Goal: Task Accomplishment & Management: Complete application form

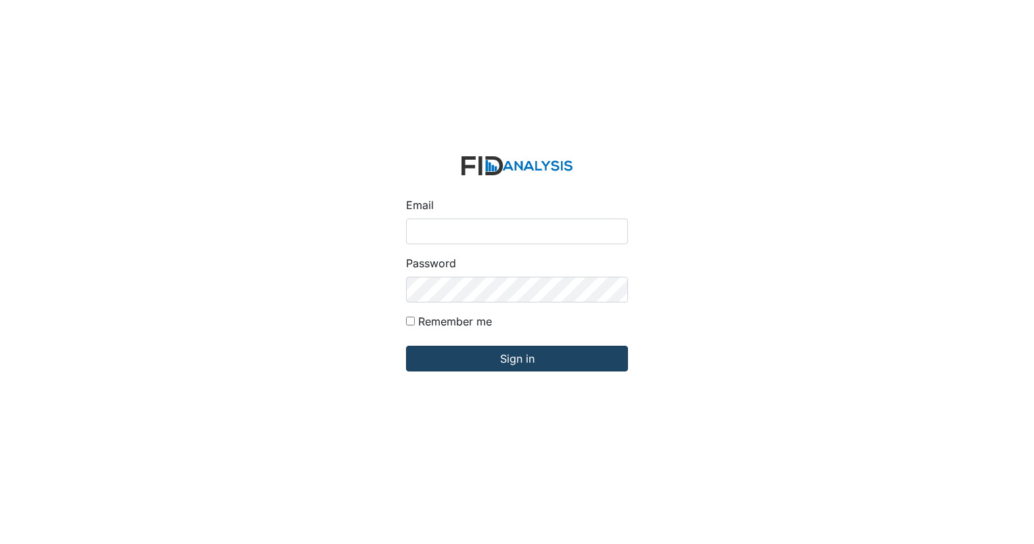
type input "[EMAIL_ADDRESS][DOMAIN_NAME]"
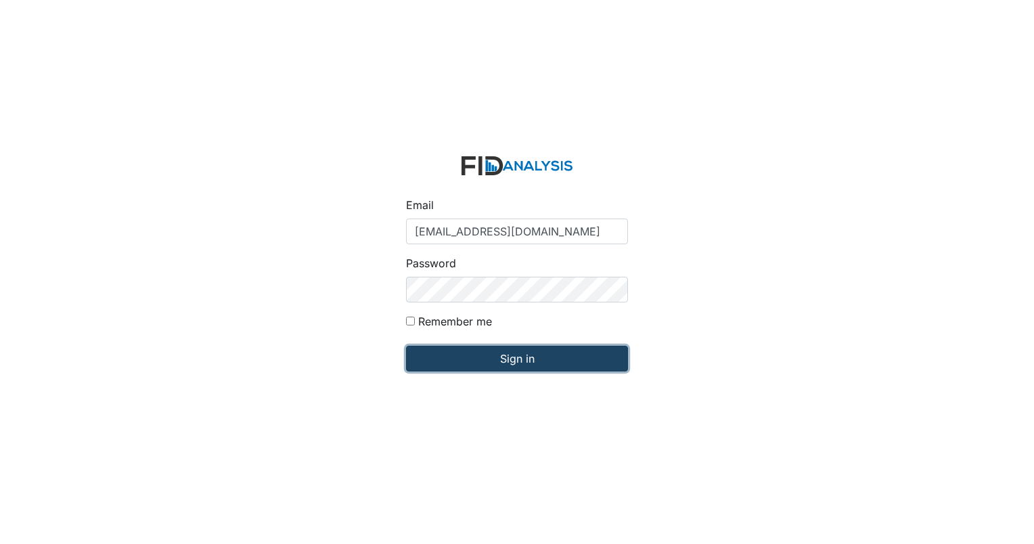
click at [497, 355] on input "Sign in" at bounding box center [517, 359] width 222 height 26
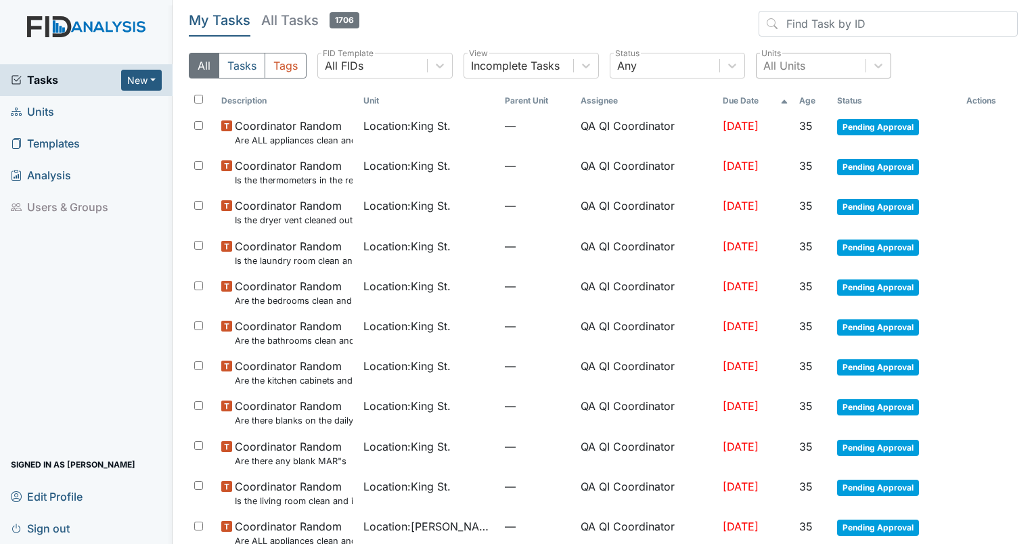
click at [789, 61] on div "All Units" at bounding box center [785, 66] width 42 height 16
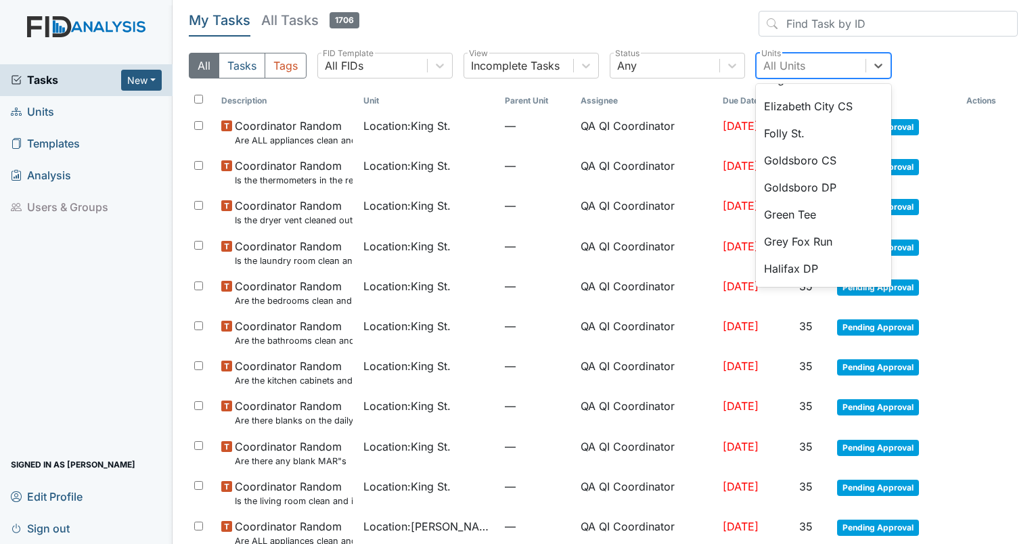
scroll to position [434, 0]
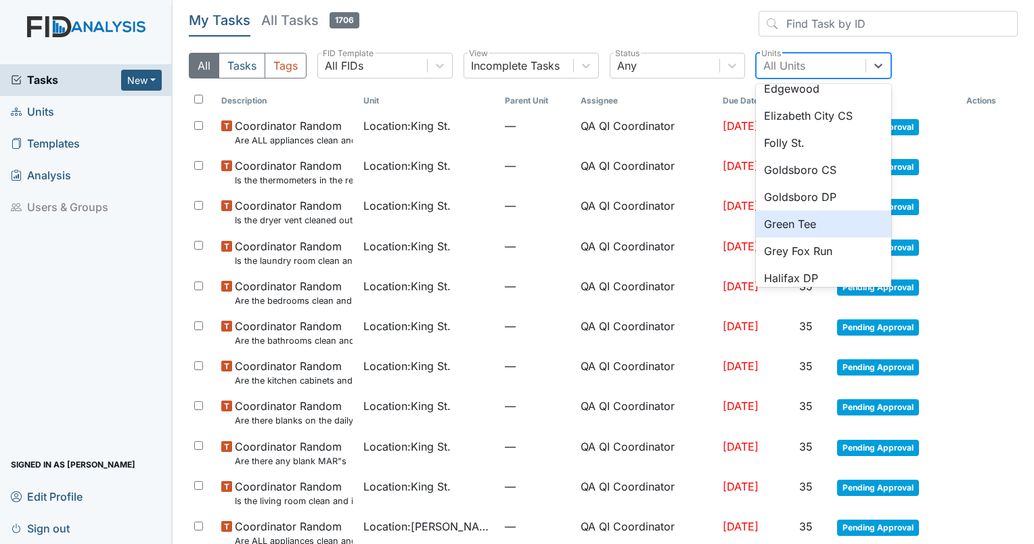
click at [807, 219] on div "Green Tee" at bounding box center [823, 224] width 135 height 27
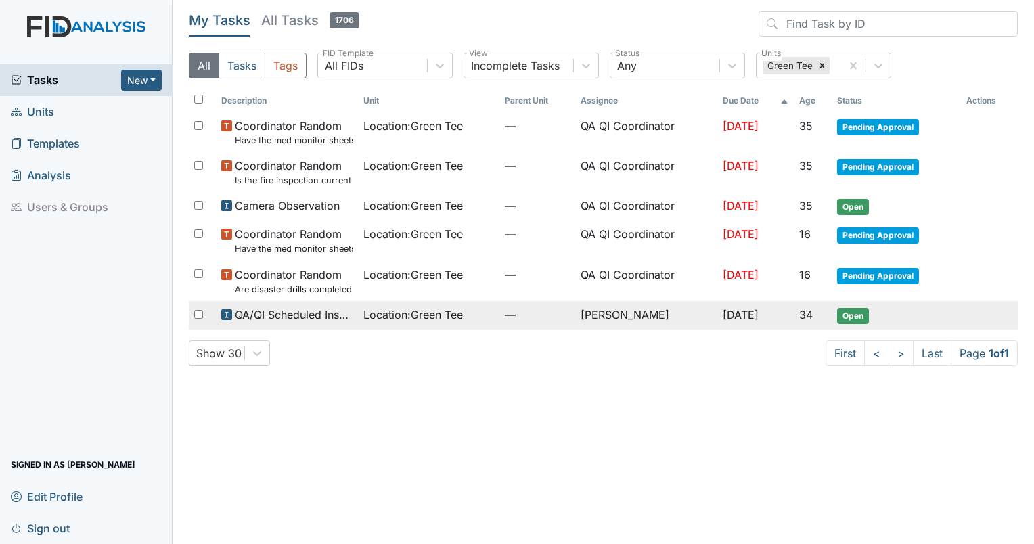
click at [315, 311] on span "QA/QI Scheduled Inspection" at bounding box center [294, 315] width 118 height 16
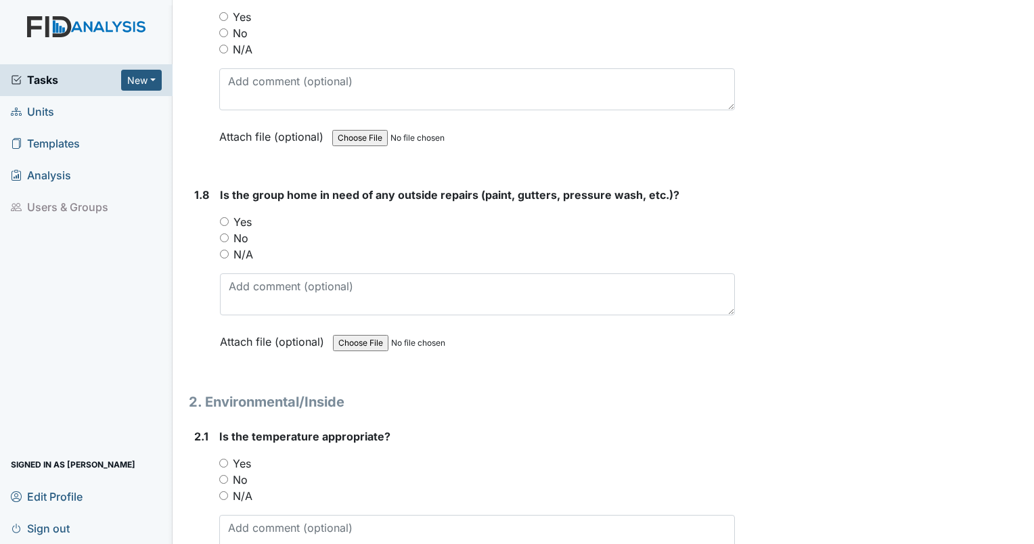
scroll to position [1503, 0]
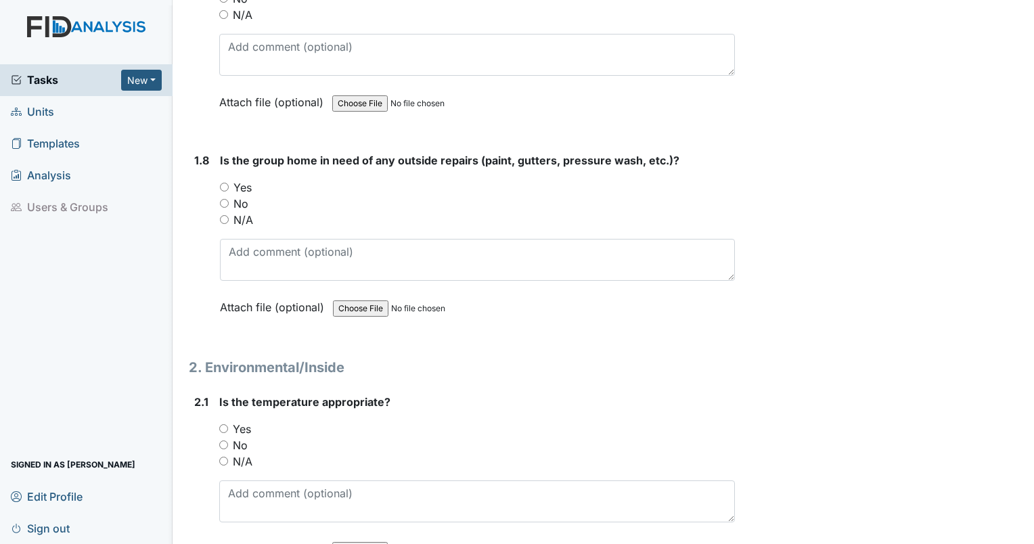
click at [51, 81] on span "Tasks" at bounding box center [66, 80] width 110 height 16
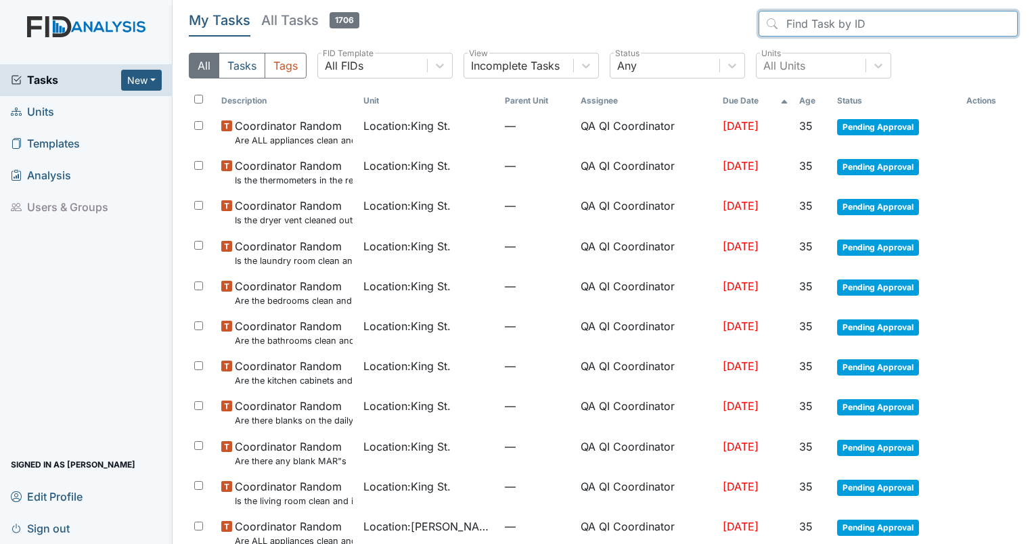
click at [841, 30] on input "search" at bounding box center [888, 24] width 259 height 26
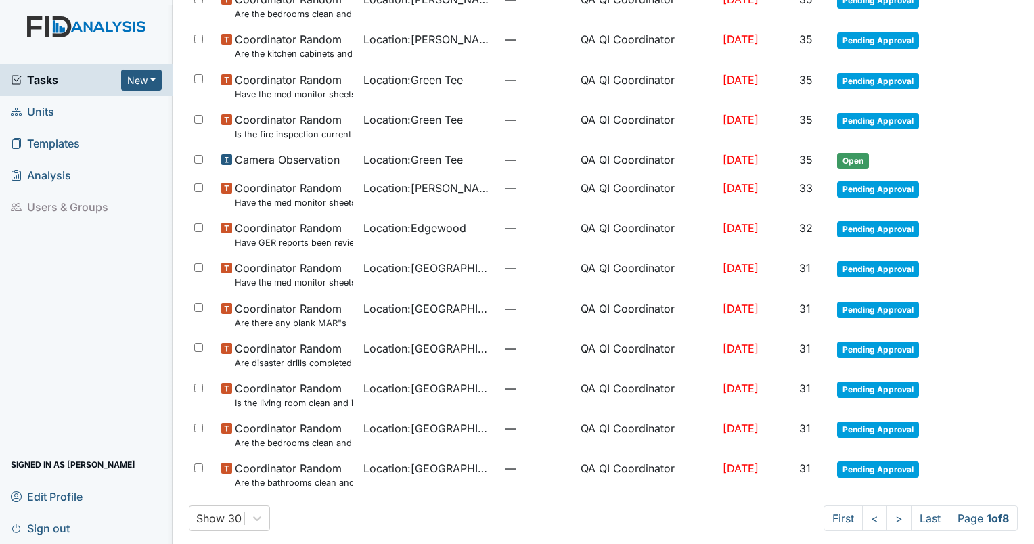
scroll to position [816, 0]
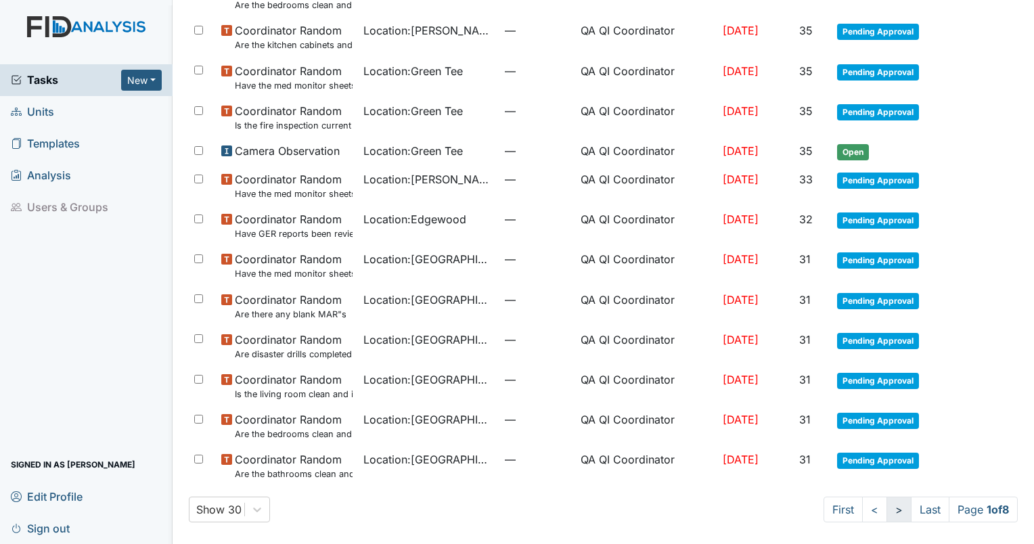
click at [887, 509] on link ">" at bounding box center [899, 510] width 25 height 26
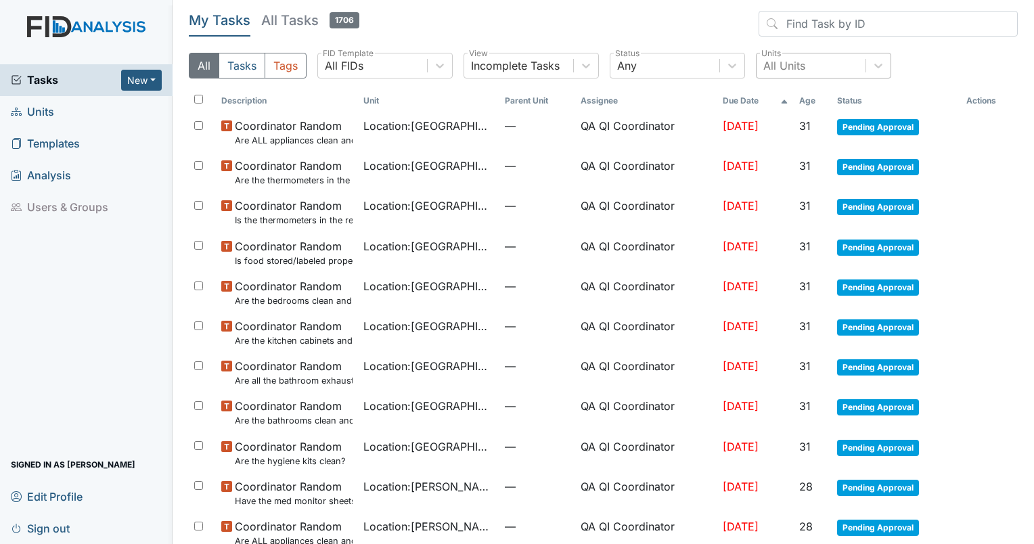
click at [817, 65] on div "All Units" at bounding box center [811, 65] width 109 height 24
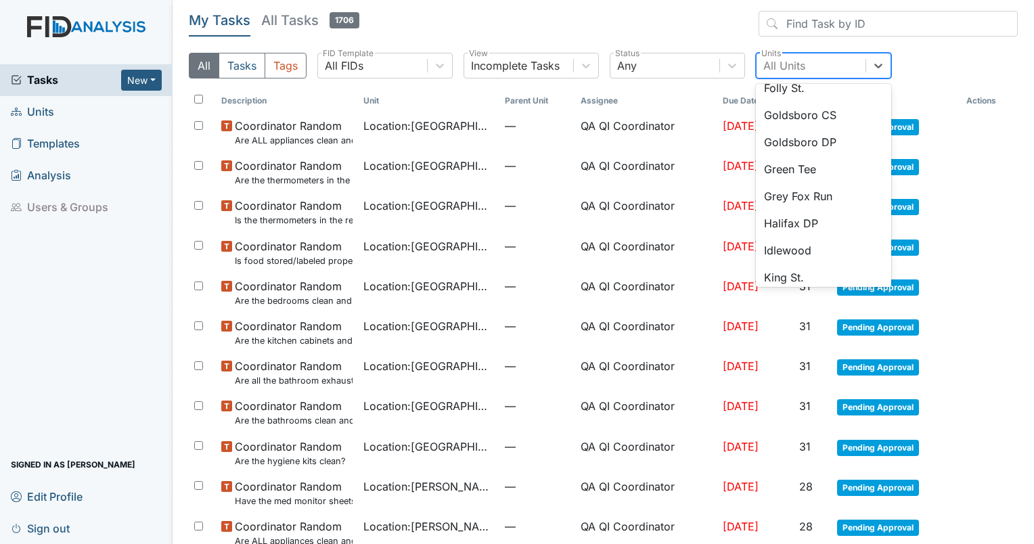
scroll to position [498, 0]
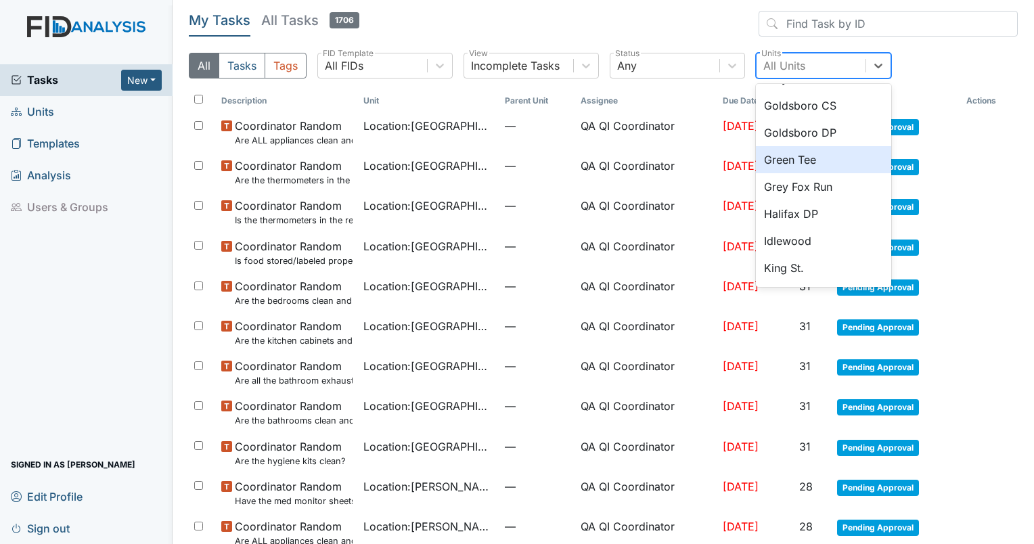
click at [809, 163] on div "Green Tee" at bounding box center [823, 159] width 135 height 27
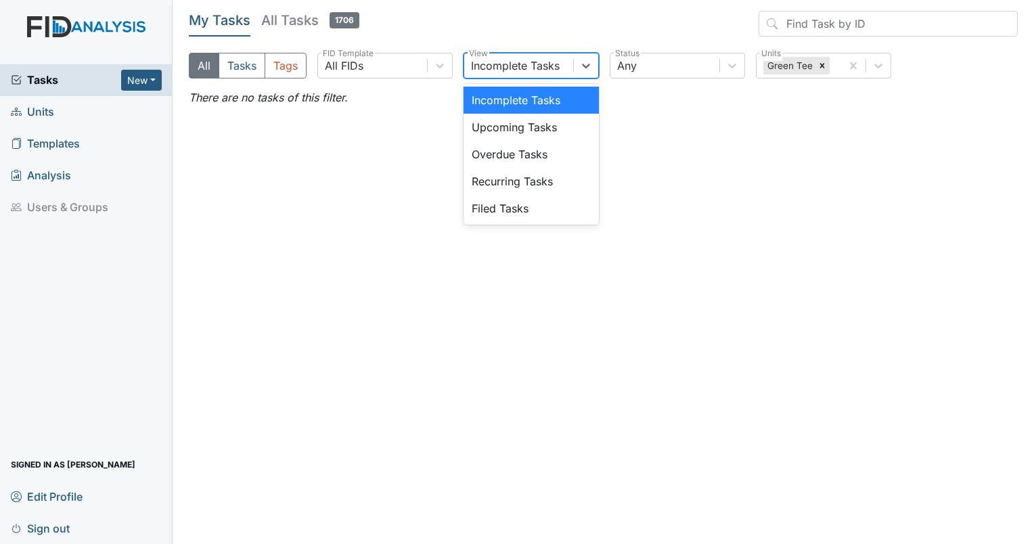
click at [490, 65] on div "Incomplete Tasks" at bounding box center [515, 66] width 89 height 16
click at [630, 134] on main "My Tasks All Tasks 1706 All Tasks Tags All FIDs FID Template option Upcoming Ta…" at bounding box center [604, 272] width 862 height 544
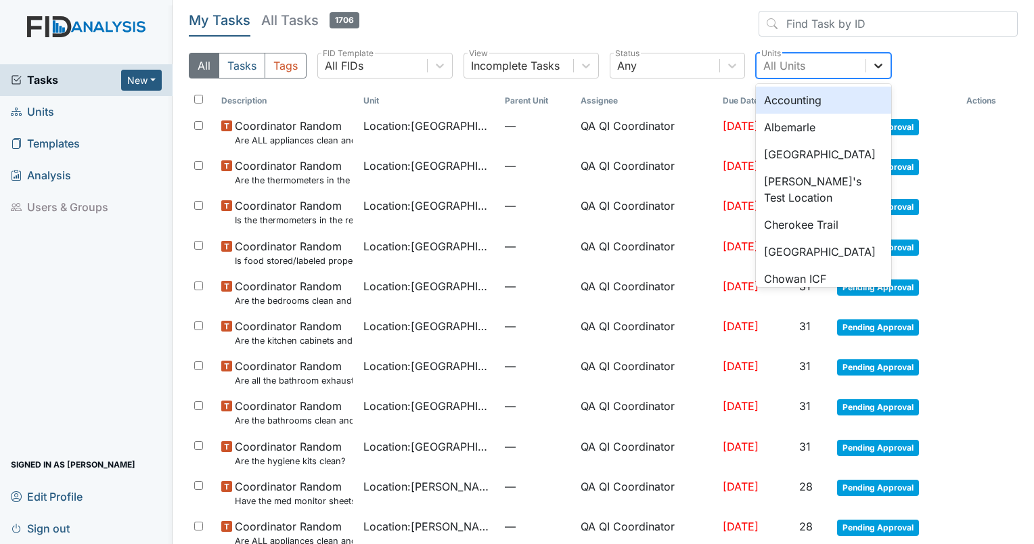
click at [869, 64] on div at bounding box center [878, 65] width 24 height 24
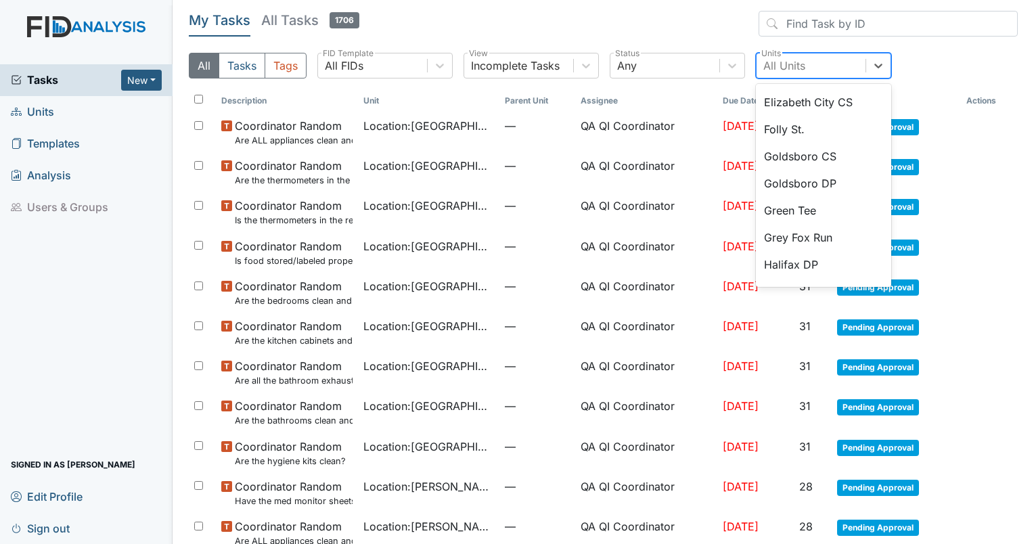
scroll to position [461, 0]
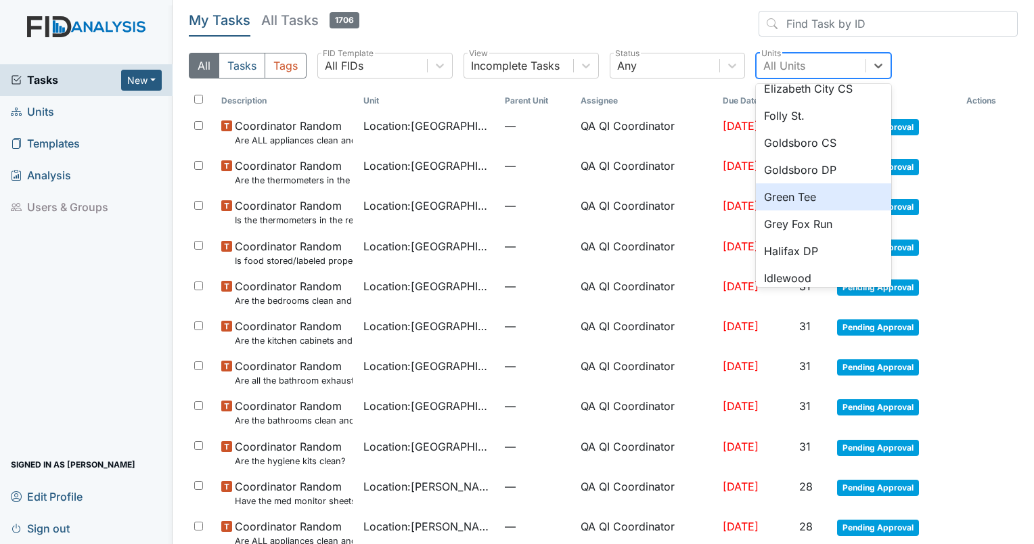
click at [817, 192] on div "Green Tee" at bounding box center [823, 196] width 135 height 27
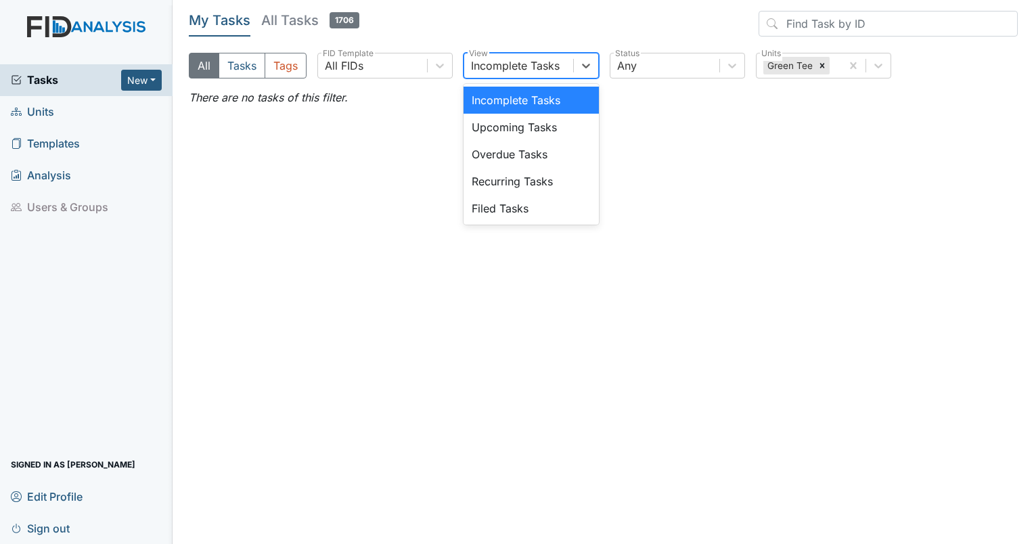
click at [552, 76] on div "Incomplete Tasks" at bounding box center [518, 65] width 109 height 24
click at [524, 133] on div "Upcoming Tasks" at bounding box center [531, 127] width 135 height 27
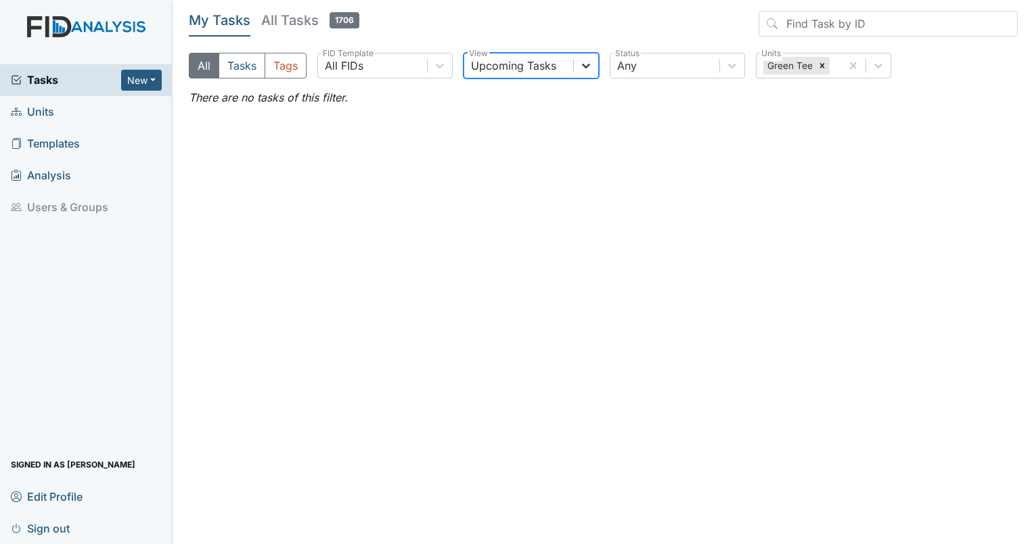
click at [580, 63] on icon at bounding box center [586, 66] width 14 height 14
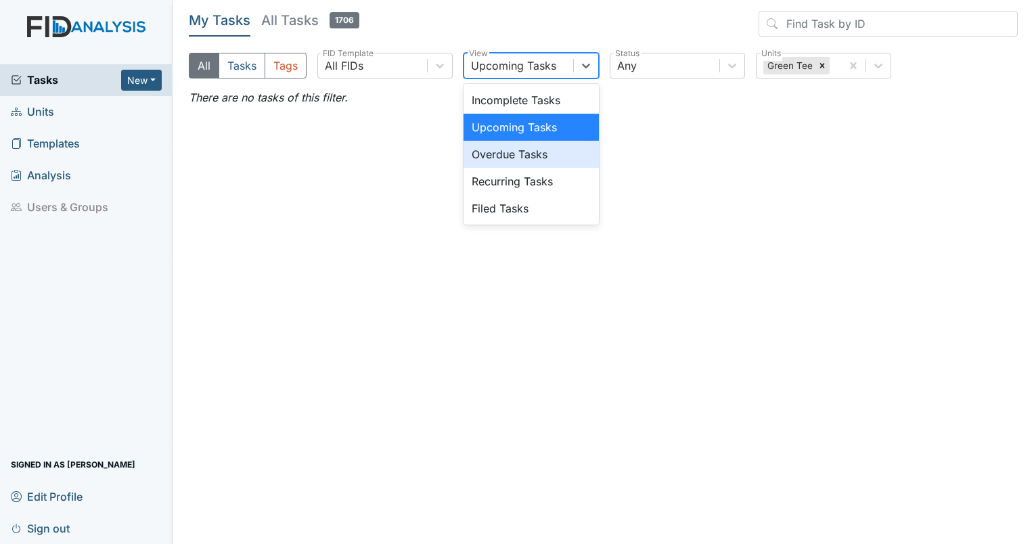
click at [523, 153] on div "Overdue Tasks" at bounding box center [531, 154] width 135 height 27
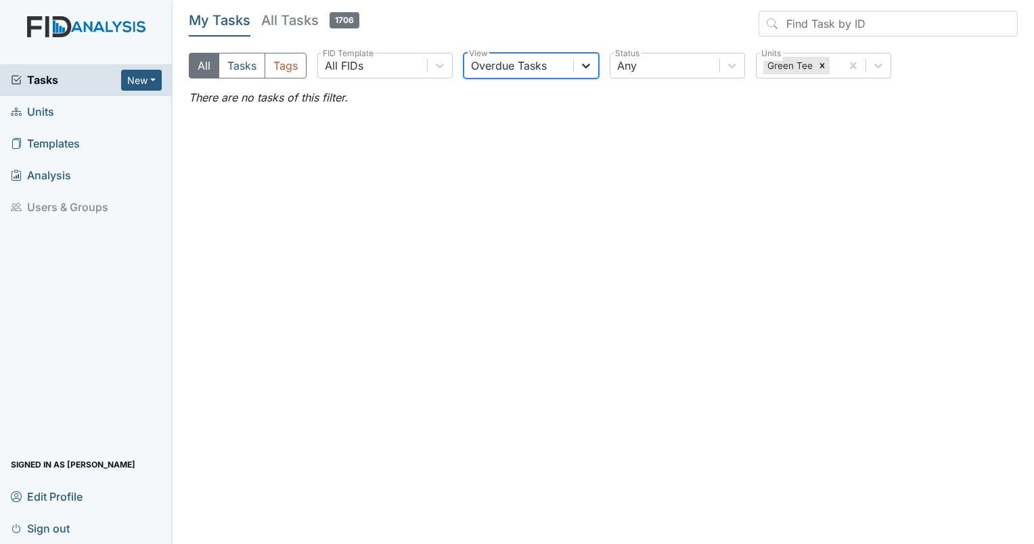
click at [589, 70] on icon at bounding box center [586, 66] width 14 height 14
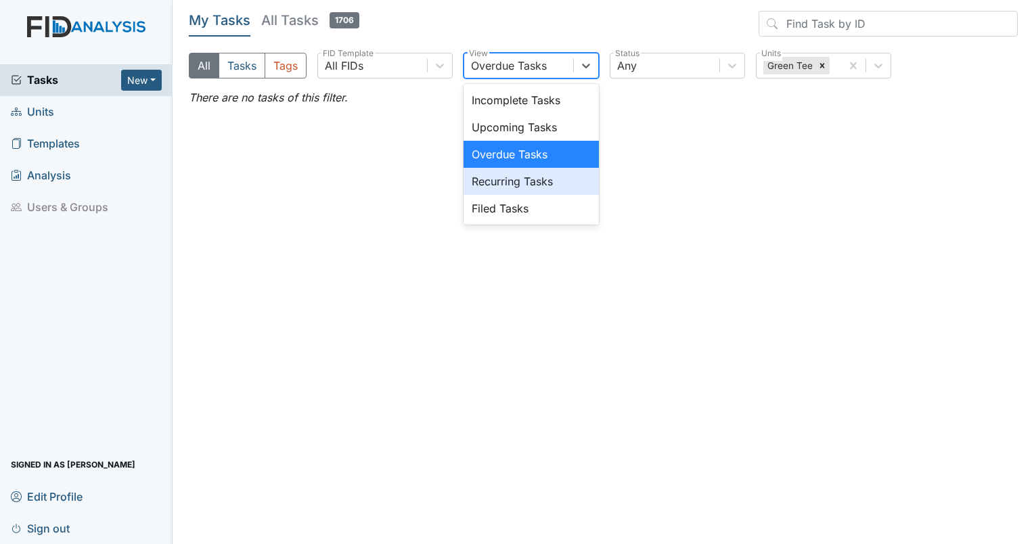
click at [529, 177] on div "Recurring Tasks" at bounding box center [531, 181] width 135 height 27
click at [529, 177] on main "My Tasks All Tasks 1706 All Tasks Tags All FIDs FID Template option Overdue Tas…" at bounding box center [604, 272] width 862 height 544
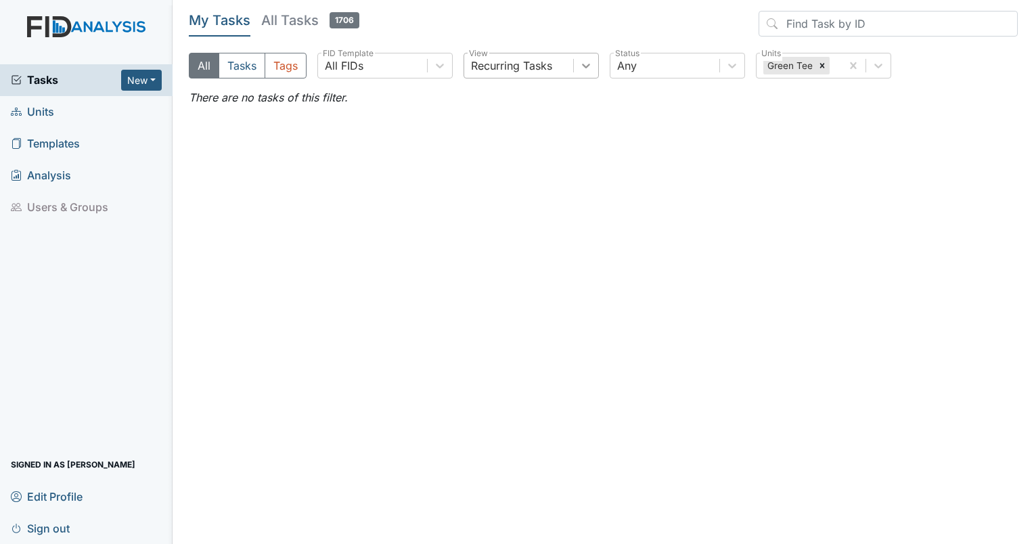
drag, startPoint x: 529, startPoint y: 177, endPoint x: 590, endPoint y: 75, distance: 118.8
click at [590, 75] on div at bounding box center [586, 65] width 24 height 24
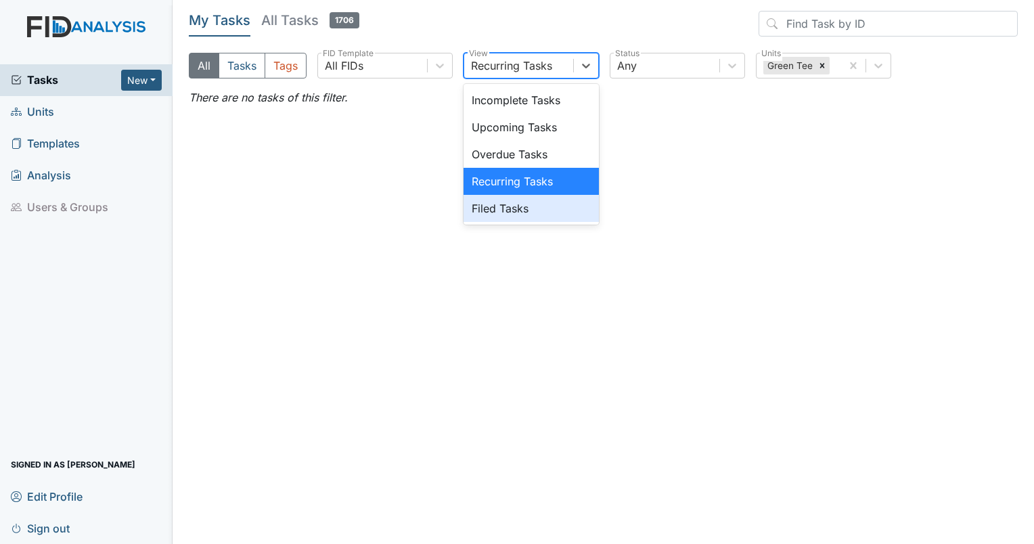
click at [523, 219] on div "Filed Tasks" at bounding box center [531, 208] width 135 height 27
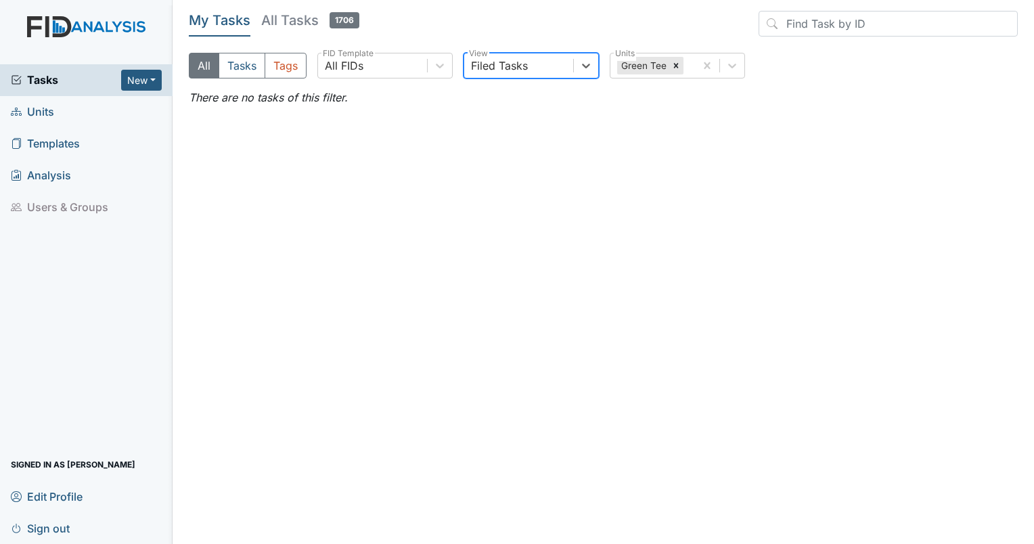
click at [18, 81] on icon at bounding box center [16, 79] width 11 height 11
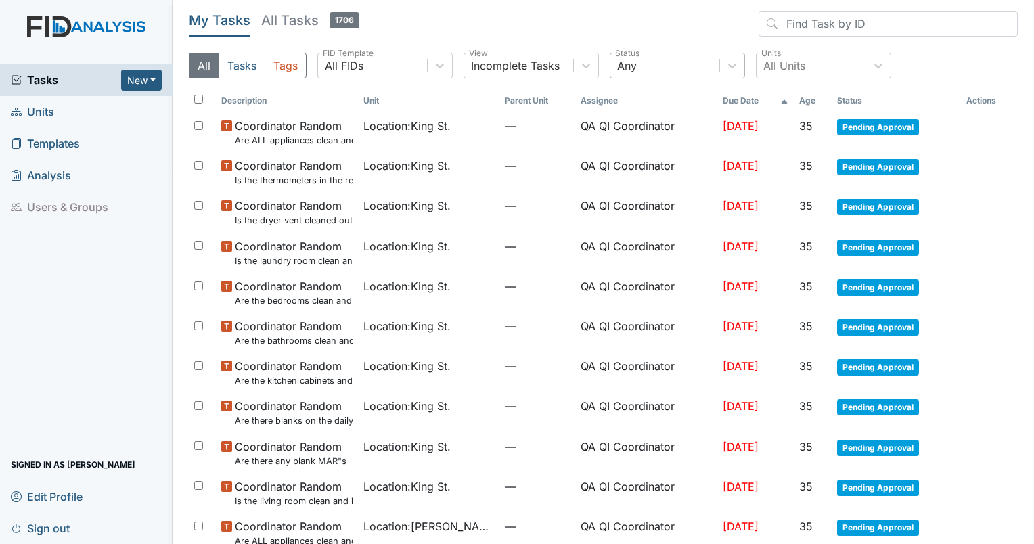
click at [648, 68] on div "Any" at bounding box center [665, 65] width 109 height 24
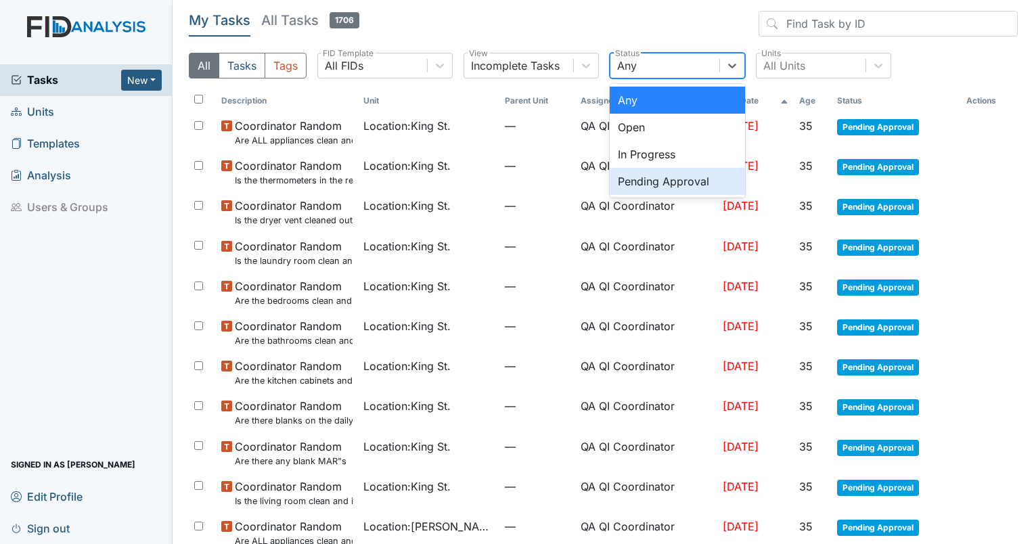
click at [632, 185] on div "Pending Approval" at bounding box center [677, 181] width 135 height 27
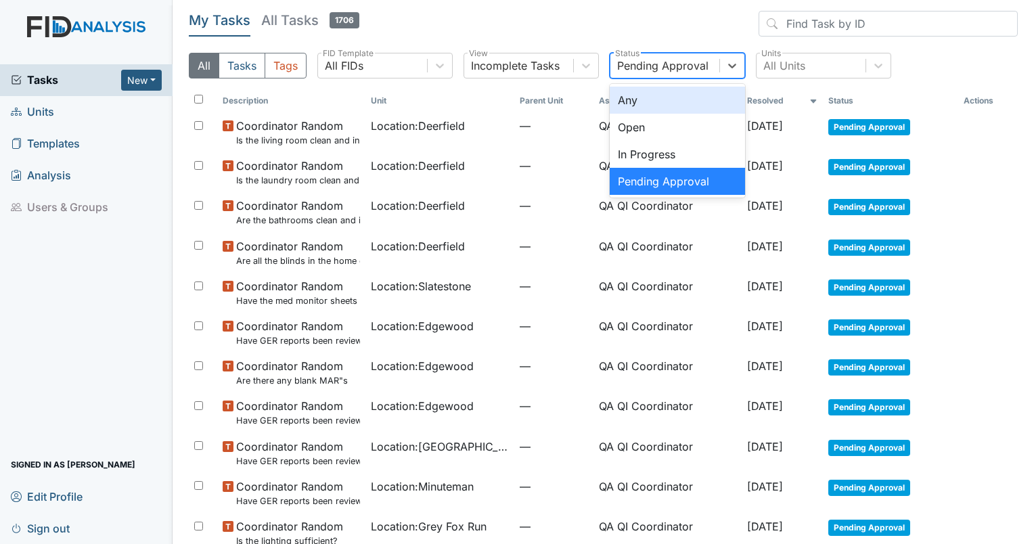
click at [709, 76] on div "Pending Approval" at bounding box center [665, 65] width 109 height 24
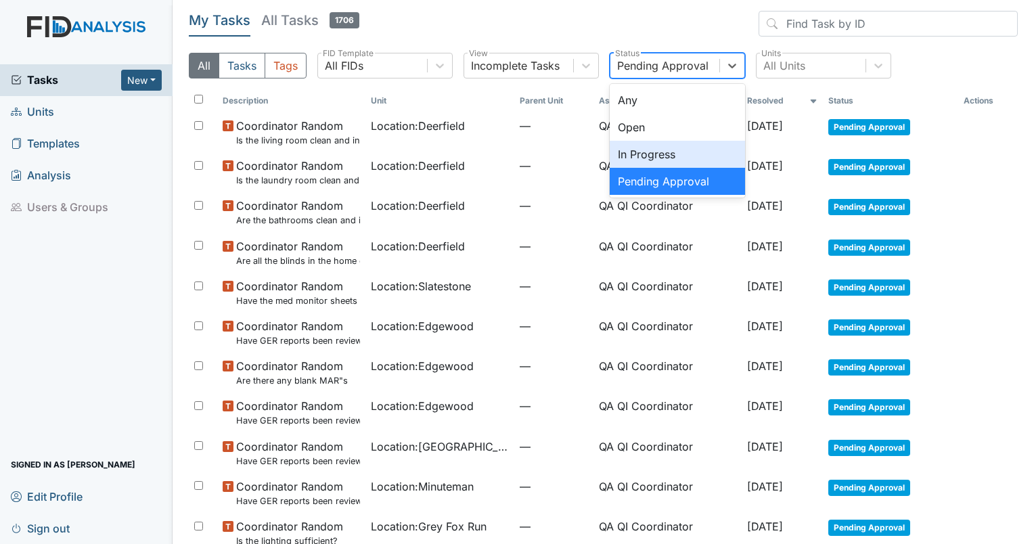
click at [658, 157] on div "In Progress" at bounding box center [677, 154] width 135 height 27
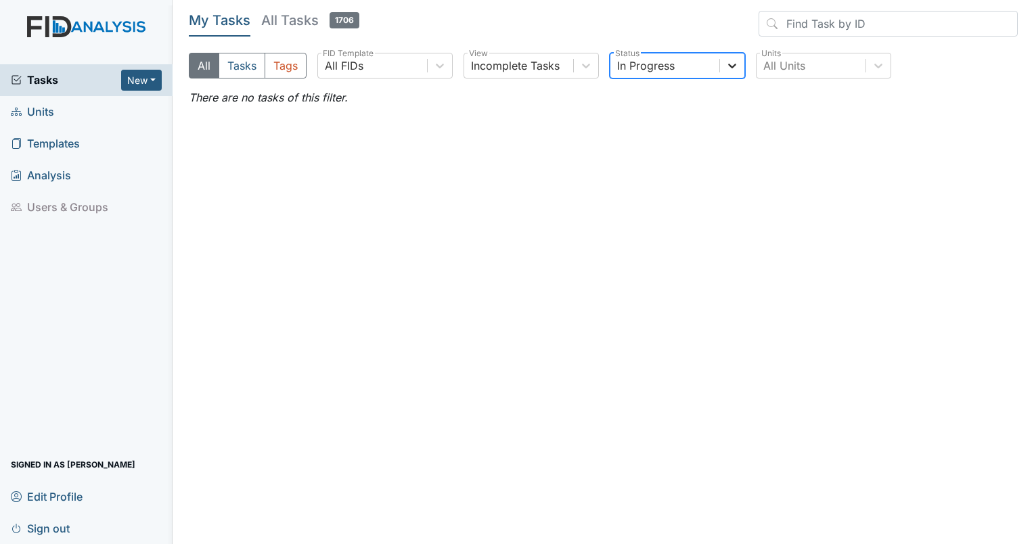
click at [727, 65] on icon at bounding box center [733, 66] width 14 height 14
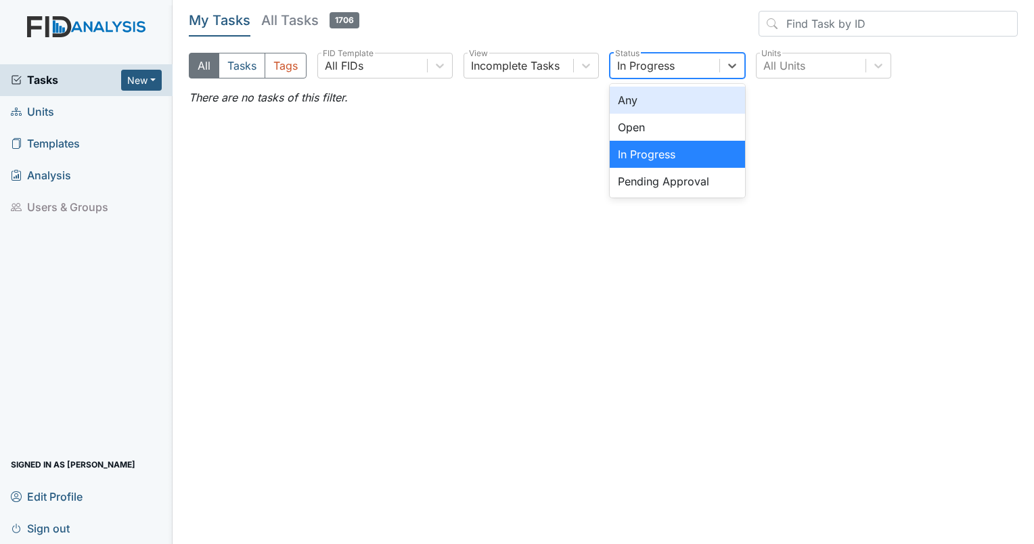
click at [665, 102] on div "Any" at bounding box center [677, 100] width 135 height 27
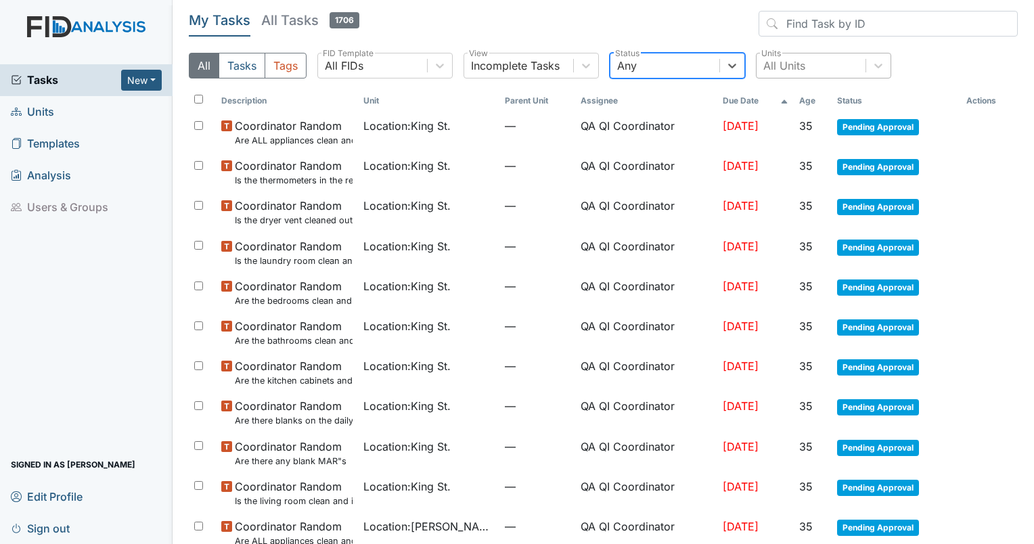
click at [820, 61] on div "All Units" at bounding box center [811, 65] width 109 height 24
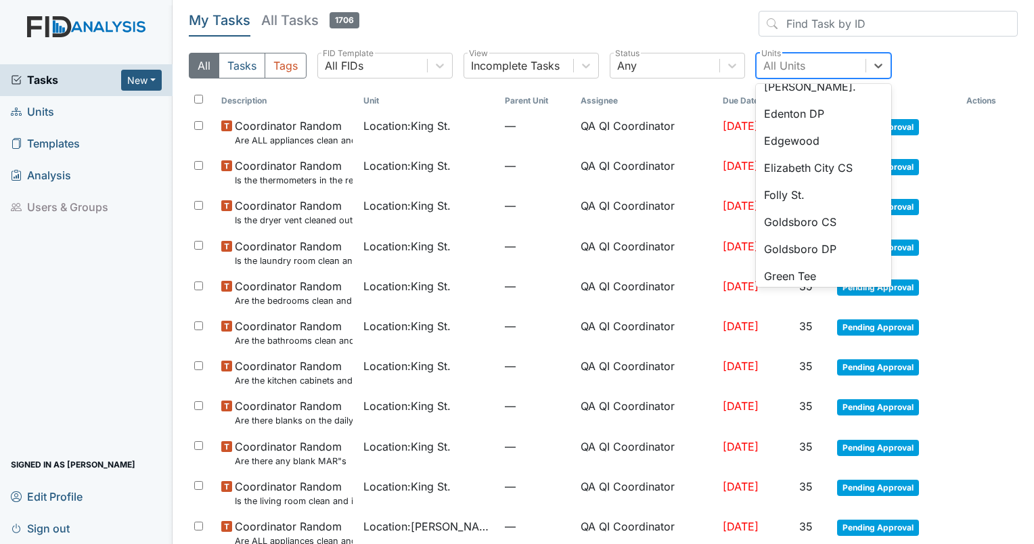
scroll to position [386, 0]
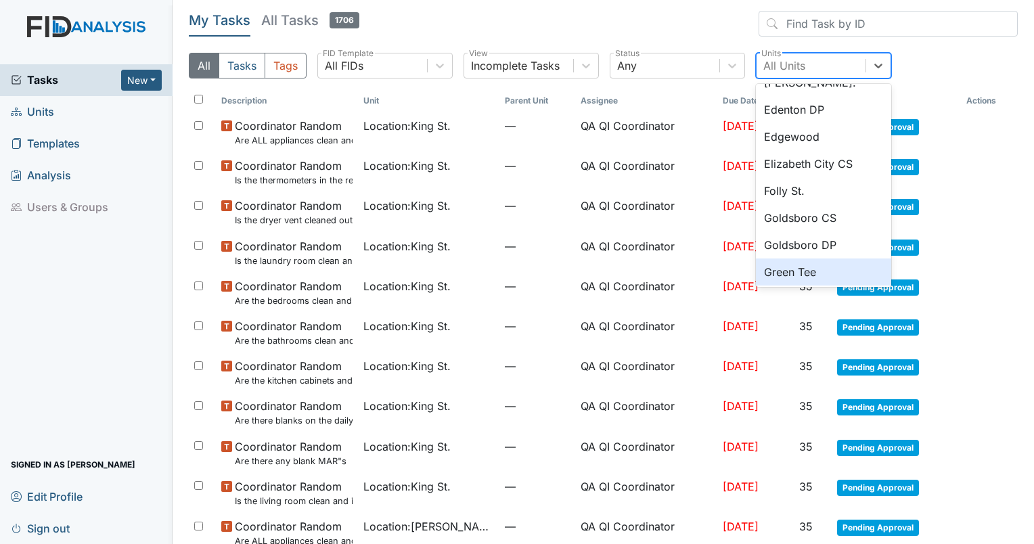
click at [789, 263] on div "Green Tee" at bounding box center [823, 272] width 135 height 27
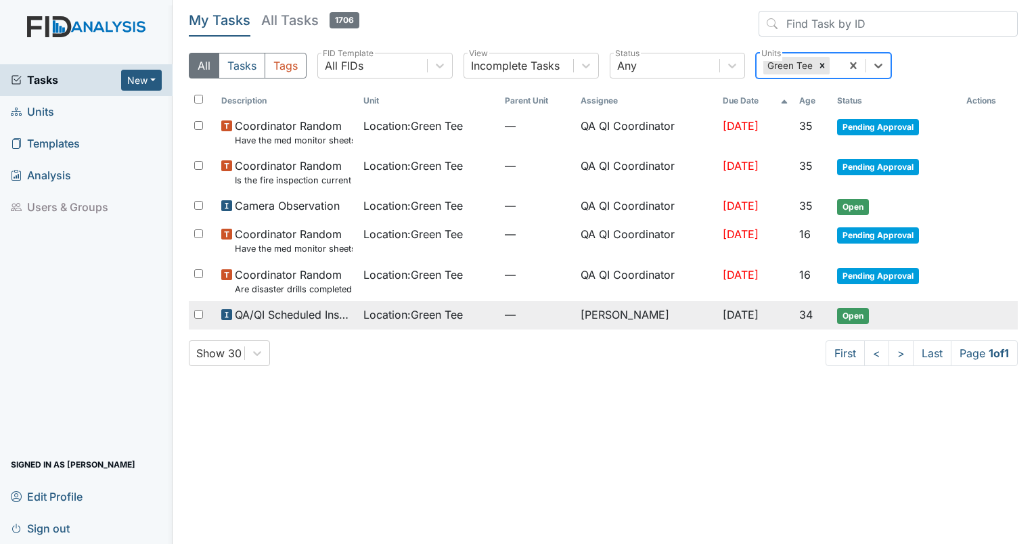
click at [385, 314] on span "Location : Green Tee" at bounding box center [413, 315] width 100 height 16
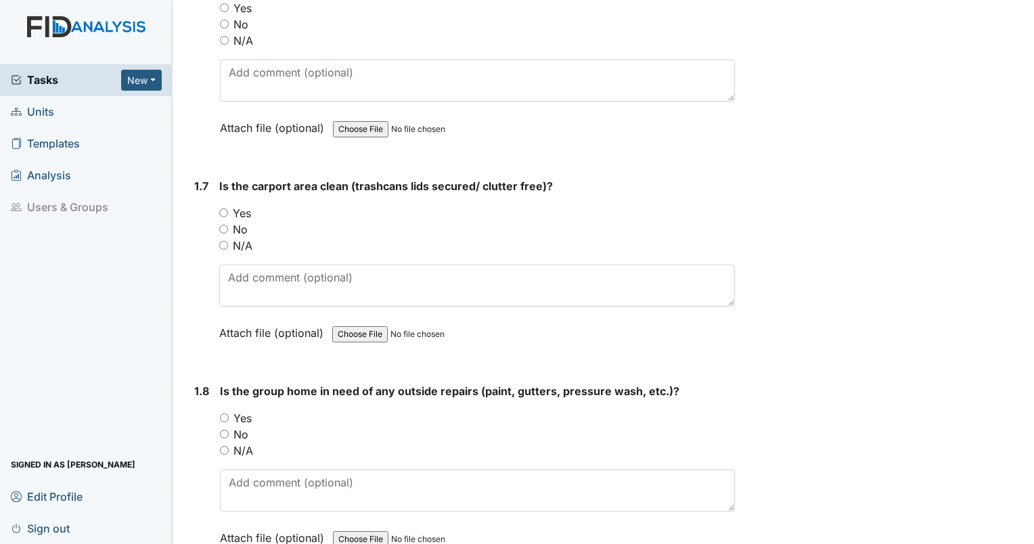
scroll to position [1283, 0]
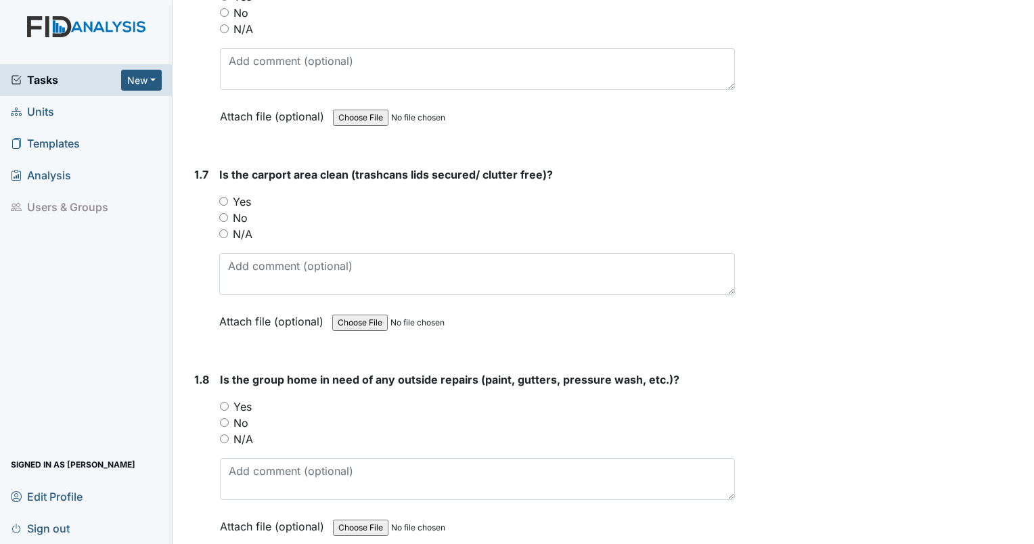
click at [222, 214] on input "No" at bounding box center [223, 217] width 9 height 9
radio input "true"
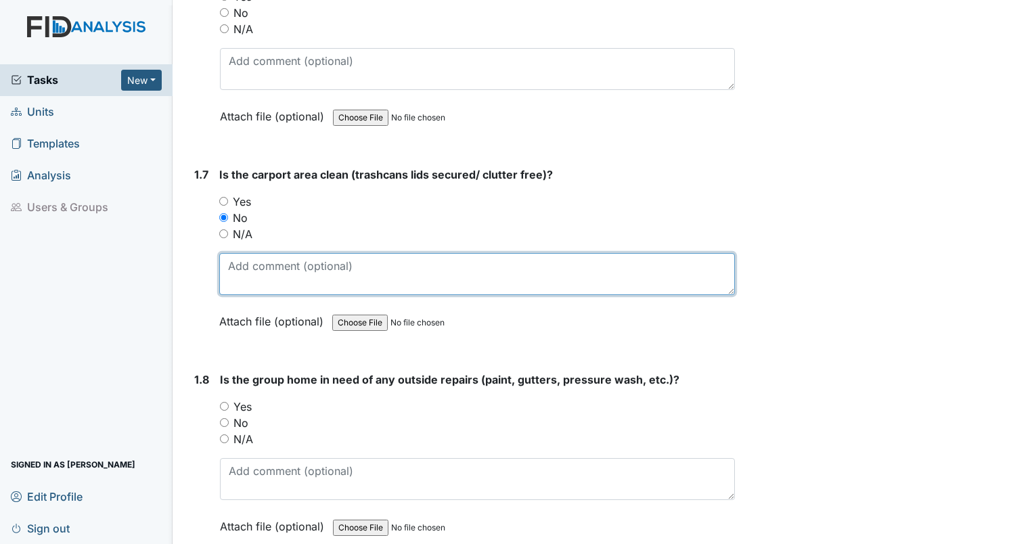
click at [257, 284] on textarea at bounding box center [477, 274] width 516 height 42
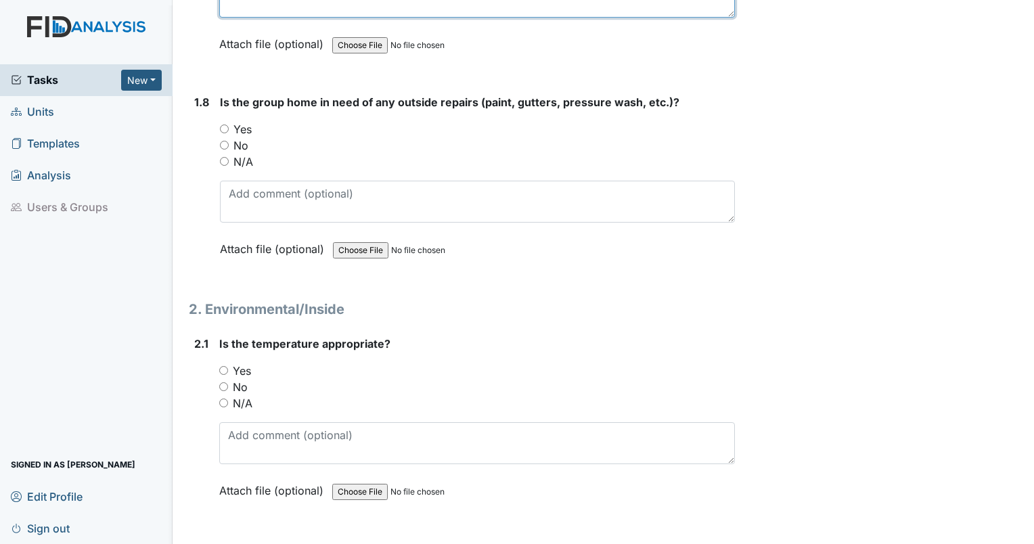
scroll to position [1618, 0]
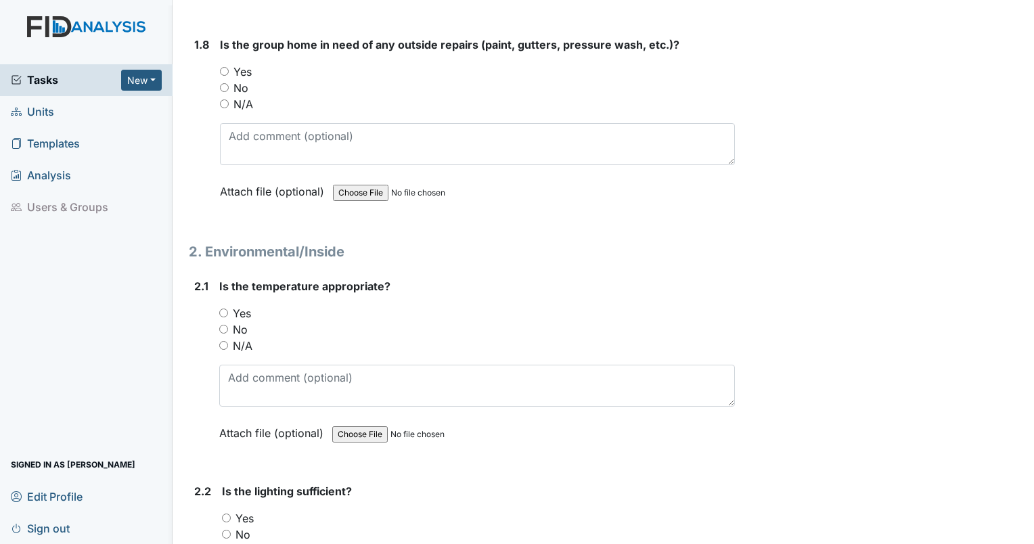
type textarea "Cameras were replaced and wiring is in car port as well as boxes and parts."
click at [227, 67] on input "Yes" at bounding box center [224, 71] width 9 height 9
radio input "true"
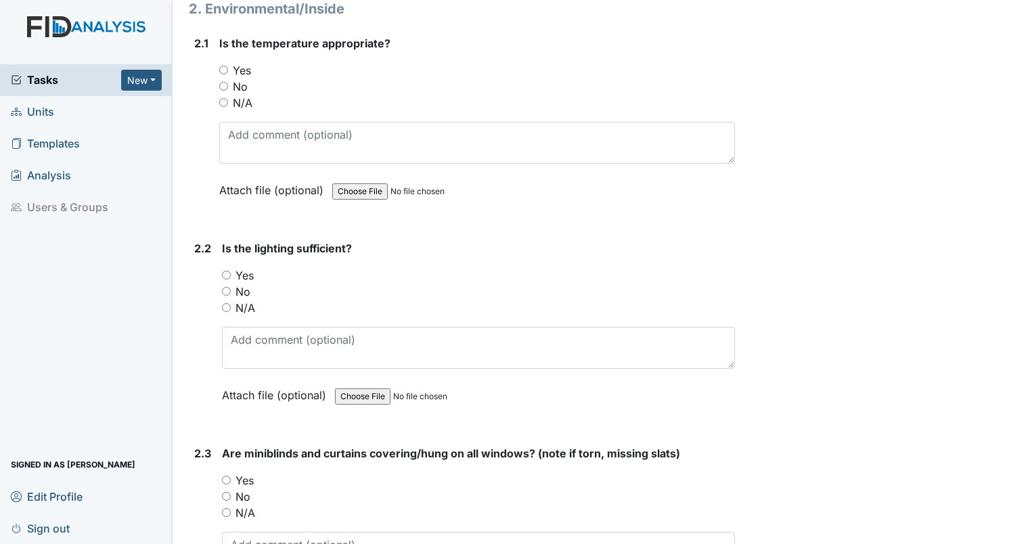
scroll to position [1849, 0]
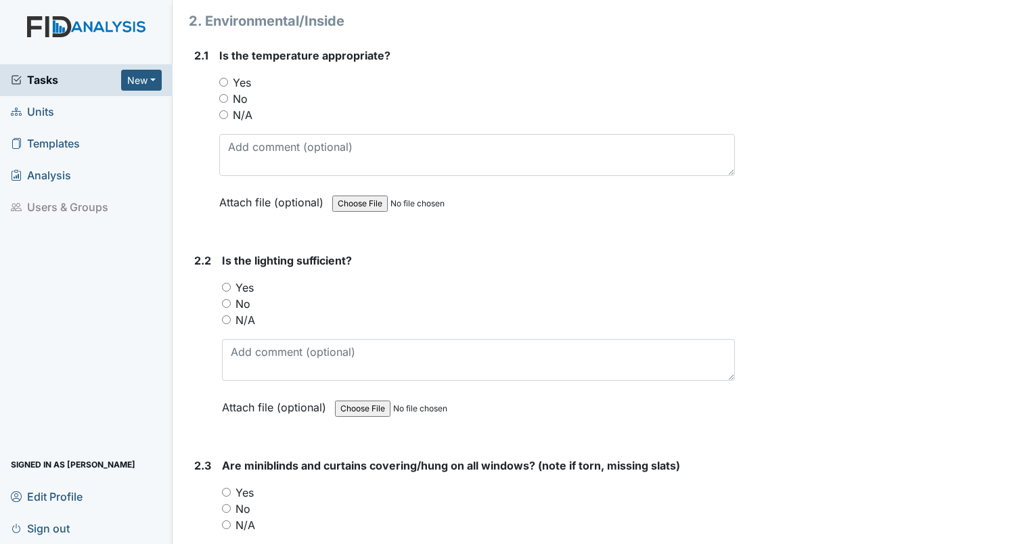
click at [222, 78] on input "Yes" at bounding box center [223, 82] width 9 height 9
radio input "true"
click at [227, 283] on input "Yes" at bounding box center [226, 287] width 9 height 9
radio input "true"
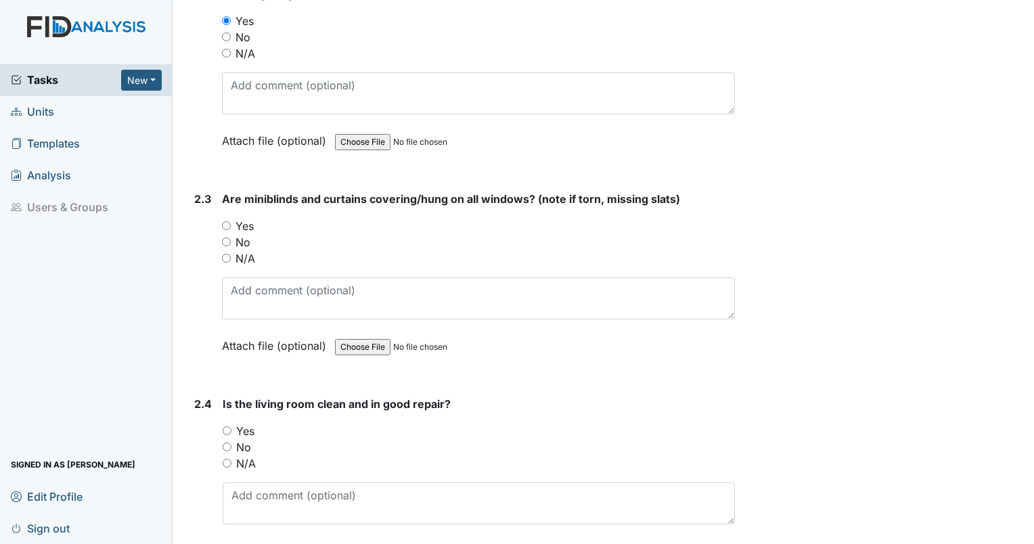
scroll to position [2231, 0]
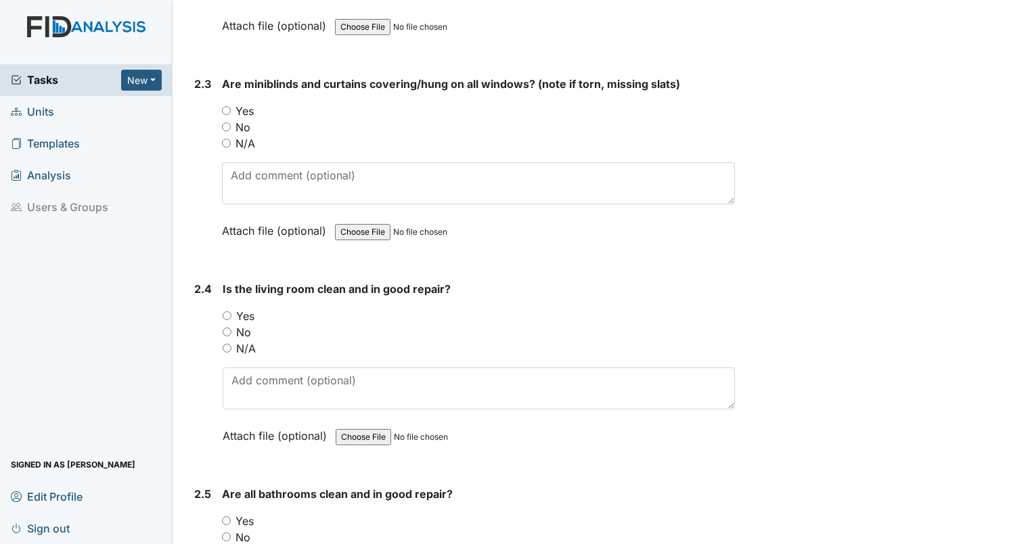
click at [227, 106] on input "Yes" at bounding box center [226, 110] width 9 height 9
radio input "true"
click at [229, 311] on input "Yes" at bounding box center [227, 315] width 9 height 9
radio input "true"
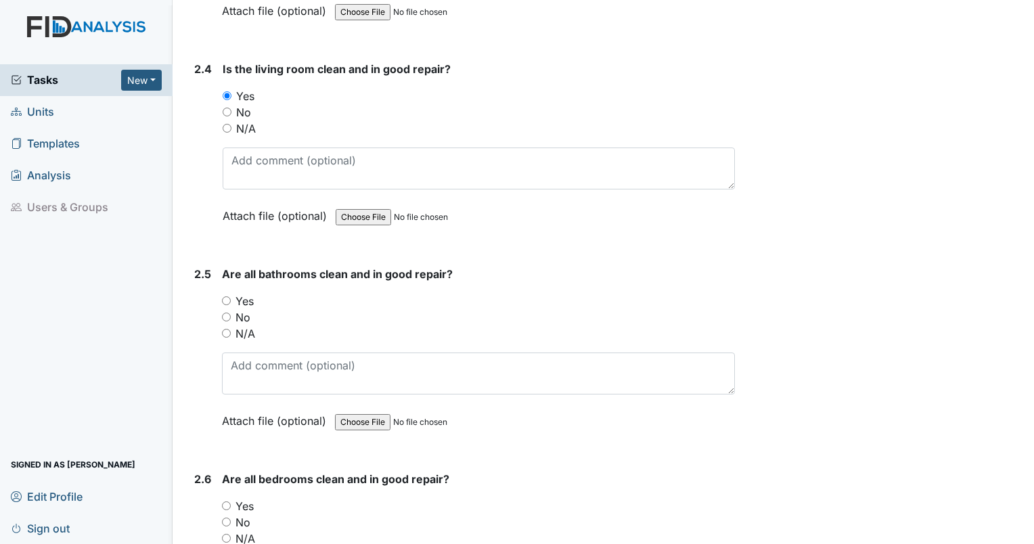
scroll to position [2486, 0]
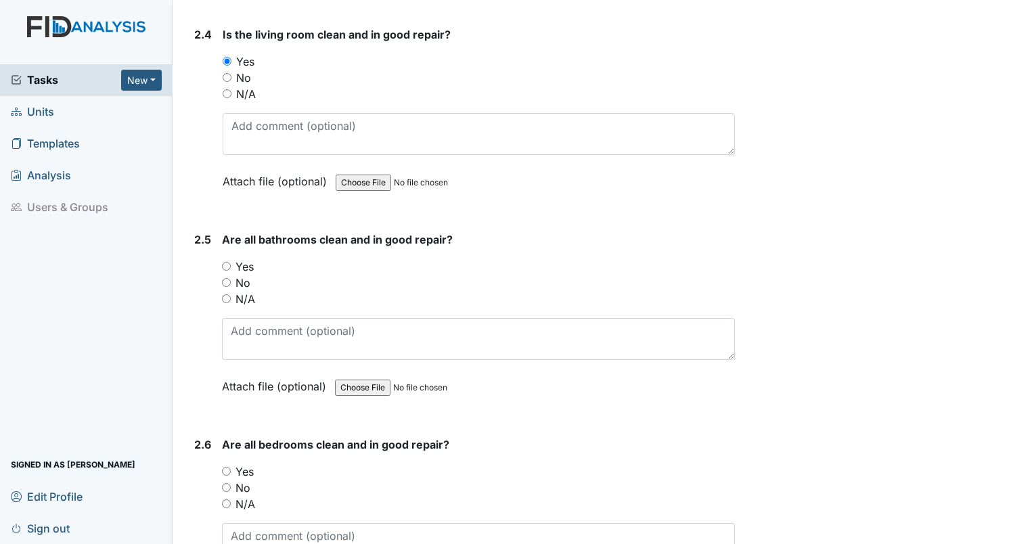
click at [231, 259] on div "Yes" at bounding box center [478, 267] width 513 height 16
click at [227, 262] on input "Yes" at bounding box center [226, 266] width 9 height 9
radio input "true"
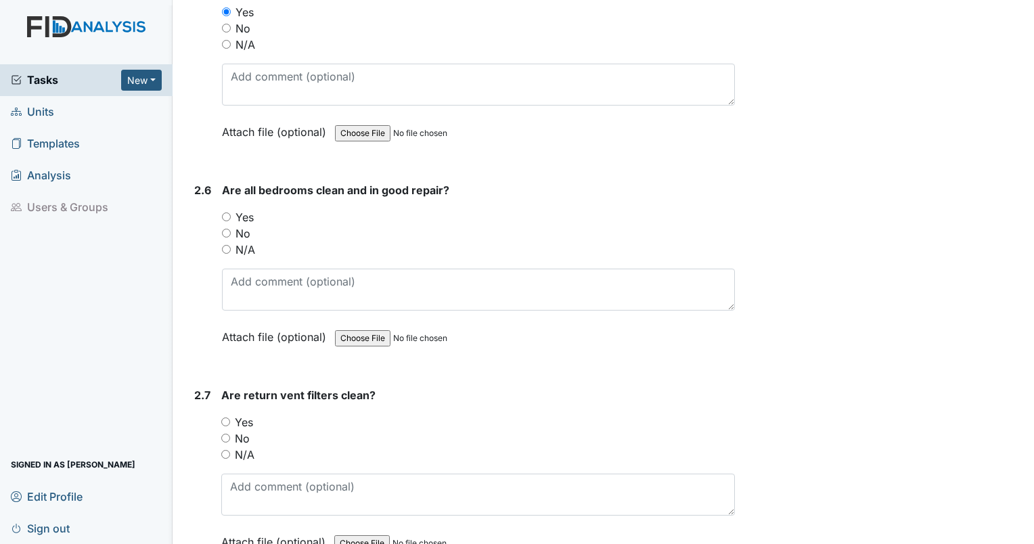
scroll to position [2729, 0]
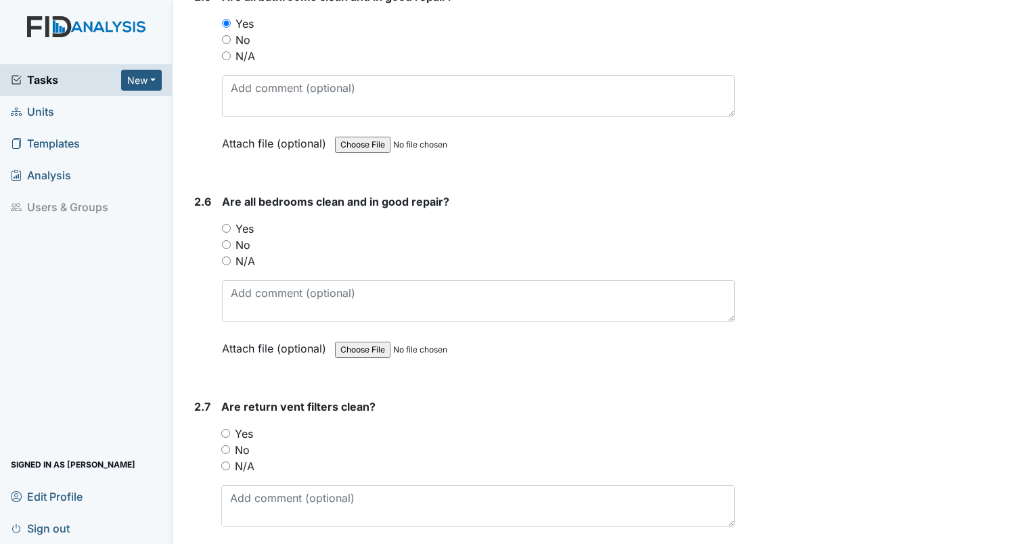
click at [228, 224] on input "Yes" at bounding box center [226, 228] width 9 height 9
radio input "true"
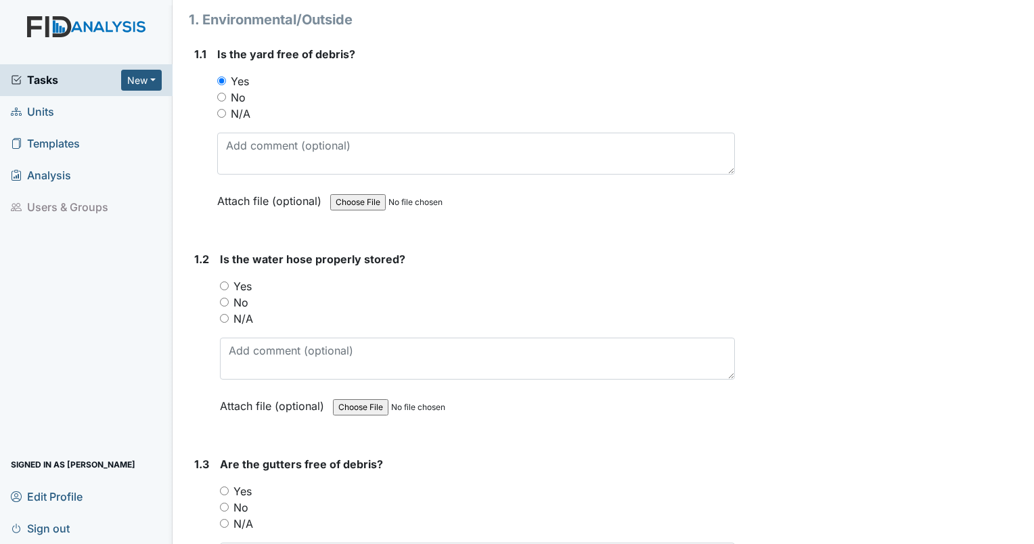
scroll to position [0, 0]
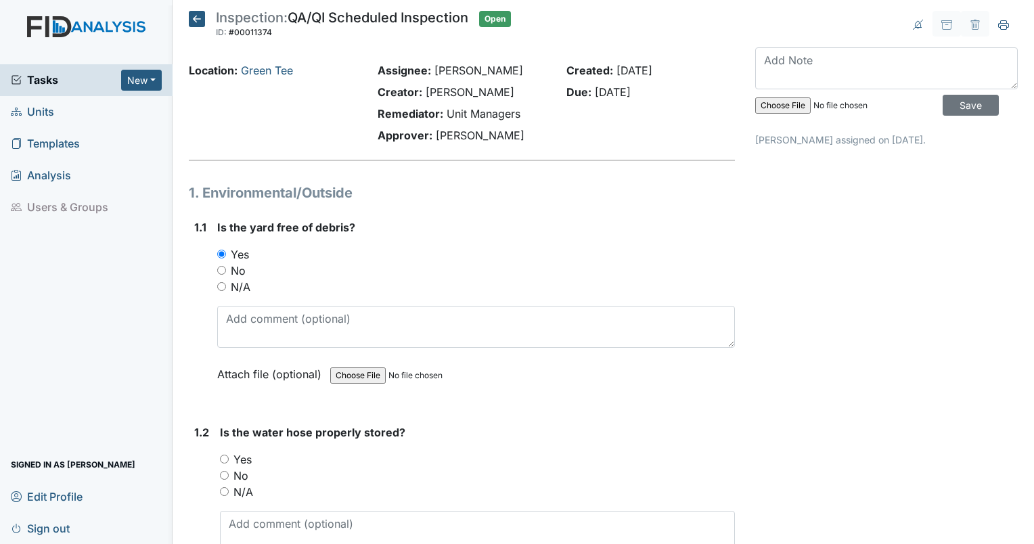
click at [222, 270] on input "No" at bounding box center [221, 270] width 9 height 9
radio input "true"
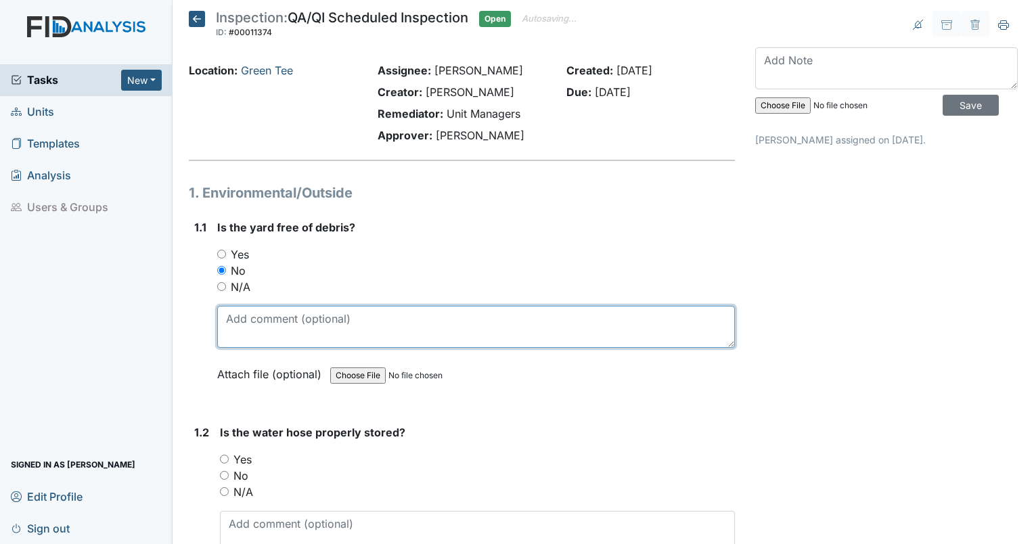
click at [246, 307] on textarea at bounding box center [476, 327] width 518 height 42
click at [396, 328] on textarea "trash in back yard" at bounding box center [476, 327] width 518 height 42
click at [340, 317] on textarea "trash in back yard" at bounding box center [476, 327] width 518 height 42
type textarea "trash in back yard."
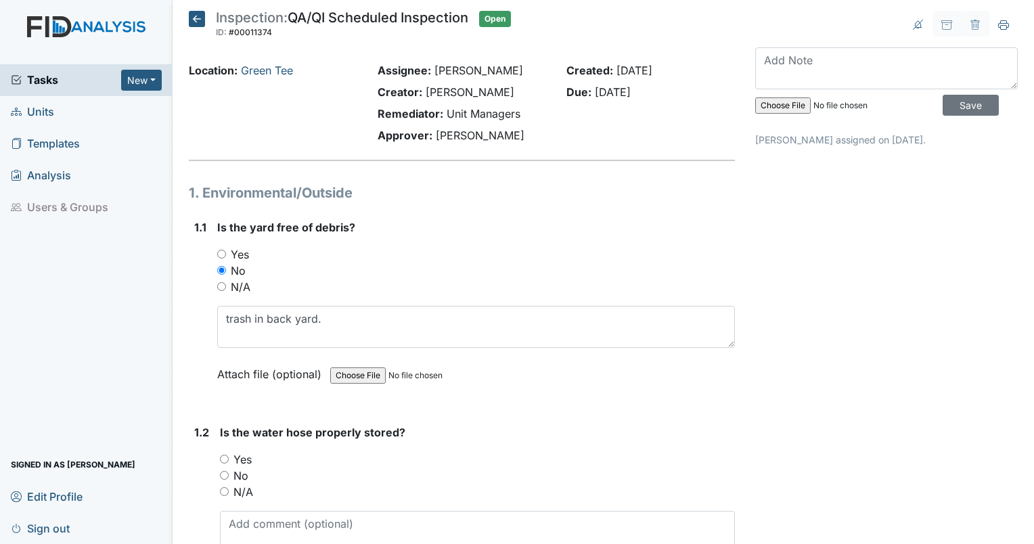
click at [222, 457] on input "Yes" at bounding box center [224, 459] width 9 height 9
radio input "true"
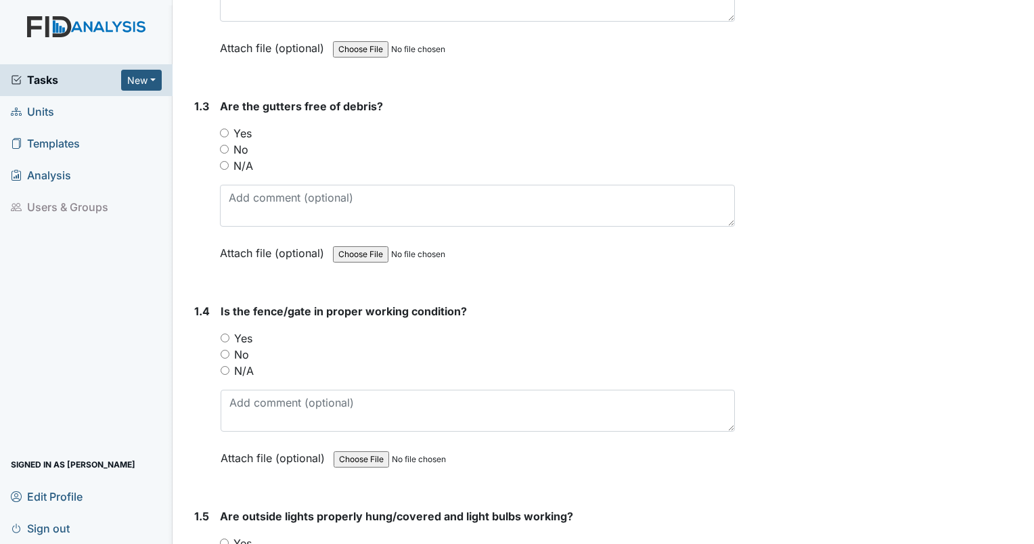
scroll to position [555, 0]
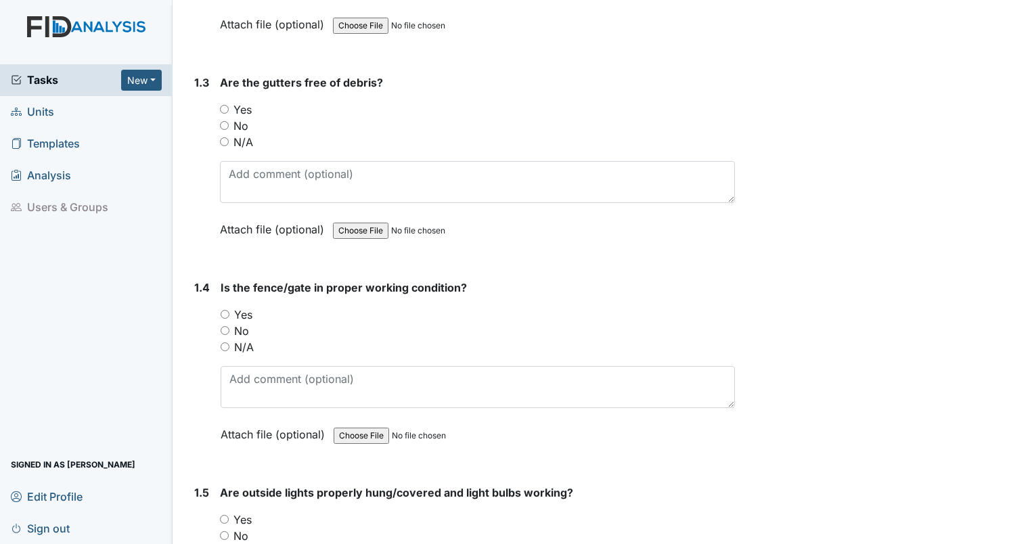
click at [225, 121] on input "No" at bounding box center [224, 125] width 9 height 9
radio input "true"
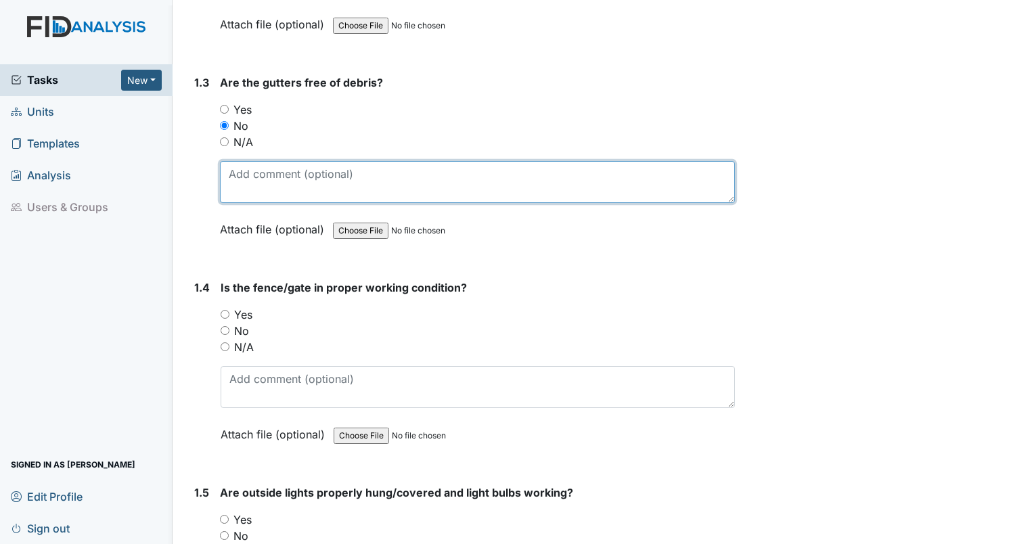
click at [259, 184] on textarea at bounding box center [477, 182] width 515 height 42
type textarea "pine straw in gutters"
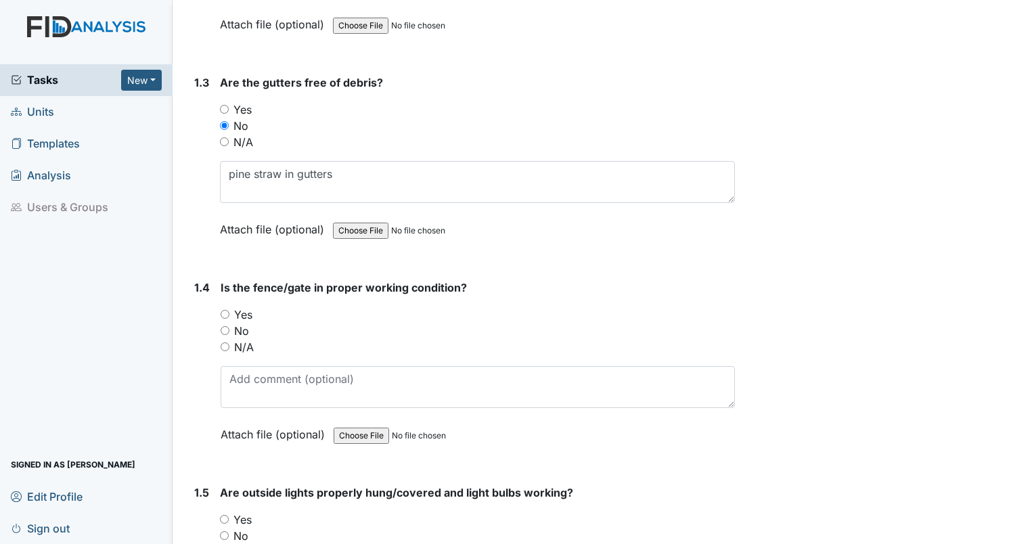
click at [223, 312] on input "Yes" at bounding box center [225, 314] width 9 height 9
radio input "true"
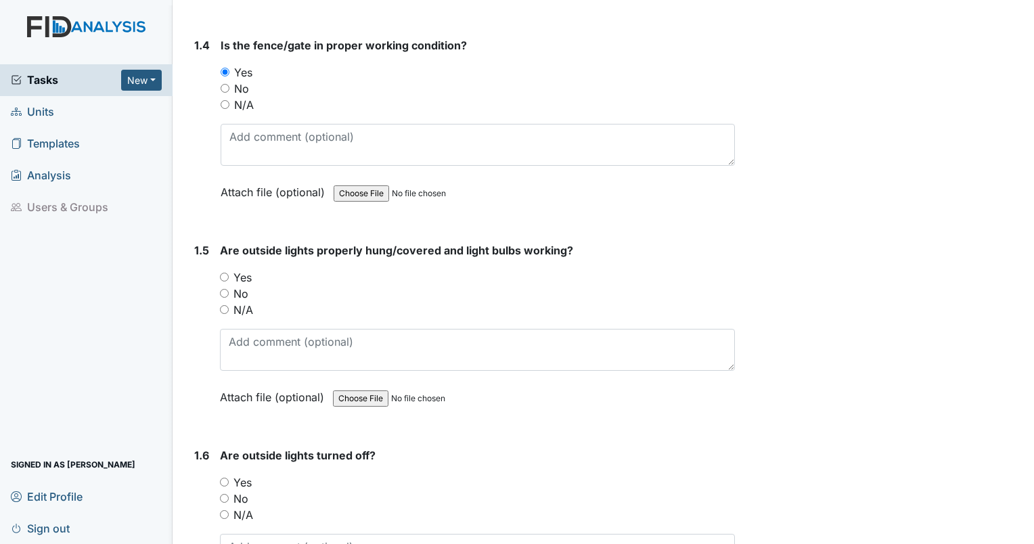
scroll to position [810, 0]
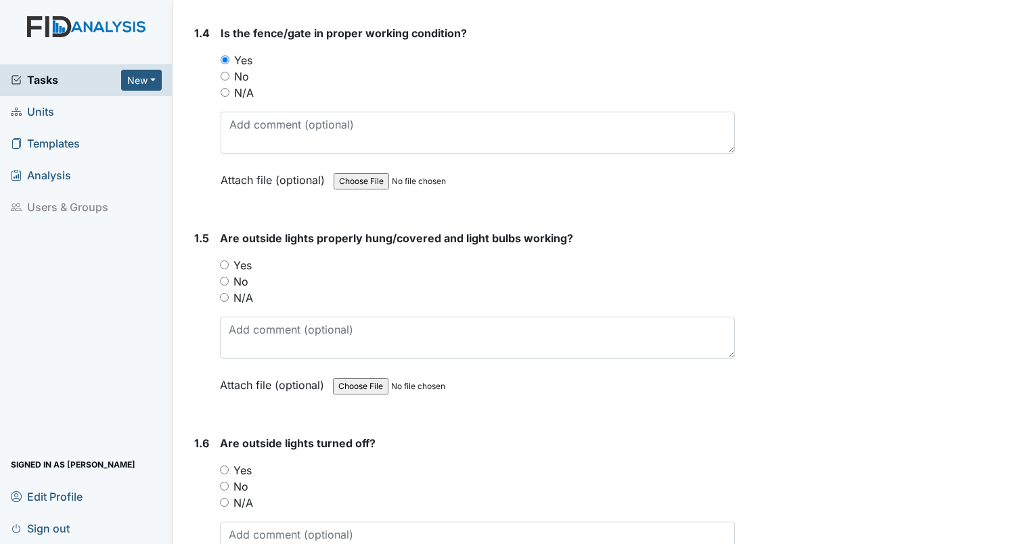
click at [223, 263] on input "Yes" at bounding box center [224, 265] width 9 height 9
radio input "true"
click at [226, 466] on input "Yes" at bounding box center [224, 470] width 9 height 9
radio input "true"
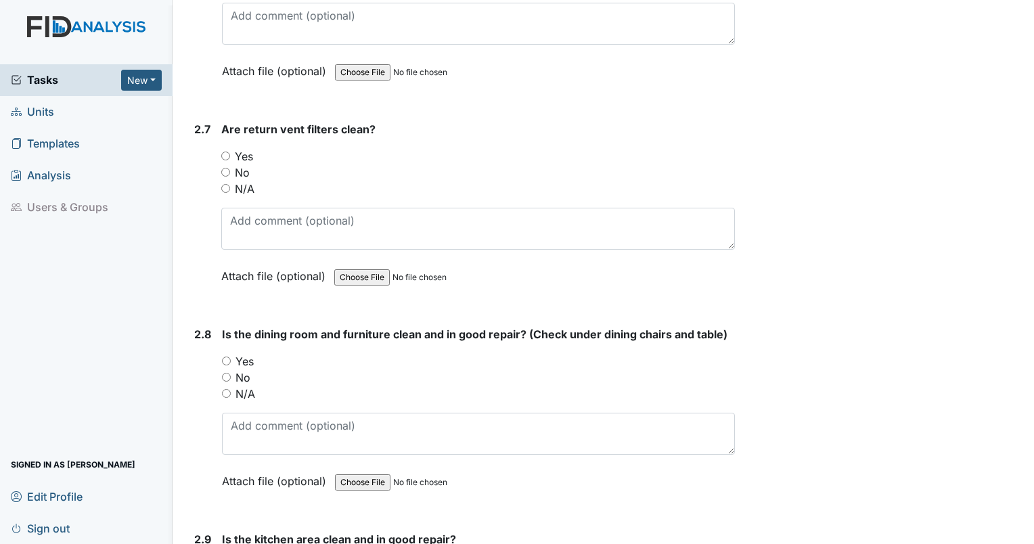
scroll to position [3041, 0]
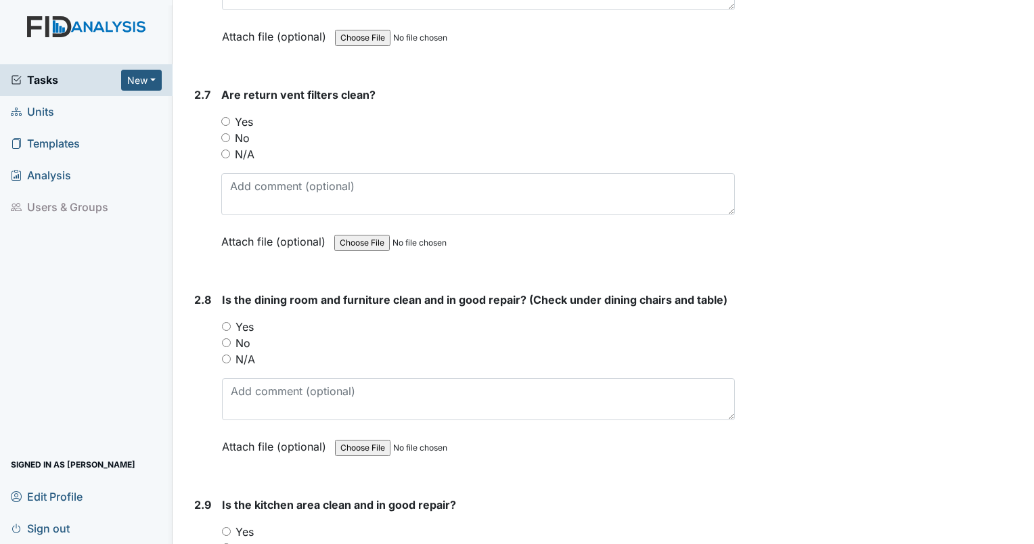
click at [225, 117] on input "Yes" at bounding box center [225, 121] width 9 height 9
radio input "true"
click at [225, 322] on input "Yes" at bounding box center [226, 326] width 9 height 9
radio input "true"
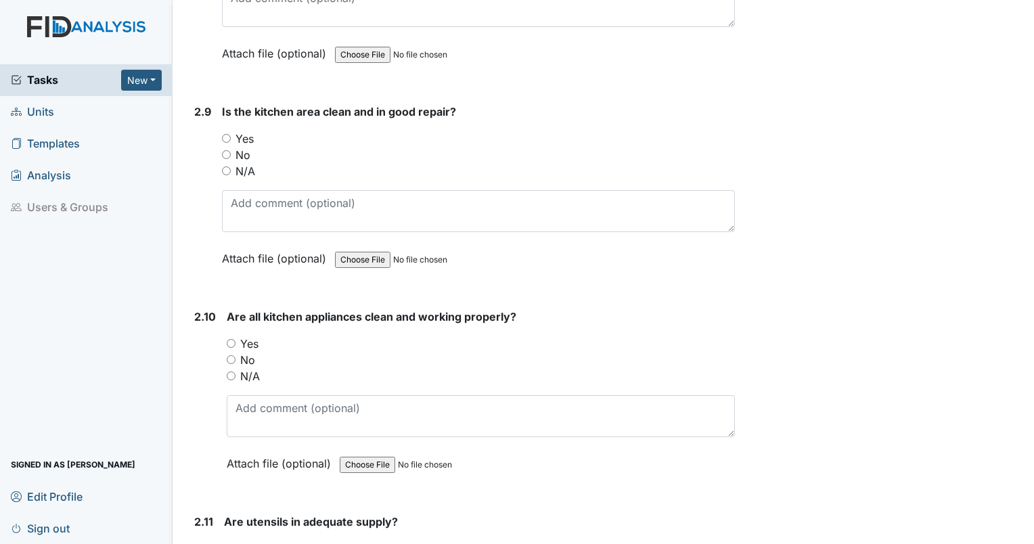
scroll to position [3445, 0]
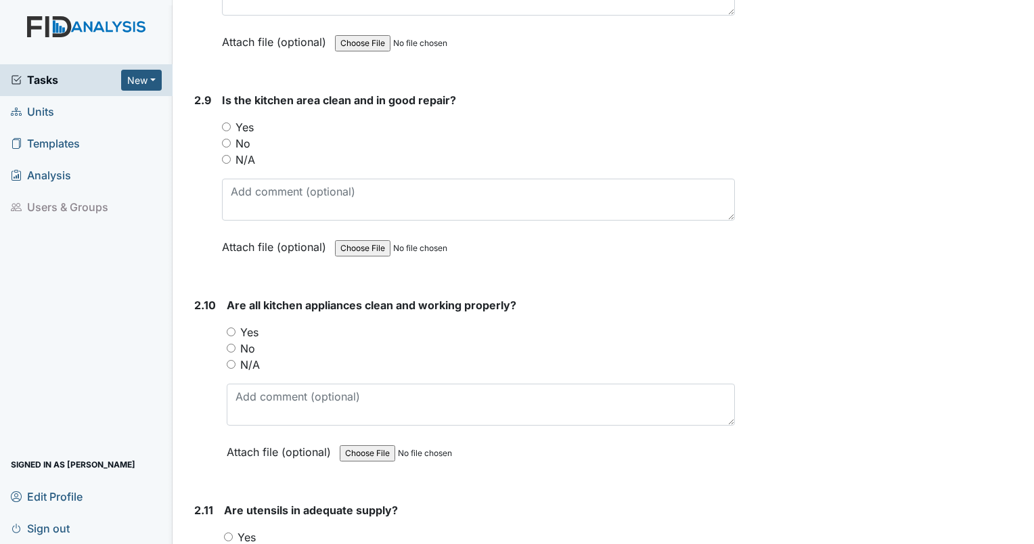
click at [227, 139] on input "No" at bounding box center [226, 143] width 9 height 9
radio input "true"
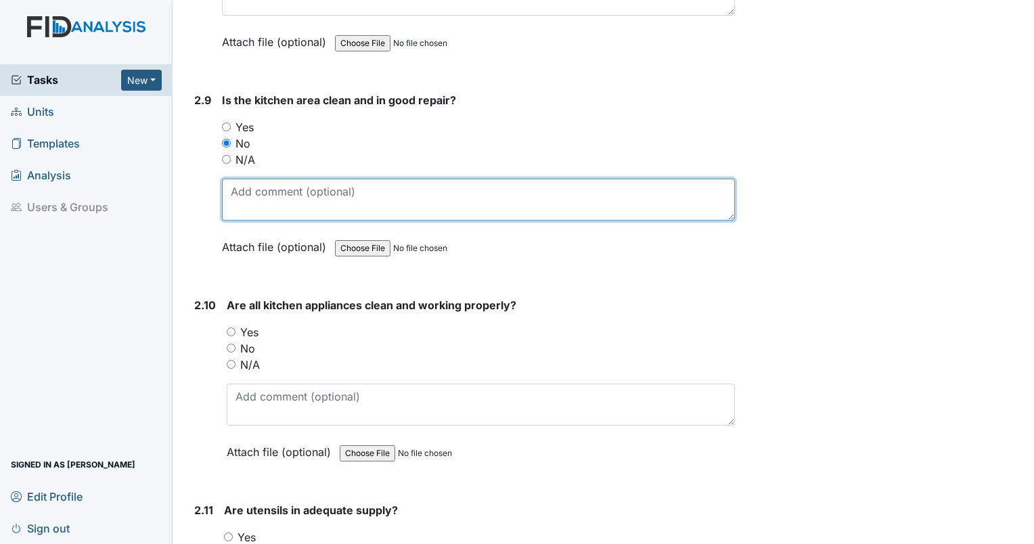
click at [260, 179] on textarea at bounding box center [478, 200] width 513 height 42
type textarea "kitchen cabinet hinge broken"
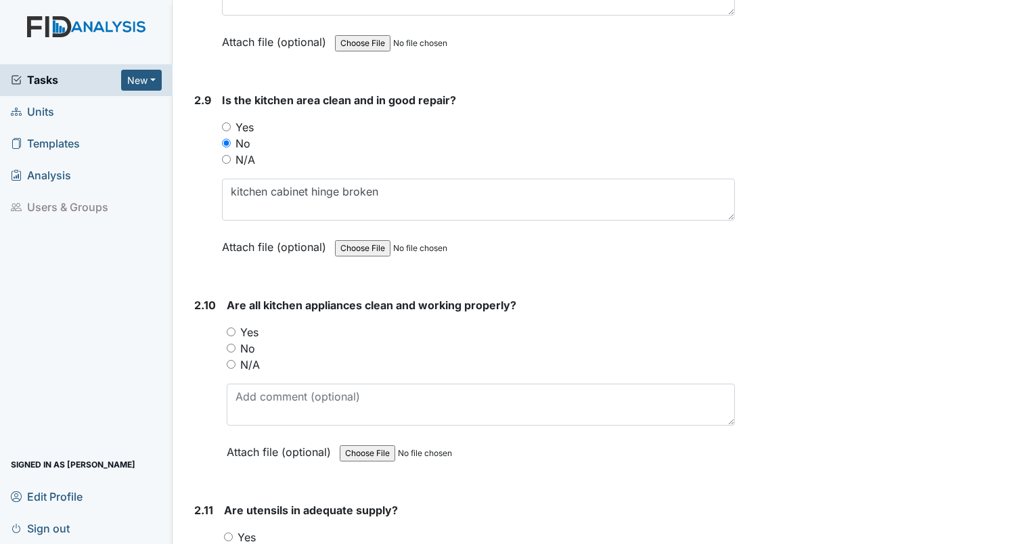
click at [228, 328] on input "Yes" at bounding box center [231, 332] width 9 height 9
radio input "true"
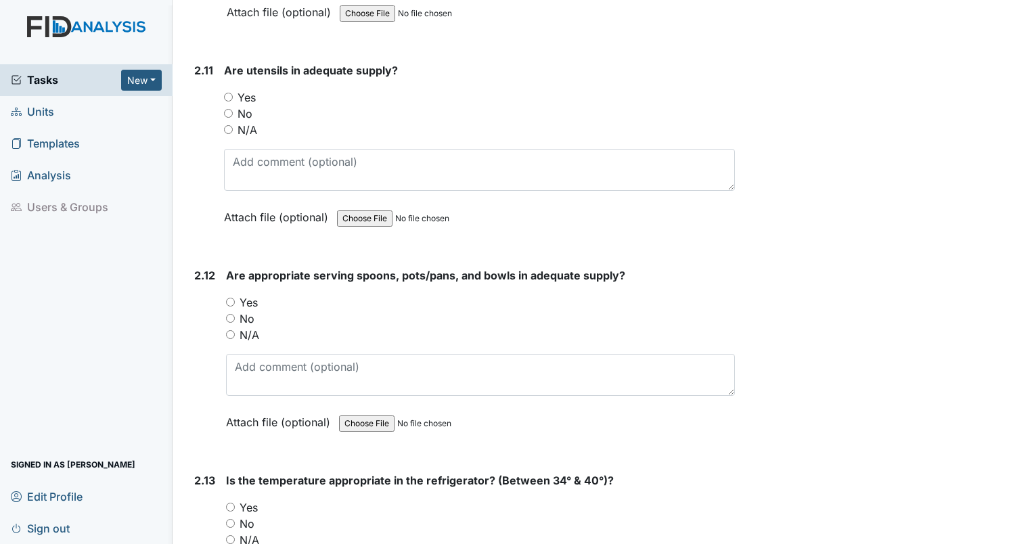
scroll to position [3896, 0]
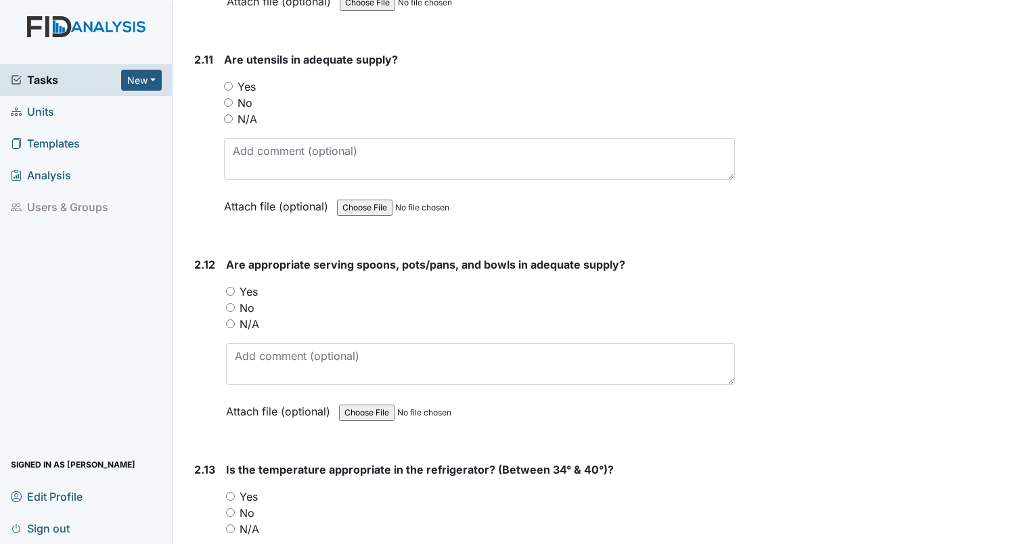
click at [225, 82] on input "Yes" at bounding box center [228, 86] width 9 height 9
radio input "true"
click at [231, 287] on input "Yes" at bounding box center [230, 291] width 9 height 9
radio input "true"
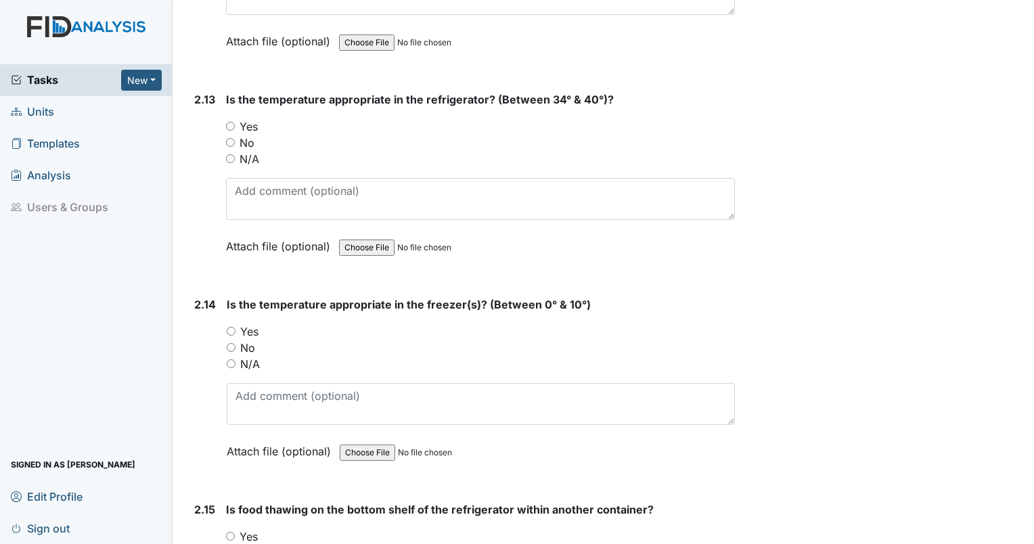
scroll to position [4278, 0]
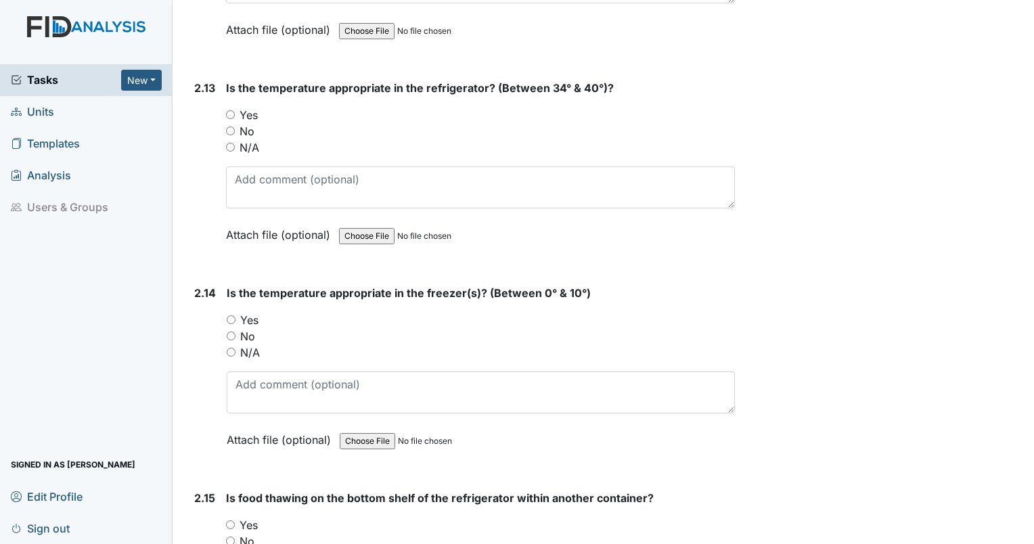
click at [233, 110] on input "Yes" at bounding box center [230, 114] width 9 height 9
radio input "true"
click at [233, 110] on input "Yes" at bounding box center [230, 114] width 9 height 9
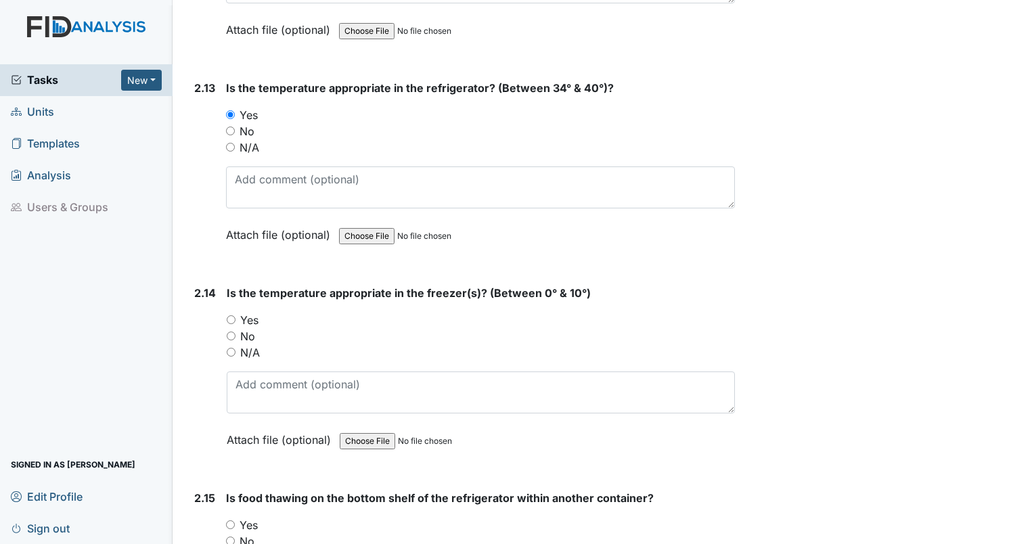
click at [229, 315] on input "Yes" at bounding box center [231, 319] width 9 height 9
radio input "true"
click at [227, 521] on input "Yes" at bounding box center [230, 525] width 9 height 9
radio input "true"
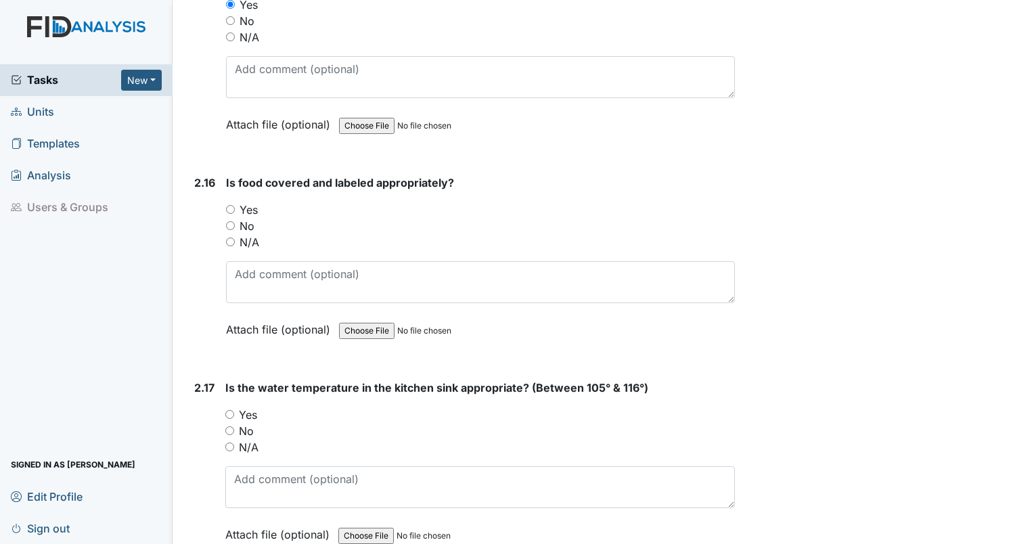
scroll to position [4810, 0]
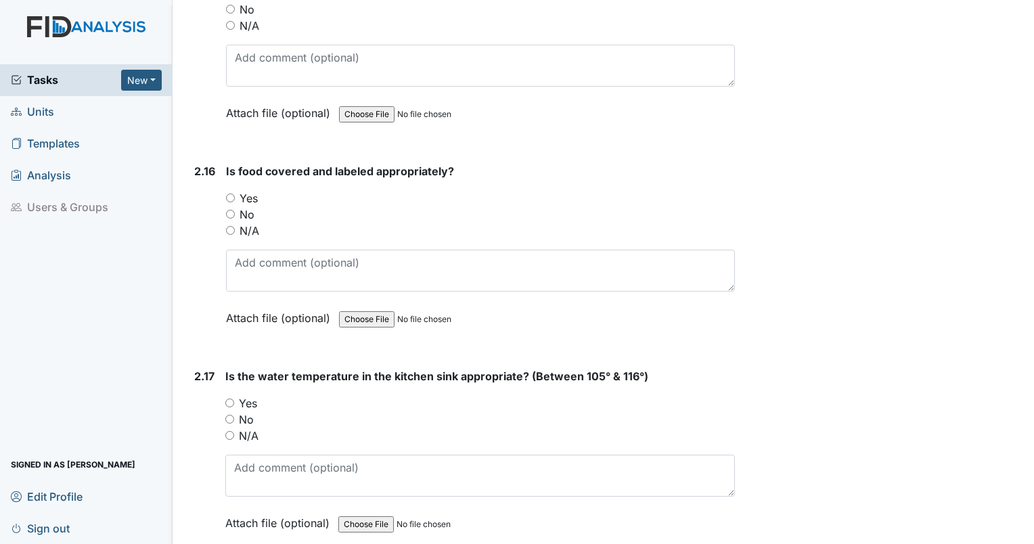
click at [230, 194] on input "Yes" at bounding box center [230, 198] width 9 height 9
radio input "true"
click at [231, 399] on input "Yes" at bounding box center [229, 403] width 9 height 9
radio input "true"
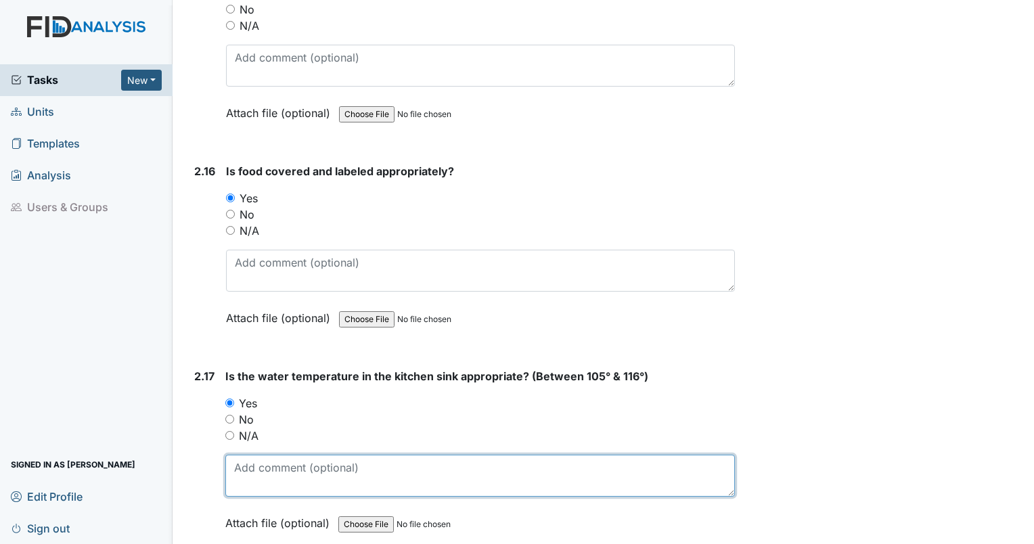
click at [249, 473] on textarea at bounding box center [480, 476] width 510 height 42
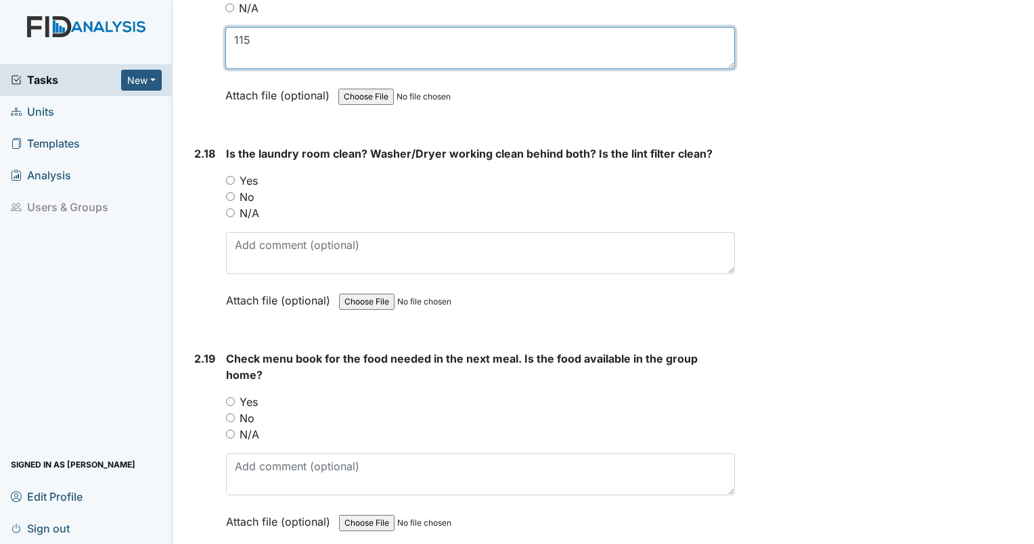
scroll to position [5261, 0]
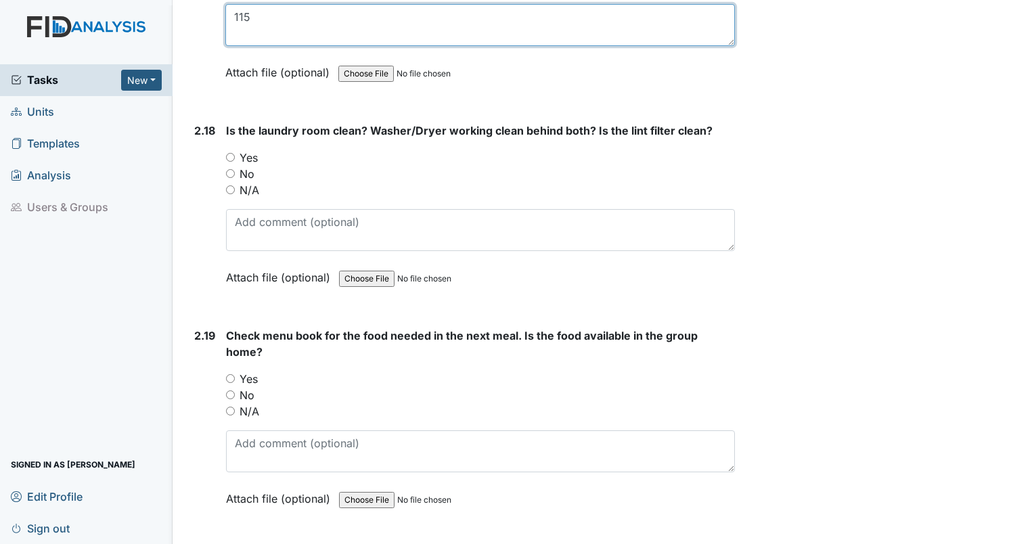
type textarea "115"
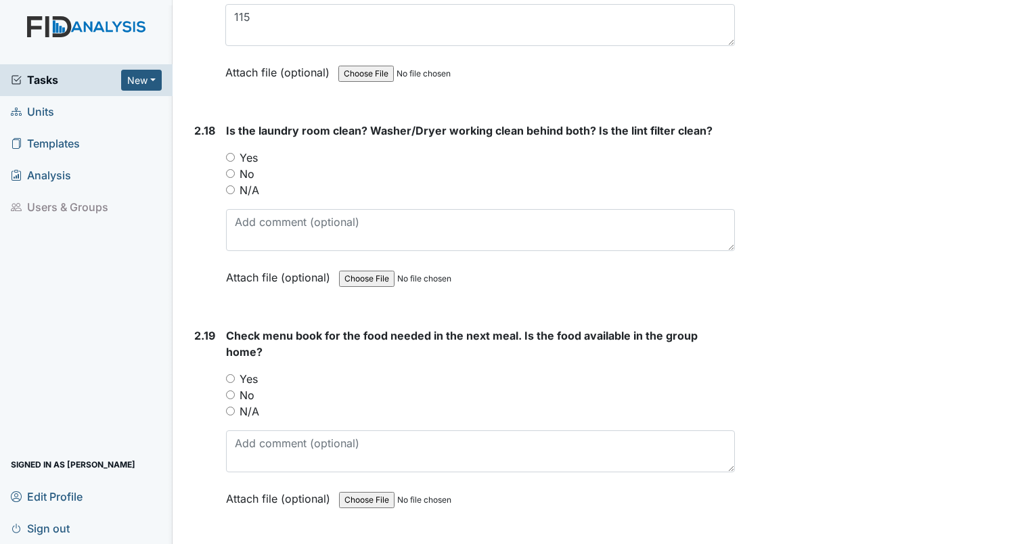
click at [227, 153] on input "Yes" at bounding box center [230, 157] width 9 height 9
radio input "true"
click at [228, 374] on input "Yes" at bounding box center [230, 378] width 9 height 9
radio input "true"
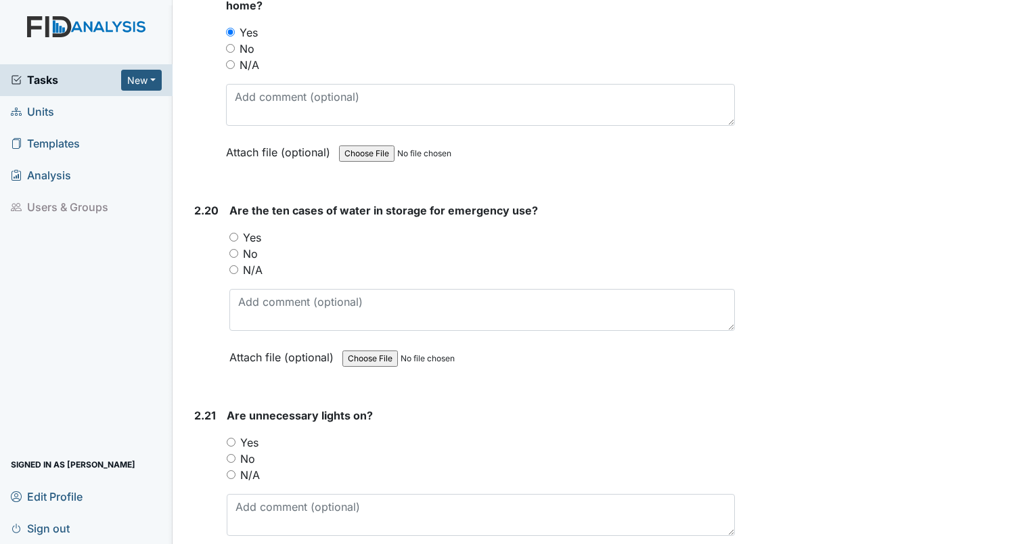
scroll to position [5620, 0]
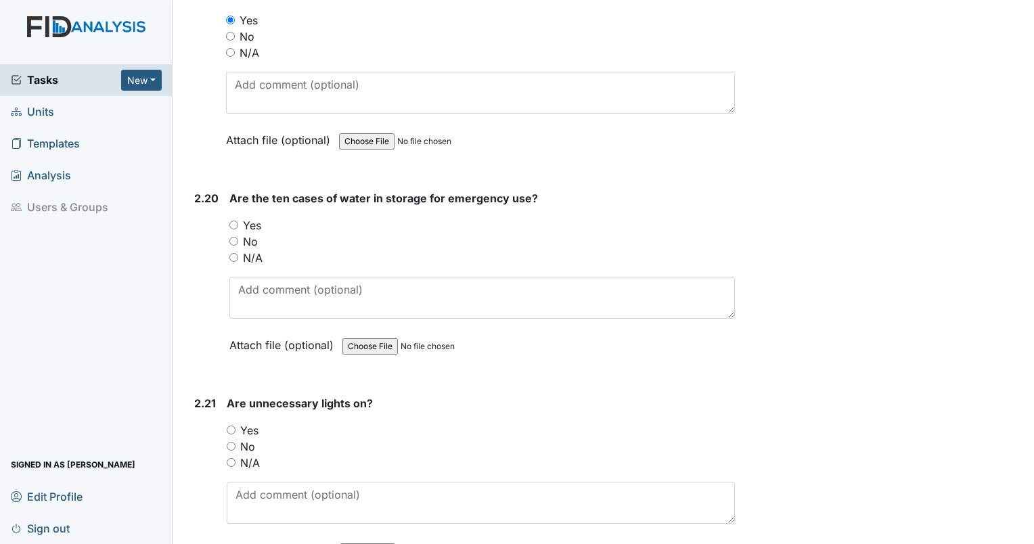
click at [228, 208] on div "2.20 Are the ten cases of water in storage for emergency use? You must select o…" at bounding box center [462, 281] width 546 height 183
click at [237, 221] on input "Yes" at bounding box center [233, 225] width 9 height 9
radio input "true"
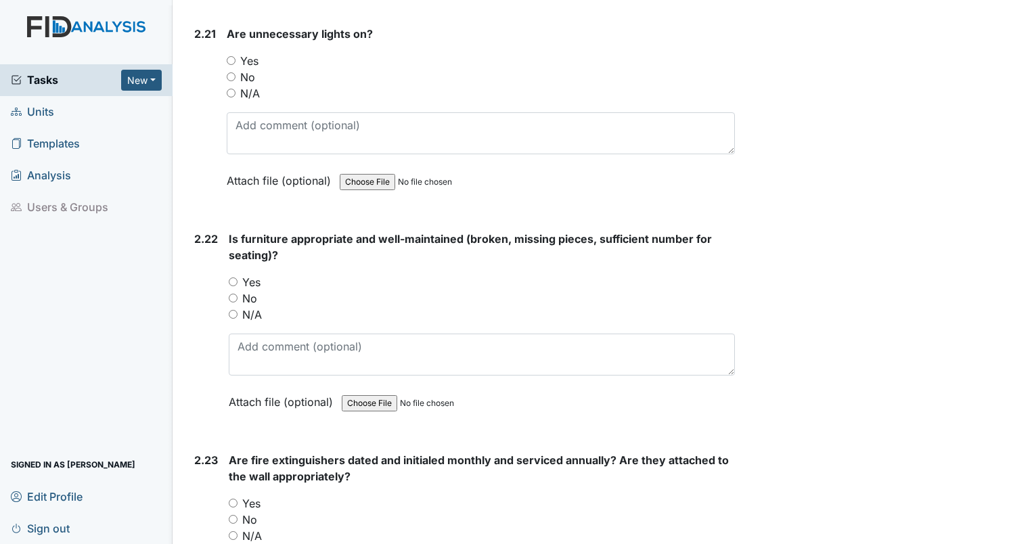
scroll to position [5966, 0]
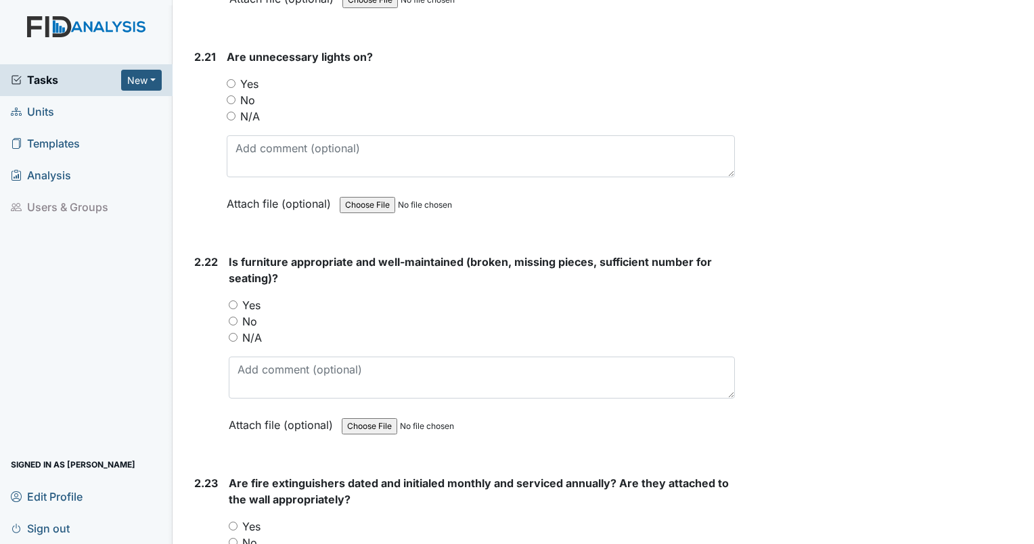
click at [228, 95] on input "No" at bounding box center [231, 99] width 9 height 9
radio input "true"
click at [230, 301] on input "Yes" at bounding box center [233, 305] width 9 height 9
radio input "true"
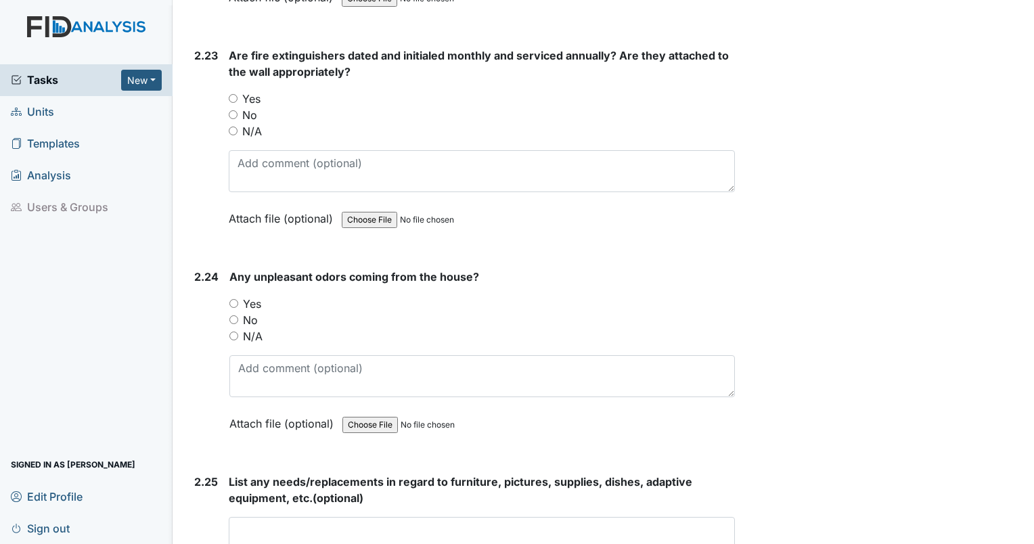
scroll to position [6382, 0]
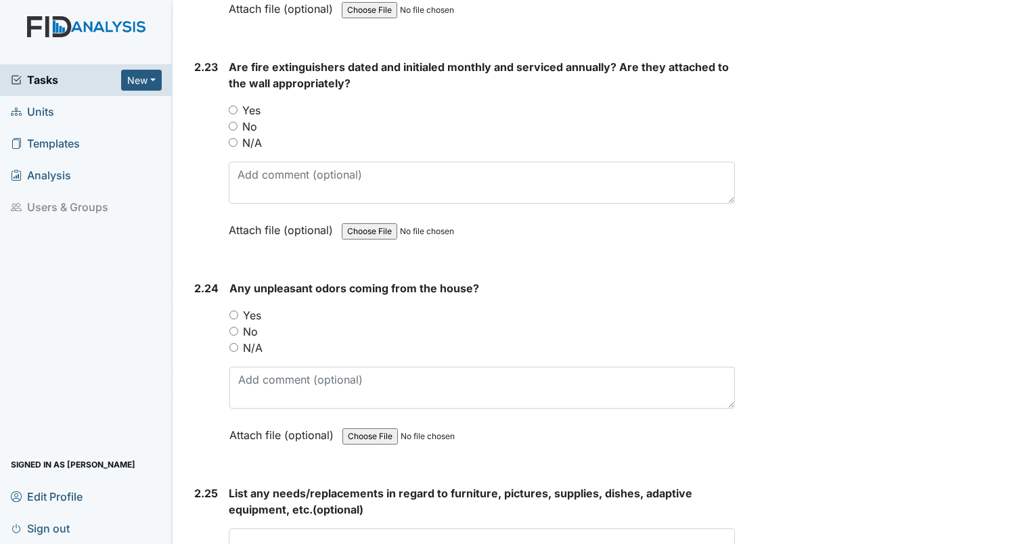
click at [235, 106] on input "Yes" at bounding box center [233, 110] width 9 height 9
radio input "true"
click at [235, 106] on input "Yes" at bounding box center [233, 110] width 9 height 9
click at [233, 324] on div "No" at bounding box center [482, 332] width 506 height 16
click at [232, 327] on input "No" at bounding box center [233, 331] width 9 height 9
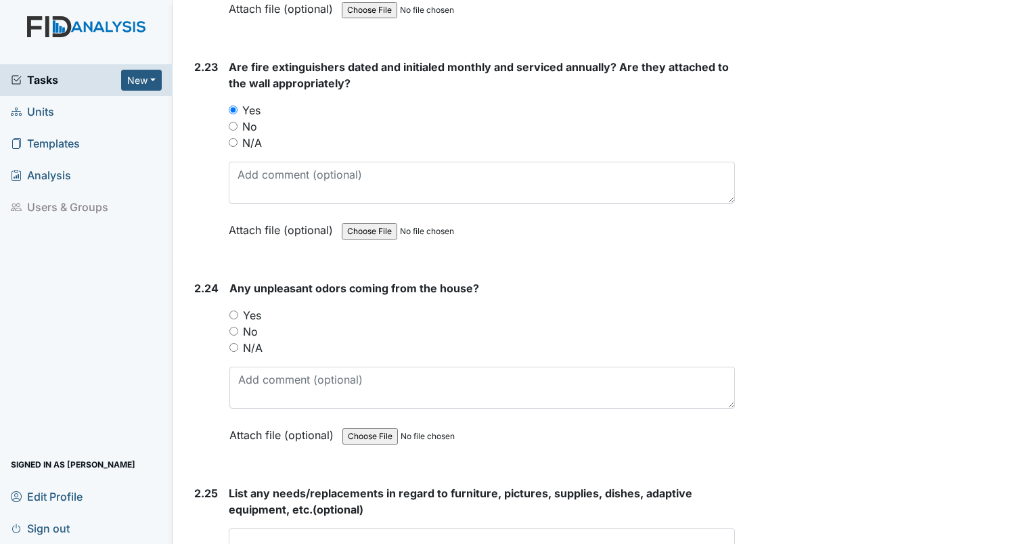
radio input "true"
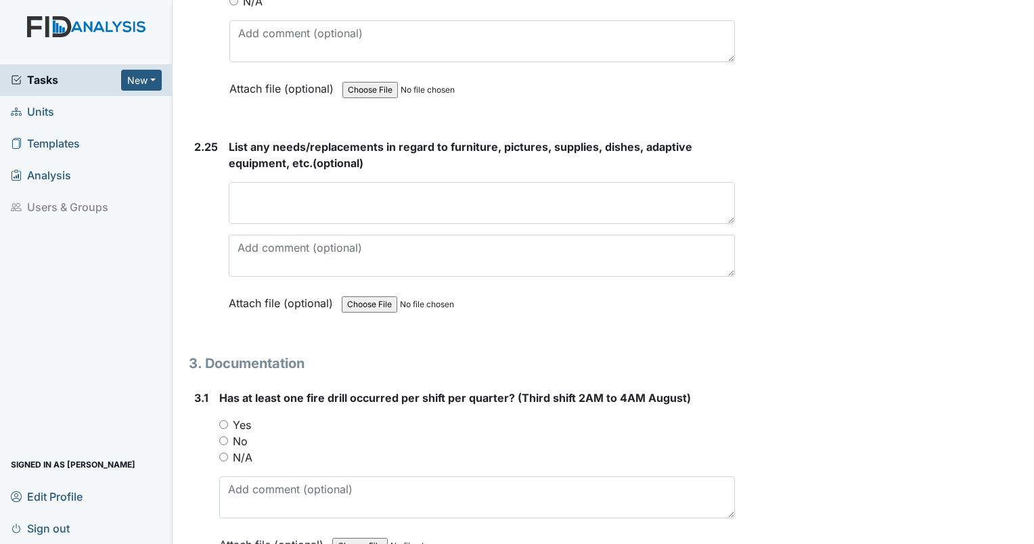
scroll to position [6764, 0]
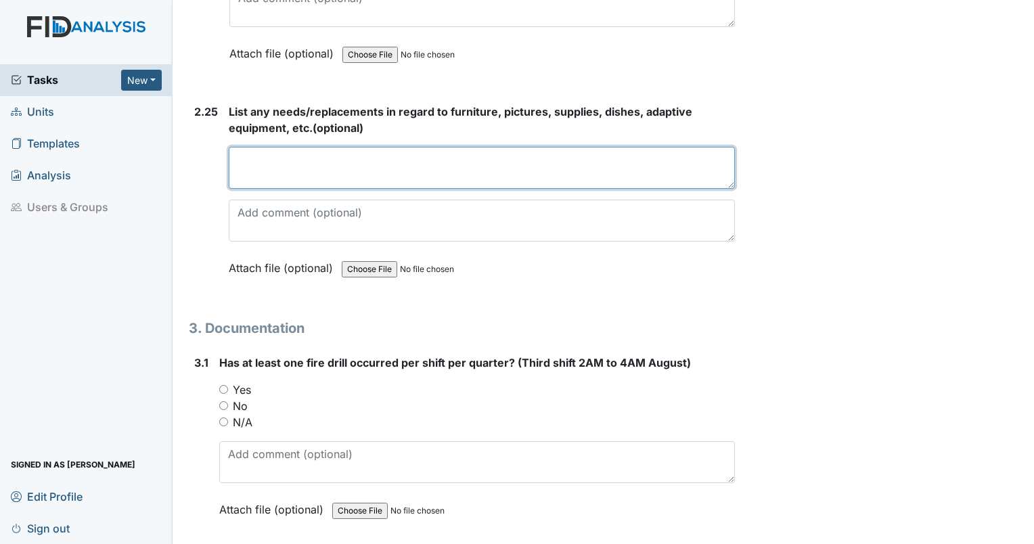
click at [311, 147] on textarea at bounding box center [482, 168] width 506 height 42
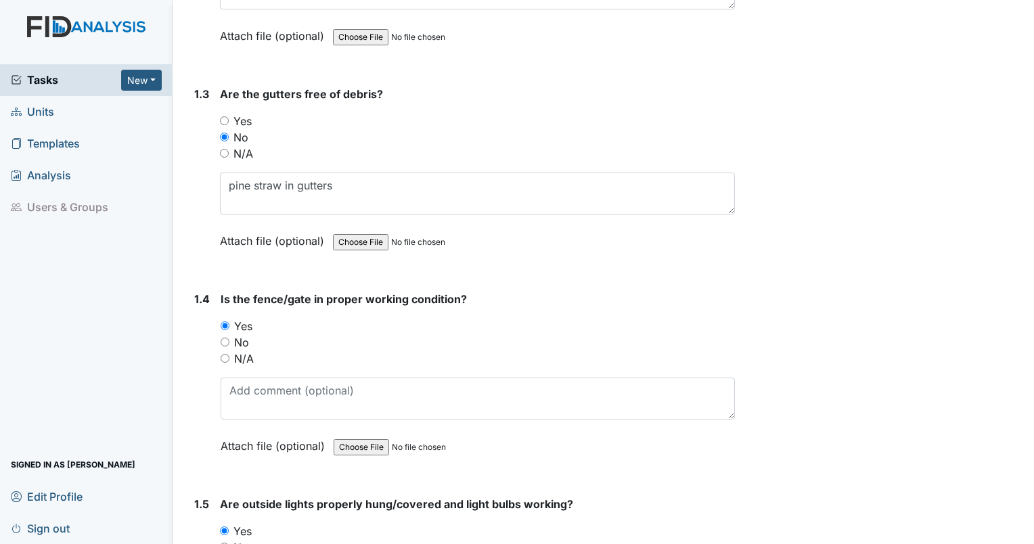
scroll to position [0, 0]
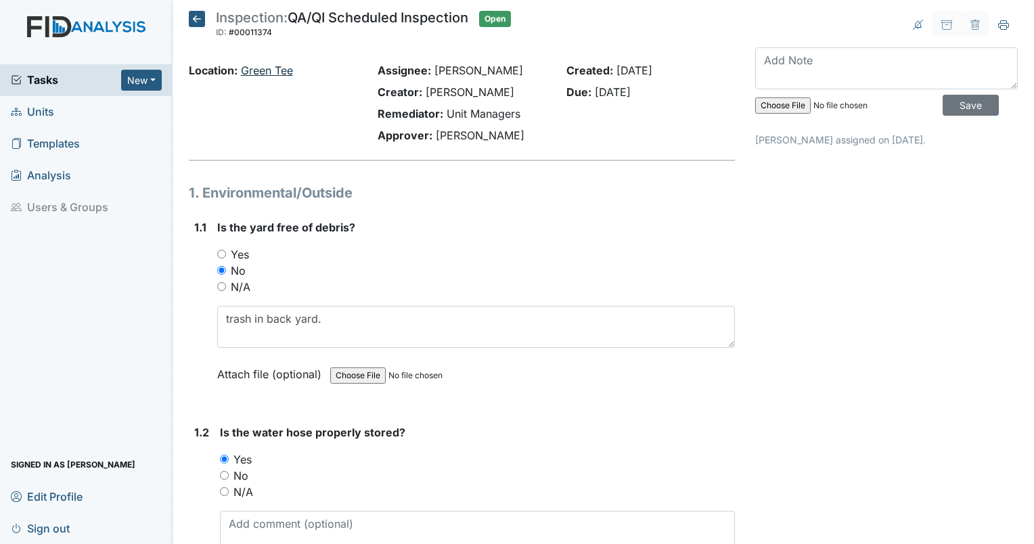
type textarea "no new needs"
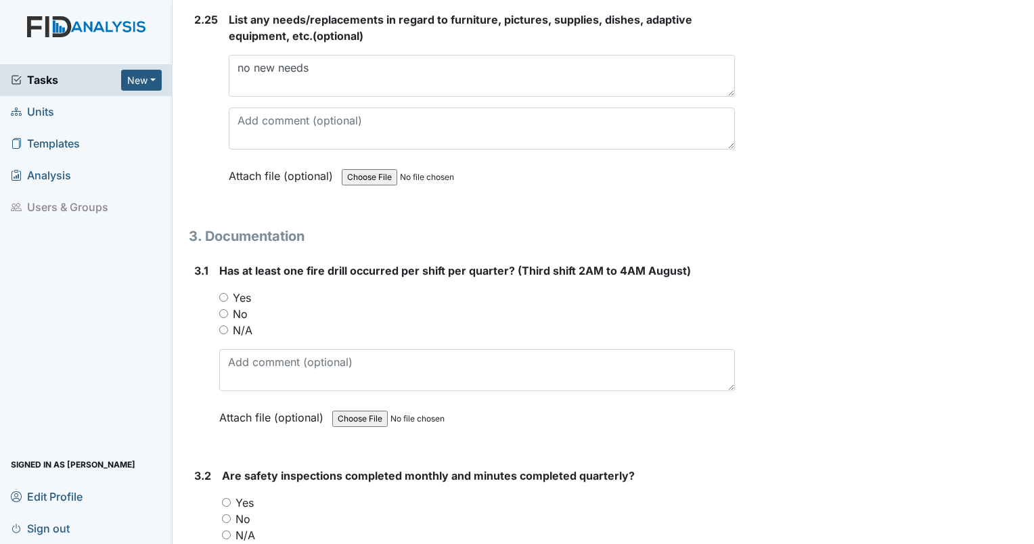
scroll to position [6845, 0]
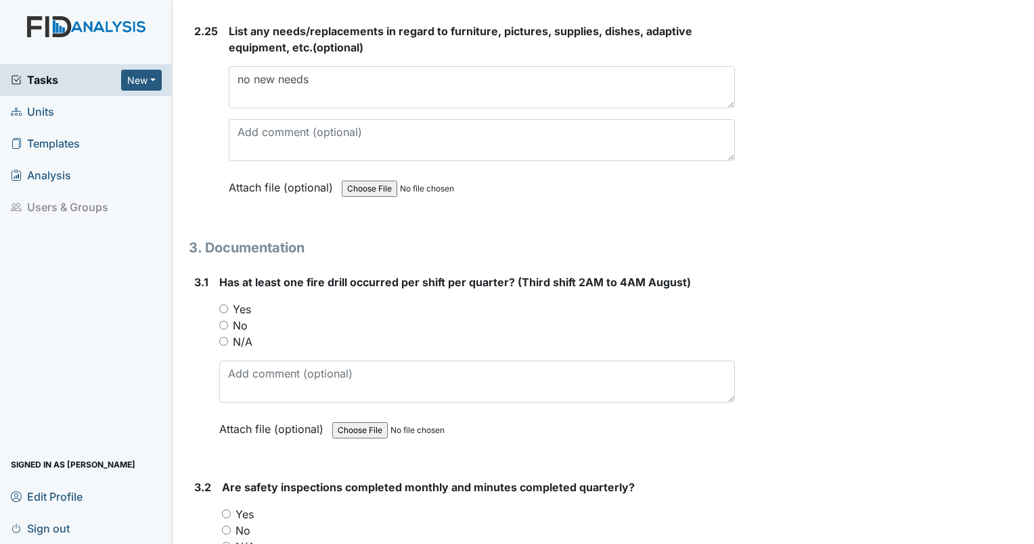
click at [222, 305] on input "Yes" at bounding box center [223, 309] width 9 height 9
radio input "true"
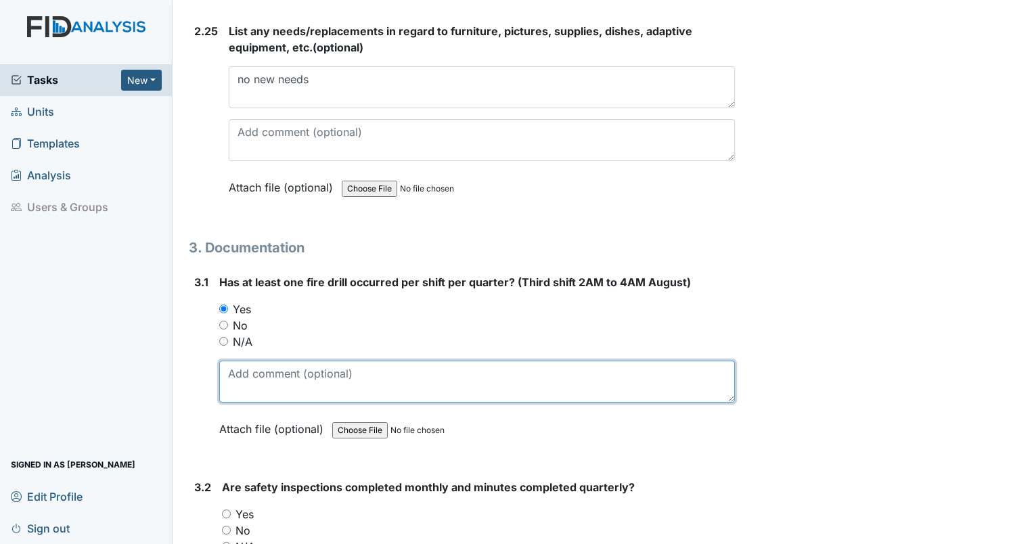
click at [273, 361] on textarea at bounding box center [477, 382] width 516 height 42
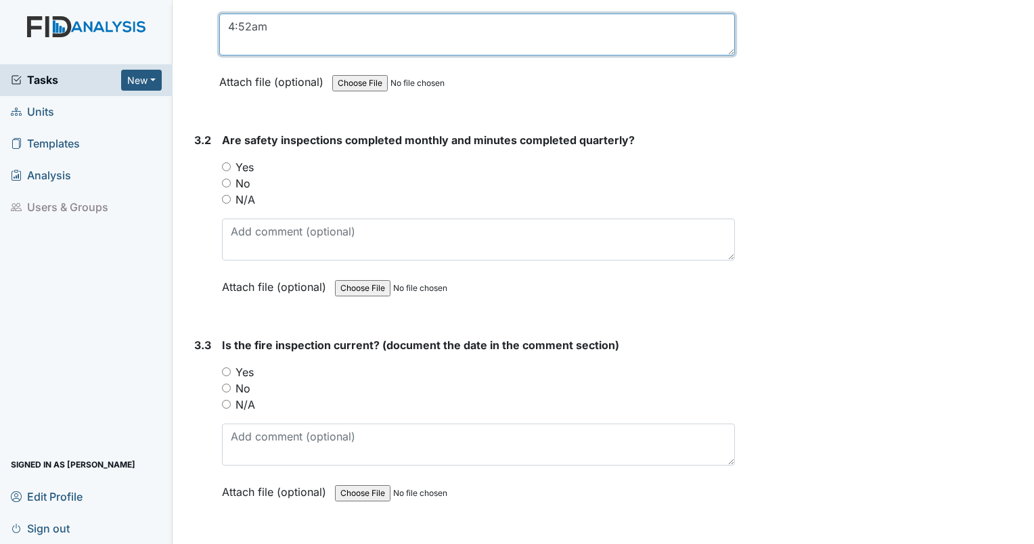
scroll to position [7238, 0]
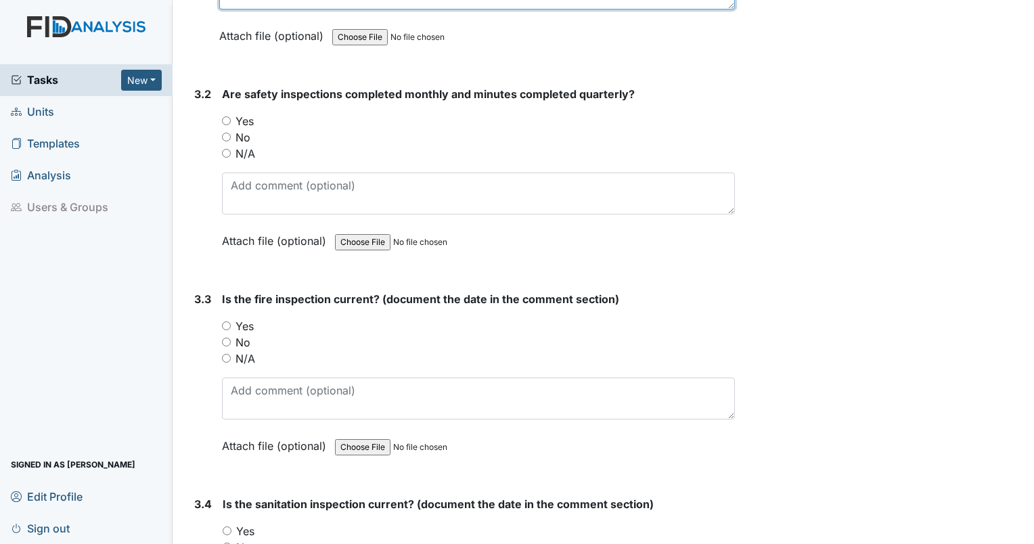
type textarea "4:52am"
click at [229, 133] on input "No" at bounding box center [226, 137] width 9 height 9
radio input "true"
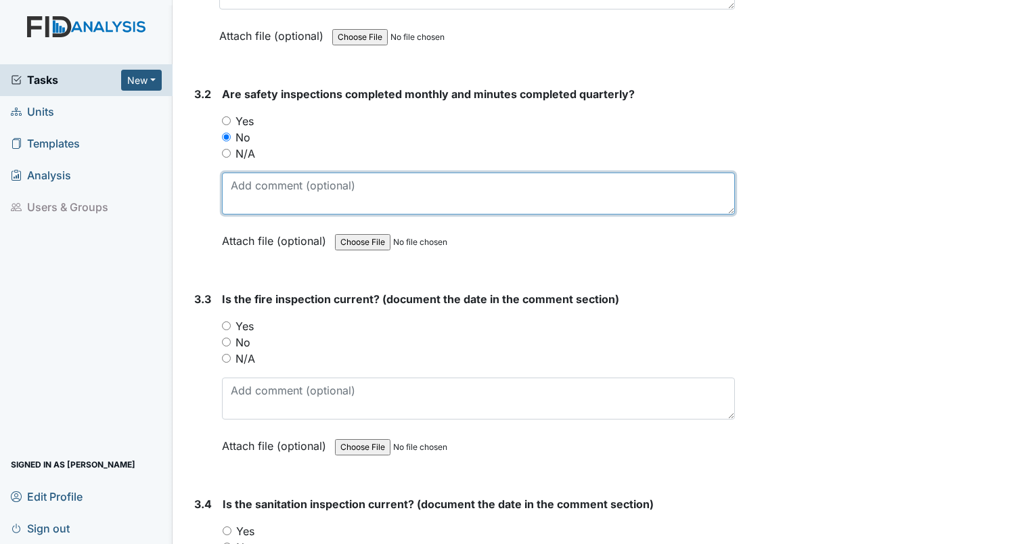
click at [249, 173] on textarea at bounding box center [478, 194] width 513 height 42
type textarea "none in august"
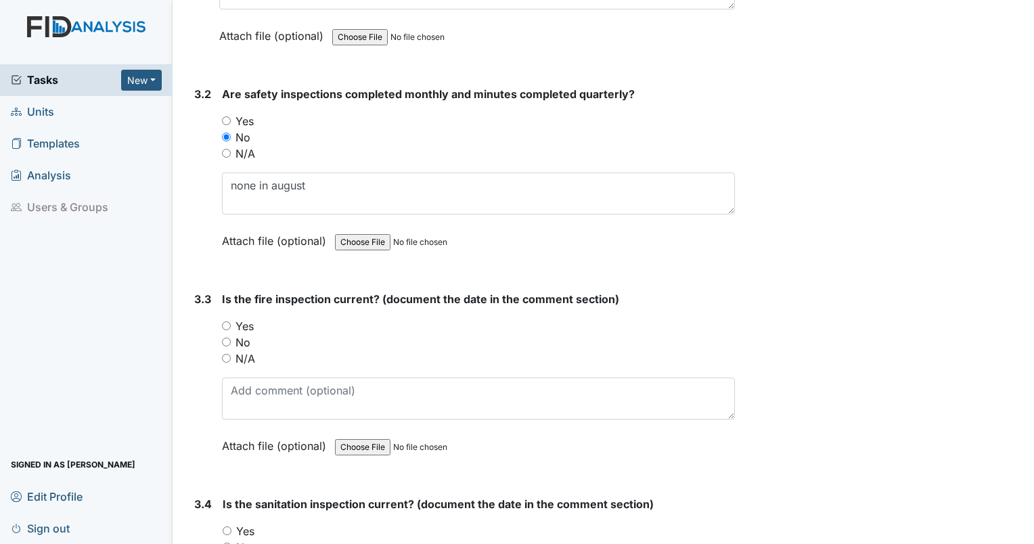
click at [225, 322] on input "Yes" at bounding box center [226, 326] width 9 height 9
radio input "true"
click at [227, 527] on input "Yes" at bounding box center [227, 531] width 9 height 9
radio input "true"
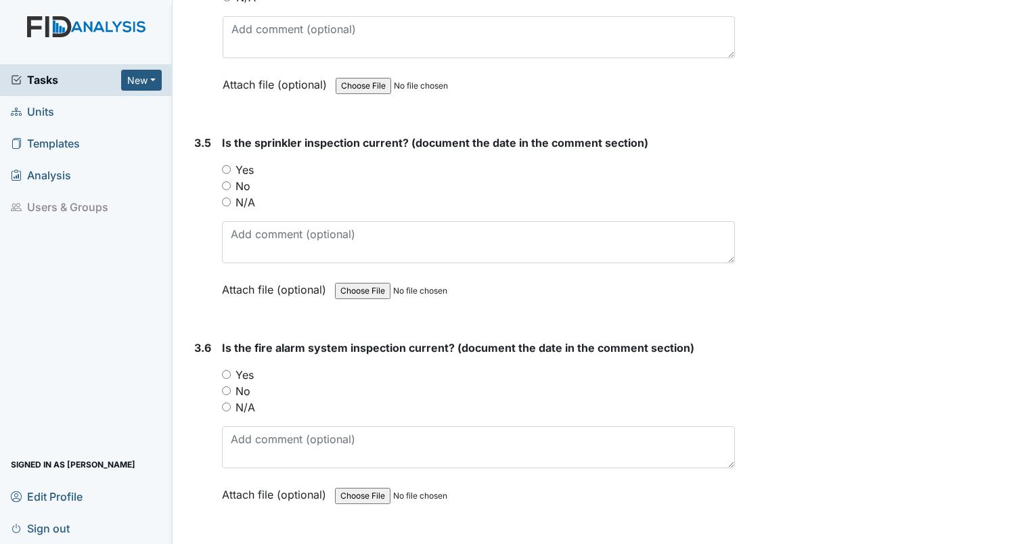
scroll to position [7863, 0]
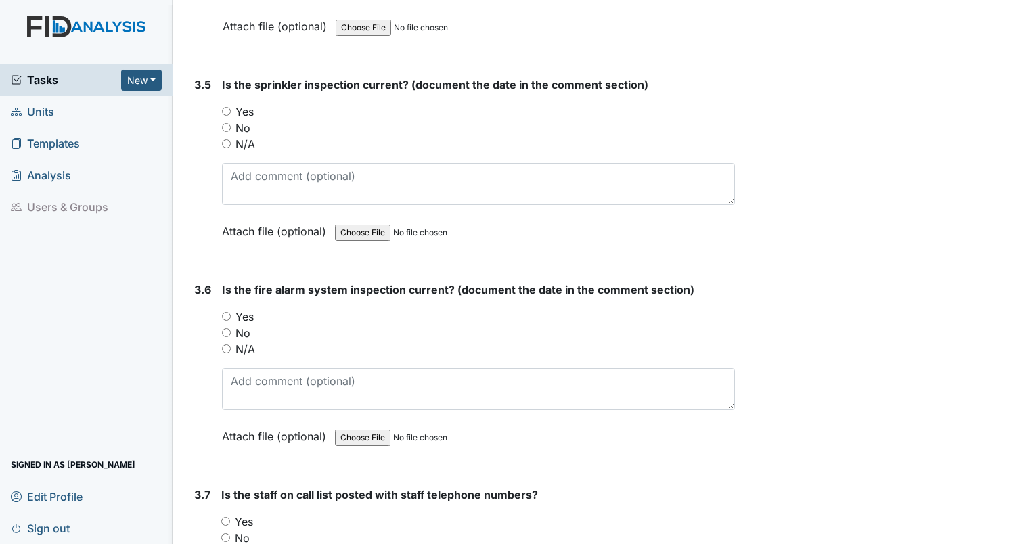
click at [223, 107] on input "Yes" at bounding box center [226, 111] width 9 height 9
radio input "true"
click at [227, 312] on input "Yes" at bounding box center [226, 316] width 9 height 9
radio input "true"
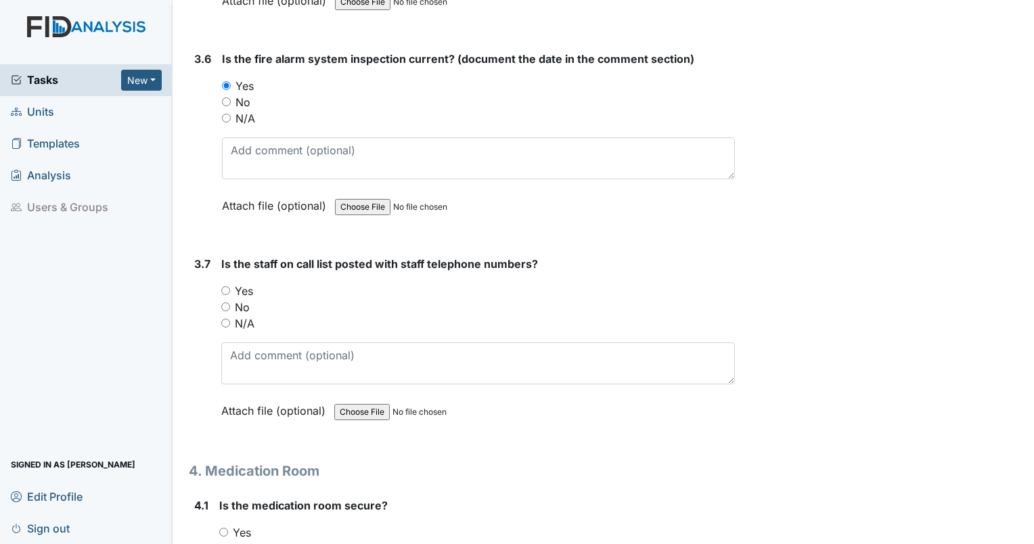
scroll to position [8209, 0]
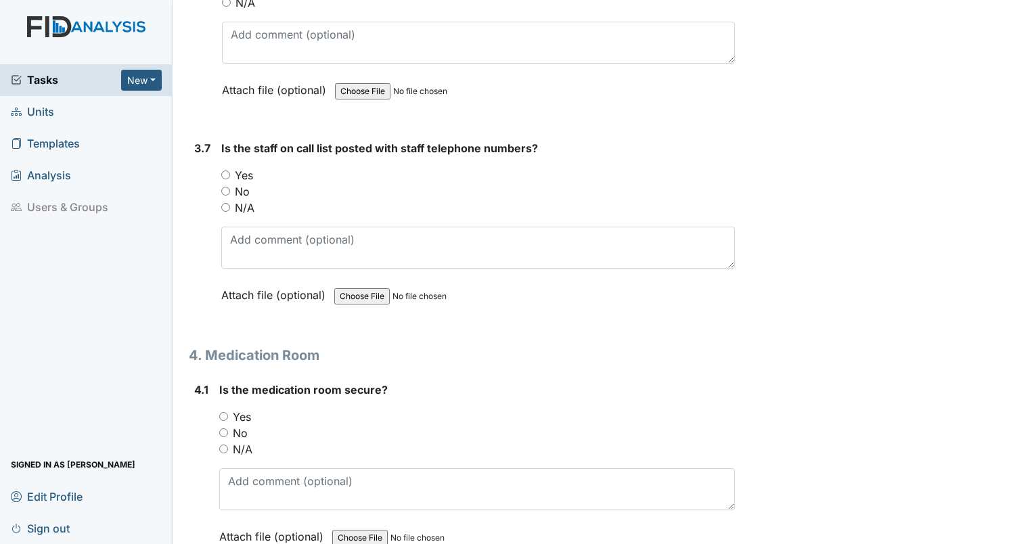
click at [220, 409] on div "Yes" at bounding box center [477, 417] width 516 height 16
click at [221, 412] on input "Yes" at bounding box center [223, 416] width 9 height 9
radio input "true"
click at [225, 171] on input "Yes" at bounding box center [225, 175] width 9 height 9
radio input "true"
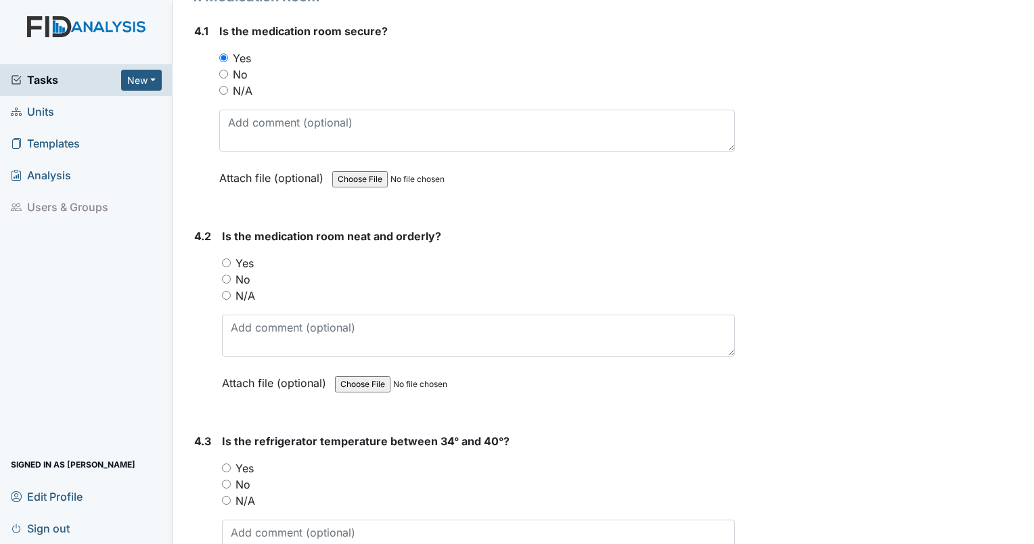
scroll to position [8591, 0]
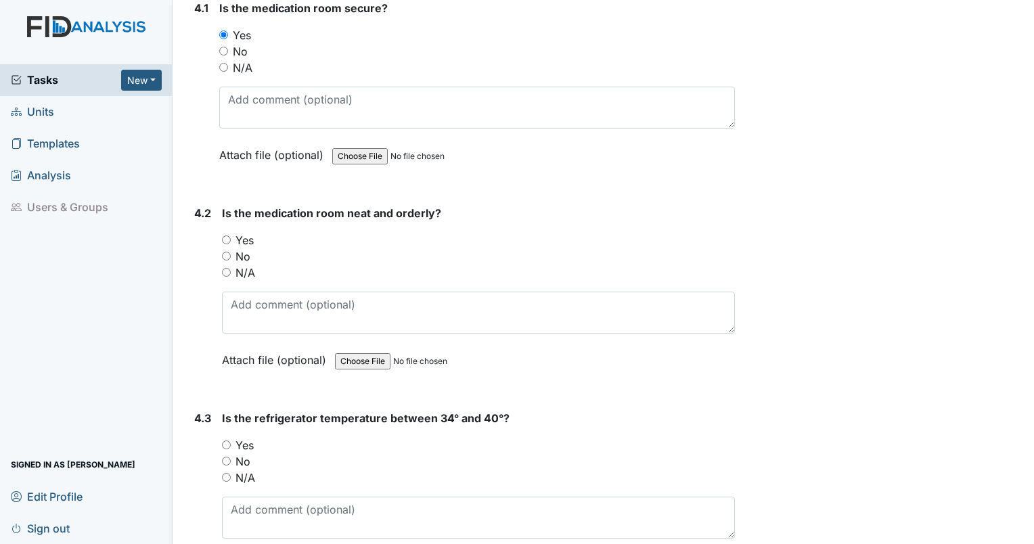
click at [229, 236] on input "Yes" at bounding box center [226, 240] width 9 height 9
radio input "true"
click at [230, 441] on input "Yes" at bounding box center [226, 445] width 9 height 9
radio input "true"
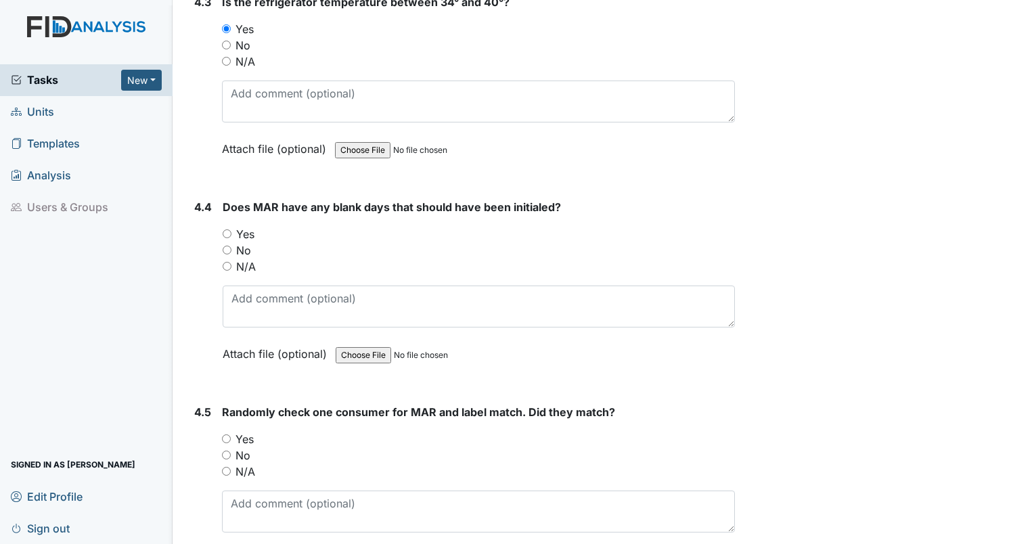
scroll to position [8984, 0]
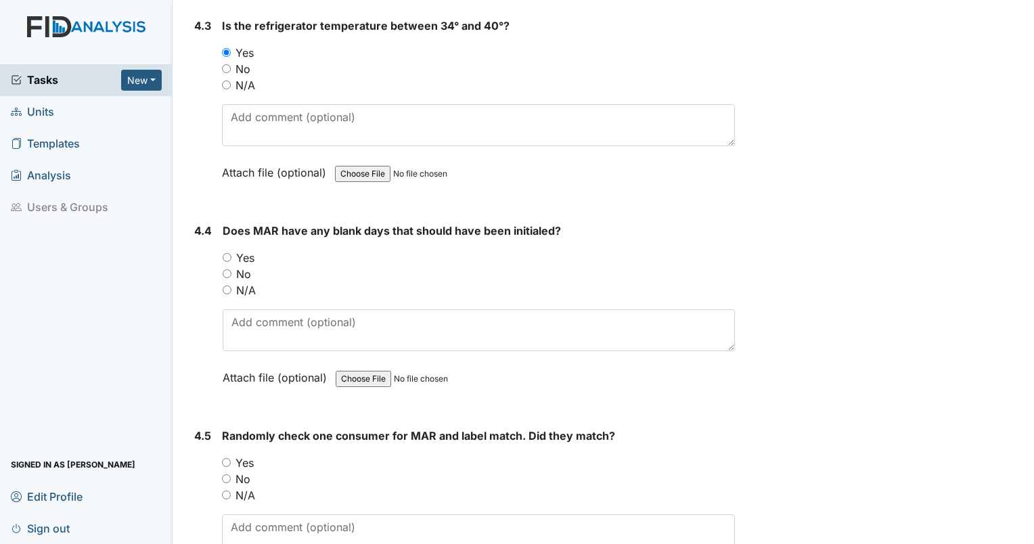
click at [226, 286] on input "N/A" at bounding box center [227, 290] width 9 height 9
radio input "true"
click at [225, 458] on input "Yes" at bounding box center [226, 462] width 9 height 9
radio input "true"
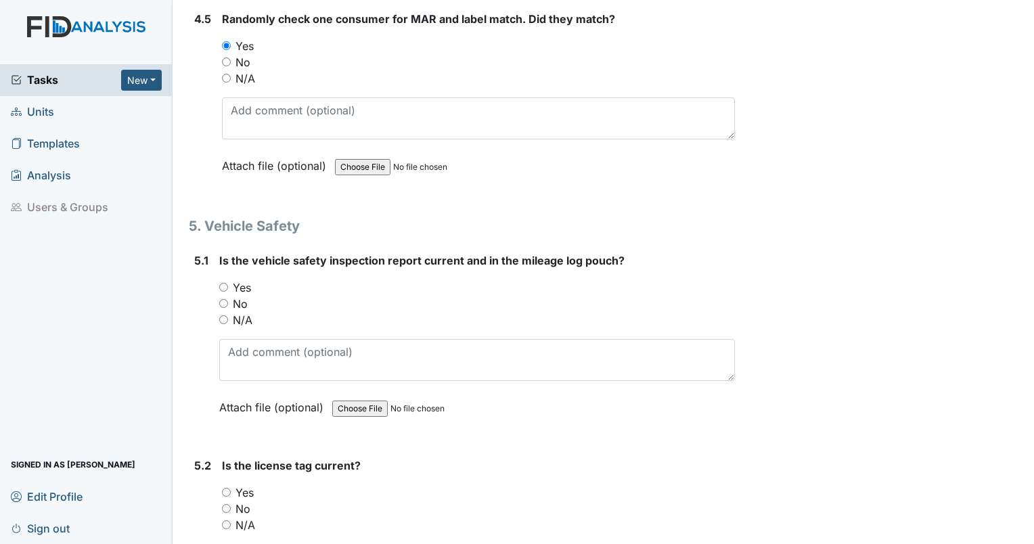
scroll to position [9482, 0]
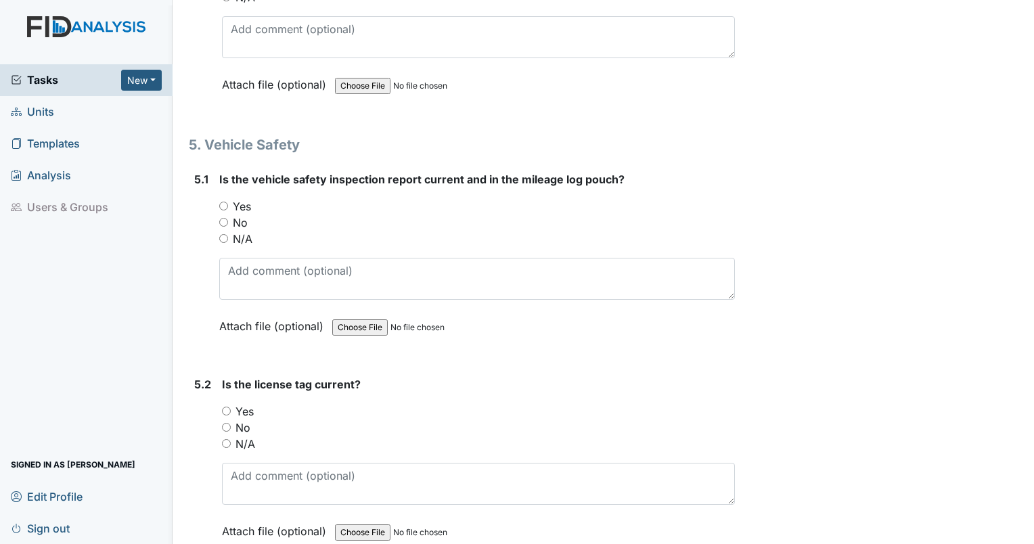
click at [224, 234] on input "N/A" at bounding box center [223, 238] width 9 height 9
radio input "true"
click at [227, 439] on input "N/A" at bounding box center [226, 443] width 9 height 9
radio input "true"
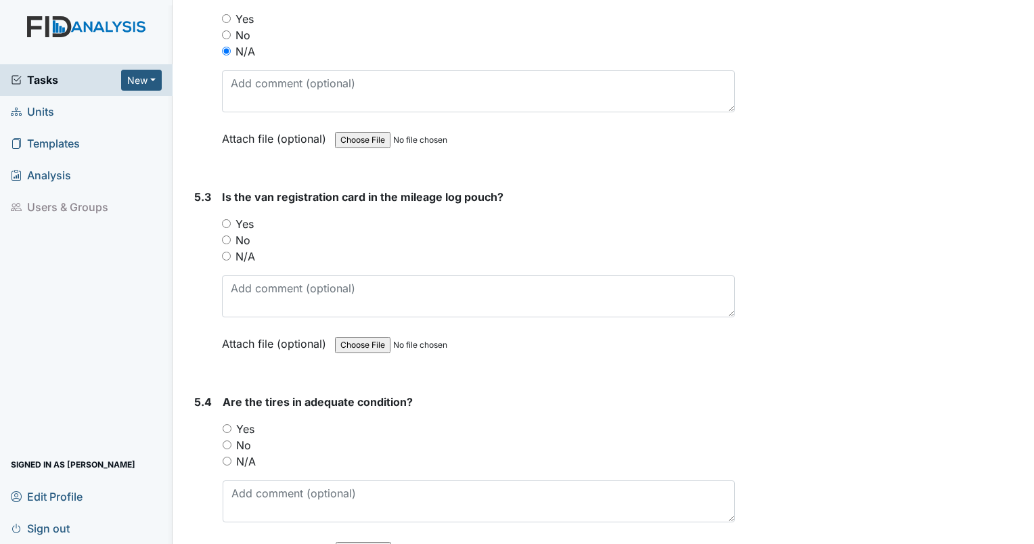
scroll to position [9886, 0]
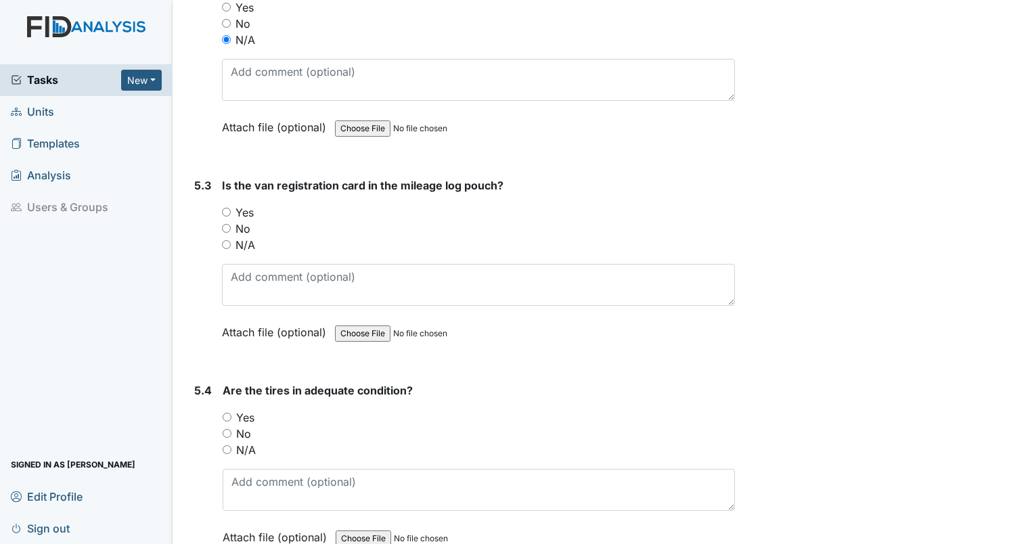
click at [229, 240] on input "N/A" at bounding box center [226, 244] width 9 height 9
radio input "true"
click at [224, 445] on input "N/A" at bounding box center [227, 449] width 9 height 9
radio input "true"
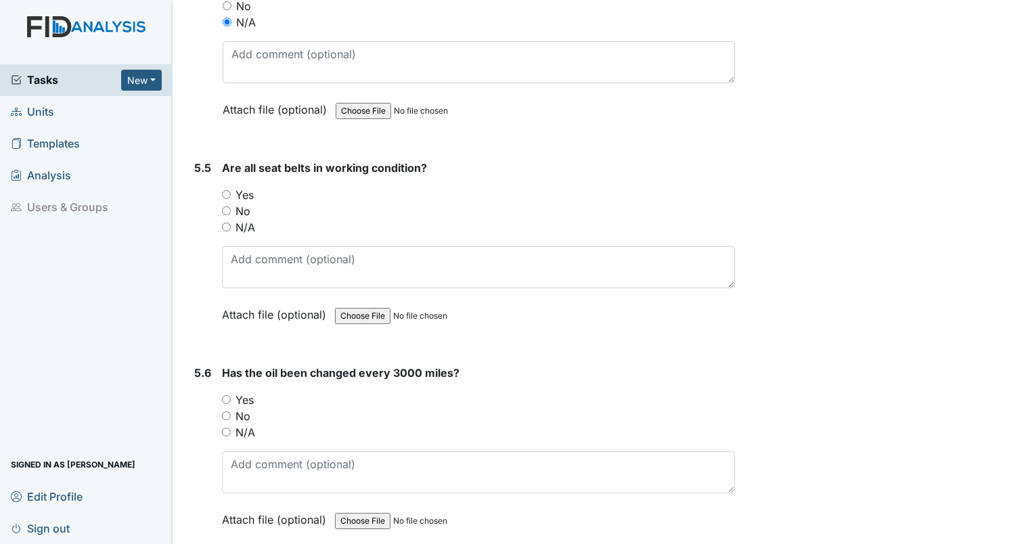
scroll to position [10338, 0]
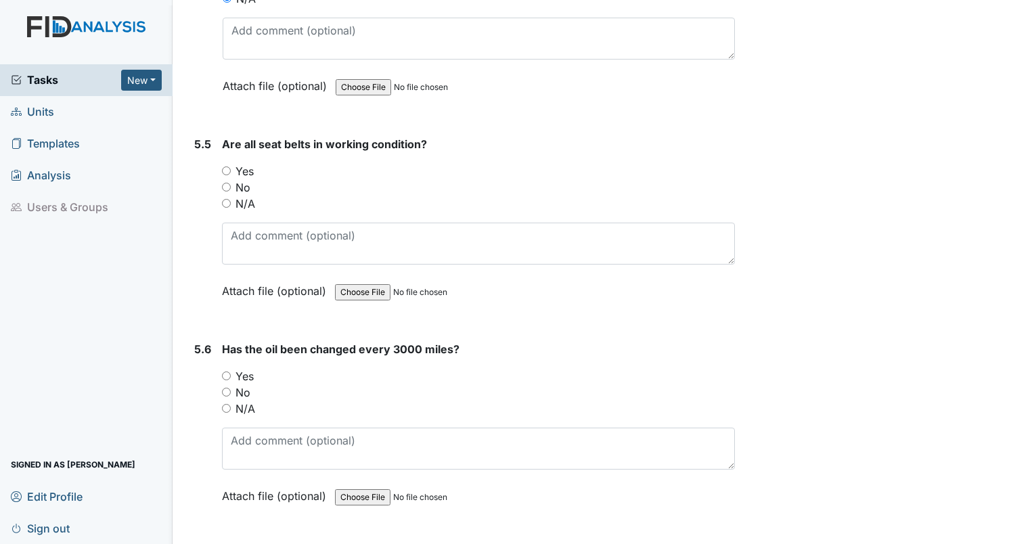
click at [223, 167] on input "Yes" at bounding box center [226, 171] width 9 height 9
radio input "true"
click at [230, 196] on div "N/A" at bounding box center [478, 204] width 513 height 16
click at [225, 199] on input "N/A" at bounding box center [226, 203] width 9 height 9
radio input "true"
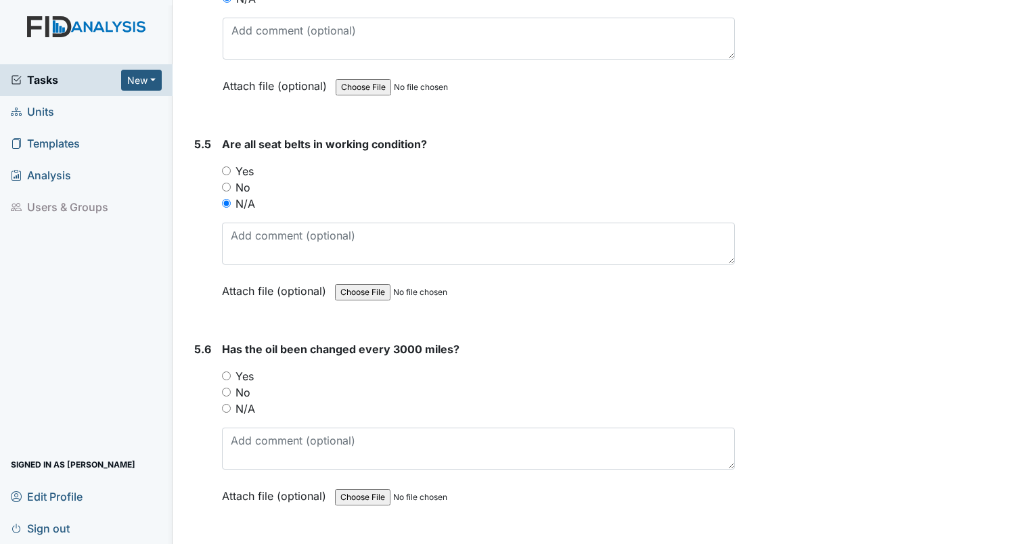
click at [223, 401] on div "N/A" at bounding box center [478, 409] width 513 height 16
click at [229, 404] on input "N/A" at bounding box center [226, 408] width 9 height 9
radio input "true"
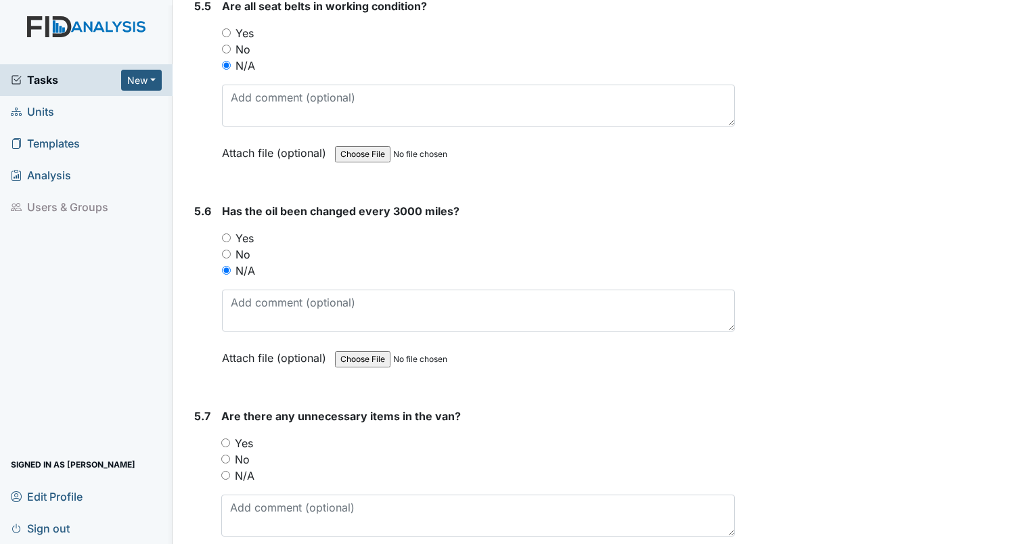
scroll to position [10545, 0]
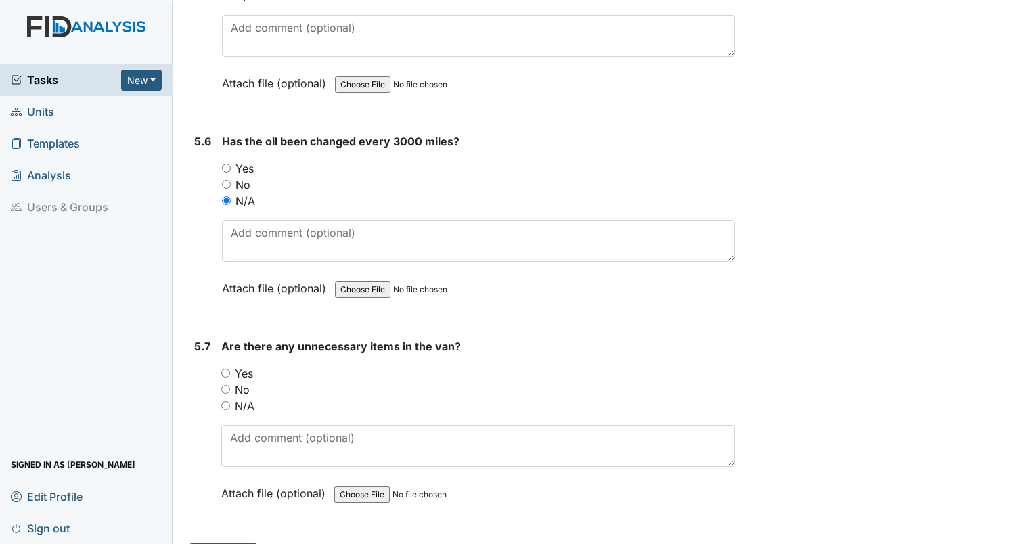
click at [227, 401] on input "N/A" at bounding box center [225, 405] width 9 height 9
radio input "true"
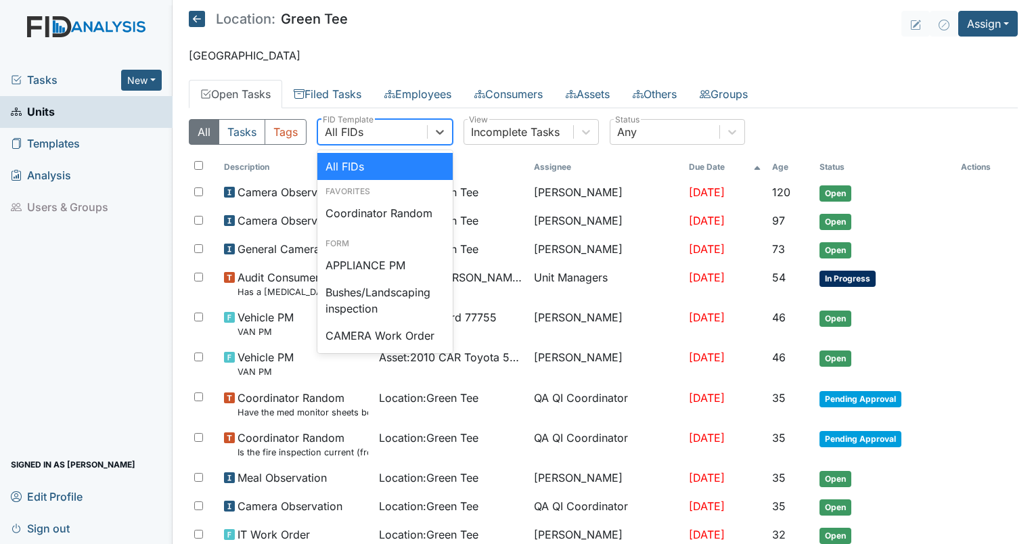
click at [393, 126] on div "All FIDs" at bounding box center [372, 132] width 109 height 24
type input "fire"
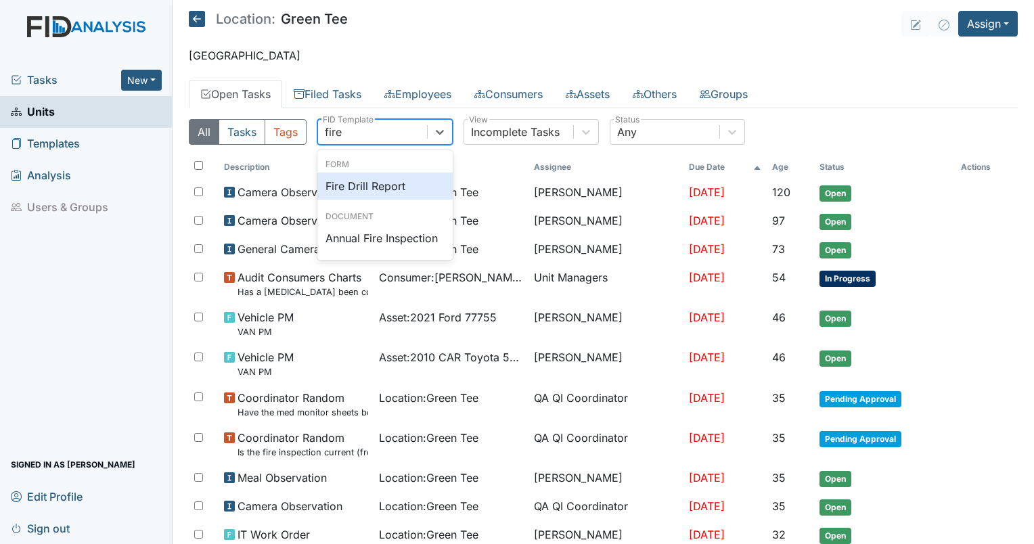
click at [384, 184] on div "Fire Drill Report" at bounding box center [384, 186] width 135 height 27
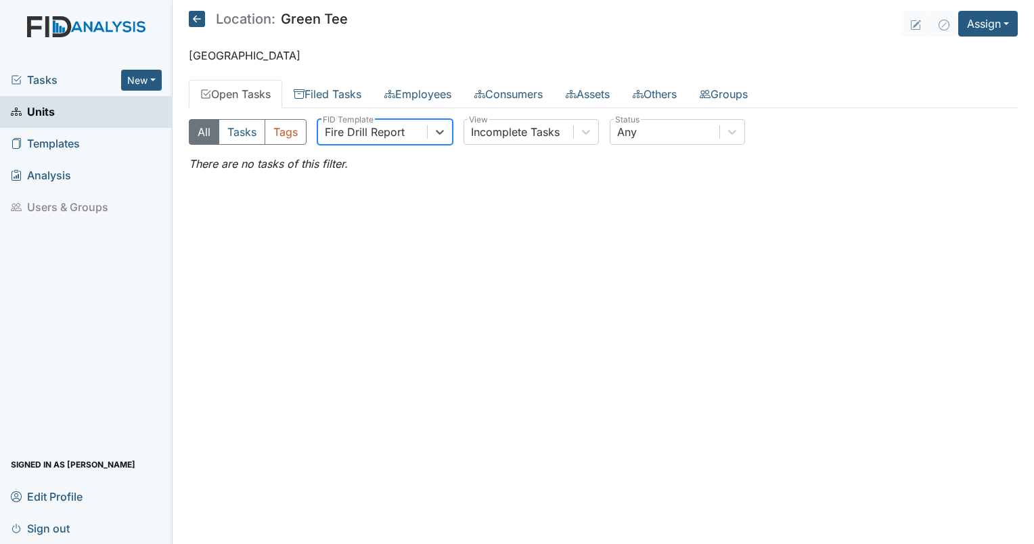
click at [356, 108] on div "All Tasks Tags option Fire Drill Report, selected. 0 results available. Select …" at bounding box center [603, 145] width 829 height 74
click at [337, 92] on link "Filed Tasks" at bounding box center [327, 94] width 91 height 28
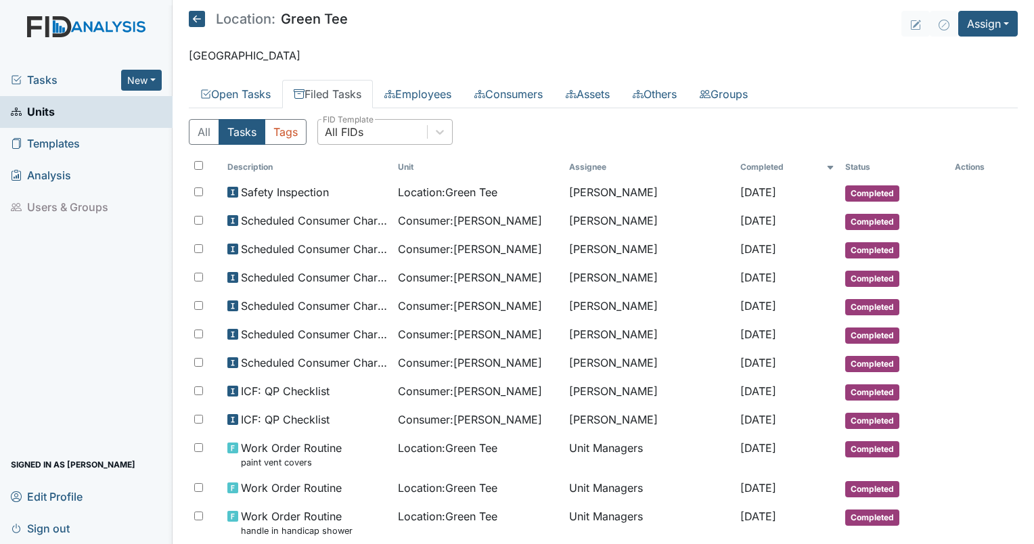
click at [361, 127] on div "All FIDs" at bounding box center [344, 132] width 39 height 16
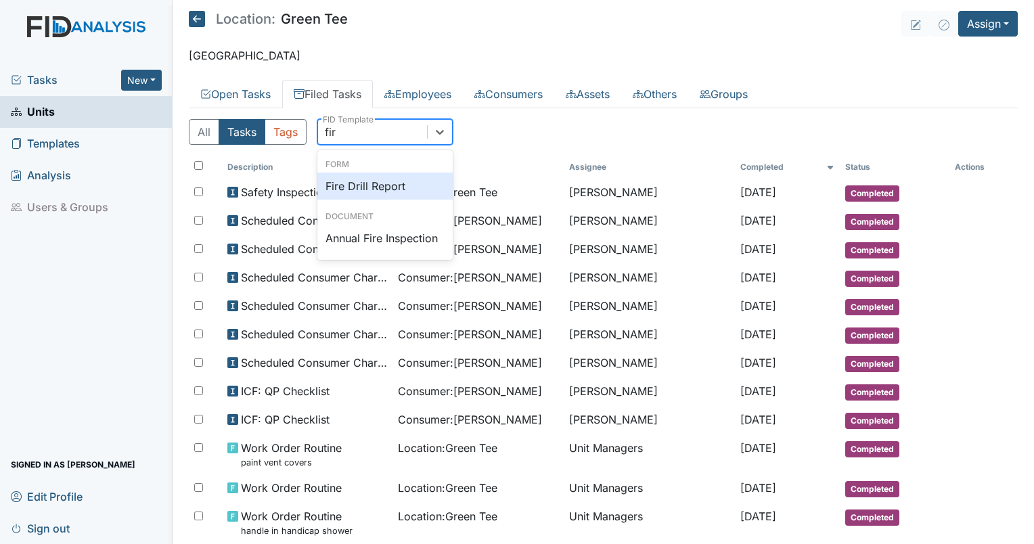
type input "fire"
click at [374, 181] on div "Fire Drill Report" at bounding box center [384, 186] width 135 height 27
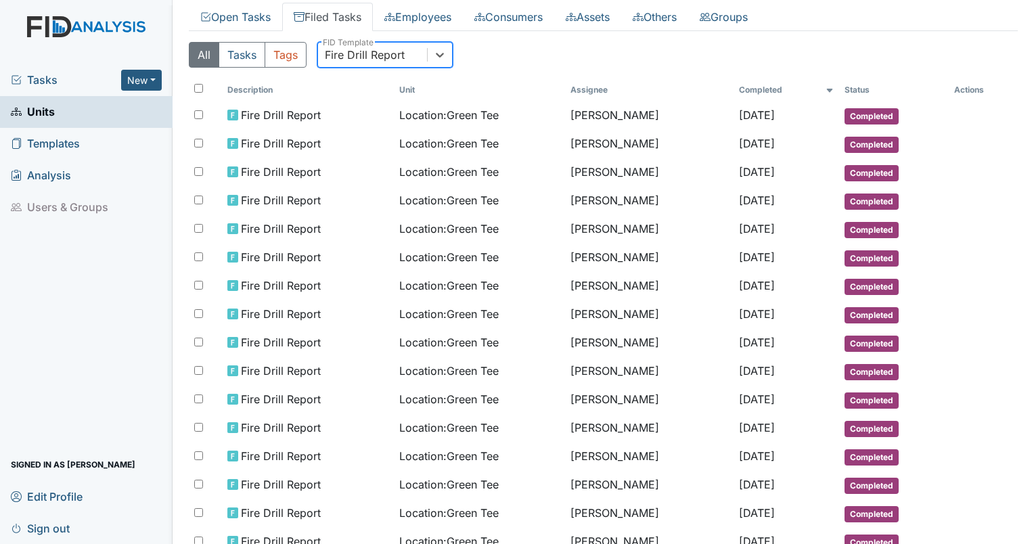
scroll to position [80, 0]
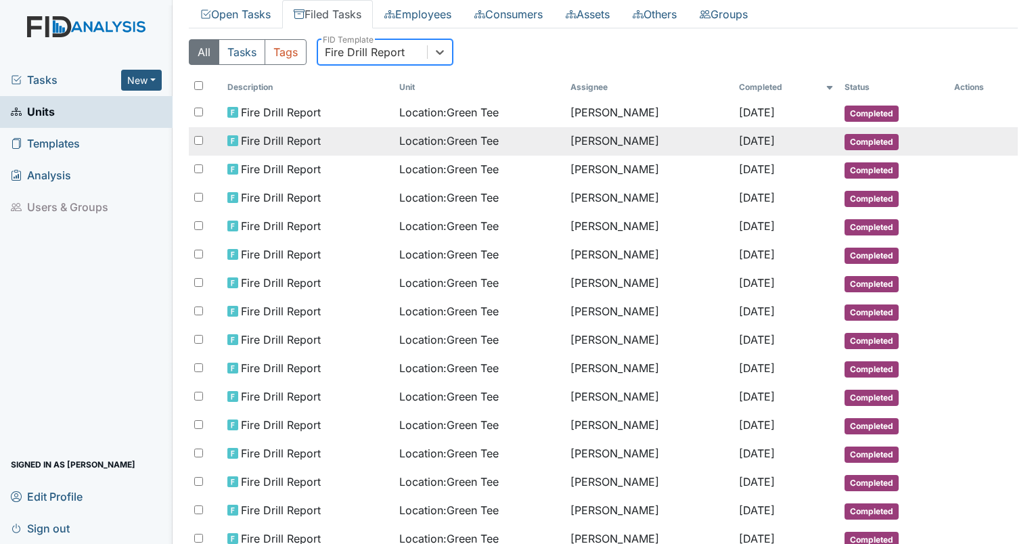
click at [458, 136] on span "Location : Green Tee" at bounding box center [449, 141] width 100 height 16
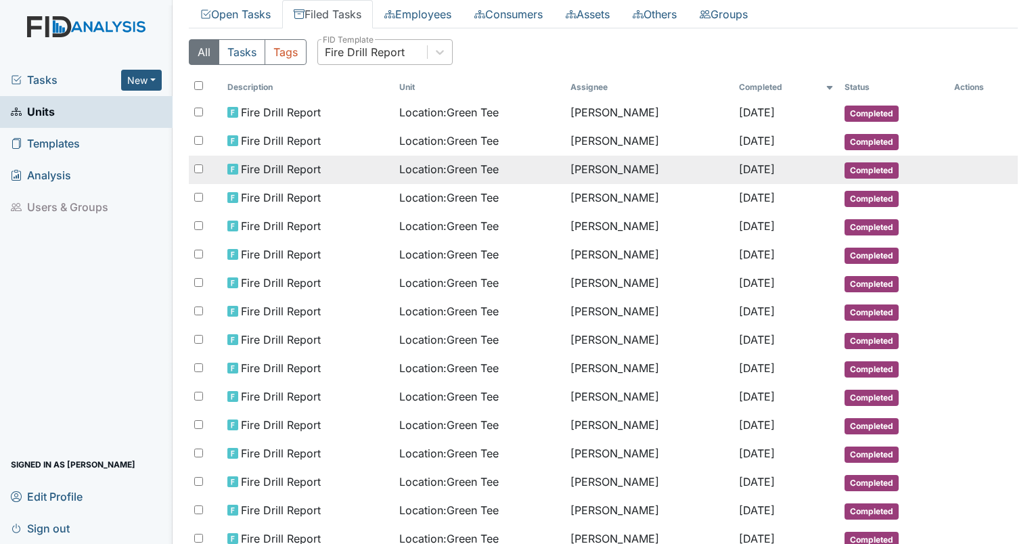
click at [525, 171] on div "Location : Green Tee" at bounding box center [479, 169] width 161 height 16
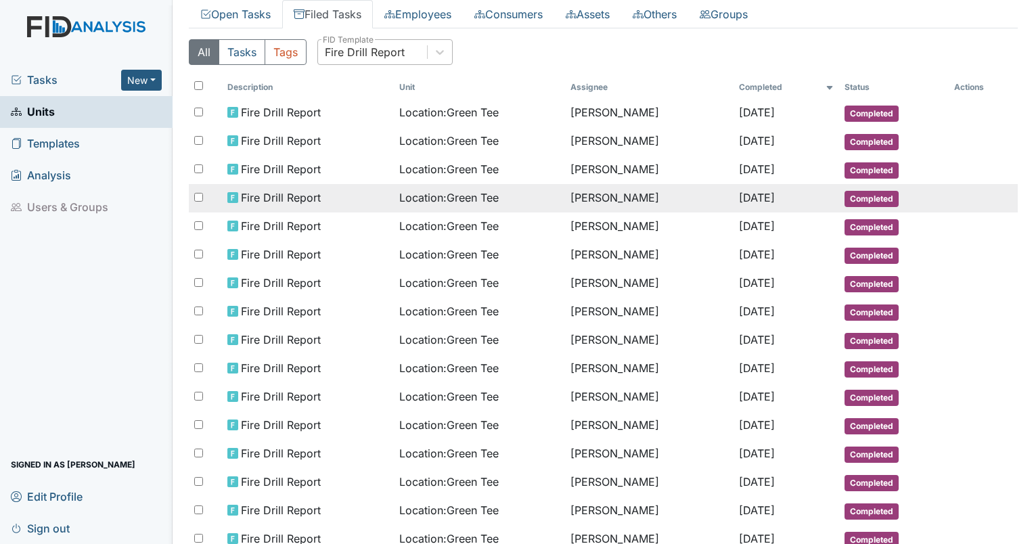
click at [466, 208] on td "Location : Green Tee" at bounding box center [480, 198] width 172 height 28
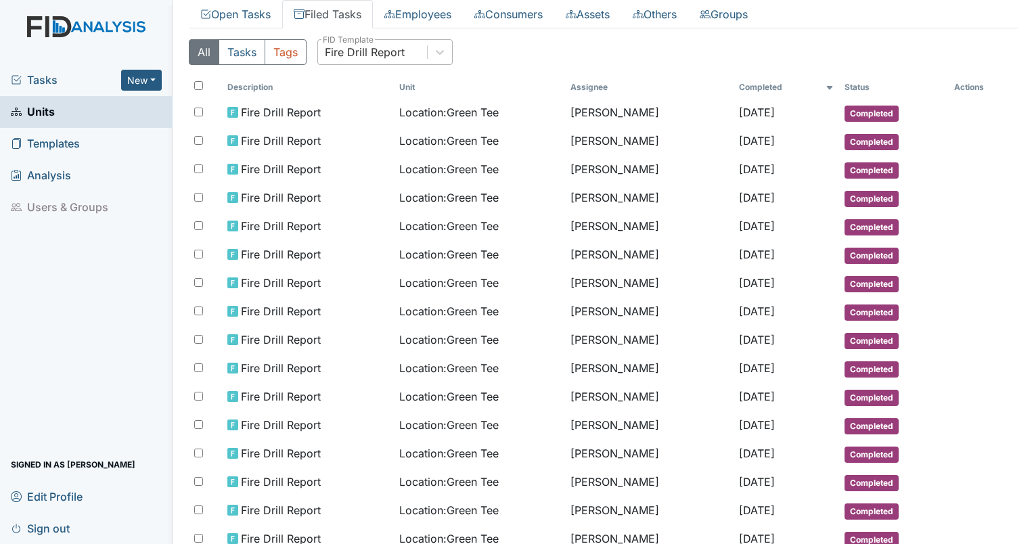
click at [365, 40] on div "Fire Drill Report" at bounding box center [372, 52] width 109 height 24
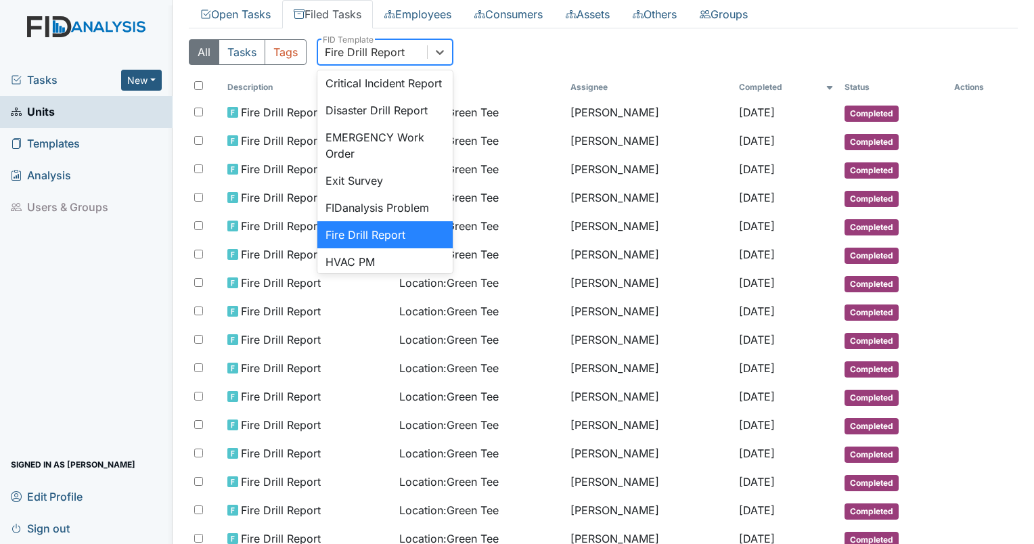
scroll to position [0, 0]
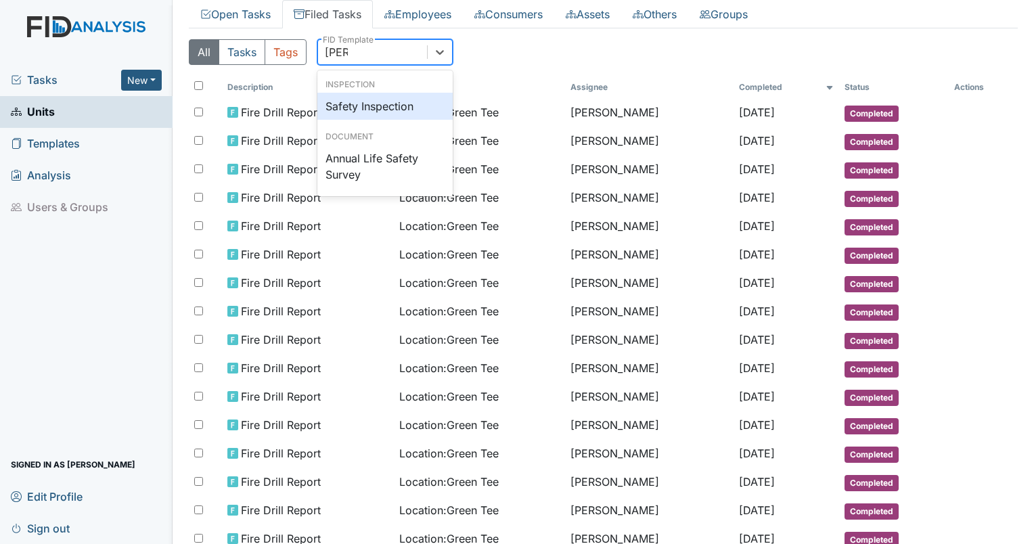
type input "safety"
click at [376, 108] on div "Safety Inspection" at bounding box center [384, 106] width 135 height 27
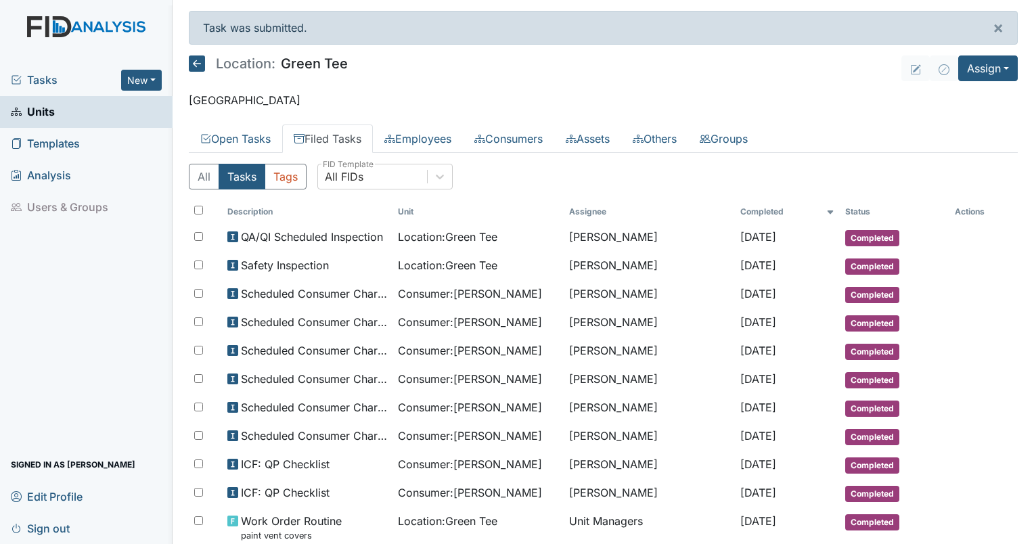
click at [46, 110] on span "Units" at bounding box center [33, 112] width 44 height 21
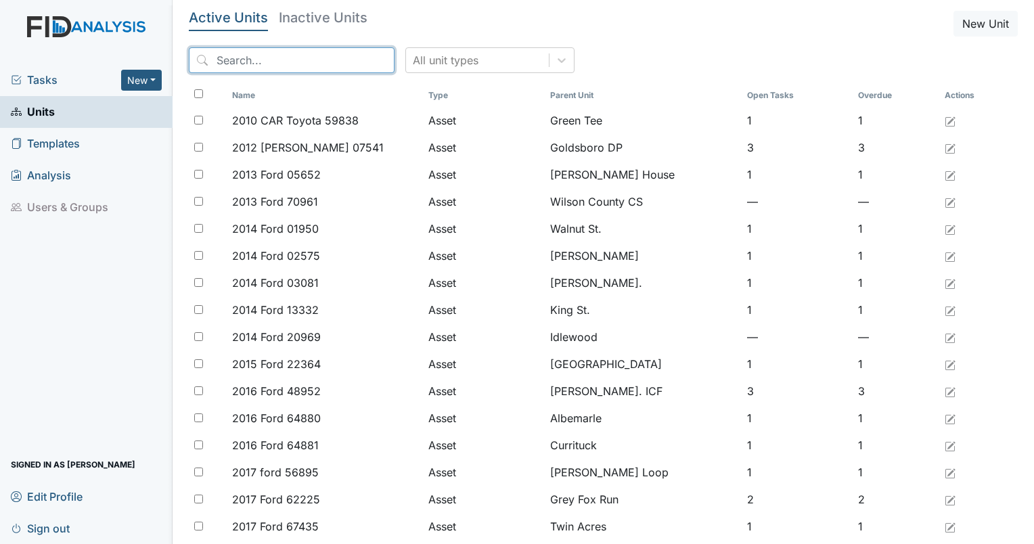
click at [261, 66] on input "search" at bounding box center [292, 60] width 206 height 26
click at [54, 72] on span "Tasks" at bounding box center [66, 80] width 110 height 16
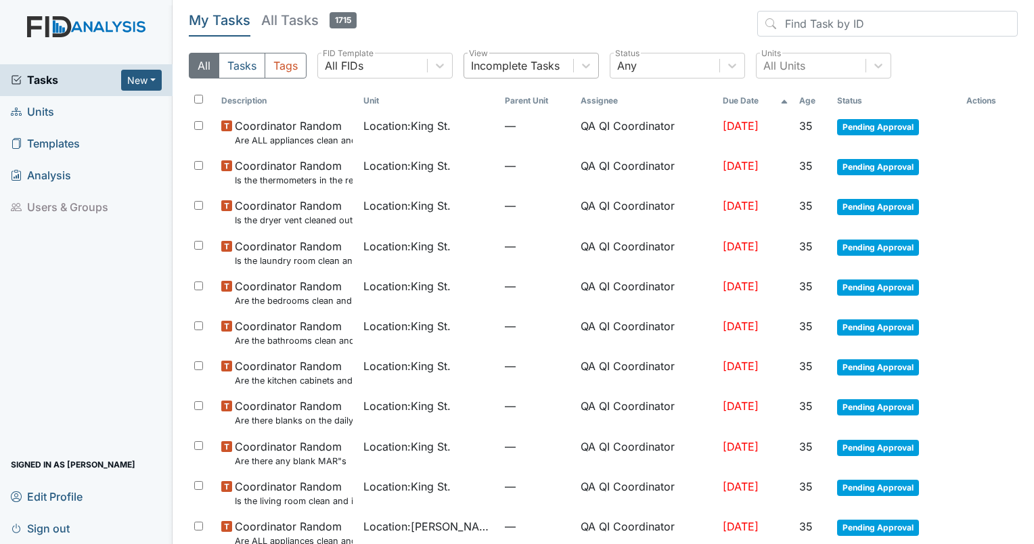
click at [507, 60] on div "Incomplete Tasks" at bounding box center [515, 66] width 89 height 16
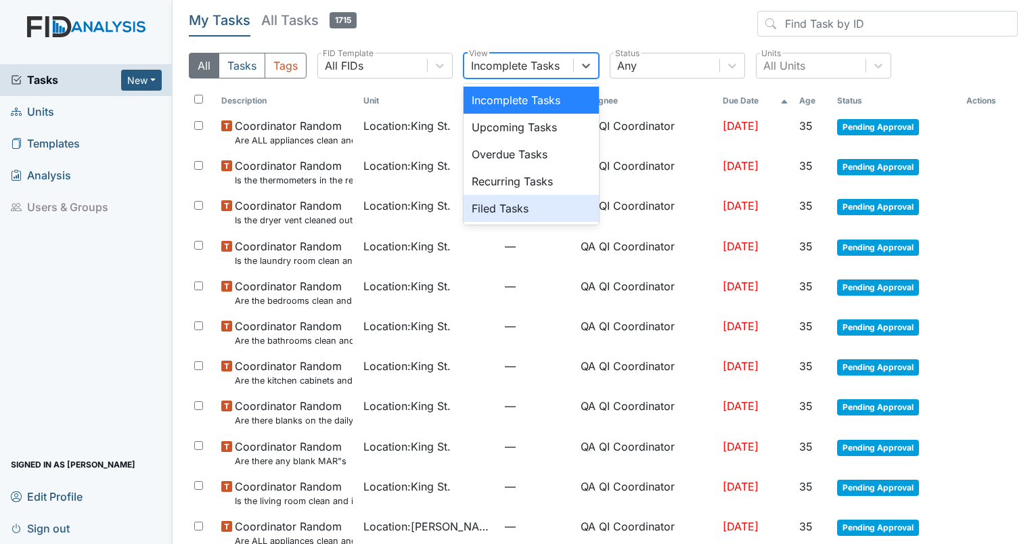
click at [534, 220] on div "Filed Tasks" at bounding box center [531, 208] width 135 height 27
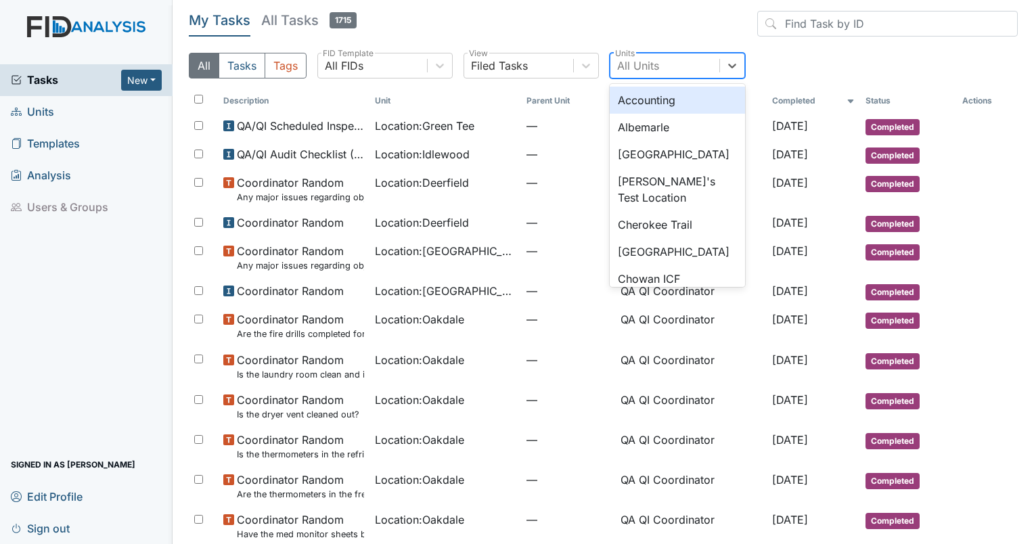
click at [642, 72] on div "All Units" at bounding box center [638, 66] width 42 height 16
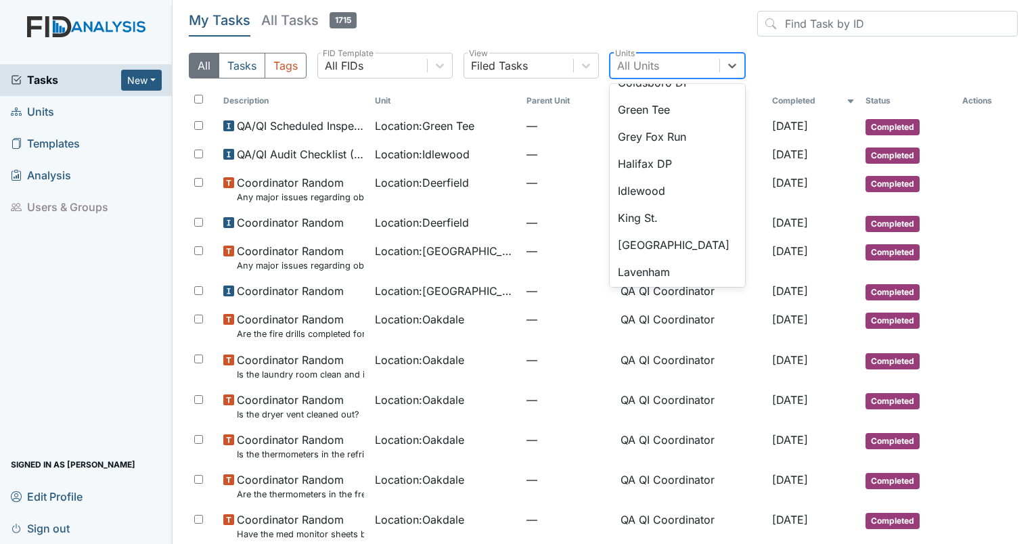
scroll to position [544, 0]
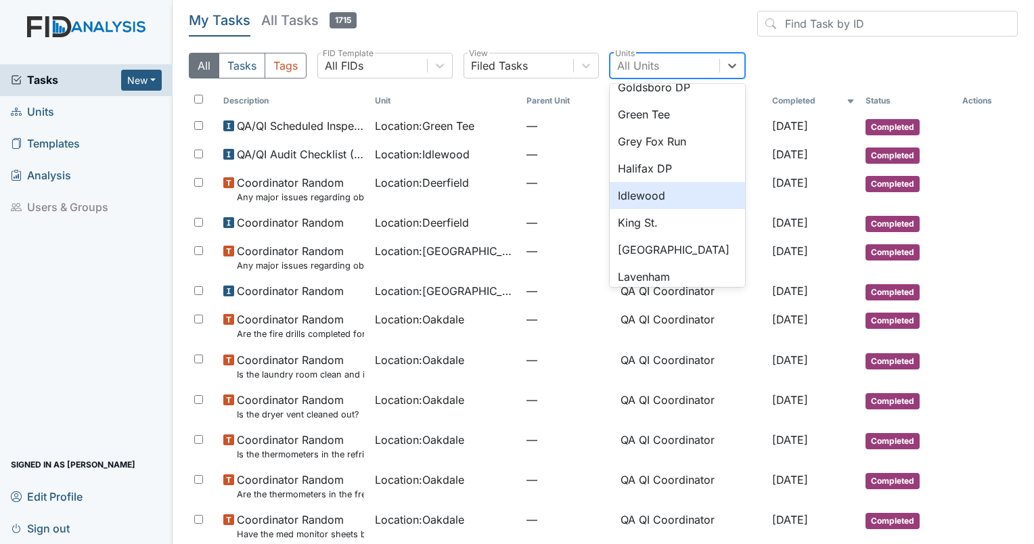
click at [657, 194] on div "Idlewood" at bounding box center [677, 195] width 135 height 27
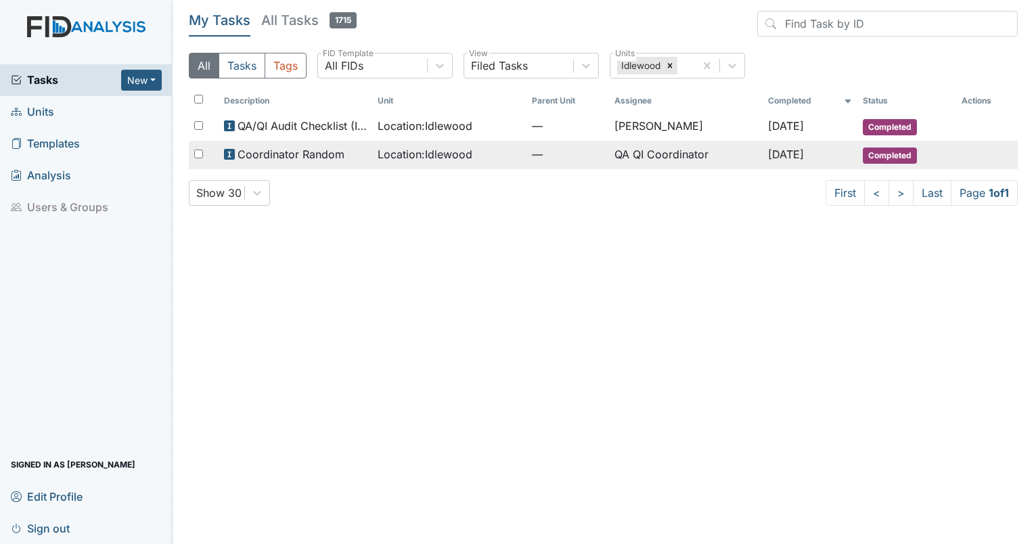
click at [403, 152] on span "Location : Idlewood" at bounding box center [425, 154] width 95 height 16
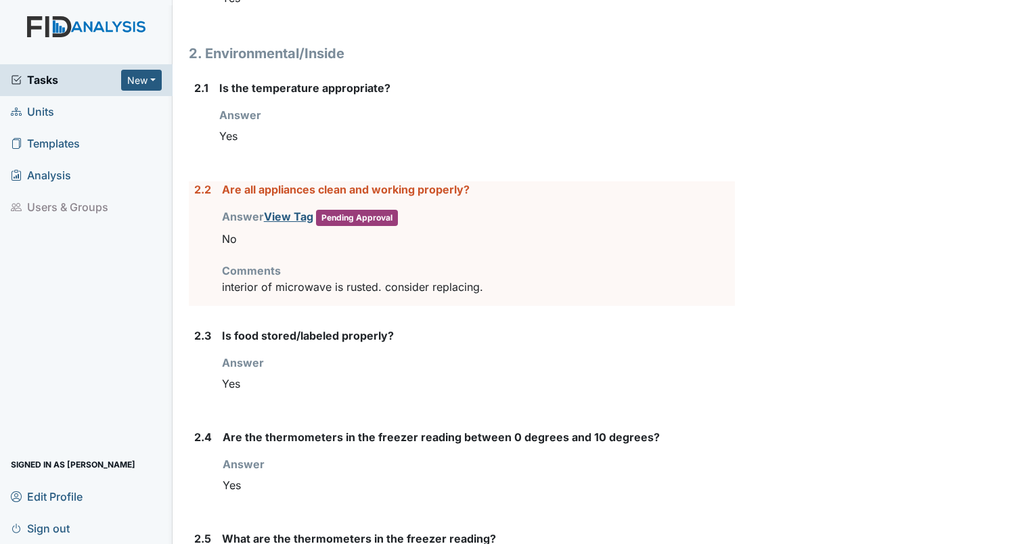
scroll to position [1331, 0]
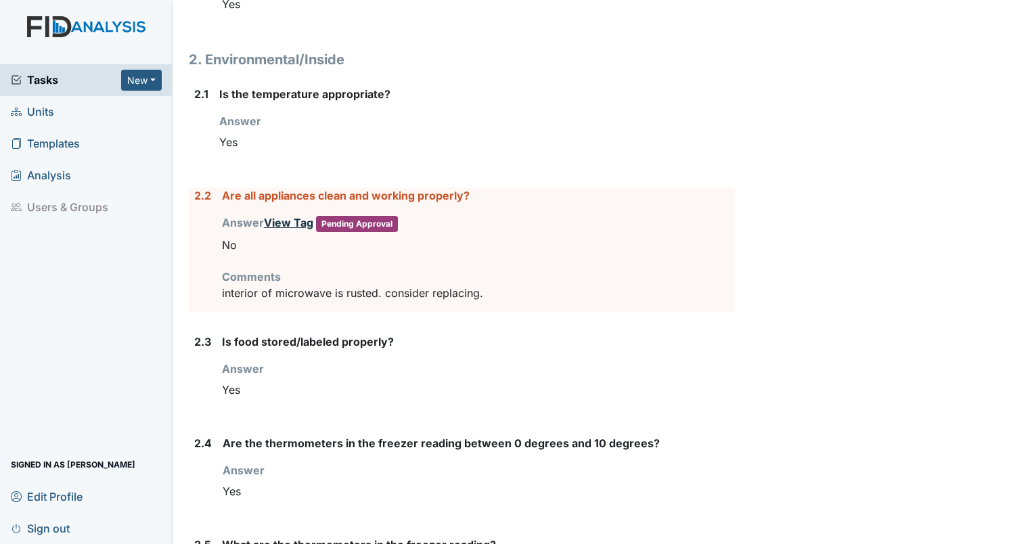
click at [283, 219] on link "View Tag" at bounding box center [288, 223] width 49 height 14
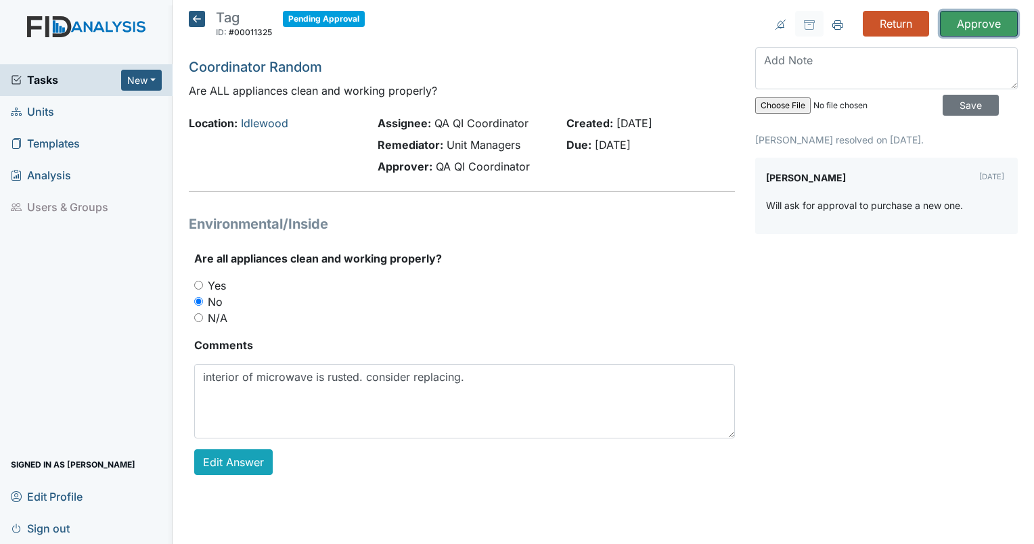
click at [959, 23] on input "Approve" at bounding box center [979, 24] width 78 height 26
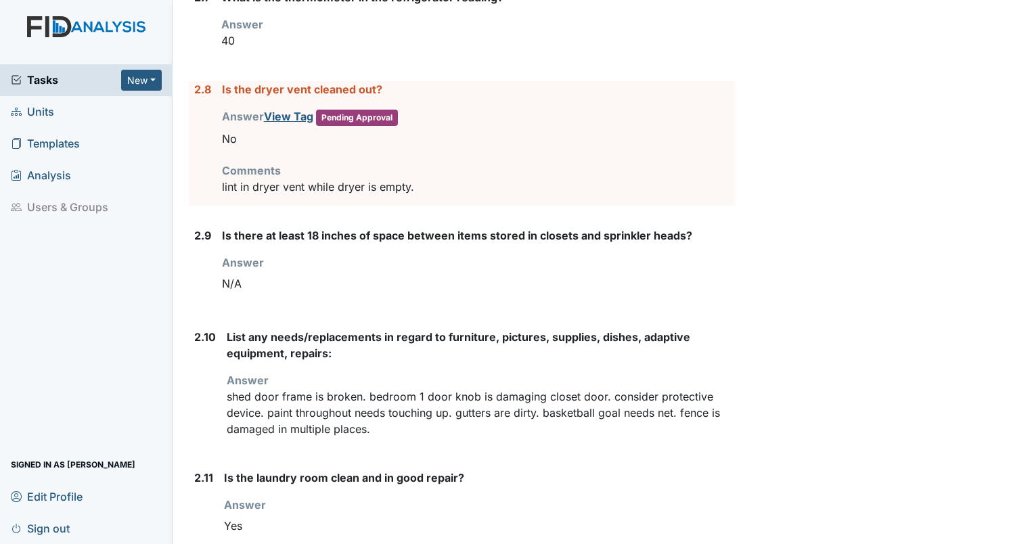
scroll to position [2131, 0]
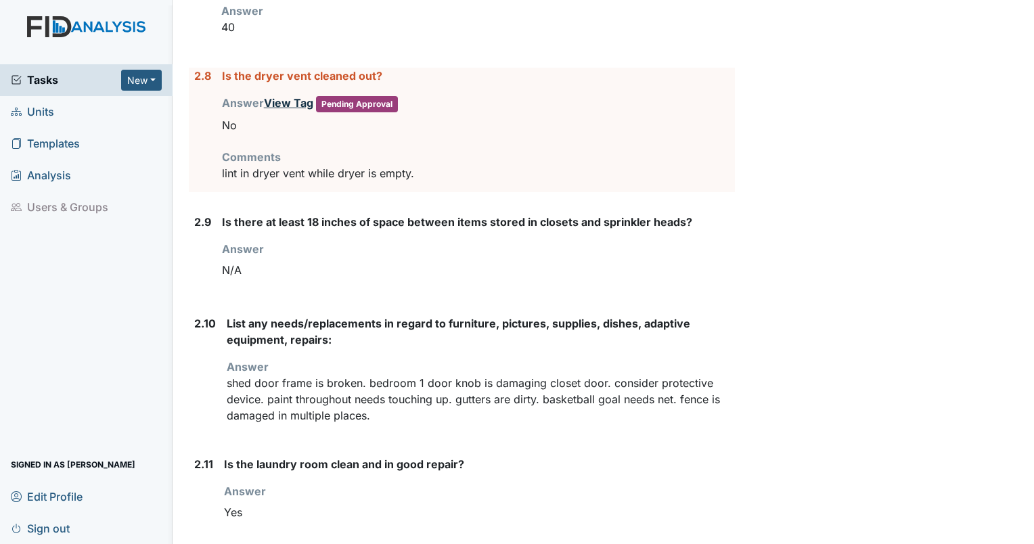
click at [288, 100] on link "View Tag" at bounding box center [288, 103] width 49 height 14
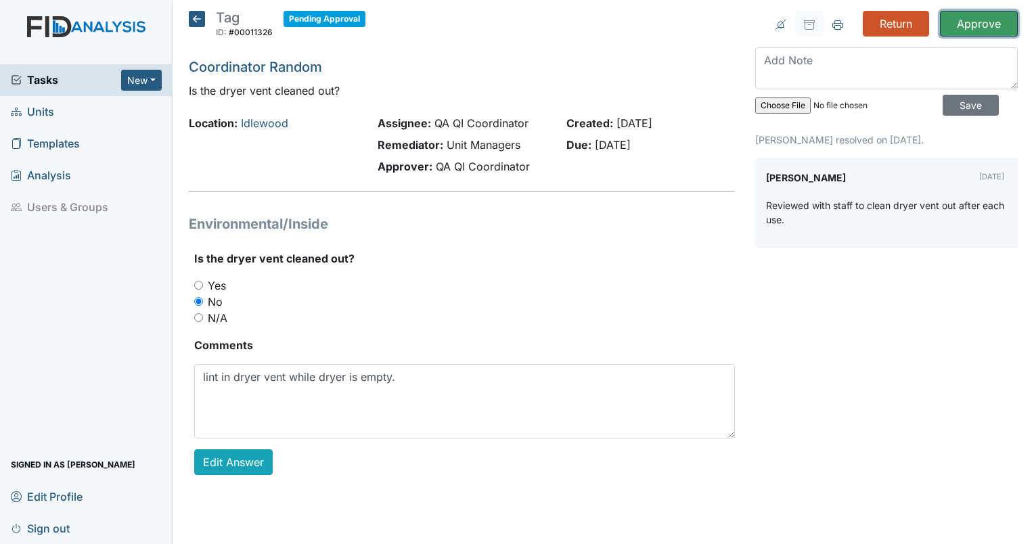
click at [982, 28] on input "Approve" at bounding box center [979, 24] width 78 height 26
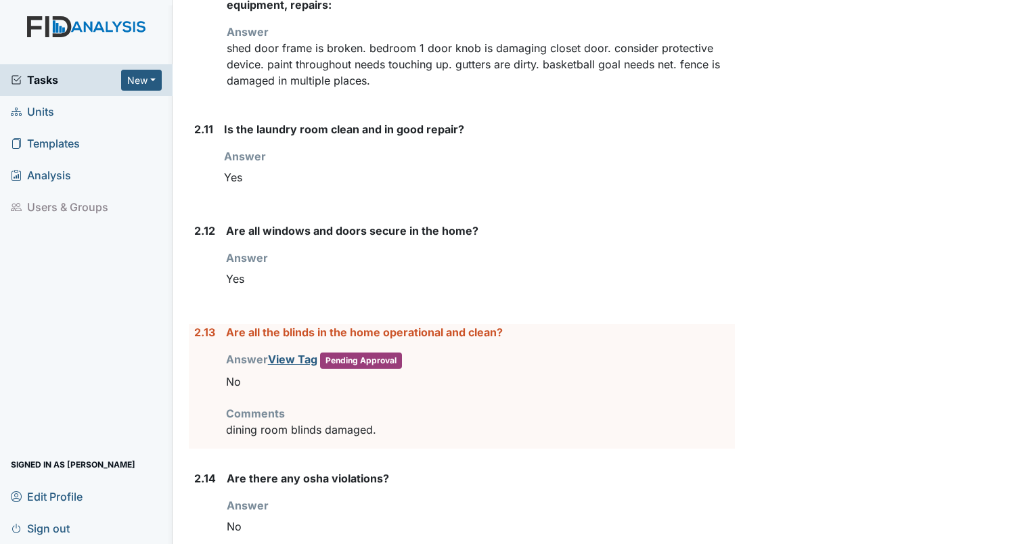
scroll to position [2540, 0]
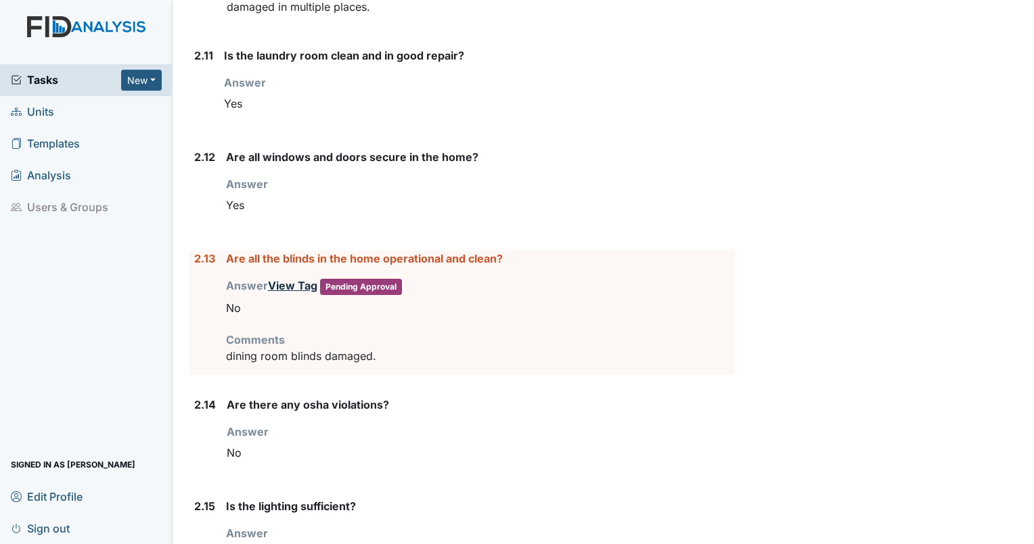
click at [287, 280] on link "View Tag" at bounding box center [292, 286] width 49 height 14
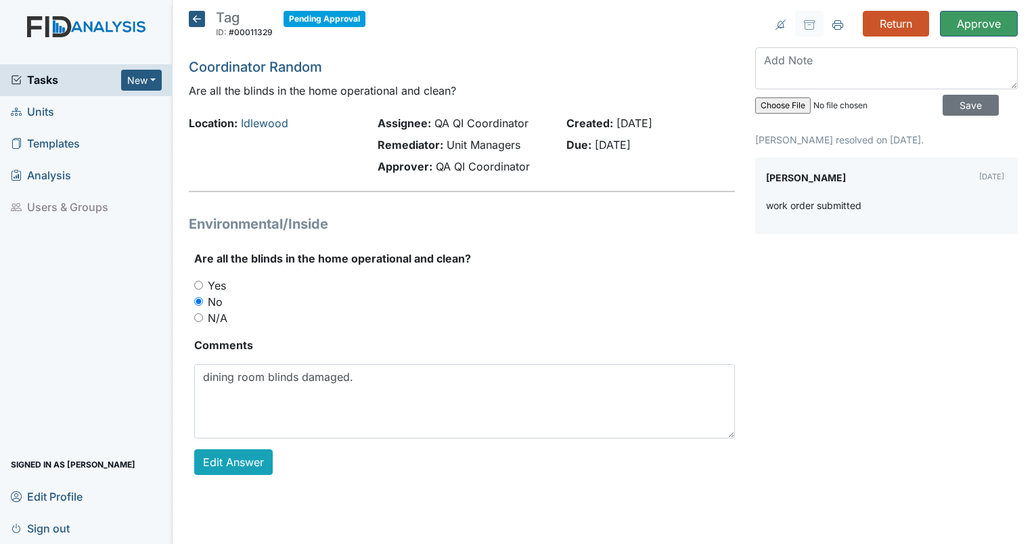
click at [980, 36] on div "Return Approve Archive Task × Are you sure you want to archive this task? It wi…" at bounding box center [886, 254] width 283 height 486
click at [983, 30] on input "Approve" at bounding box center [979, 24] width 78 height 26
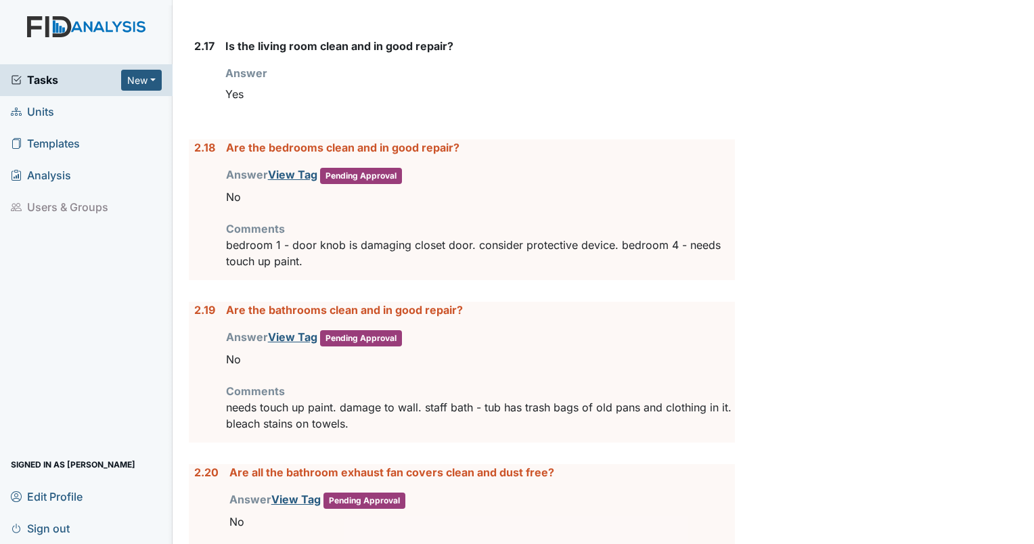
scroll to position [3270, 0]
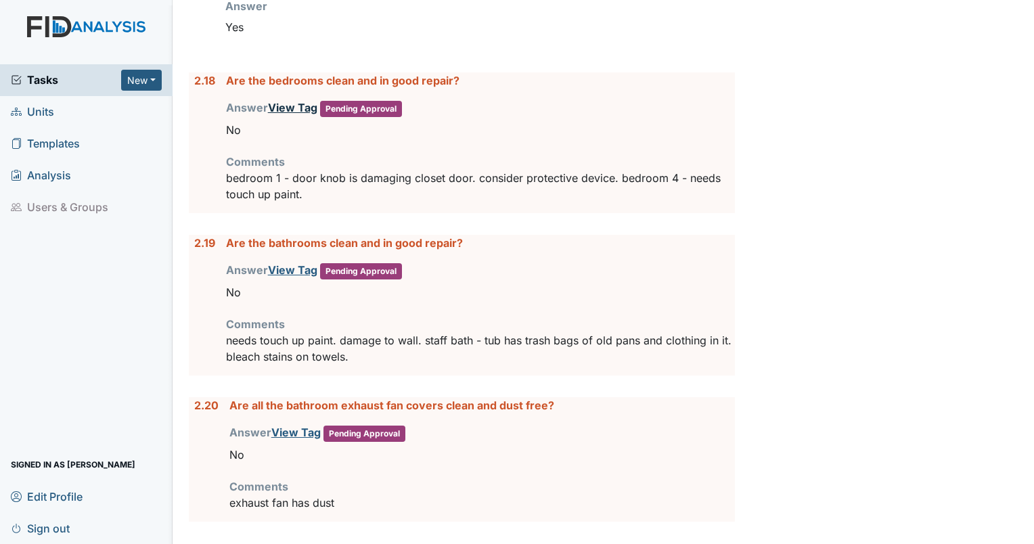
click at [302, 101] on link "View Tag" at bounding box center [292, 108] width 49 height 14
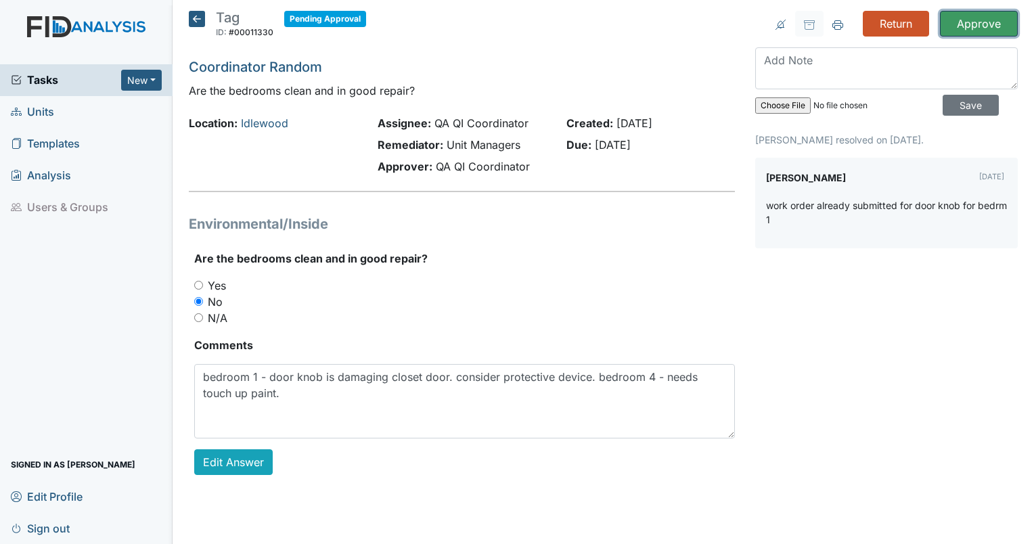
click at [991, 19] on input "Approve" at bounding box center [979, 24] width 78 height 26
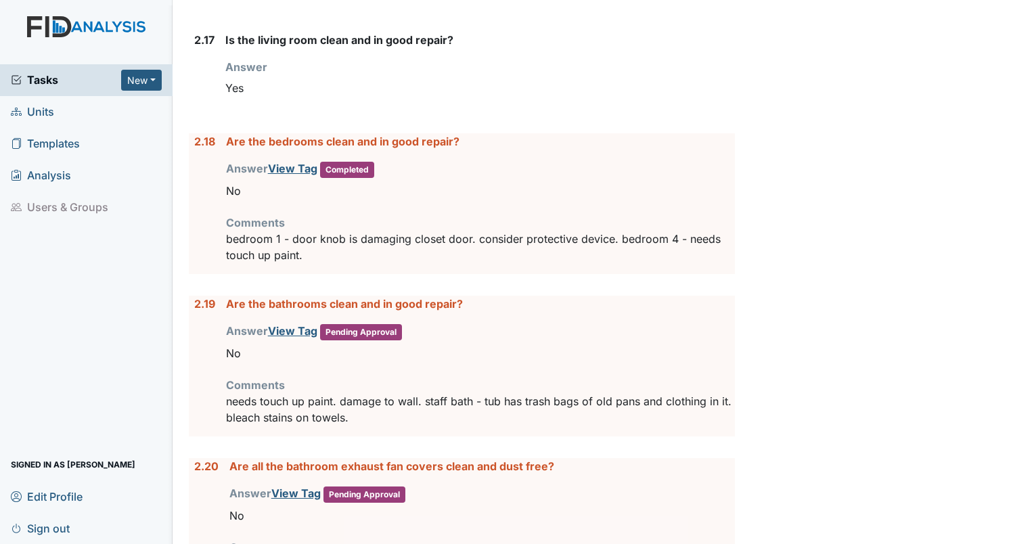
scroll to position [3330, 0]
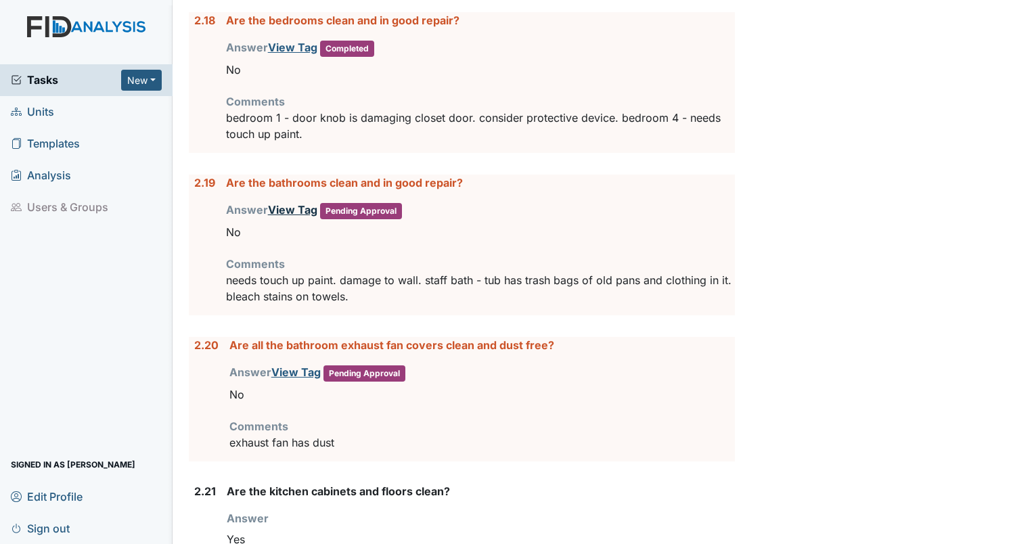
click at [288, 206] on link "View Tag" at bounding box center [292, 210] width 49 height 14
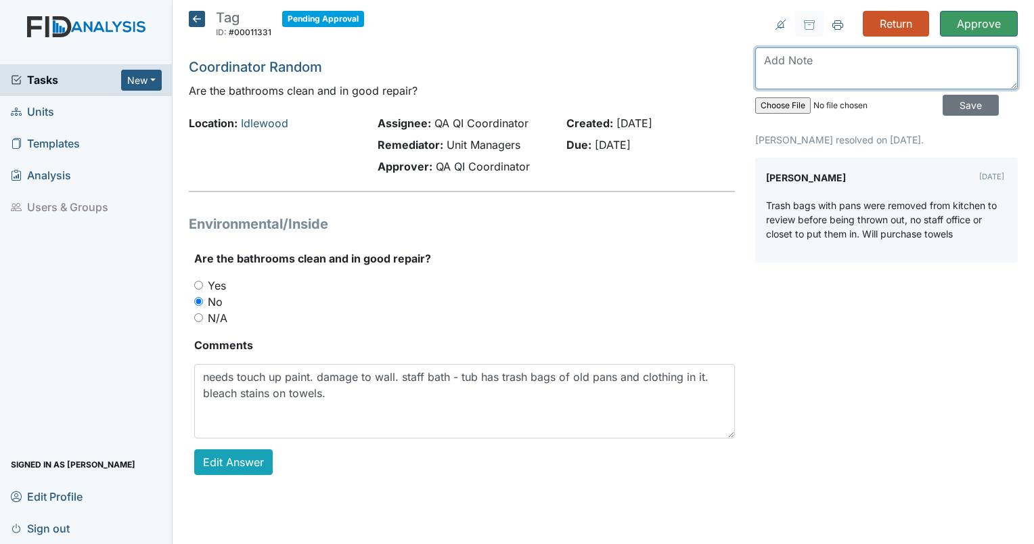
click at [789, 60] on textarea at bounding box center [886, 68] width 263 height 42
type textarea "Are they trash or can they be moved to storage?"
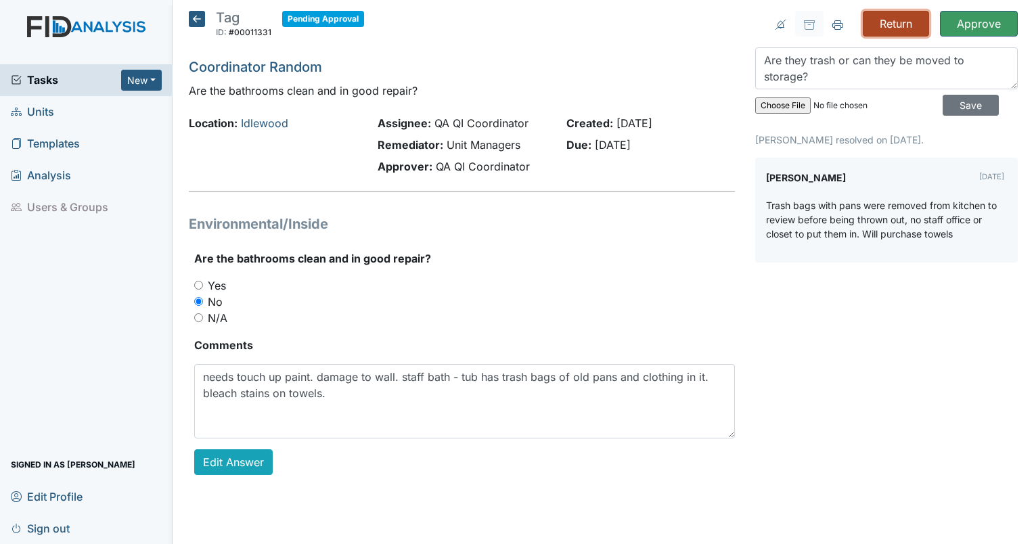
click at [914, 15] on input "Return" at bounding box center [896, 24] width 66 height 26
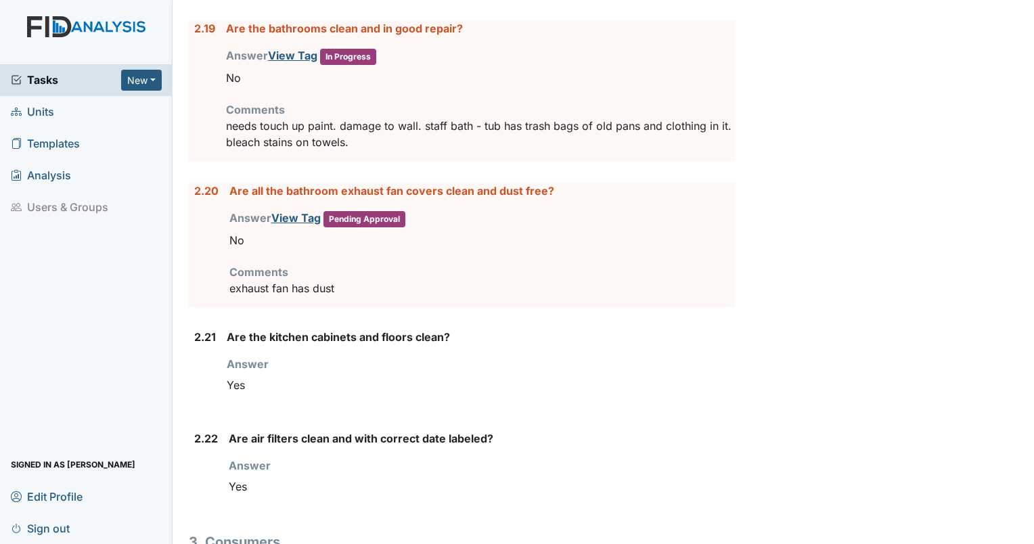
scroll to position [3458, 0]
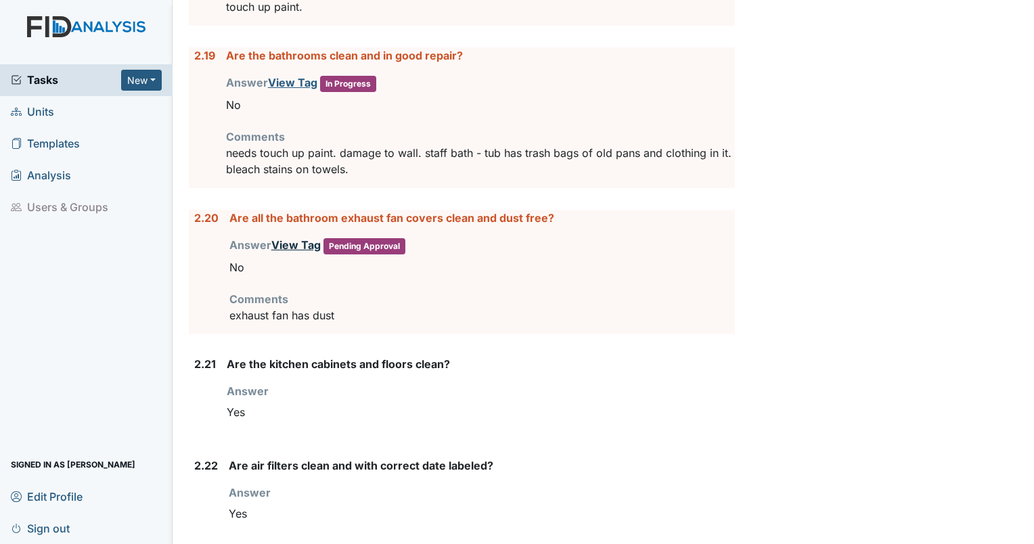
click at [294, 238] on link "View Tag" at bounding box center [295, 245] width 49 height 14
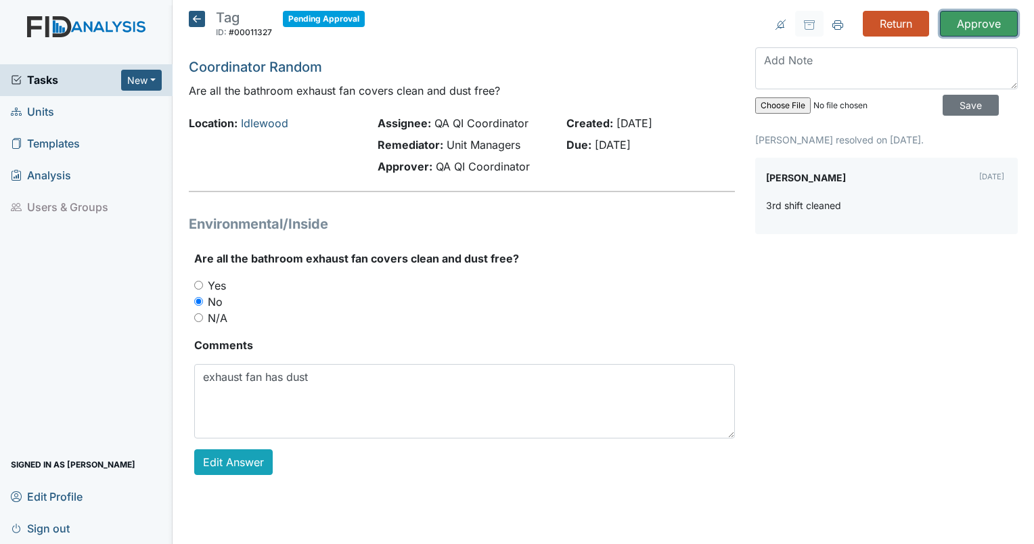
click at [965, 22] on input "Approve" at bounding box center [979, 24] width 78 height 26
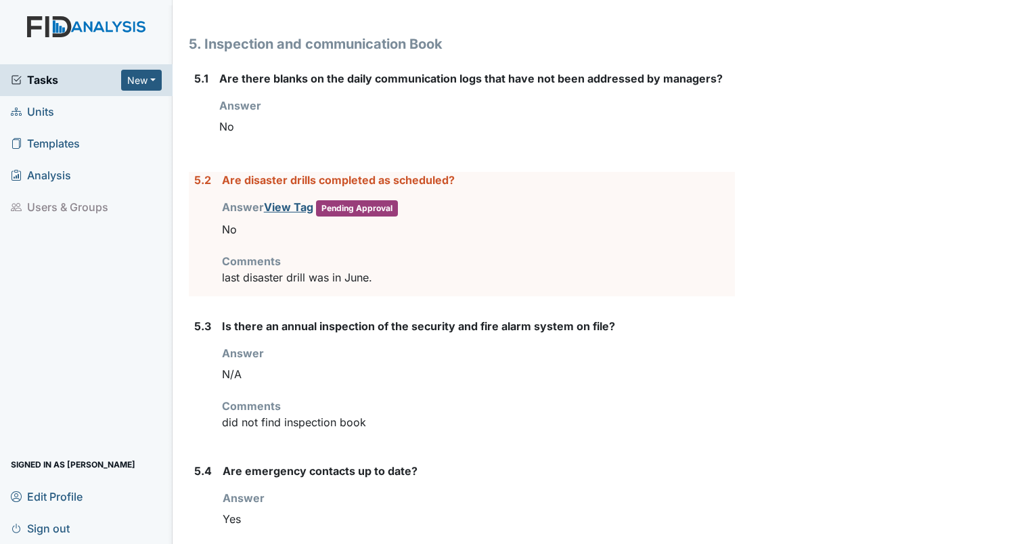
scroll to position [5186, 0]
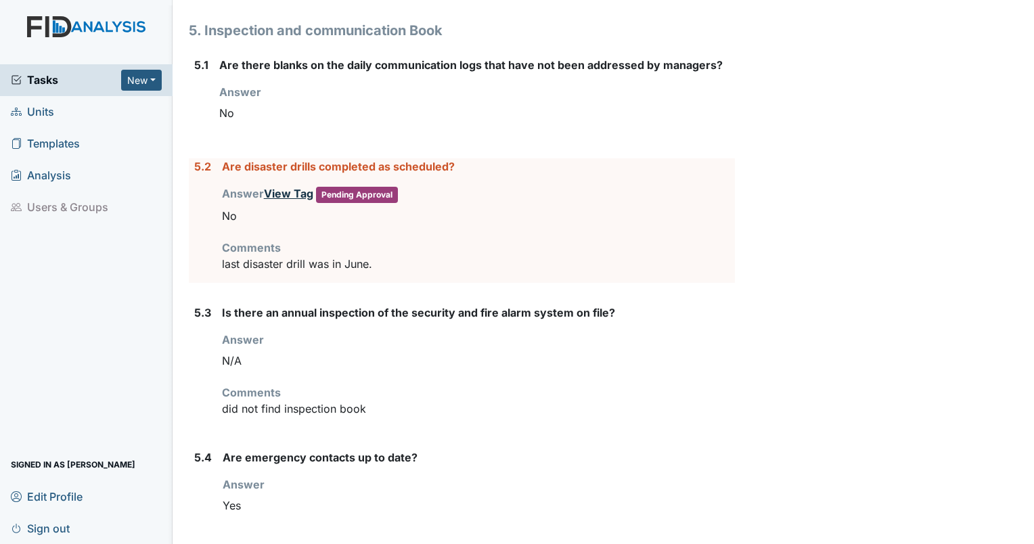
click at [284, 187] on link "View Tag" at bounding box center [288, 194] width 49 height 14
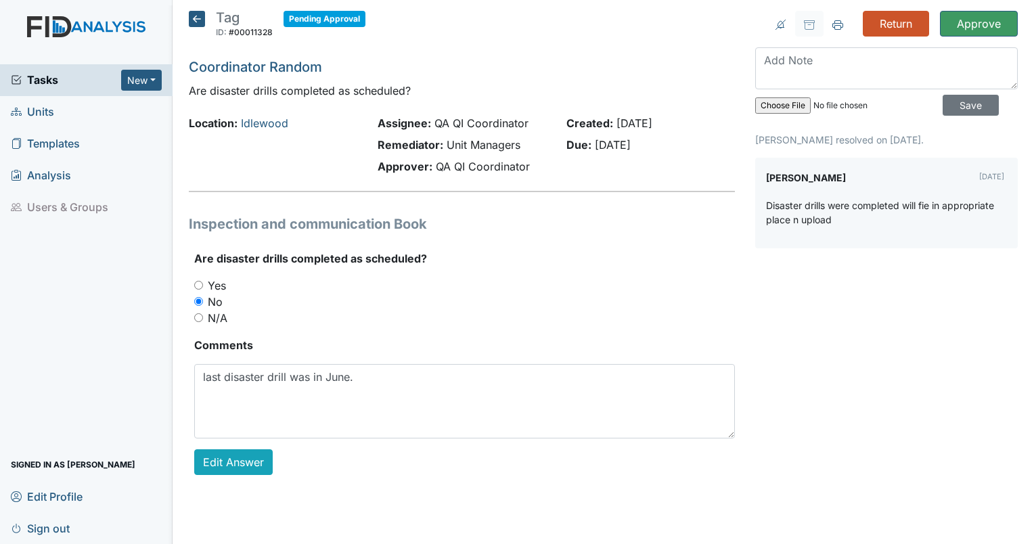
click at [198, 19] on icon at bounding box center [197, 19] width 16 height 16
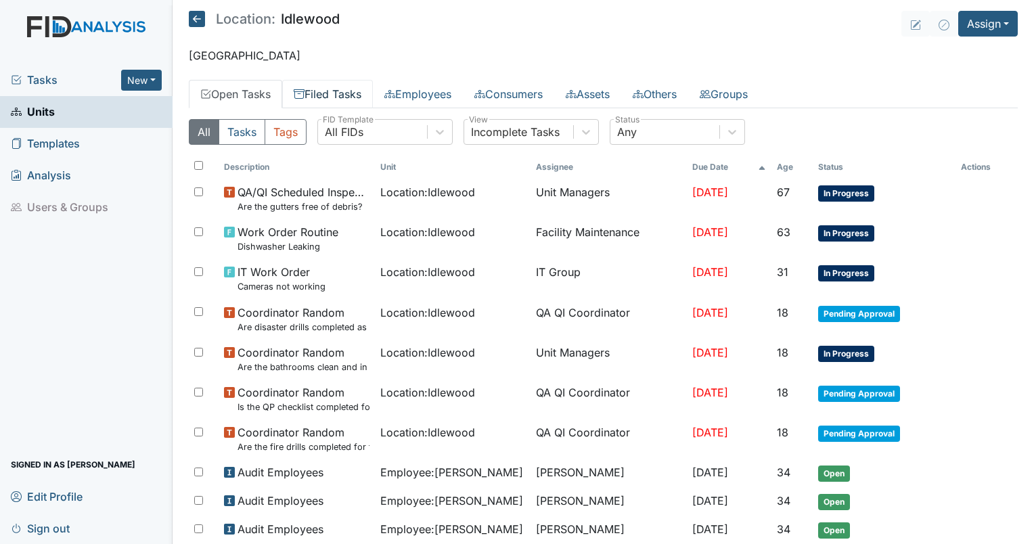
click at [330, 100] on link "Filed Tasks" at bounding box center [327, 94] width 91 height 28
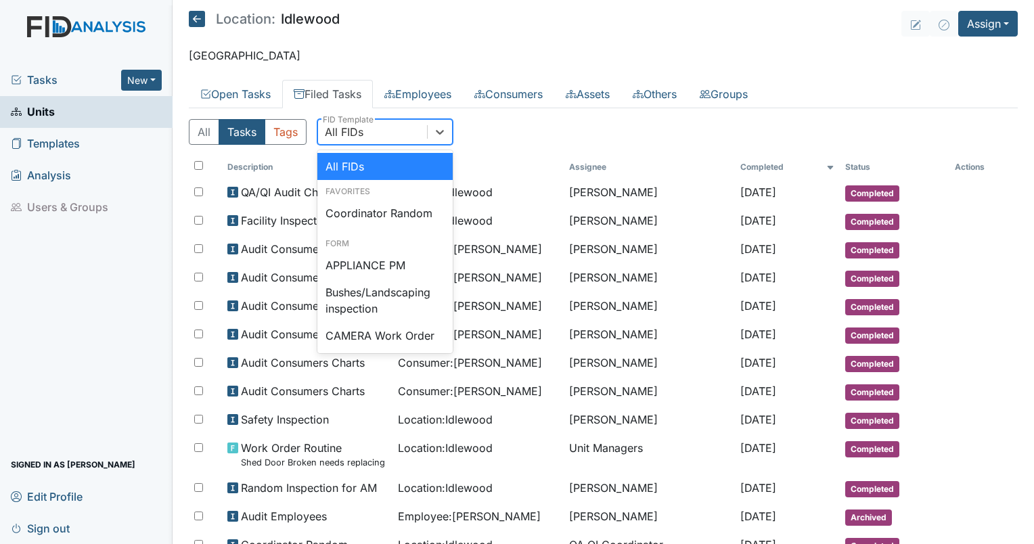
click at [389, 127] on div "All FIDs" at bounding box center [372, 132] width 109 height 24
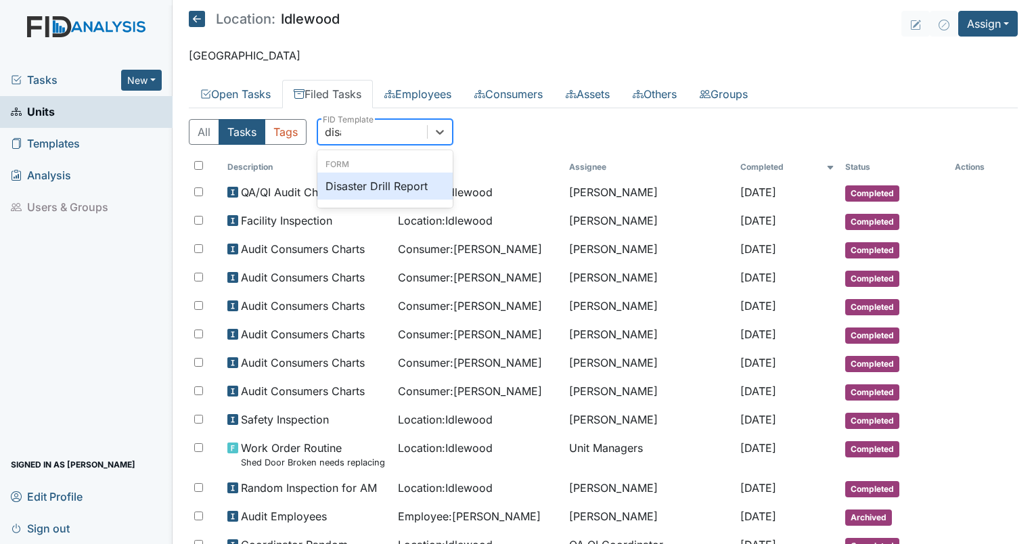
type input "disas"
click at [393, 199] on div "Form Disaster Drill Report" at bounding box center [384, 179] width 135 height 52
click at [391, 197] on div "Disaster Drill Report" at bounding box center [384, 186] width 135 height 27
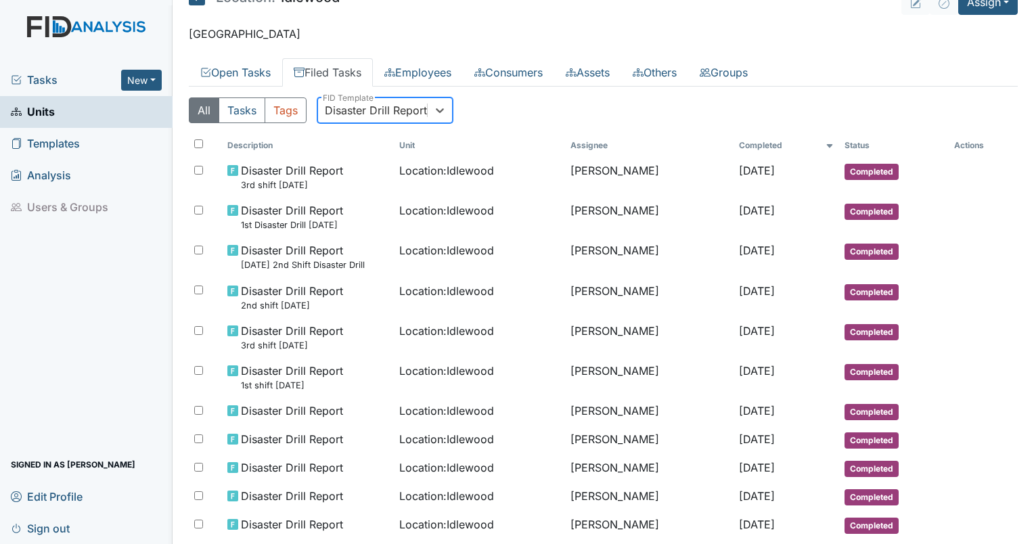
scroll to position [19, 0]
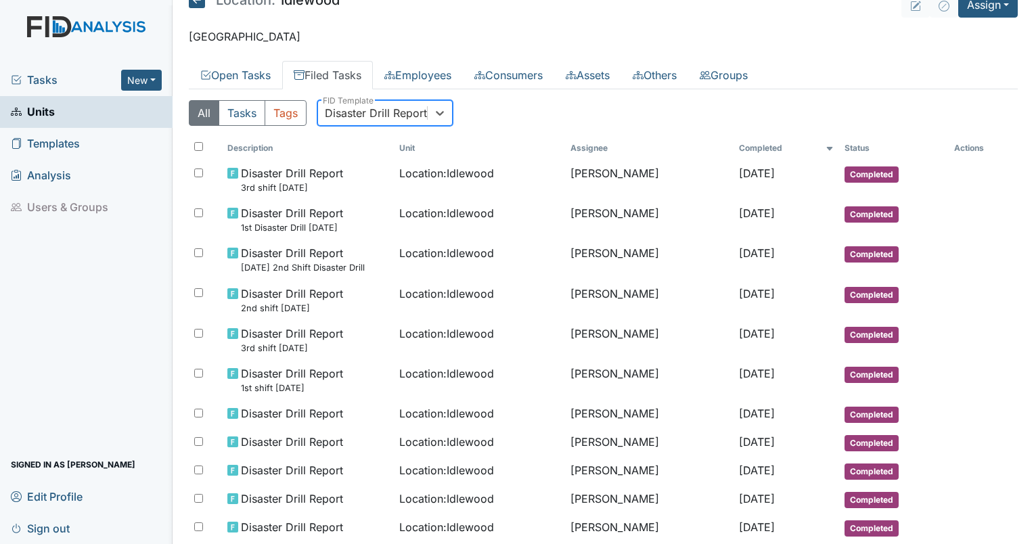
click at [370, 110] on div "Disaster Drill Report" at bounding box center [376, 113] width 102 height 16
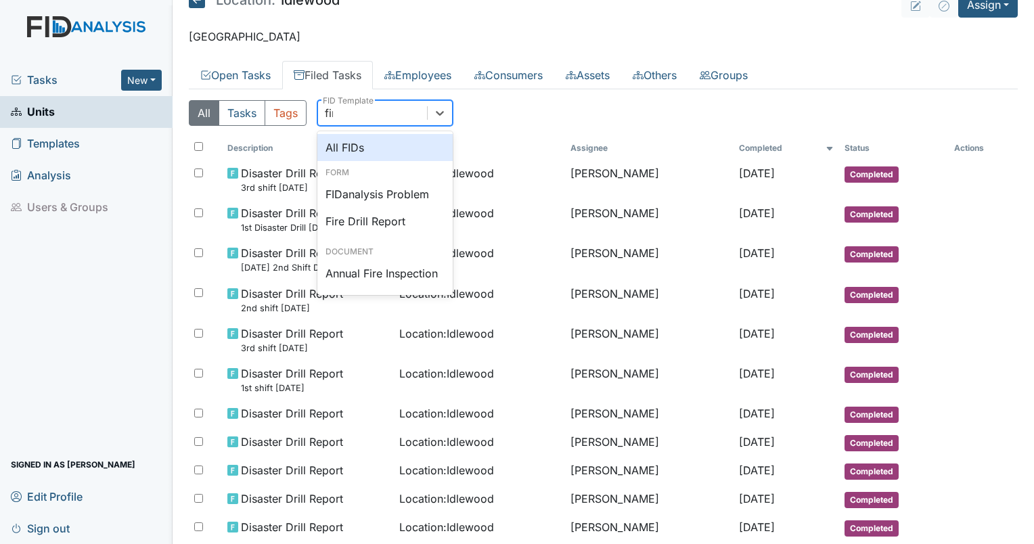
scroll to position [0, 0]
type input "fire"
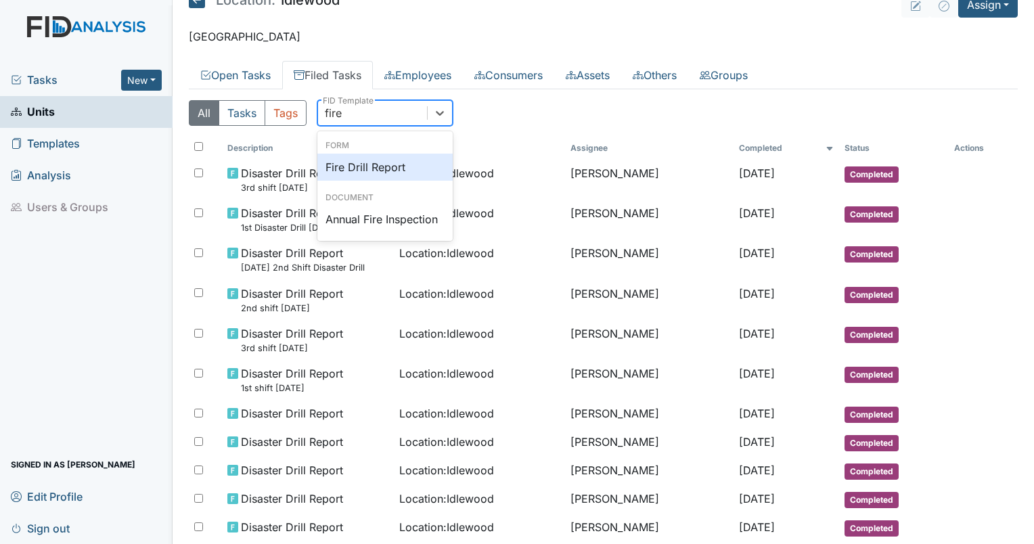
click at [376, 169] on div "Fire Drill Report" at bounding box center [384, 167] width 135 height 27
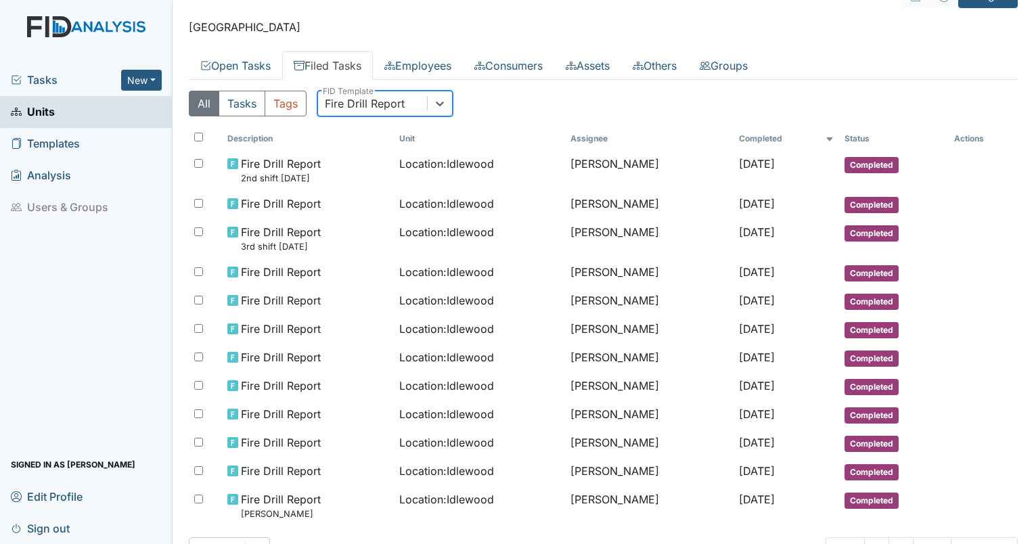
scroll to position [31, 0]
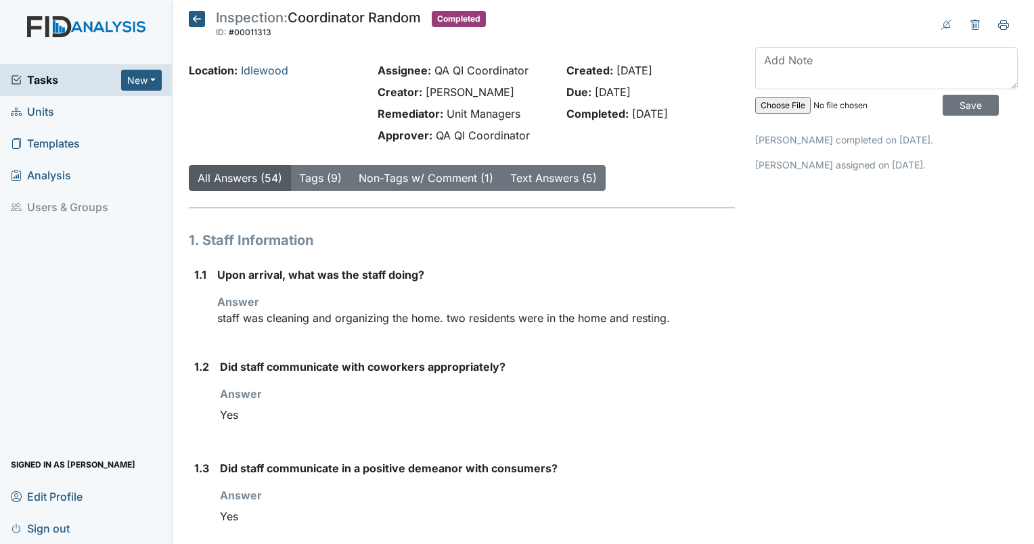
click at [198, 20] on icon at bounding box center [197, 19] width 16 height 16
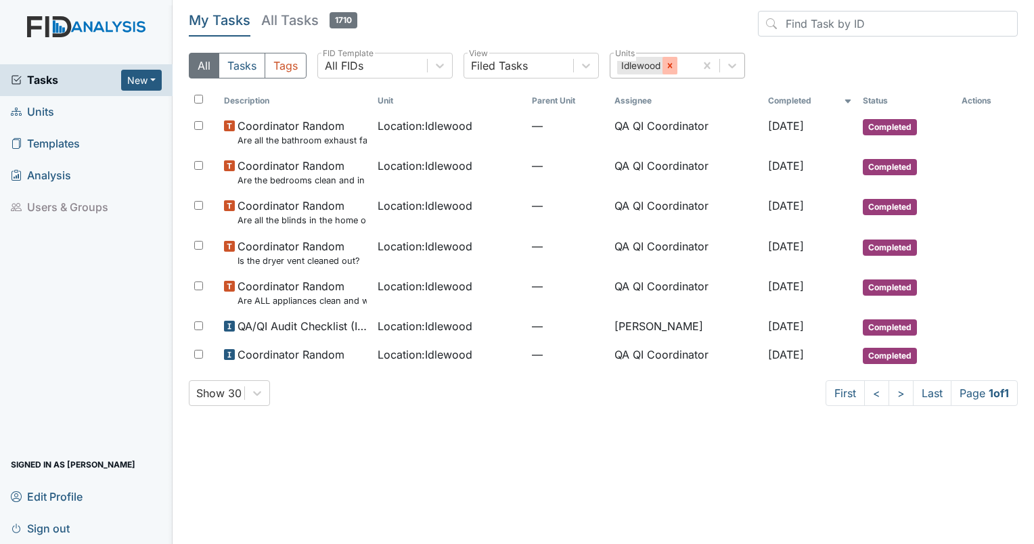
click at [668, 68] on icon at bounding box center [669, 65] width 5 height 5
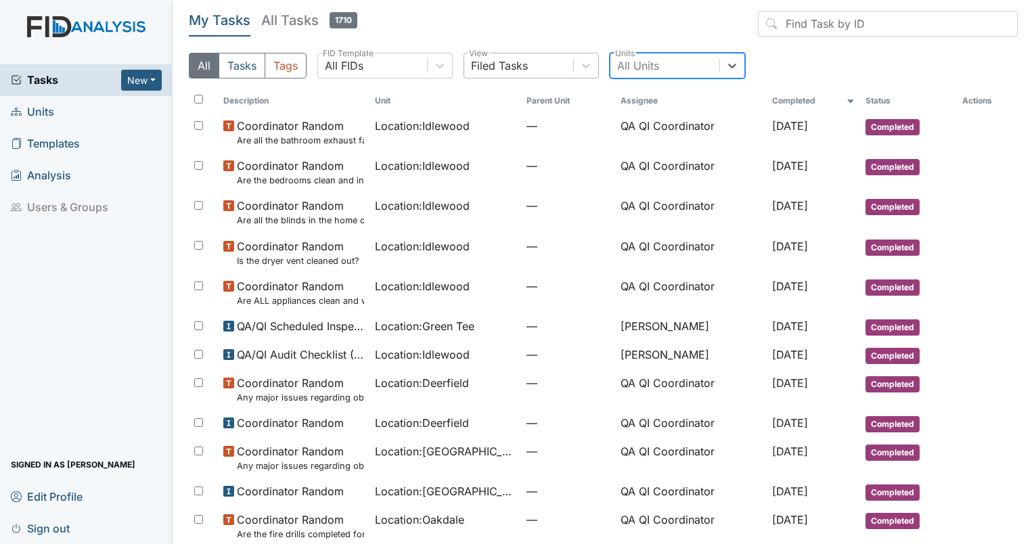
click at [508, 66] on div "Filed Tasks" at bounding box center [499, 66] width 57 height 16
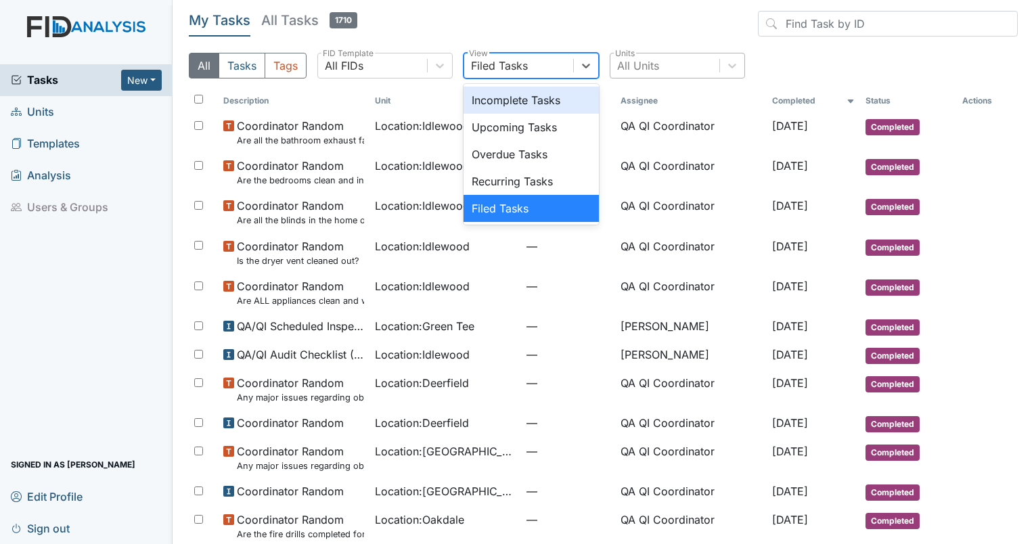
click at [508, 106] on div "Incomplete Tasks" at bounding box center [531, 100] width 135 height 27
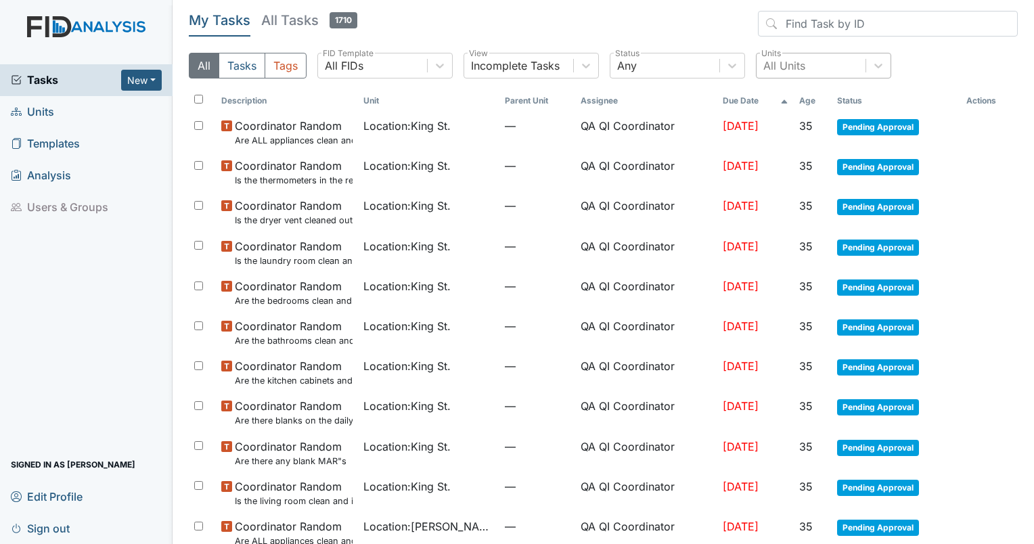
click at [718, 104] on th "Due Date" at bounding box center [756, 100] width 76 height 23
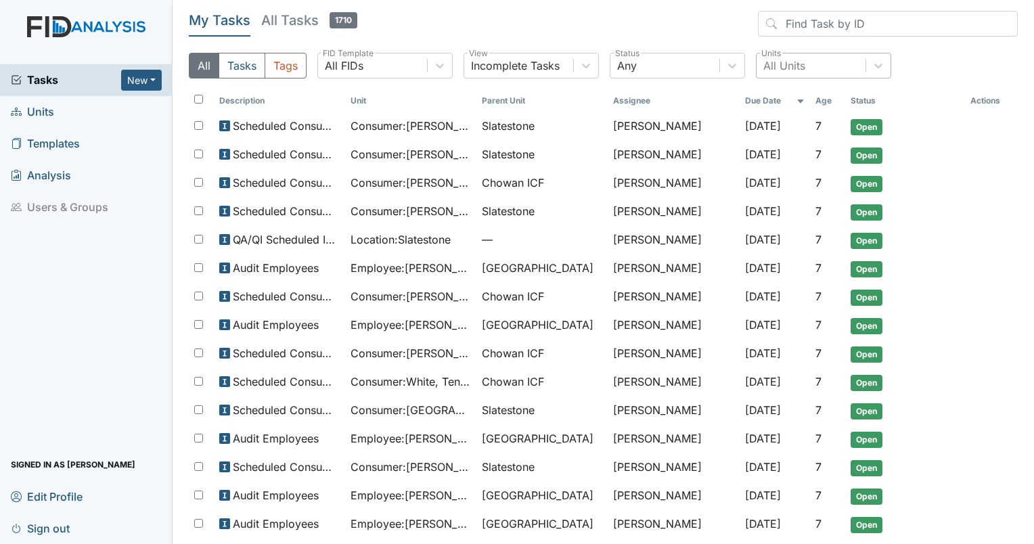
click at [31, 109] on span "Units" at bounding box center [32, 112] width 43 height 21
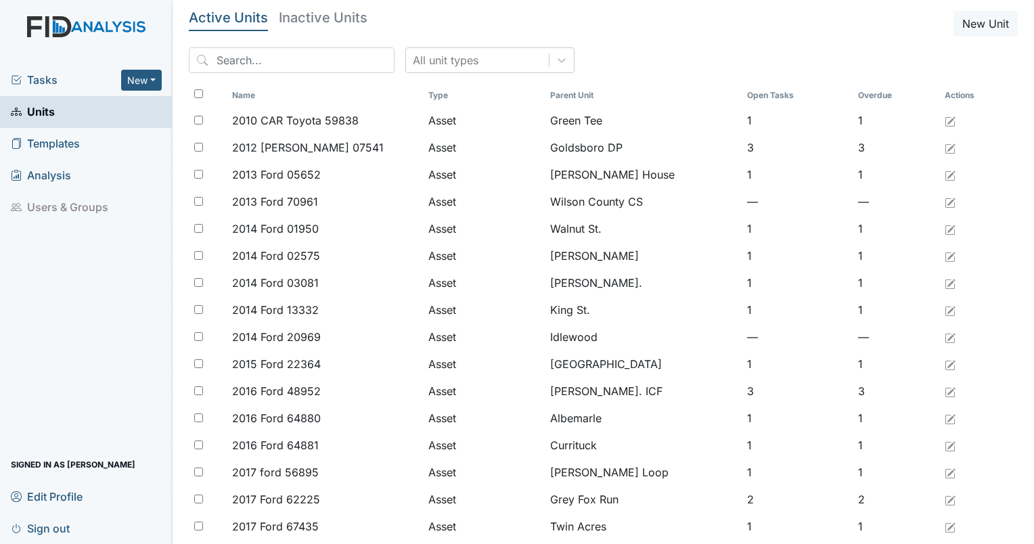
click at [23, 76] on span "Tasks" at bounding box center [66, 80] width 110 height 16
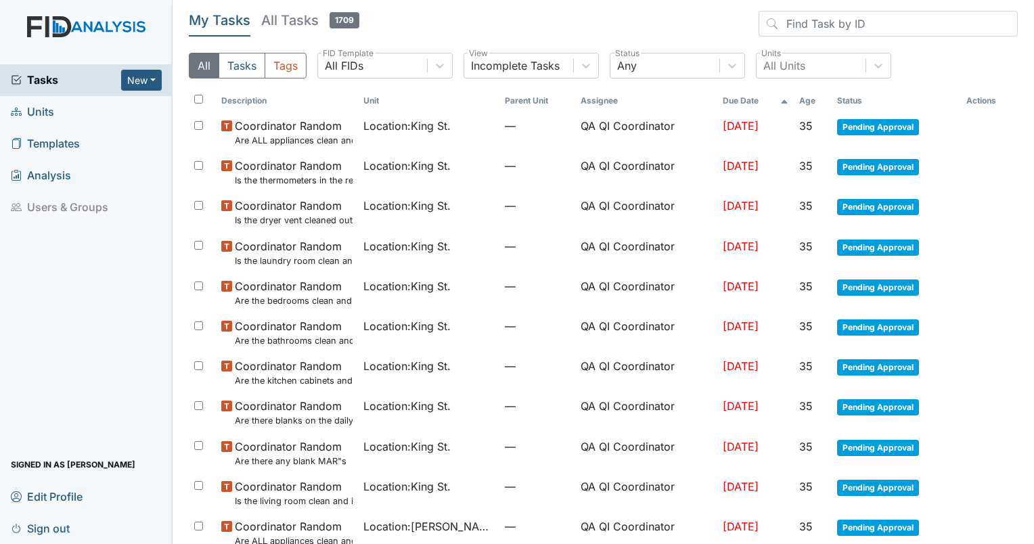
click at [810, 97] on th "Age" at bounding box center [813, 100] width 38 height 23
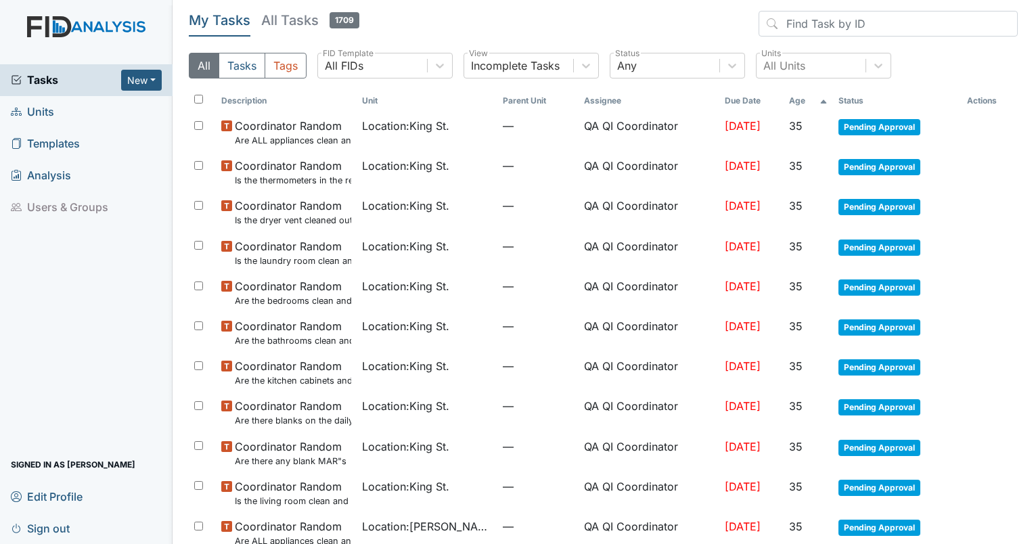
click at [810, 97] on th "Age" at bounding box center [808, 100] width 49 height 23
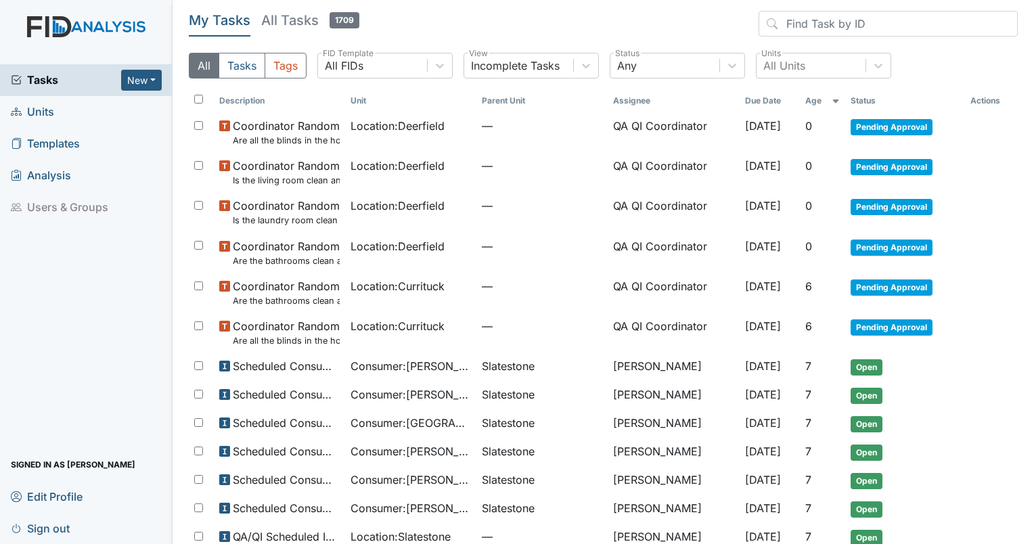
click at [35, 108] on span "Units" at bounding box center [32, 112] width 43 height 21
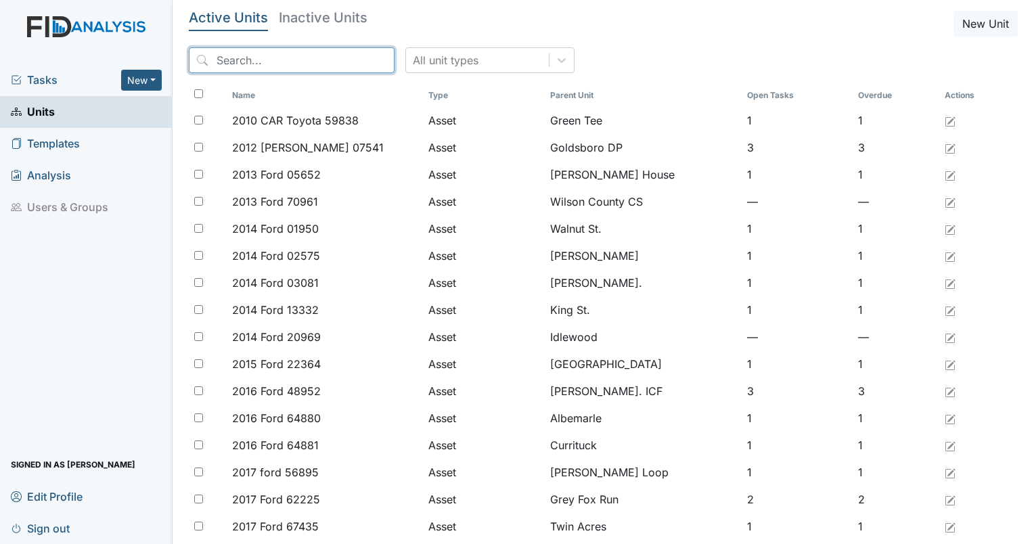
click at [310, 58] on input "search" at bounding box center [292, 60] width 206 height 26
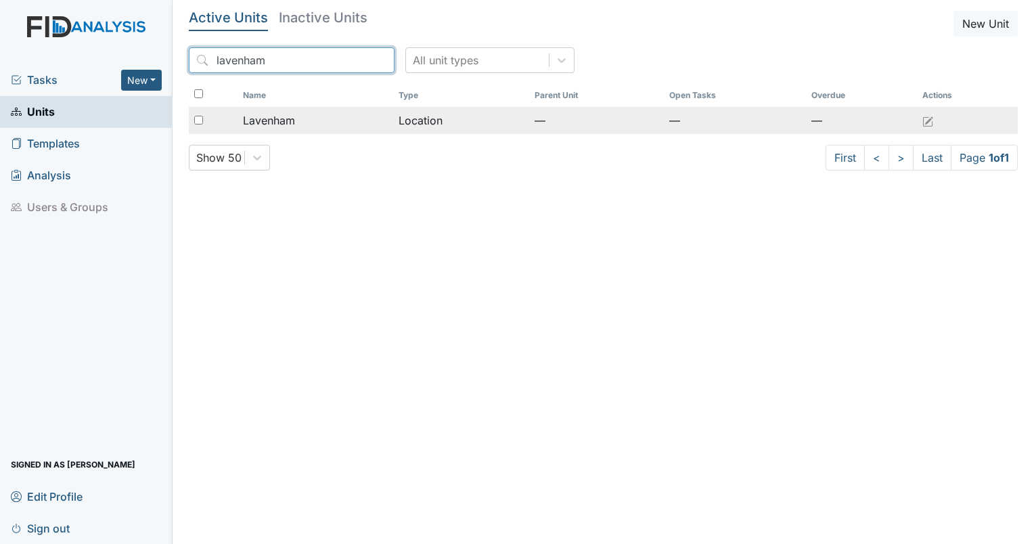
type input "lavenham"
click at [329, 112] on div "Lavenham" at bounding box center [316, 120] width 146 height 16
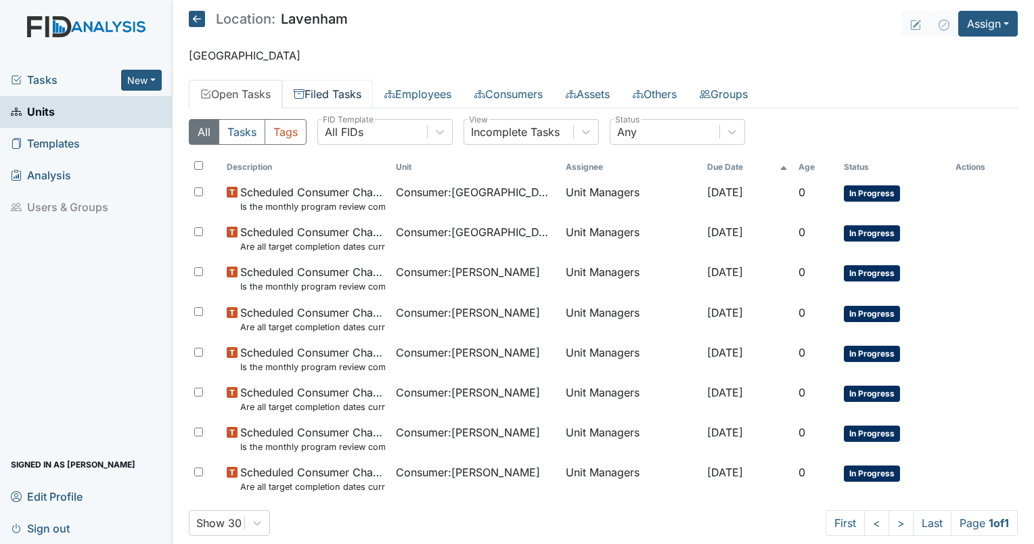
click at [351, 104] on link "Filed Tasks" at bounding box center [327, 94] width 91 height 28
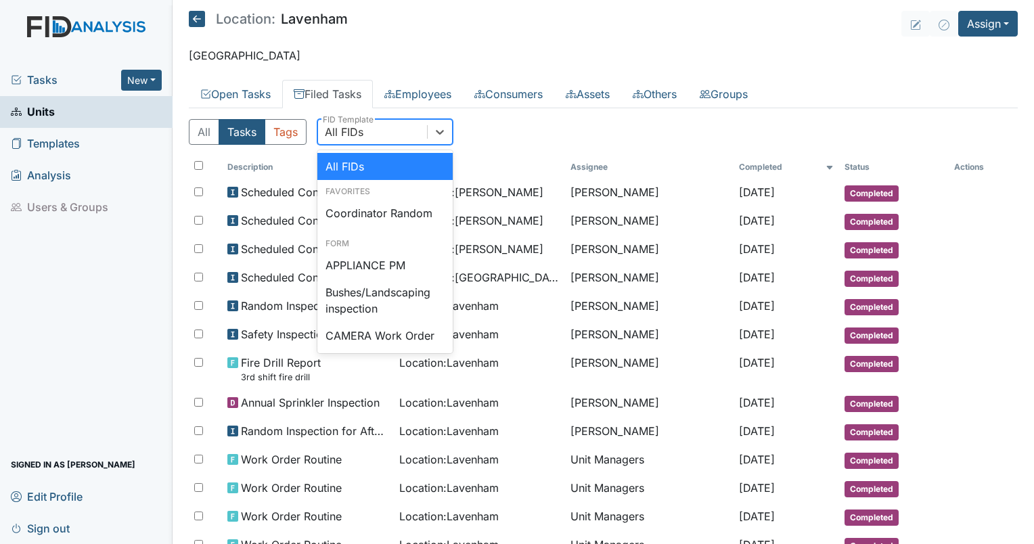
click at [376, 120] on div "All FIDs" at bounding box center [372, 132] width 109 height 24
click at [380, 200] on div "Coordinator Random" at bounding box center [384, 213] width 135 height 27
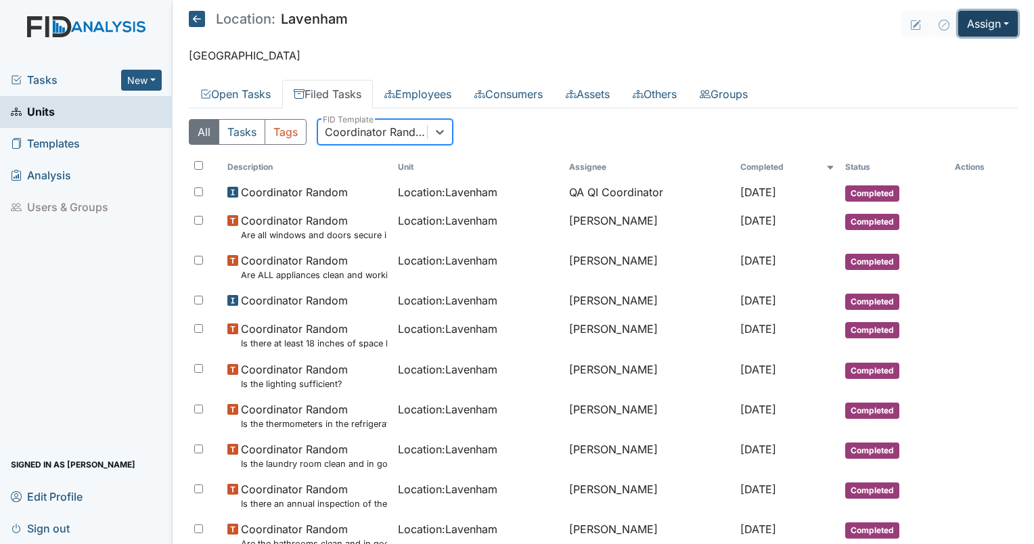
click at [983, 24] on button "Assign" at bounding box center [988, 24] width 60 height 26
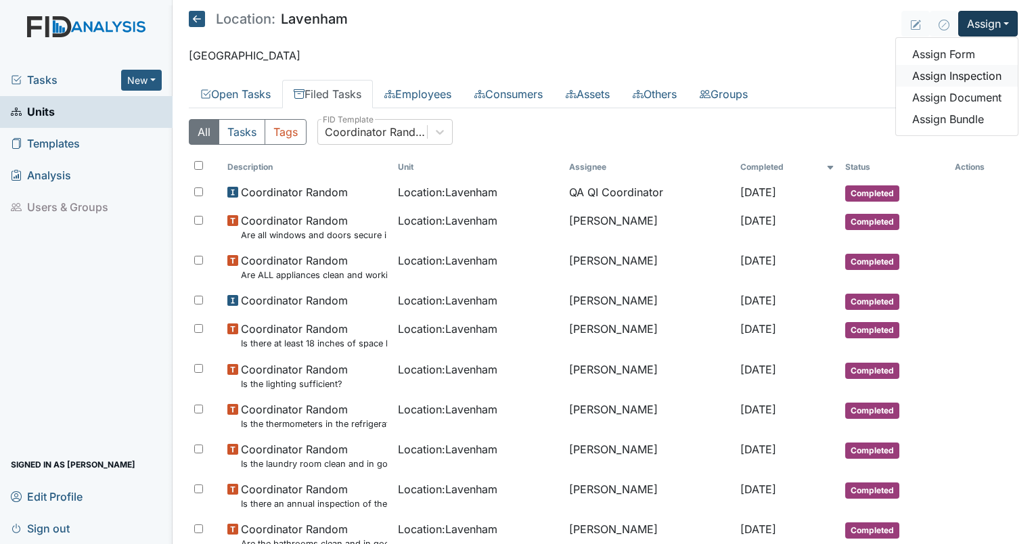
click at [908, 83] on link "Assign Inspection" at bounding box center [957, 76] width 122 height 22
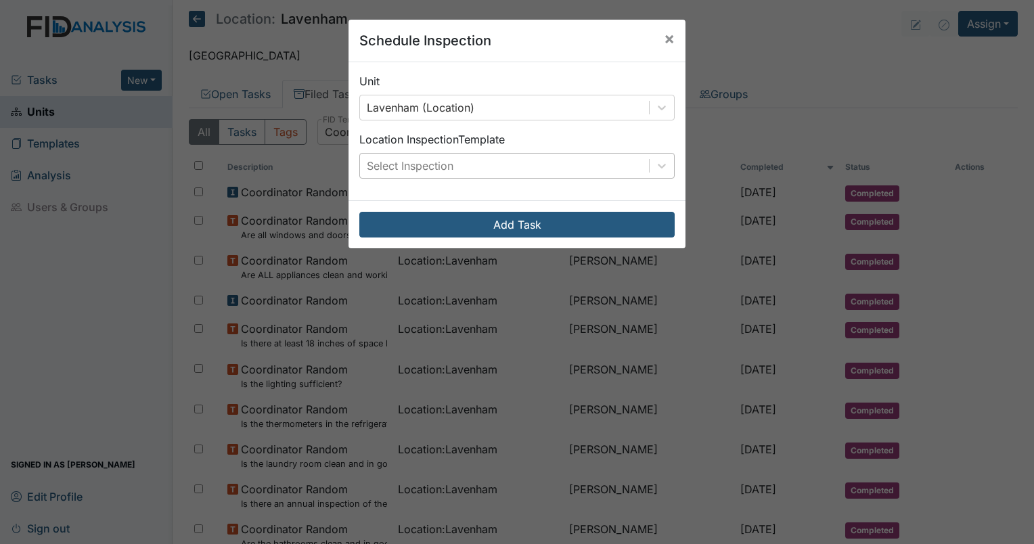
click at [403, 173] on div "Select Inspection" at bounding box center [410, 166] width 87 height 16
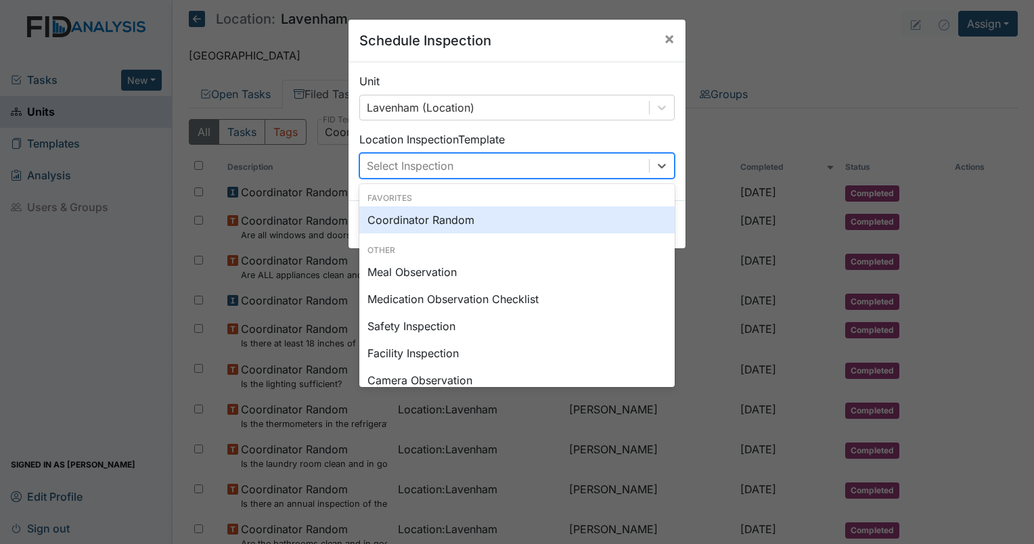
click at [408, 217] on div "Coordinator Random" at bounding box center [516, 219] width 315 height 27
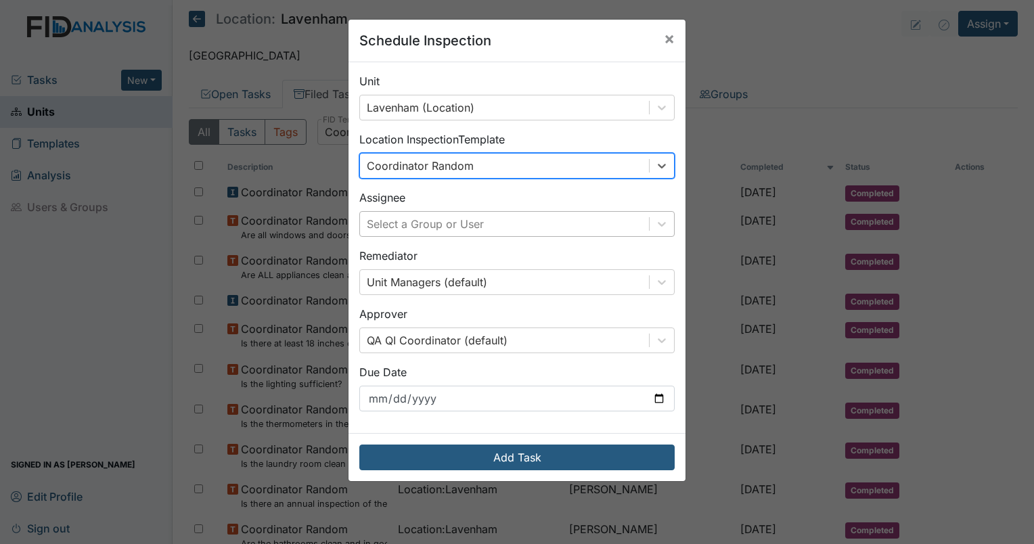
click at [414, 222] on div "Select a Group or User" at bounding box center [425, 224] width 117 height 16
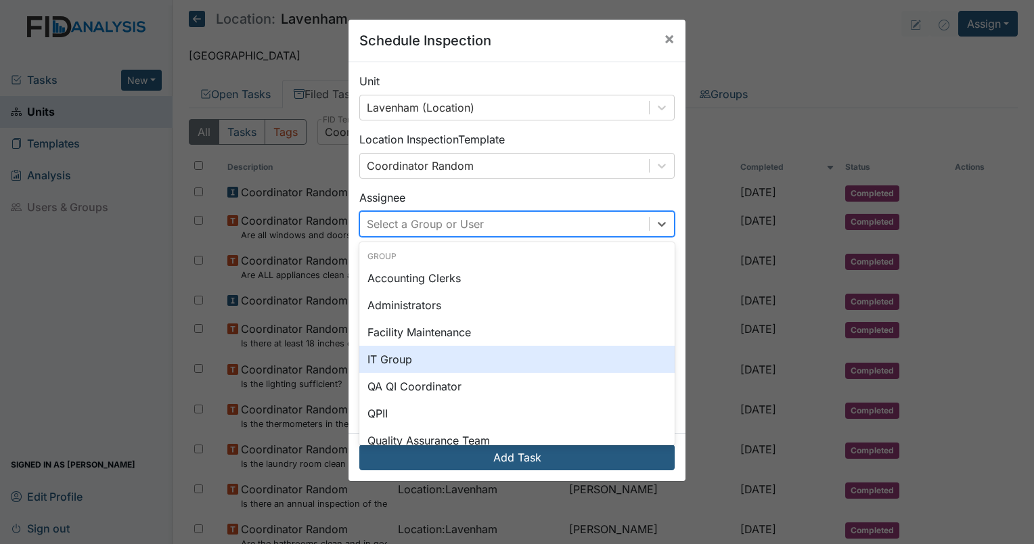
click at [443, 368] on div "IT Group" at bounding box center [516, 359] width 315 height 27
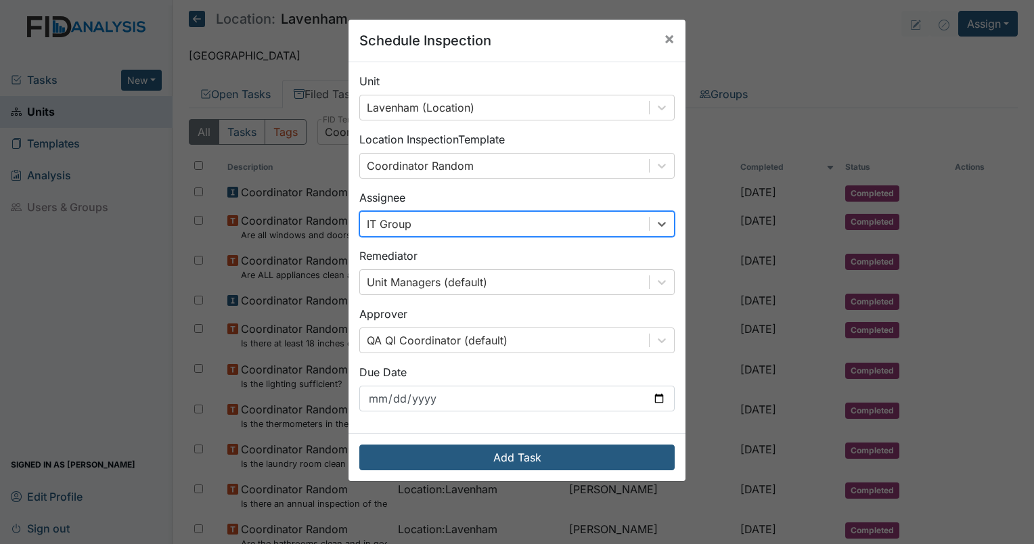
click at [445, 376] on div "Due Date 2025-10-14" at bounding box center [516, 387] width 315 height 47
click at [444, 222] on div "IT Group" at bounding box center [504, 224] width 289 height 24
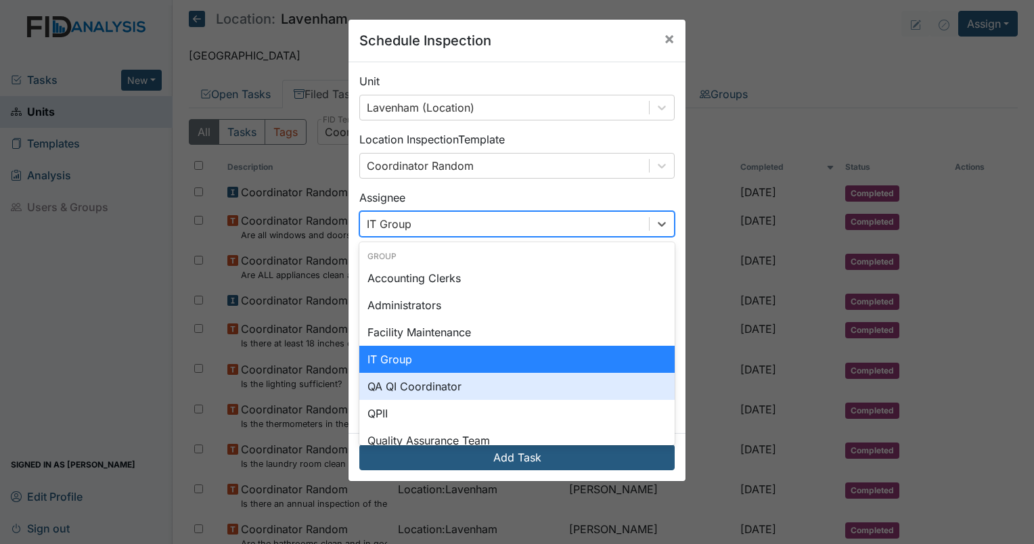
click at [422, 385] on div "QA QI Coordinator" at bounding box center [516, 386] width 315 height 27
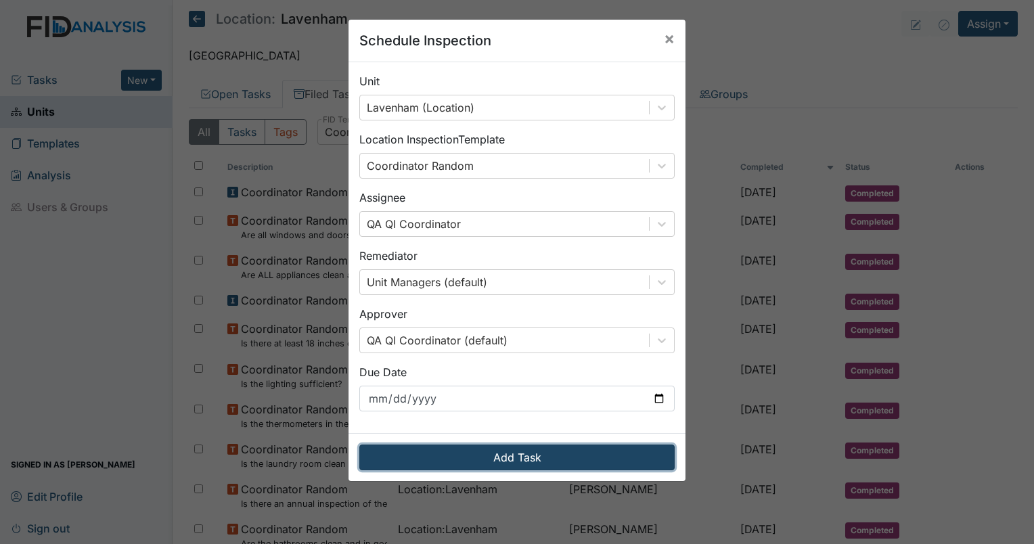
click at [512, 460] on button "Add Task" at bounding box center [516, 458] width 315 height 26
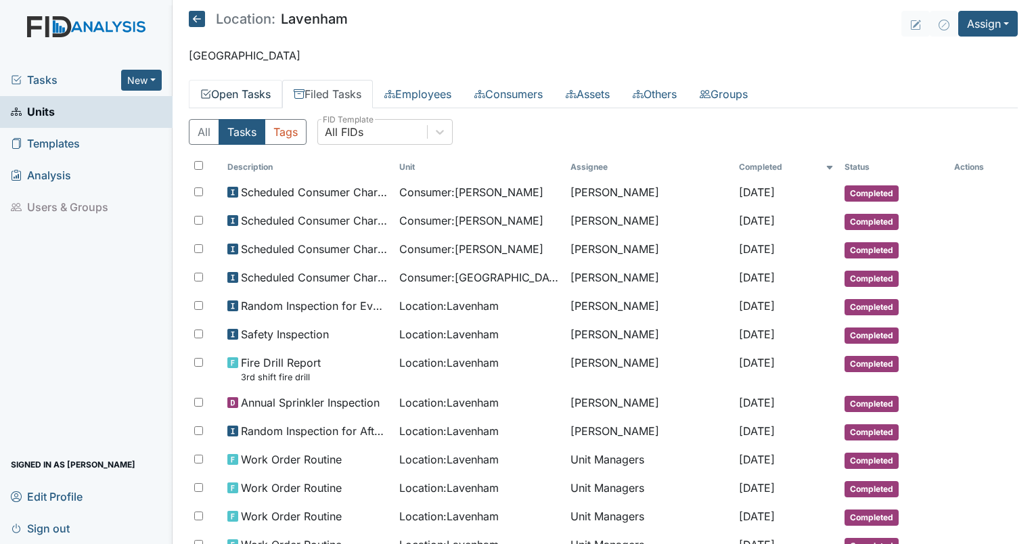
click at [223, 97] on link "Open Tasks" at bounding box center [235, 94] width 93 height 28
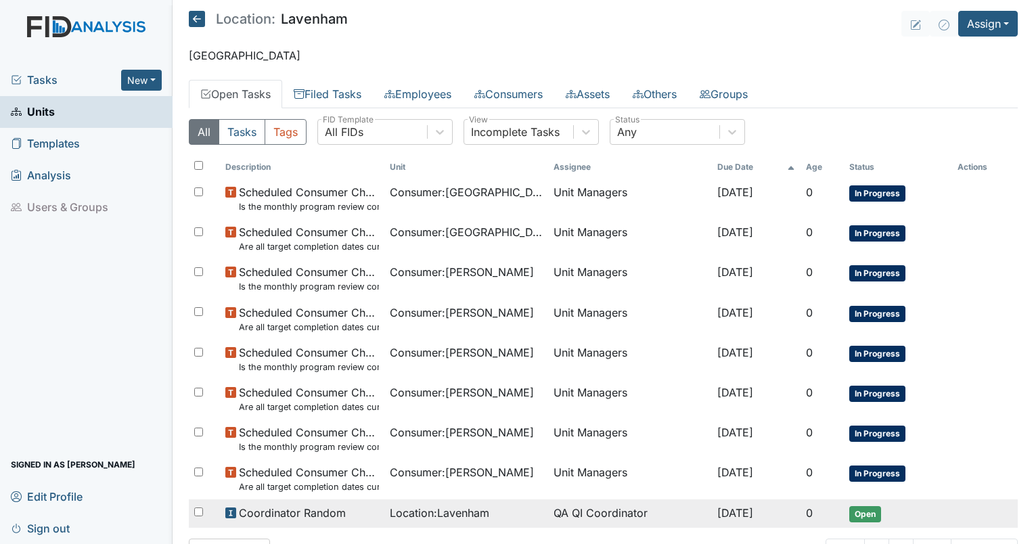
click at [409, 512] on span "Location : Lavenham" at bounding box center [440, 513] width 100 height 16
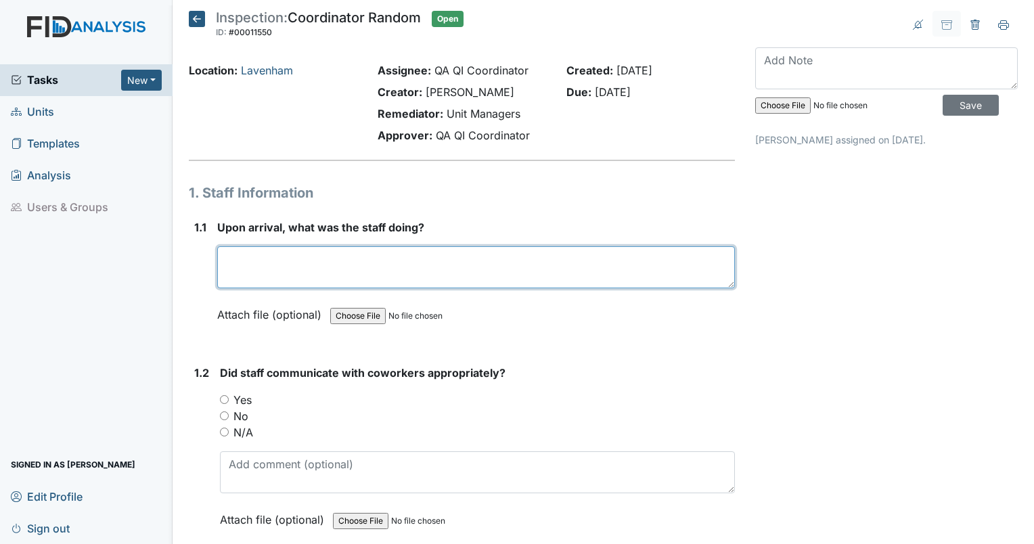
click at [349, 269] on textarea at bounding box center [476, 267] width 518 height 42
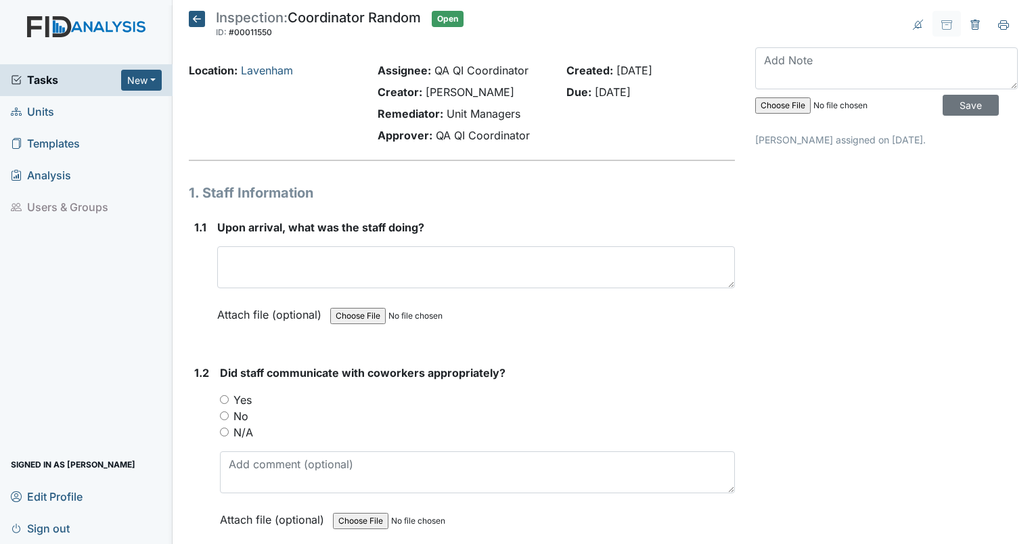
click at [309, 305] on label "Attach file (optional)" at bounding box center [272, 311] width 110 height 24
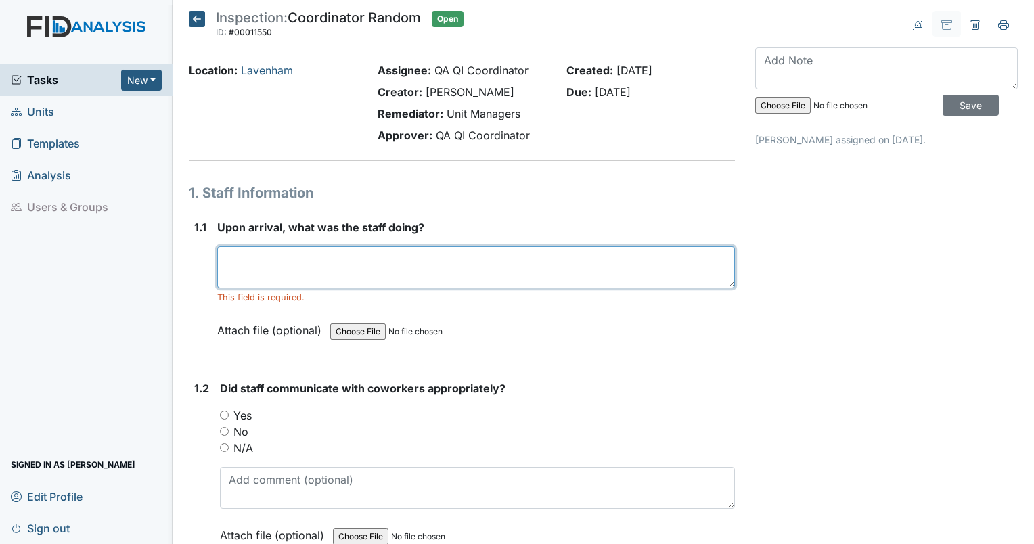
click at [299, 254] on textarea at bounding box center [476, 267] width 518 height 42
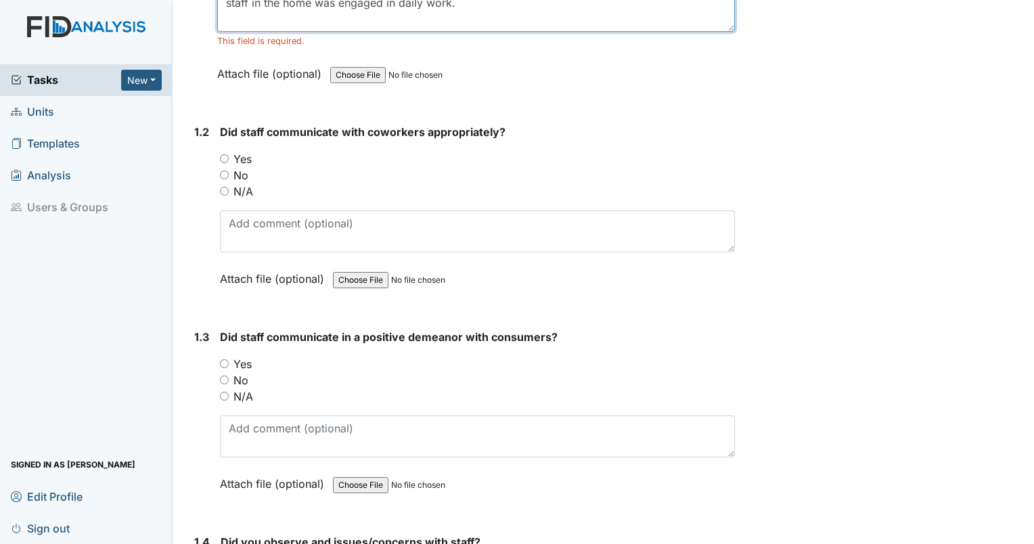
scroll to position [268, 0]
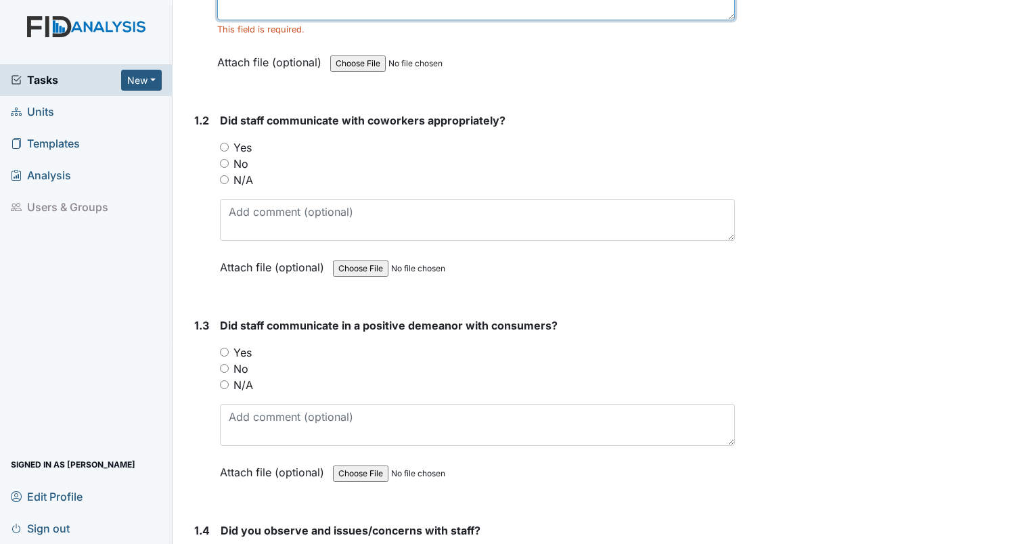
type textarea "staff in the home was engaged in daily work."
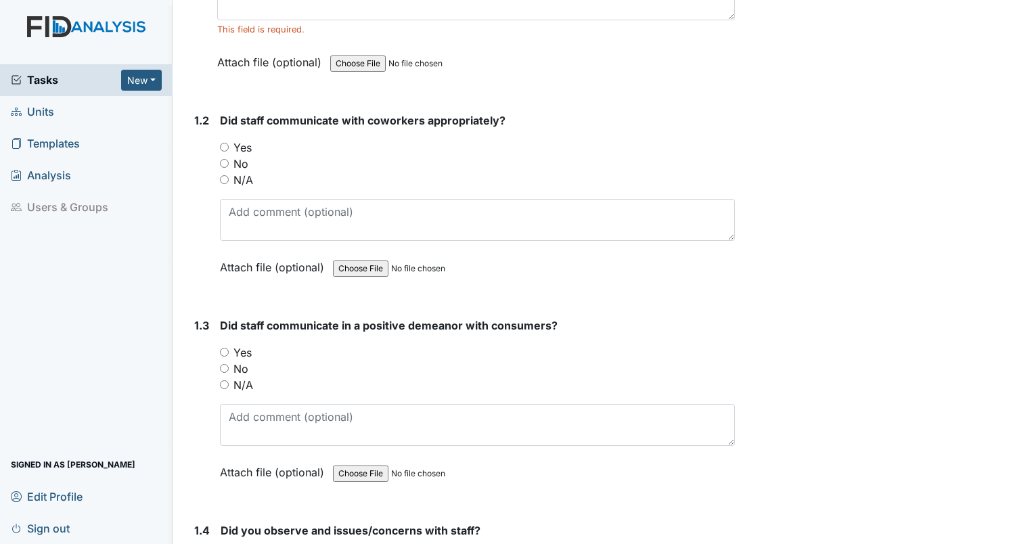
click at [223, 146] on input "Yes" at bounding box center [224, 147] width 9 height 9
radio input "true"
click at [221, 352] on input "Yes" at bounding box center [224, 352] width 9 height 9
radio input "true"
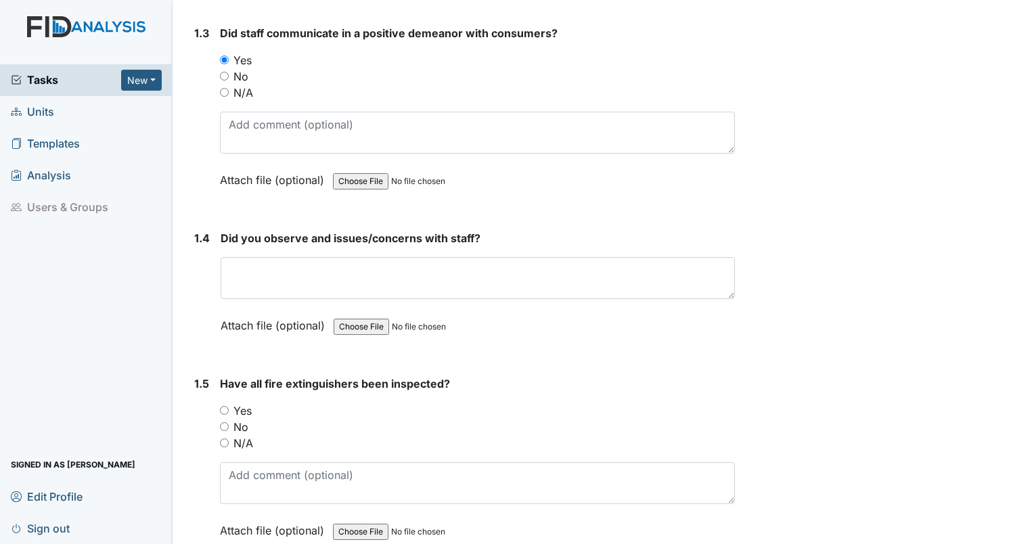
scroll to position [571, 0]
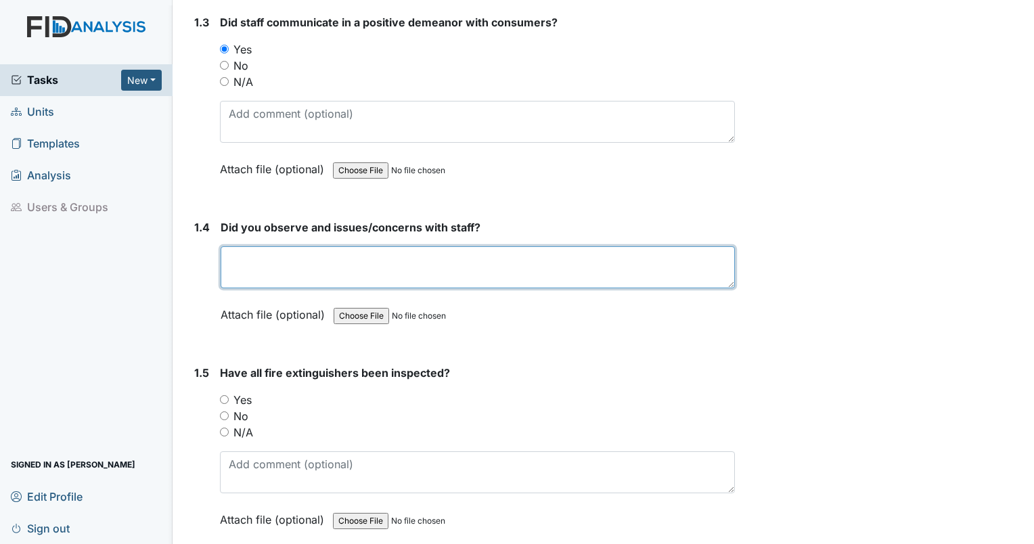
click at [303, 256] on textarea at bounding box center [478, 267] width 514 height 42
type textarea "none"
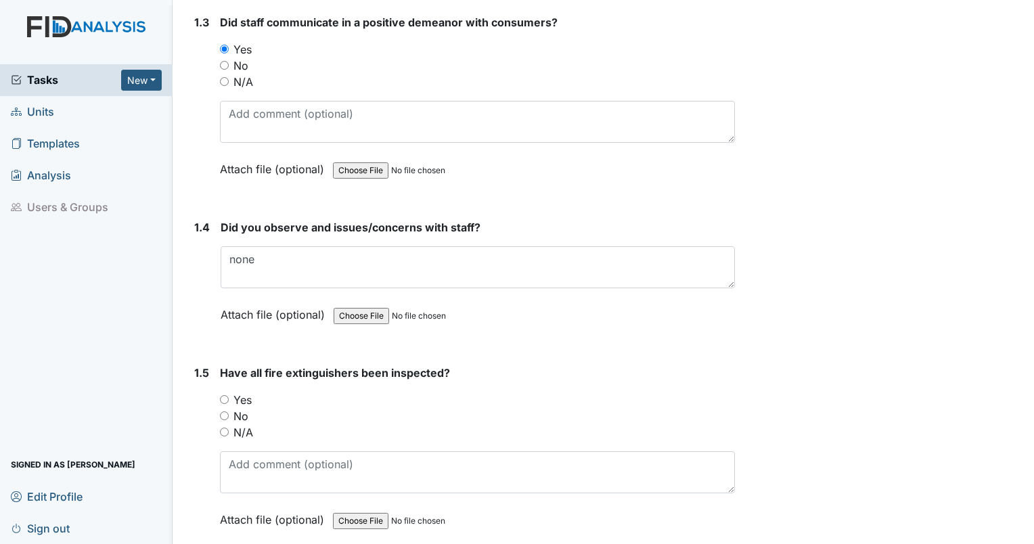
click at [223, 397] on input "Yes" at bounding box center [224, 399] width 9 height 9
radio input "true"
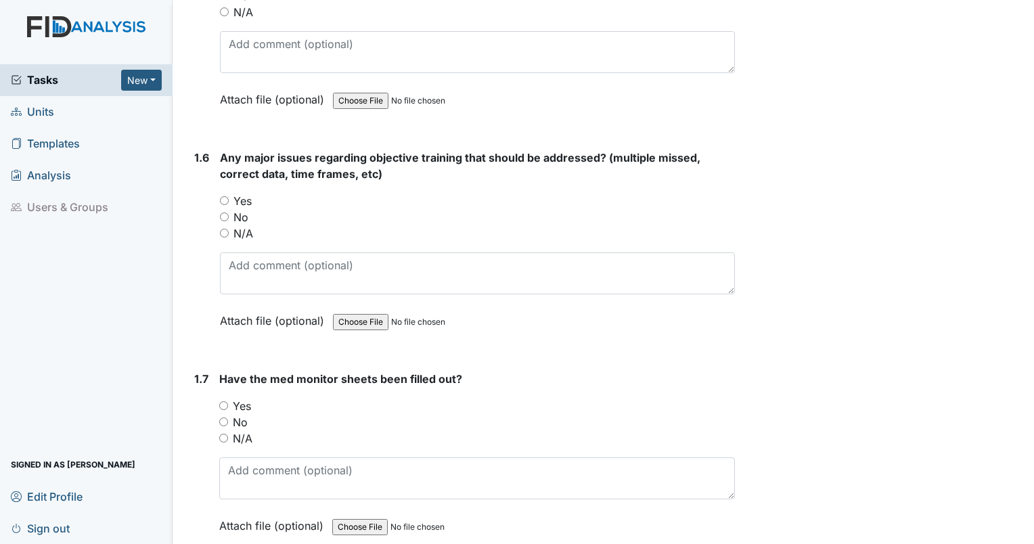
scroll to position [1004, 0]
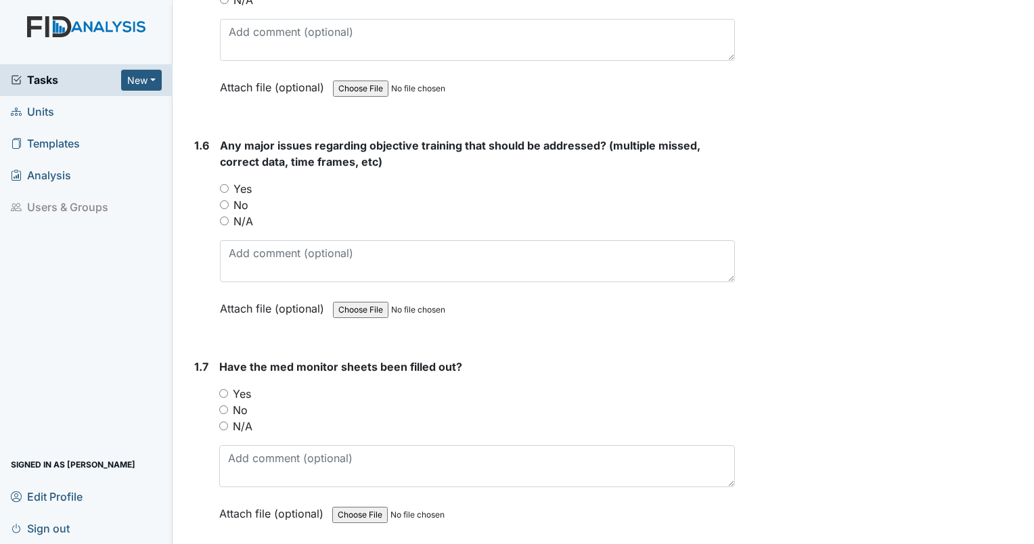
click at [225, 202] on input "No" at bounding box center [224, 204] width 9 height 9
radio input "true"
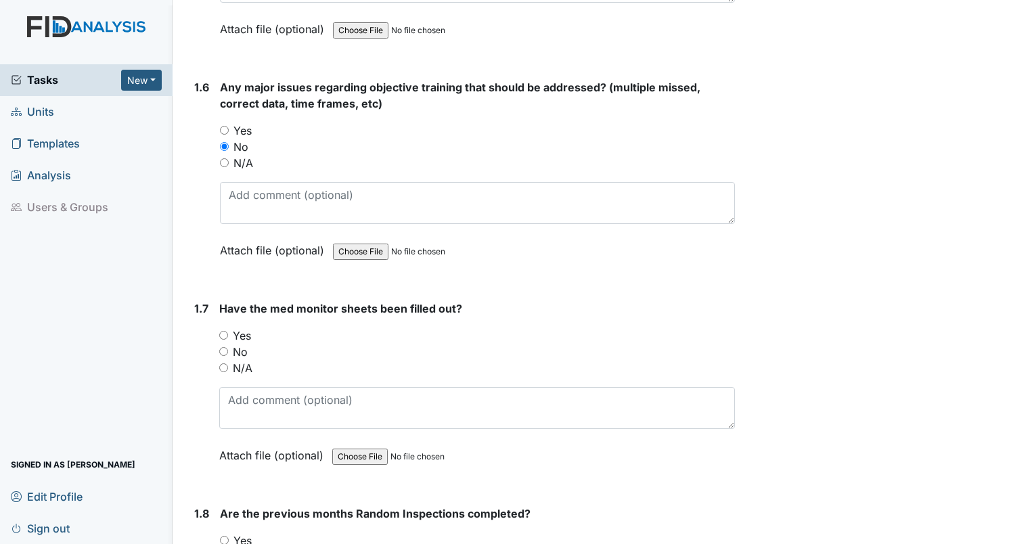
scroll to position [1109, 0]
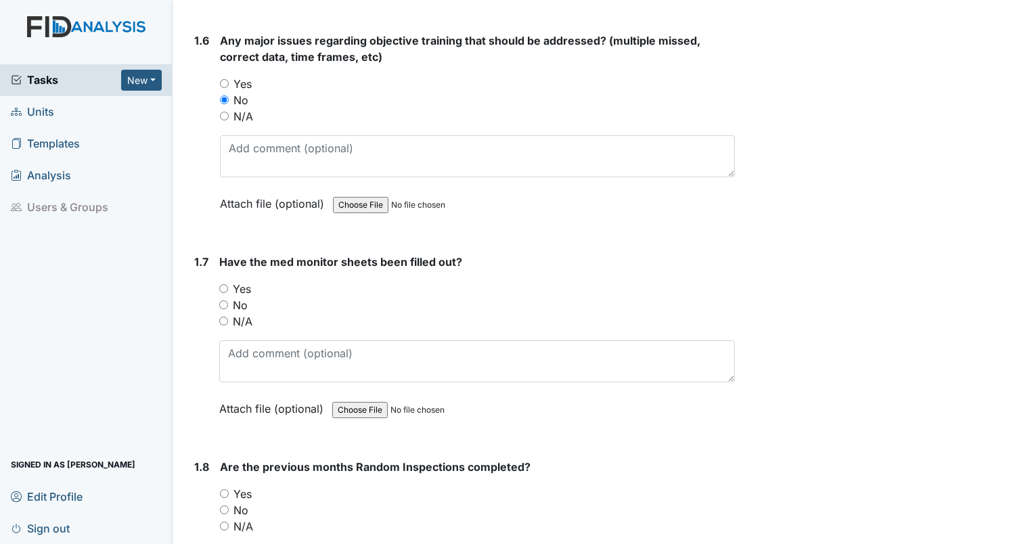
click at [221, 301] on input "No" at bounding box center [223, 305] width 9 height 9
radio input "true"
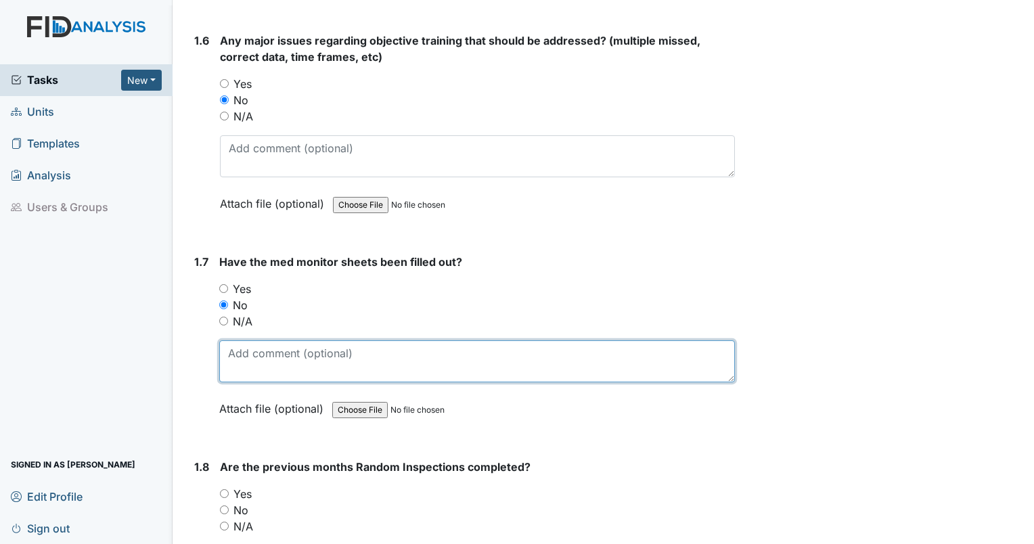
click at [243, 362] on textarea at bounding box center [477, 361] width 516 height 42
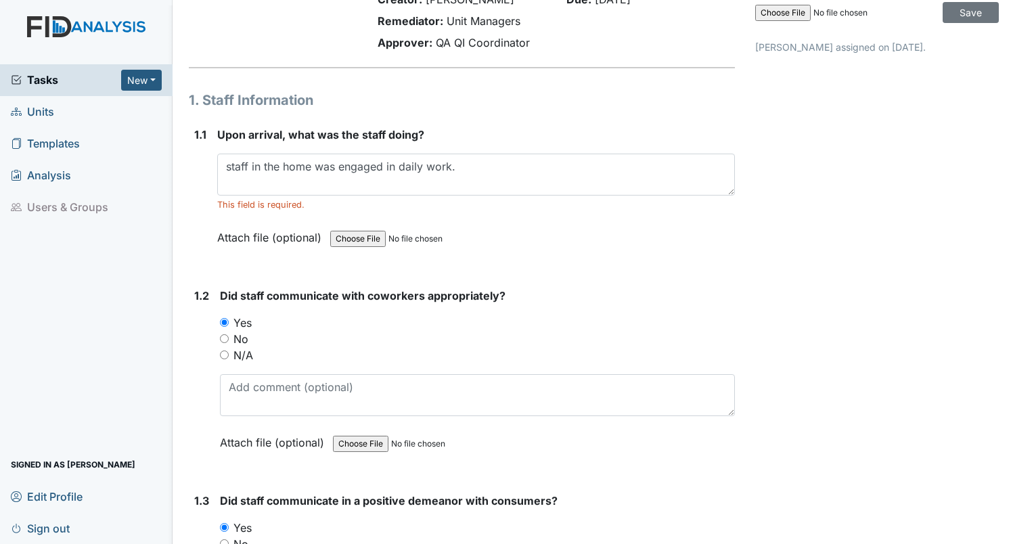
scroll to position [0, 0]
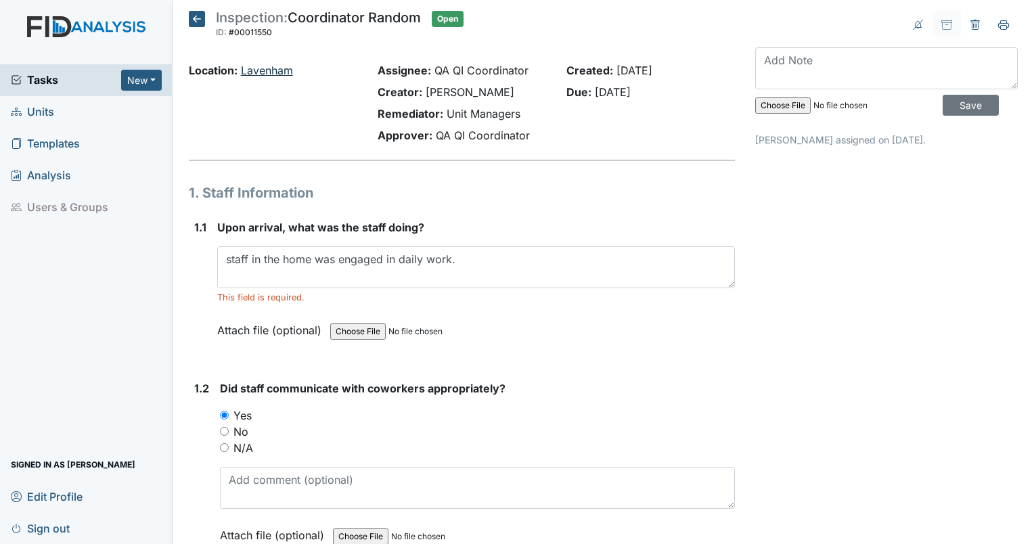
type textarea "9/17 missing second signature."
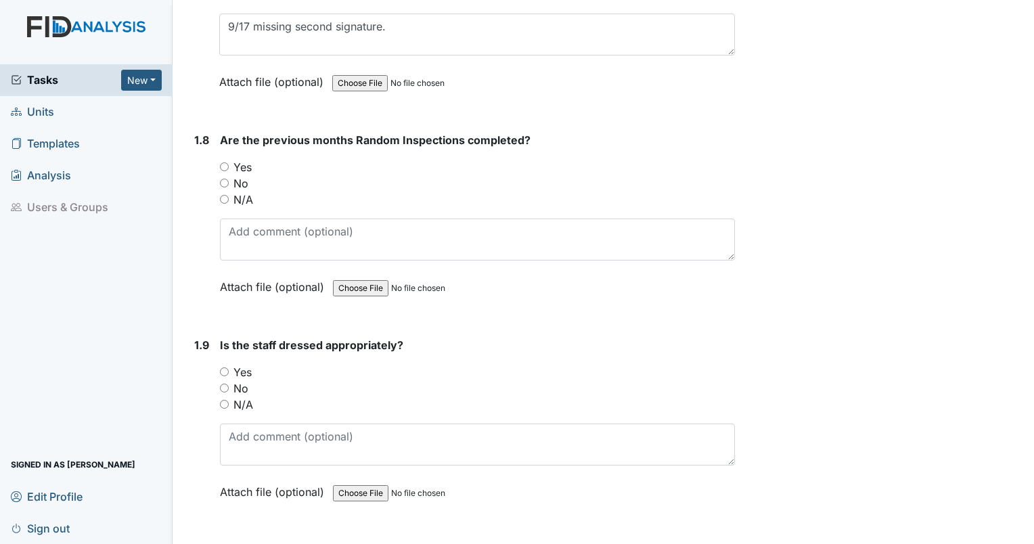
scroll to position [1459, 0]
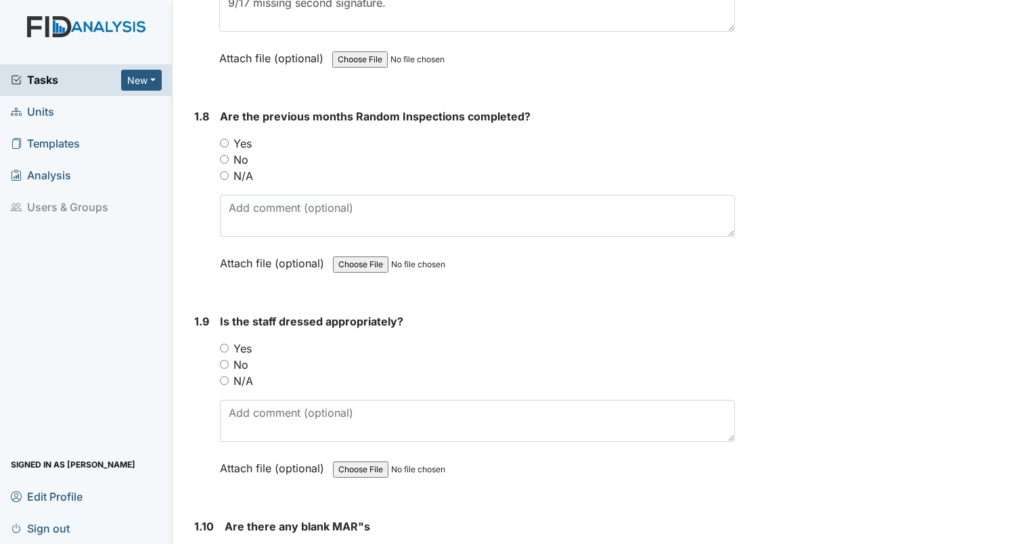
click at [222, 141] on input "Yes" at bounding box center [224, 143] width 9 height 9
radio input "true"
click at [222, 345] on input "Yes" at bounding box center [224, 348] width 9 height 9
radio input "true"
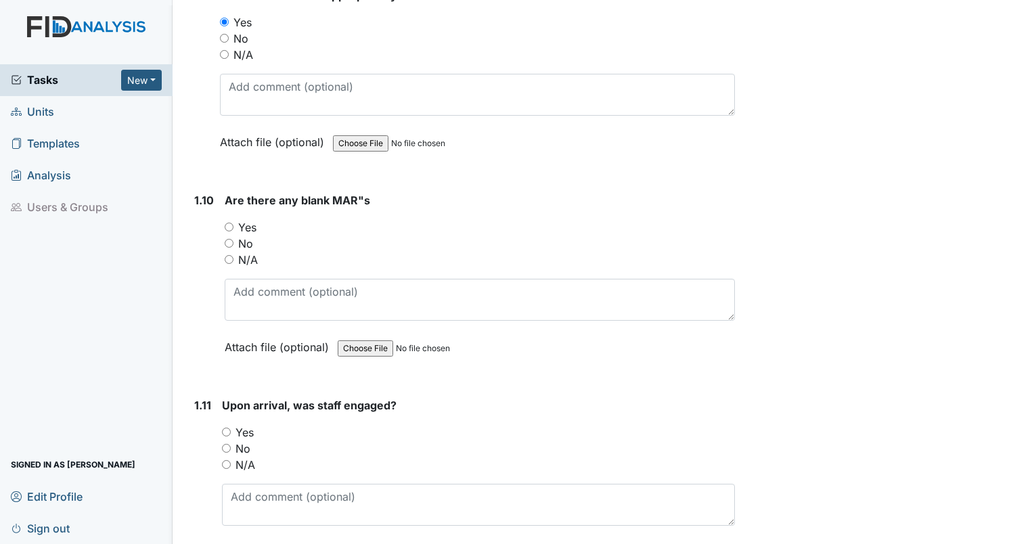
scroll to position [1868, 0]
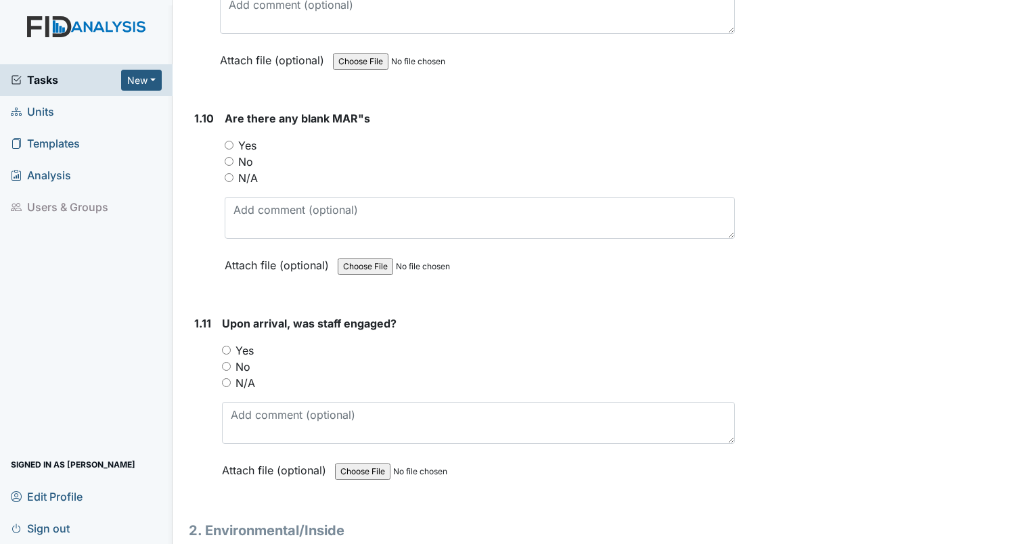
click at [231, 157] on input "No" at bounding box center [229, 161] width 9 height 9
radio input "true"
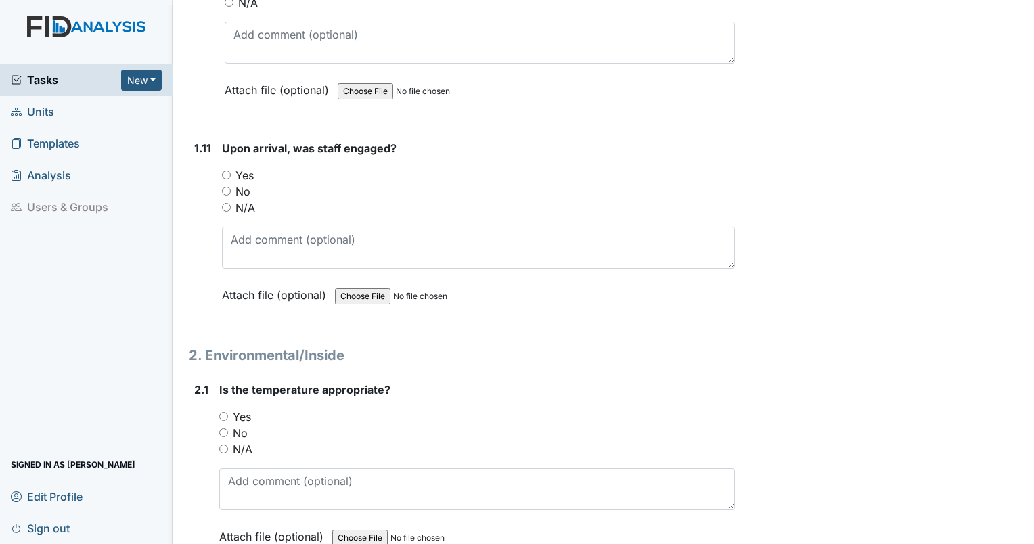
scroll to position [2066, 0]
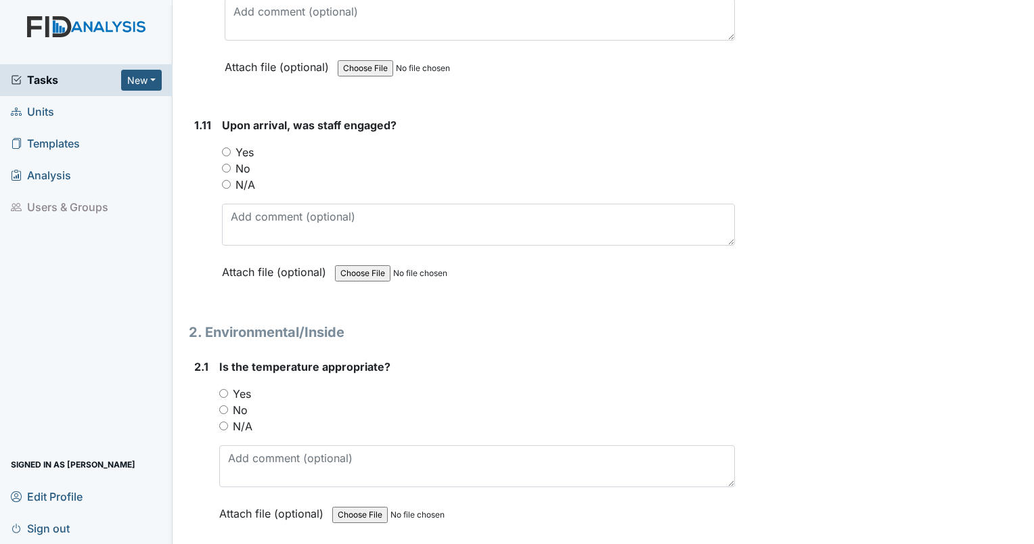
click at [227, 148] on input "Yes" at bounding box center [226, 152] width 9 height 9
radio input "true"
click at [225, 389] on input "Yes" at bounding box center [223, 393] width 9 height 9
radio input "true"
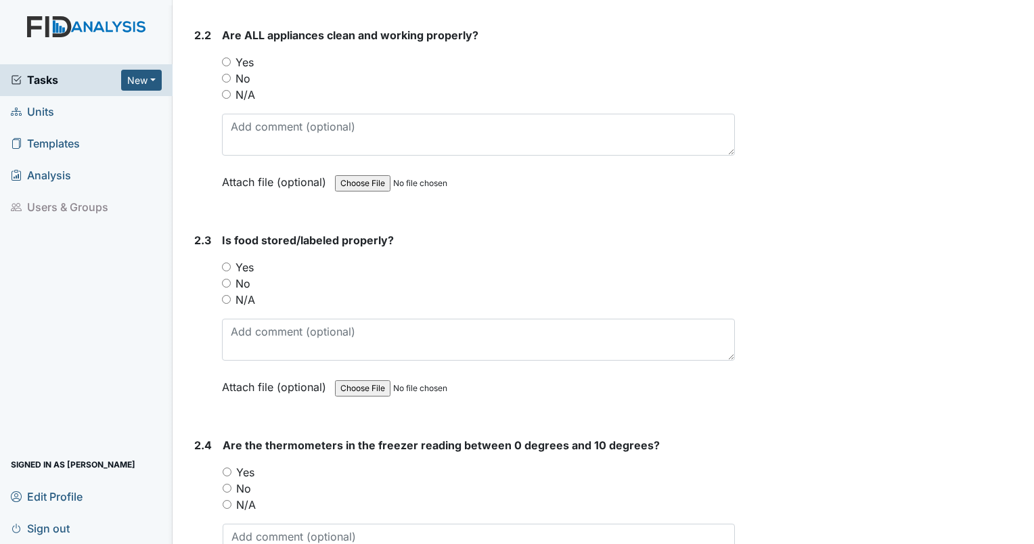
scroll to position [2580, 0]
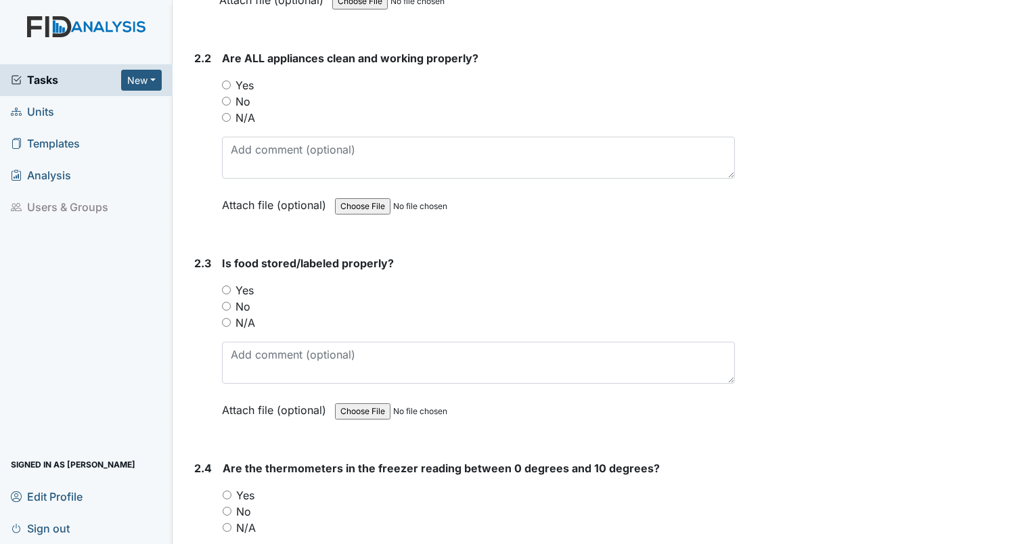
click at [224, 81] on input "Yes" at bounding box center [226, 85] width 9 height 9
radio input "true"
click at [223, 286] on input "Yes" at bounding box center [226, 290] width 9 height 9
radio input "true"
click at [225, 491] on input "Yes" at bounding box center [227, 495] width 9 height 9
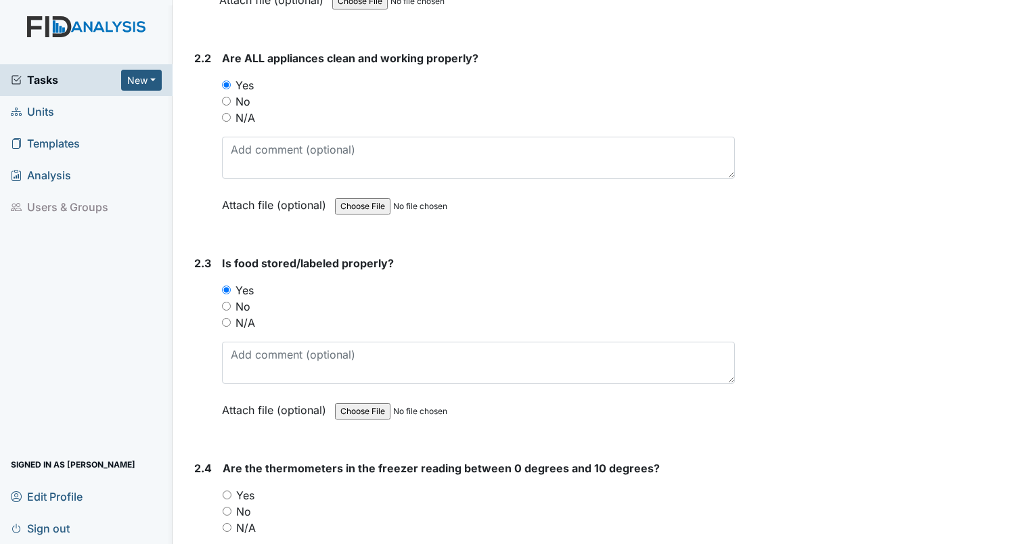
radio input "true"
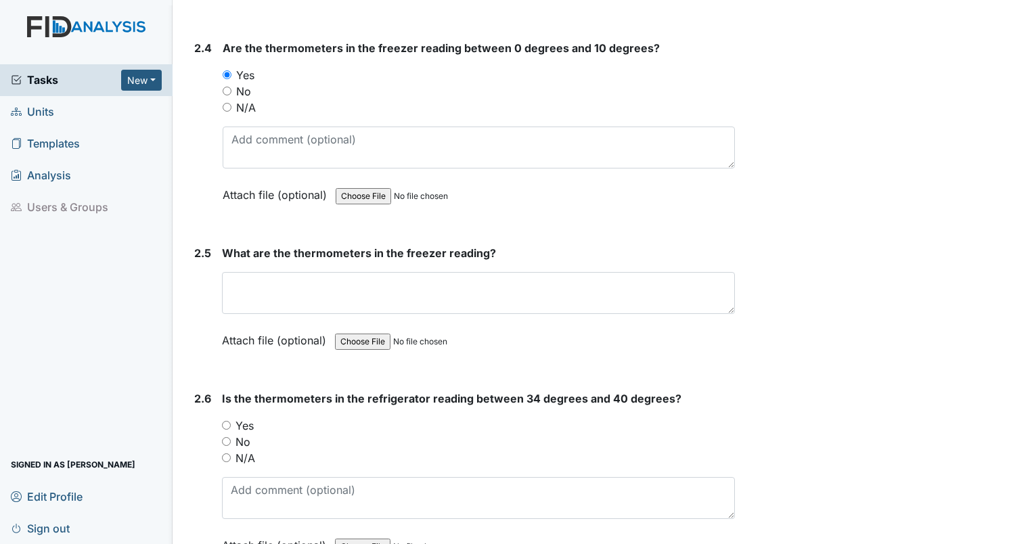
scroll to position [3035, 0]
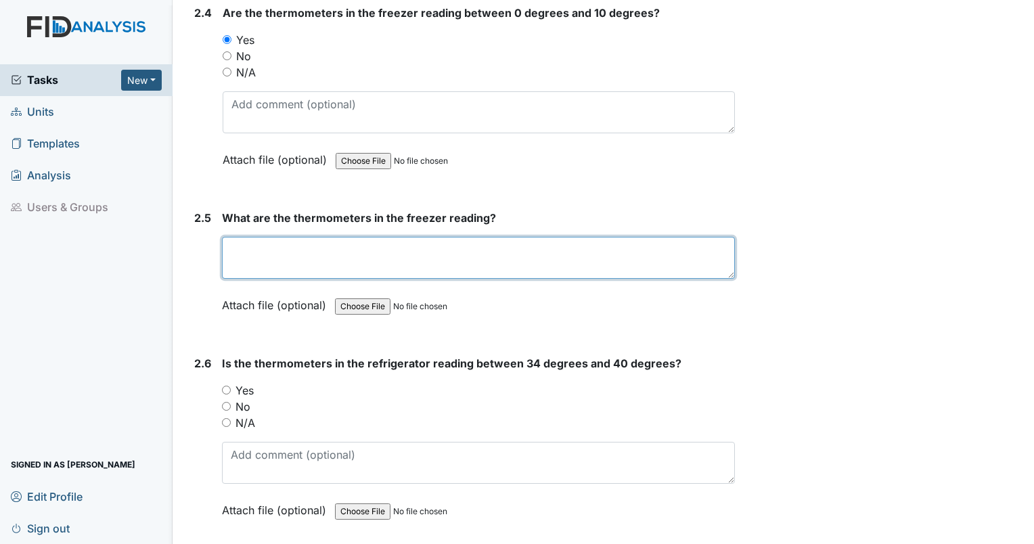
click at [634, 257] on textarea at bounding box center [478, 258] width 513 height 42
type textarea "0"
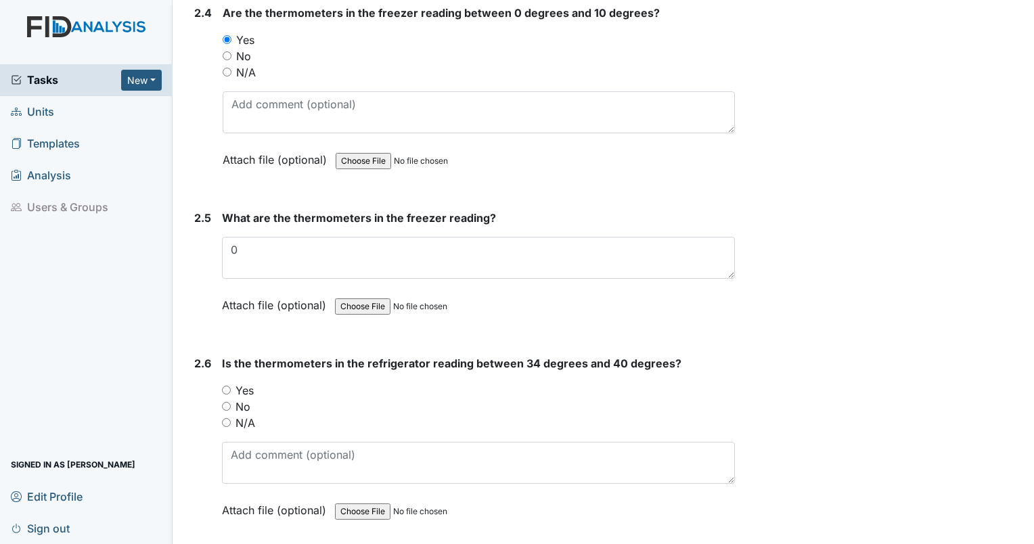
click at [227, 386] on input "Yes" at bounding box center [226, 390] width 9 height 9
radio input "true"
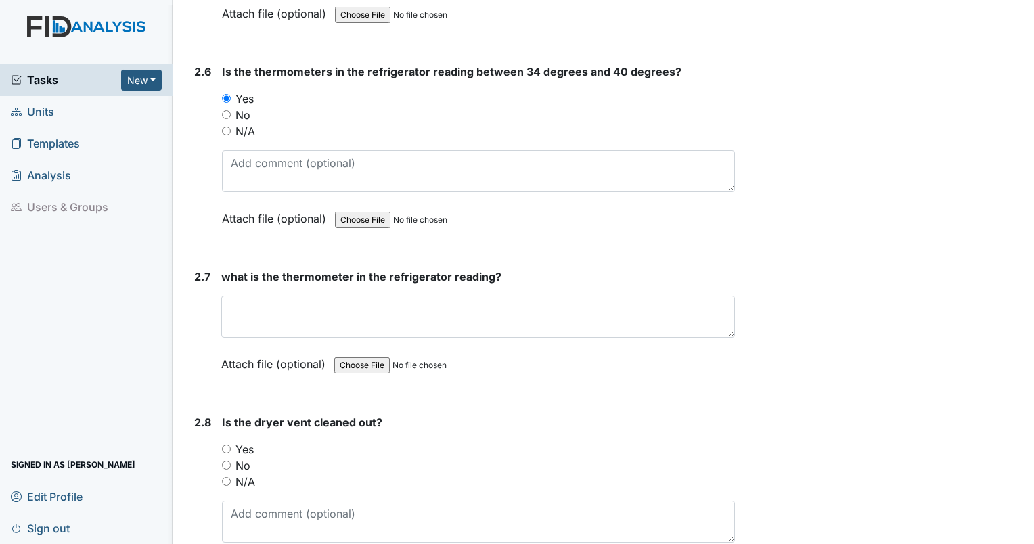
scroll to position [3338, 0]
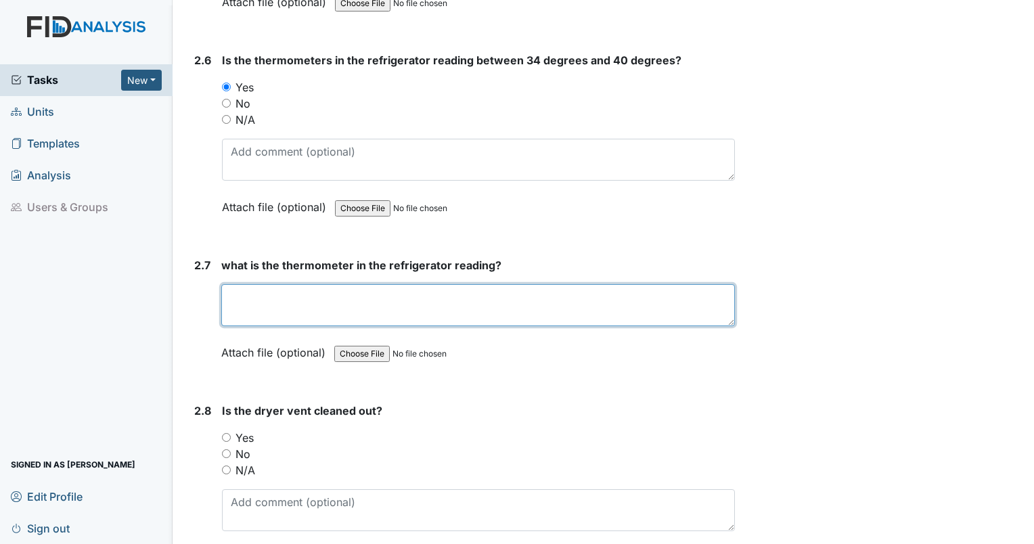
click at [396, 284] on textarea at bounding box center [478, 305] width 514 height 42
type textarea "40"
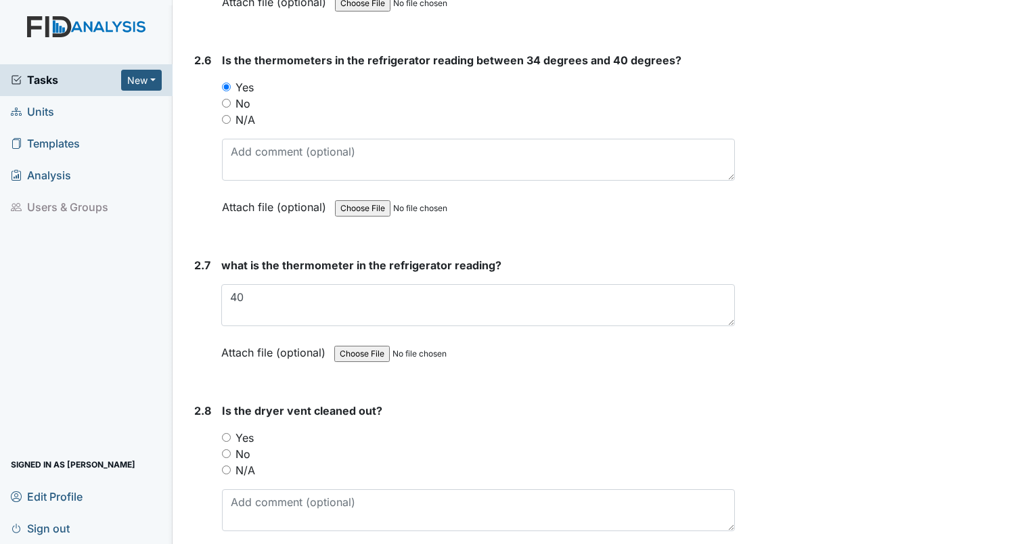
click at [229, 433] on input "Yes" at bounding box center [226, 437] width 9 height 9
radio input "true"
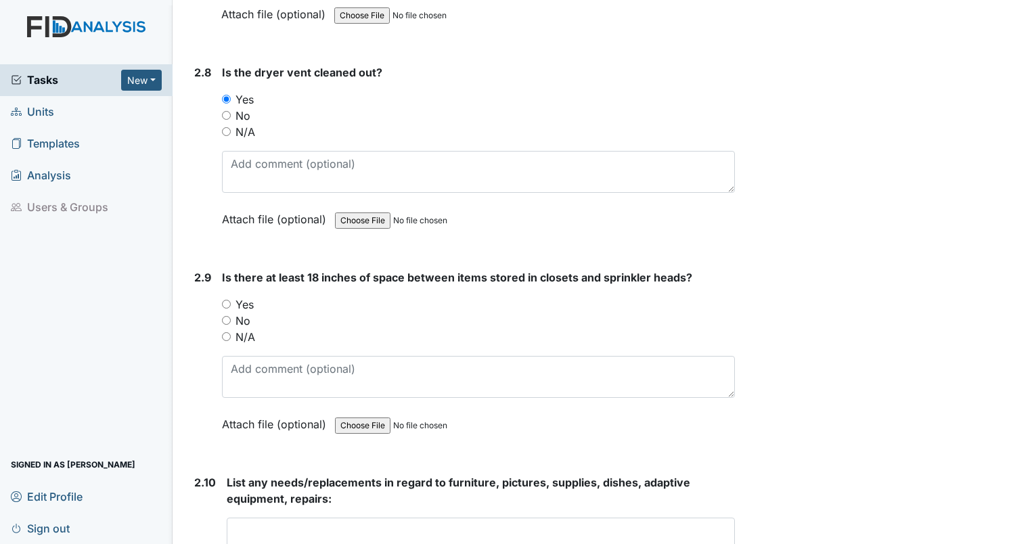
scroll to position [3665, 0]
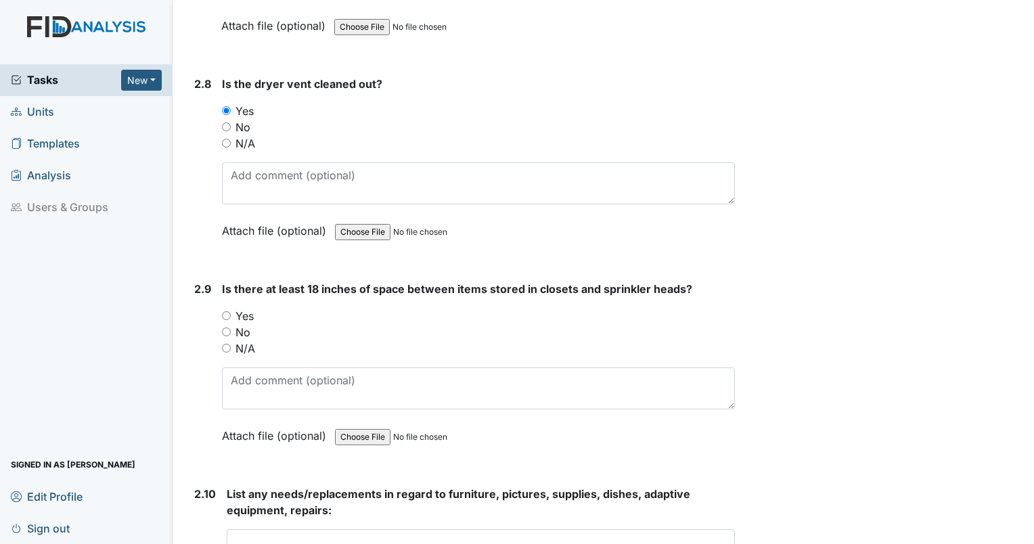
click at [225, 311] on input "Yes" at bounding box center [226, 315] width 9 height 9
radio input "true"
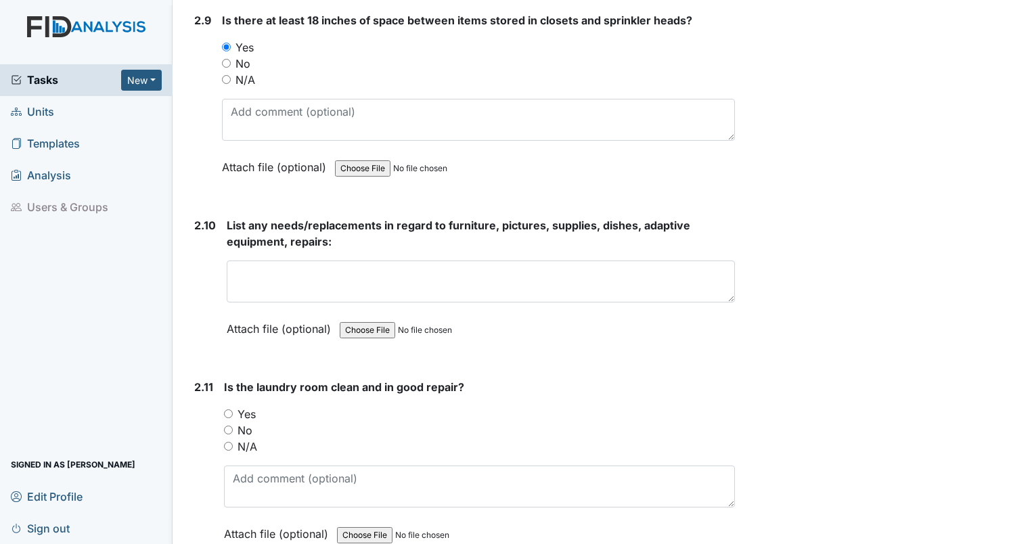
scroll to position [3946, 0]
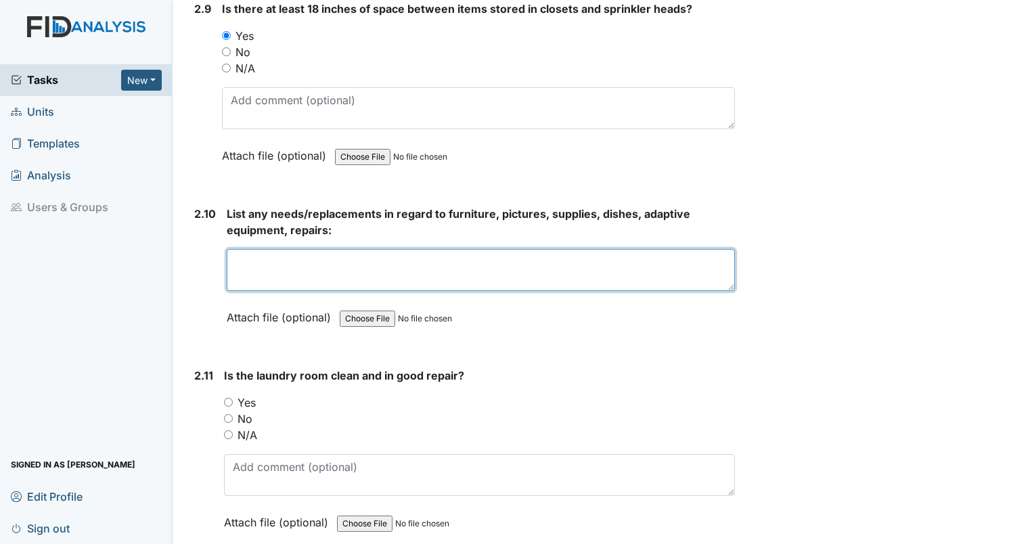
click at [515, 252] on textarea at bounding box center [481, 270] width 508 height 42
type textarea "no new needs"
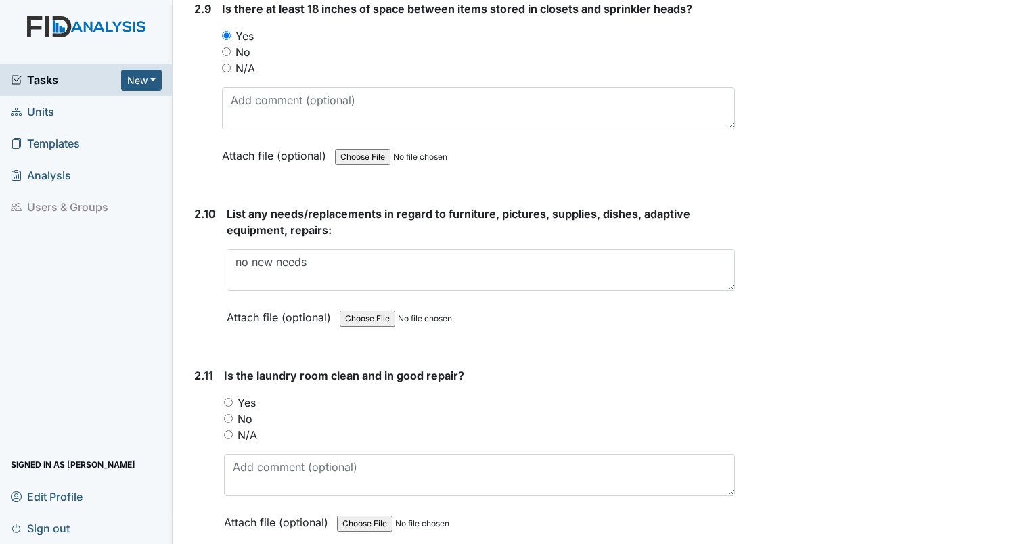
click at [231, 398] on input "Yes" at bounding box center [228, 402] width 9 height 9
radio input "true"
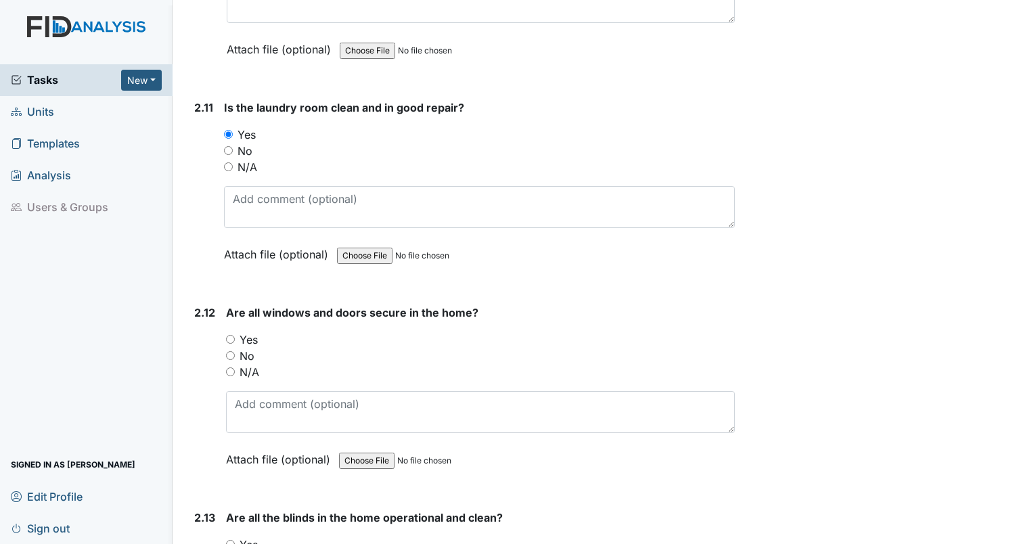
scroll to position [4226, 0]
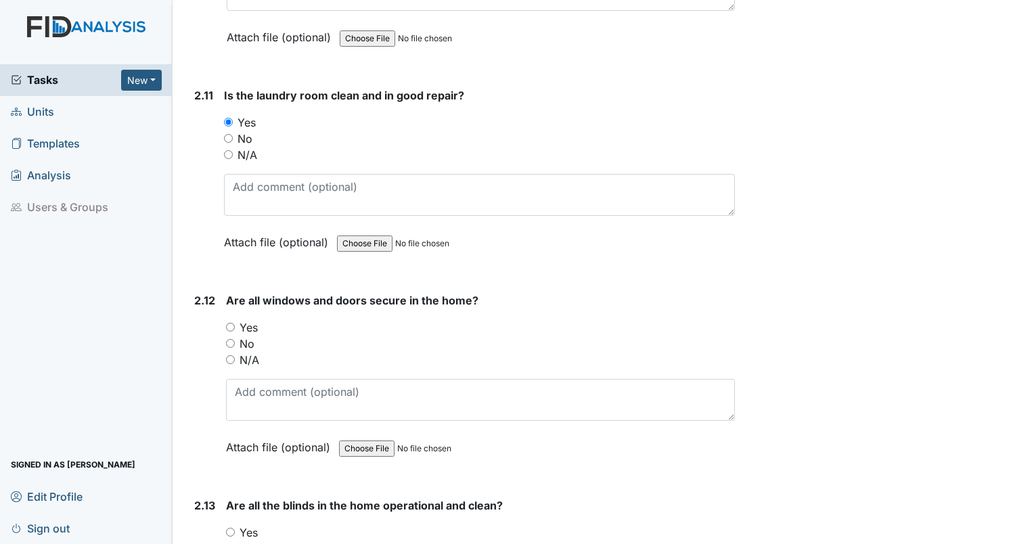
click at [228, 323] on input "Yes" at bounding box center [230, 327] width 9 height 9
radio input "true"
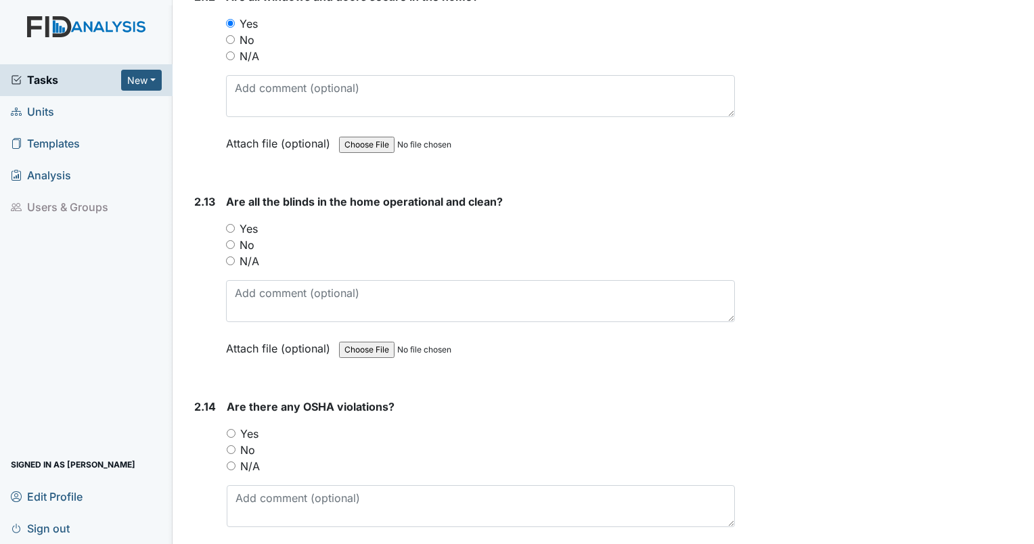
scroll to position [4564, 0]
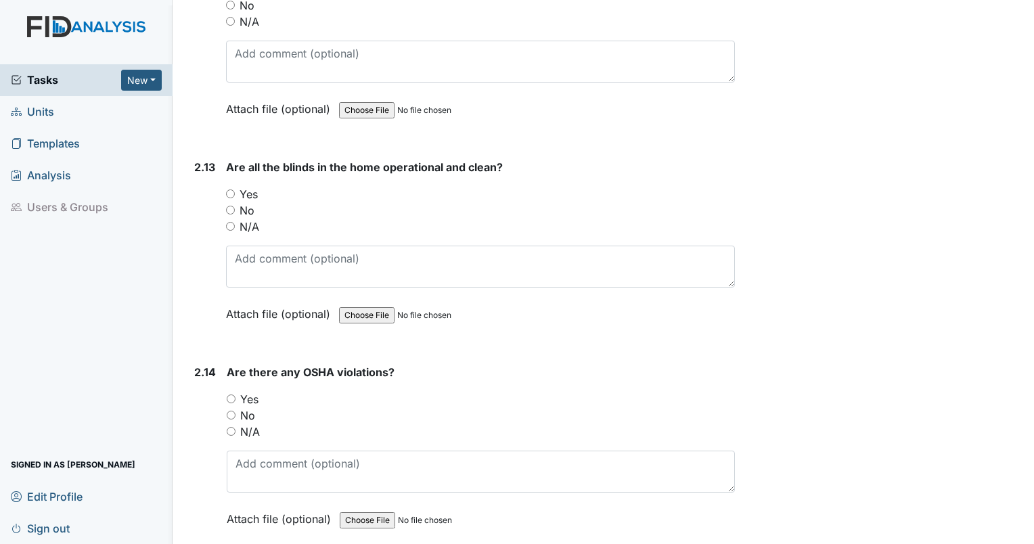
click at [230, 190] on input "Yes" at bounding box center [230, 194] width 9 height 9
radio input "true"
click at [232, 411] on input "No" at bounding box center [231, 415] width 9 height 9
radio input "true"
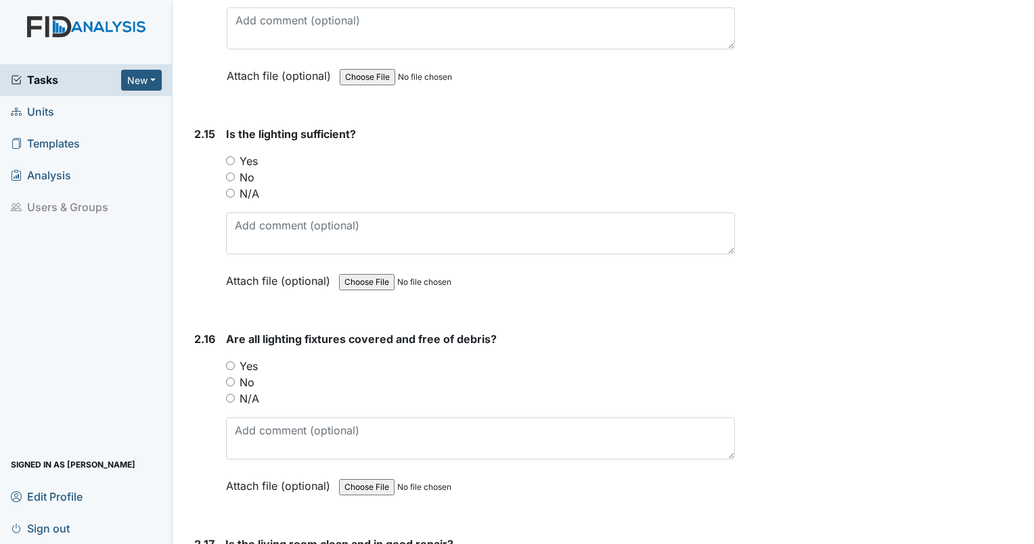
scroll to position [5020, 0]
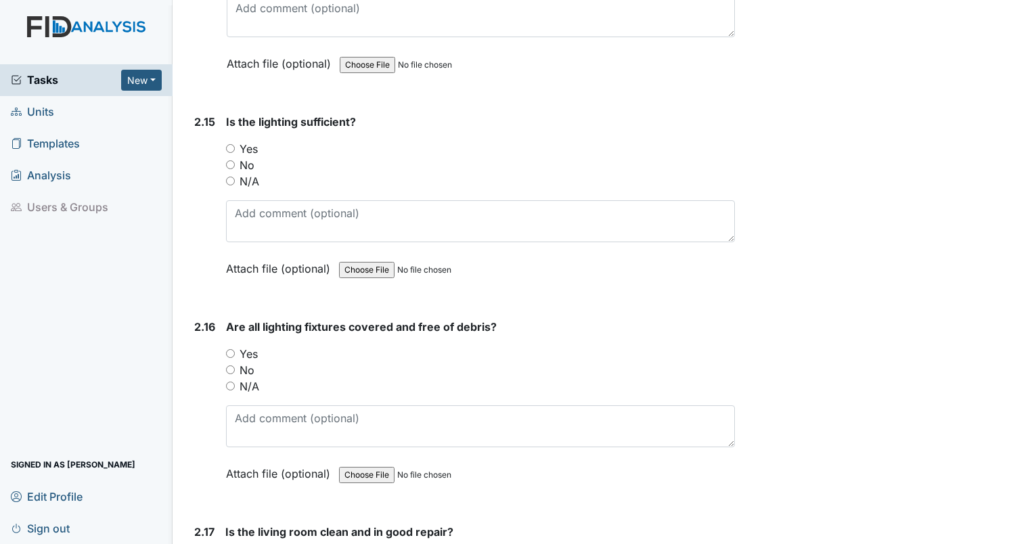
click at [229, 144] on input "Yes" at bounding box center [230, 148] width 9 height 9
radio input "true"
click at [230, 349] on input "Yes" at bounding box center [230, 353] width 9 height 9
radio input "true"
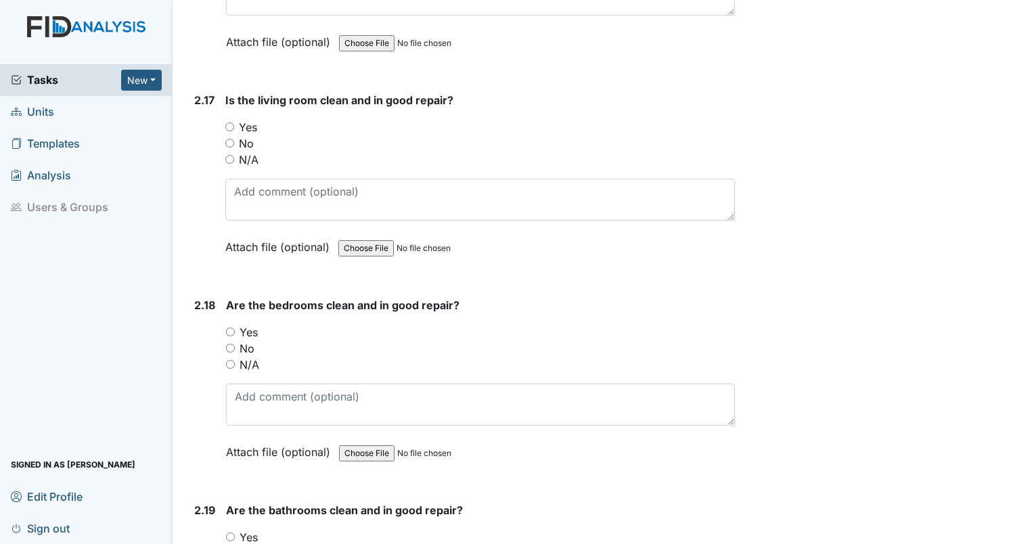
scroll to position [5498, 0]
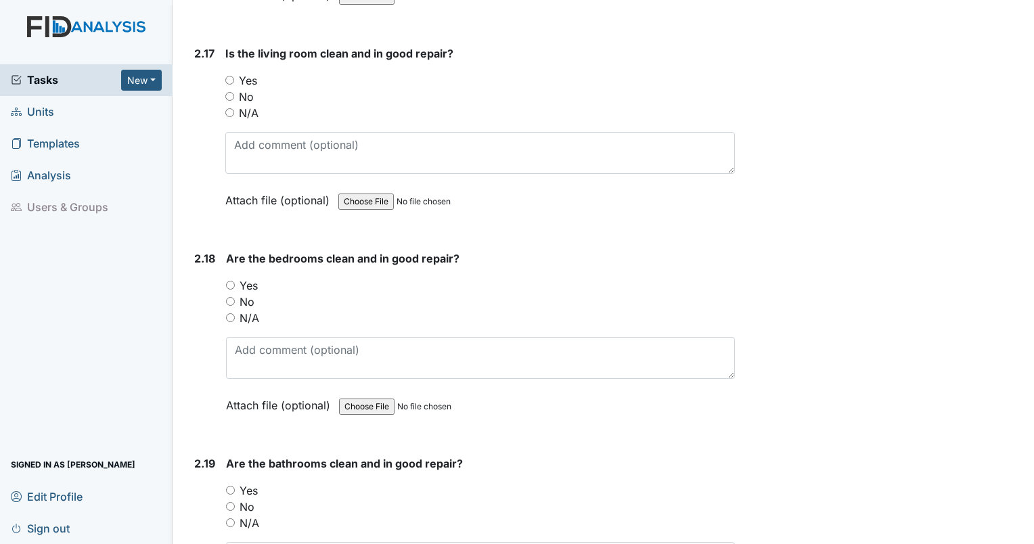
click at [230, 76] on input "Yes" at bounding box center [229, 80] width 9 height 9
radio input "true"
click at [227, 281] on input "Yes" at bounding box center [230, 285] width 9 height 9
radio input "true"
click at [233, 502] on input "No" at bounding box center [230, 506] width 9 height 9
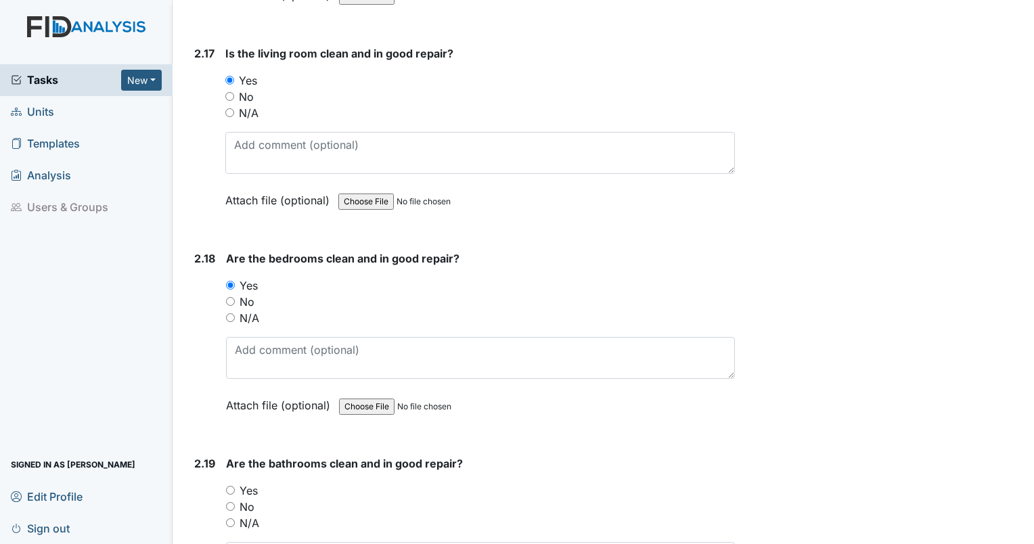
radio input "true"
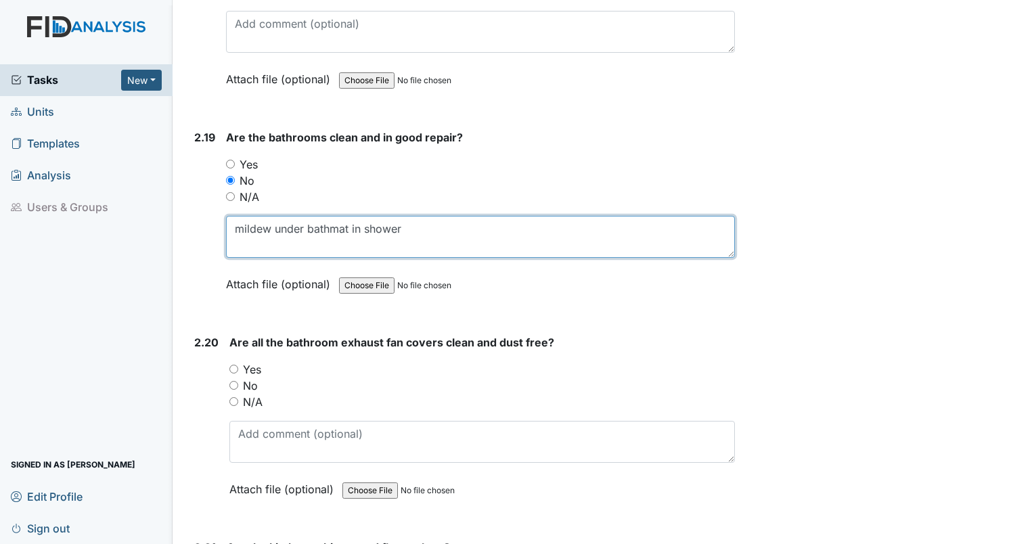
scroll to position [5837, 0]
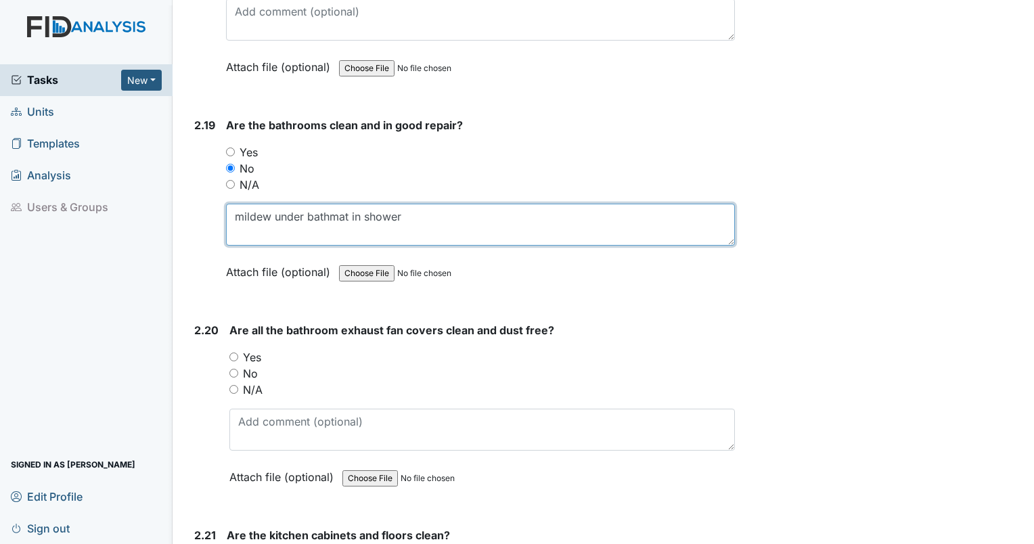
type textarea "mildew under bathmat in shower"
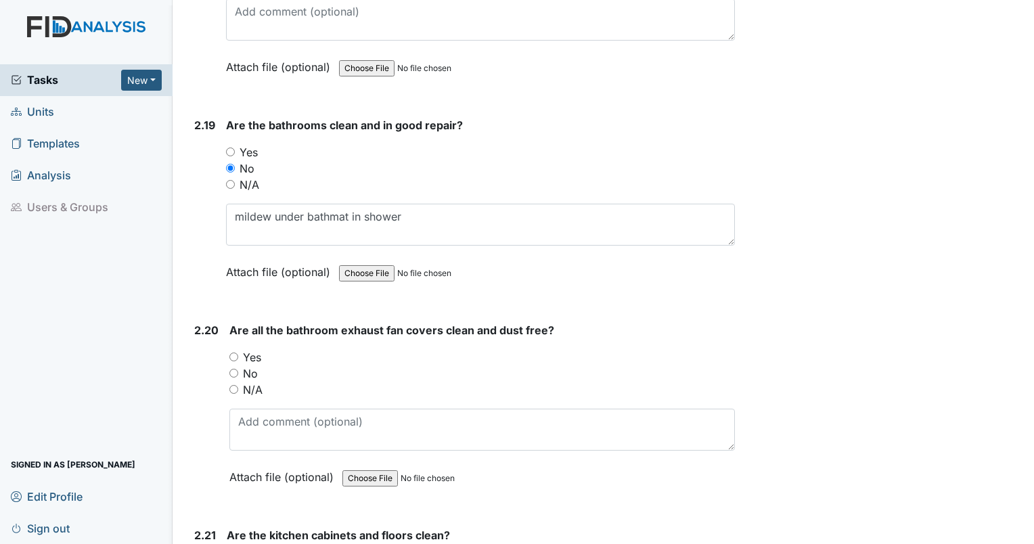
click at [236, 369] on input "No" at bounding box center [233, 373] width 9 height 9
radio input "true"
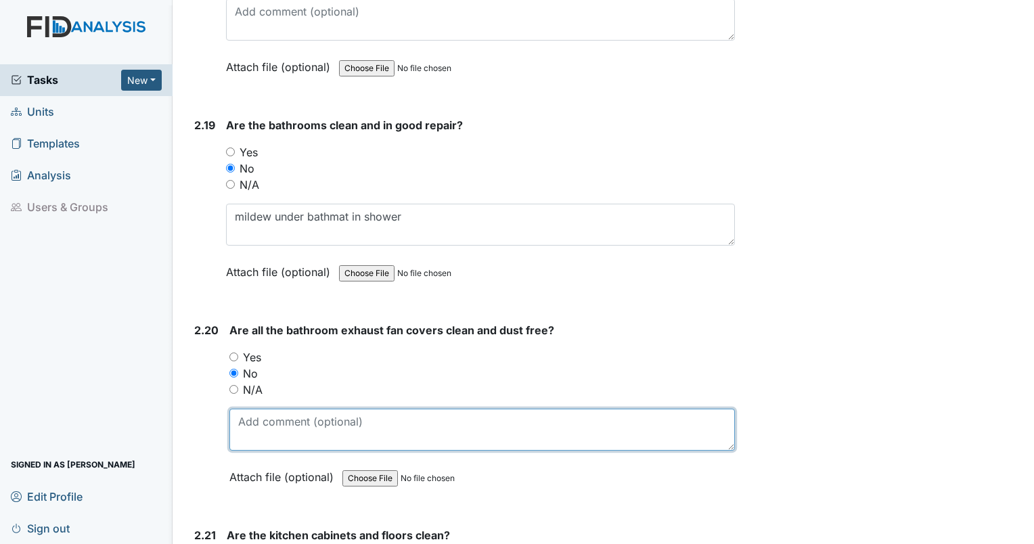
click at [254, 409] on textarea at bounding box center [482, 430] width 506 height 42
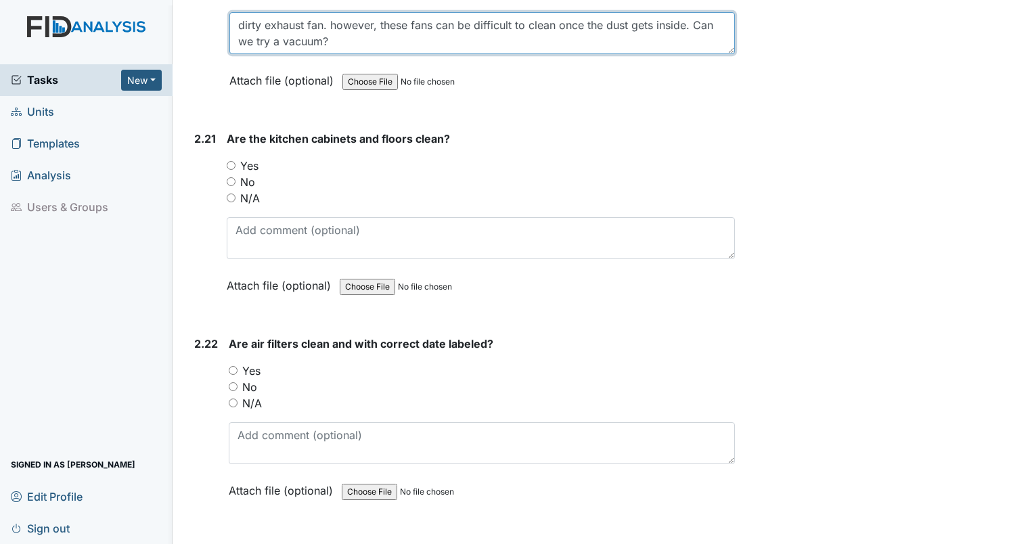
scroll to position [6246, 0]
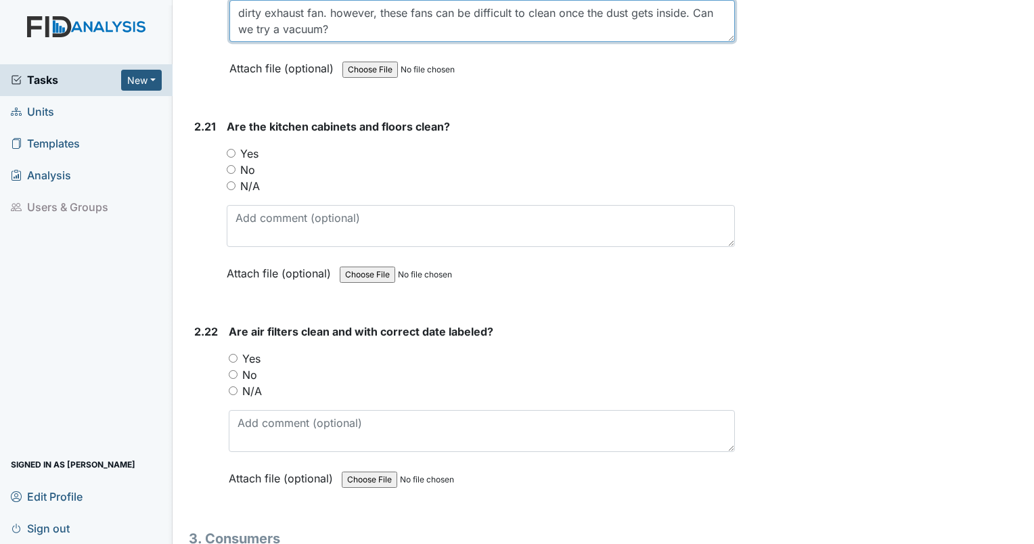
type textarea "dirty exhaust fan. however, these fans can be difficult to clean once the dust …"
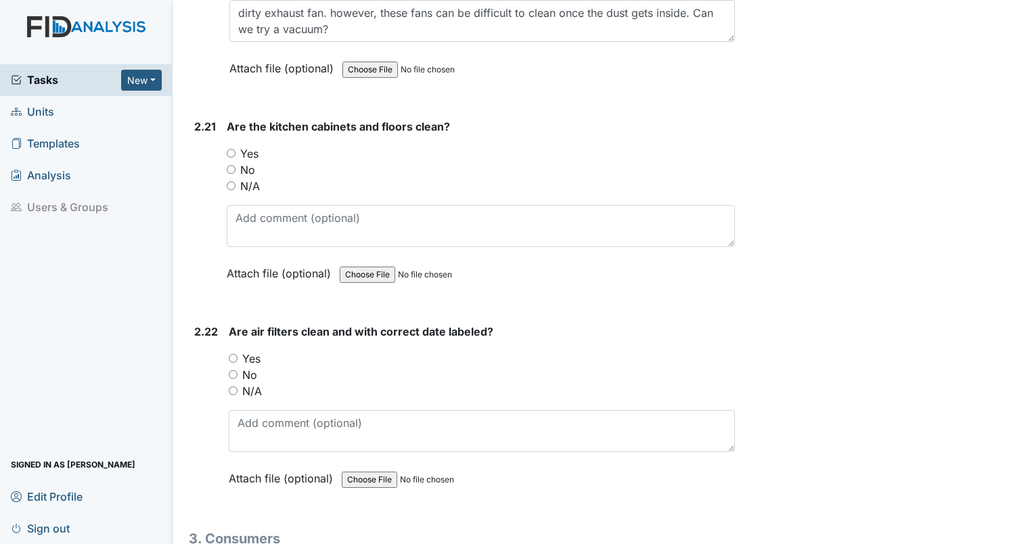
click at [233, 149] on input "Yes" at bounding box center [231, 153] width 9 height 9
radio input "true"
click at [231, 354] on input "Yes" at bounding box center [233, 358] width 9 height 9
radio input "true"
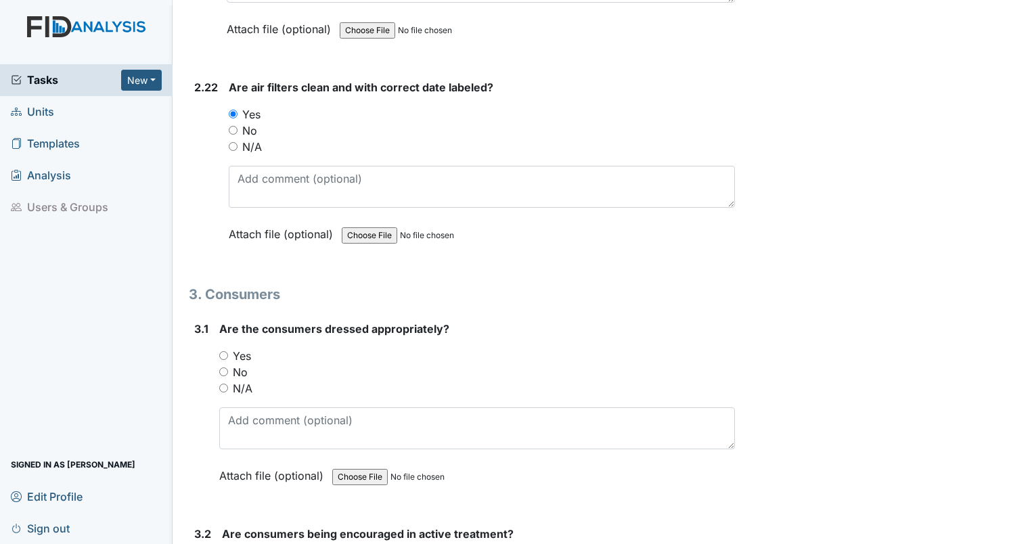
scroll to position [6619, 0]
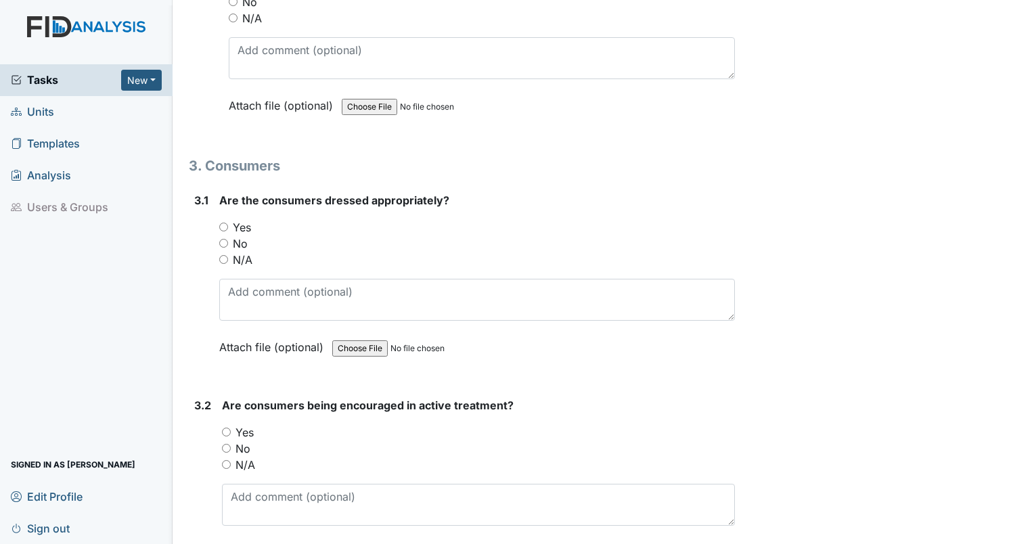
click at [225, 223] on input "Yes" at bounding box center [223, 227] width 9 height 9
radio input "true"
click at [222, 255] on input "N/A" at bounding box center [223, 259] width 9 height 9
radio input "true"
click at [229, 460] on input "N/A" at bounding box center [226, 464] width 9 height 9
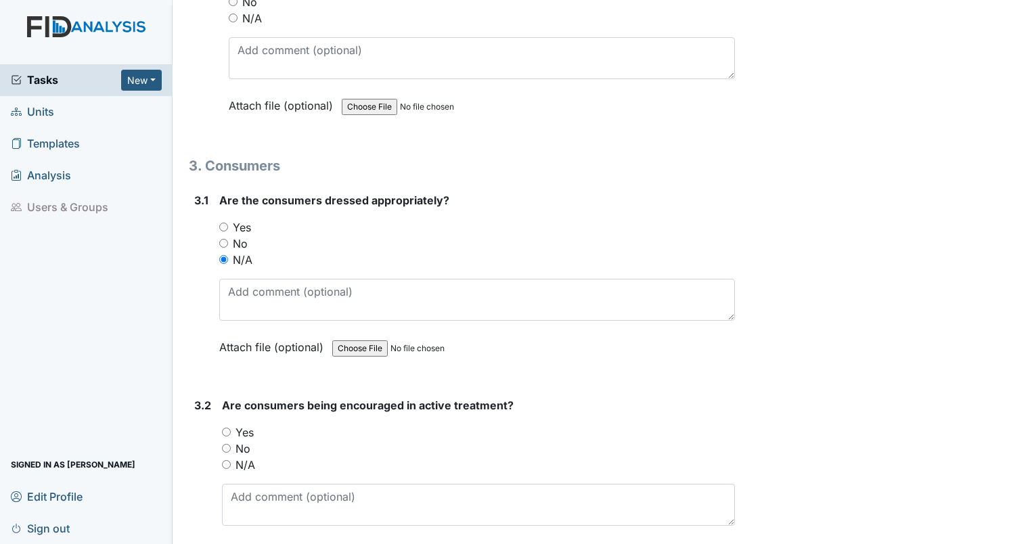
radio input "true"
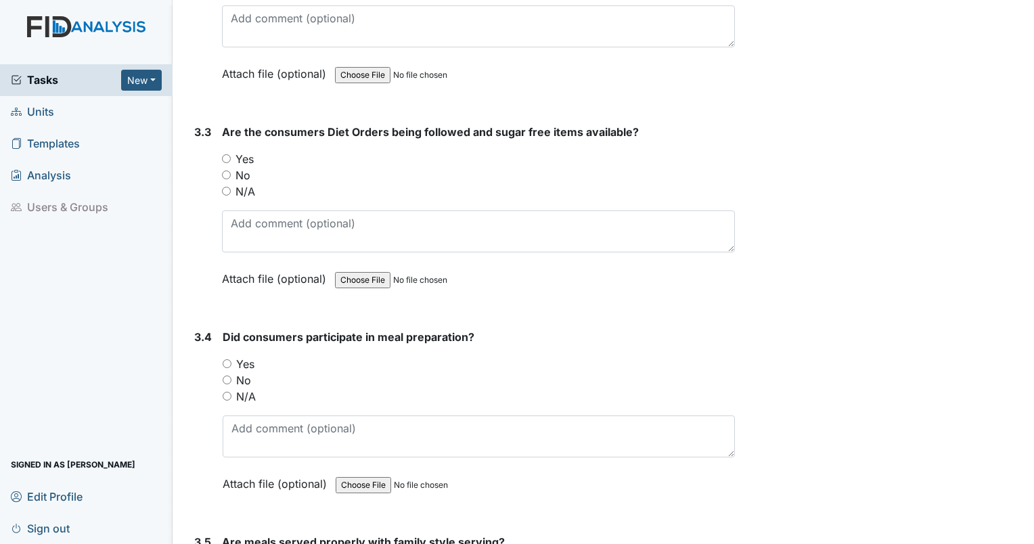
scroll to position [7086, 0]
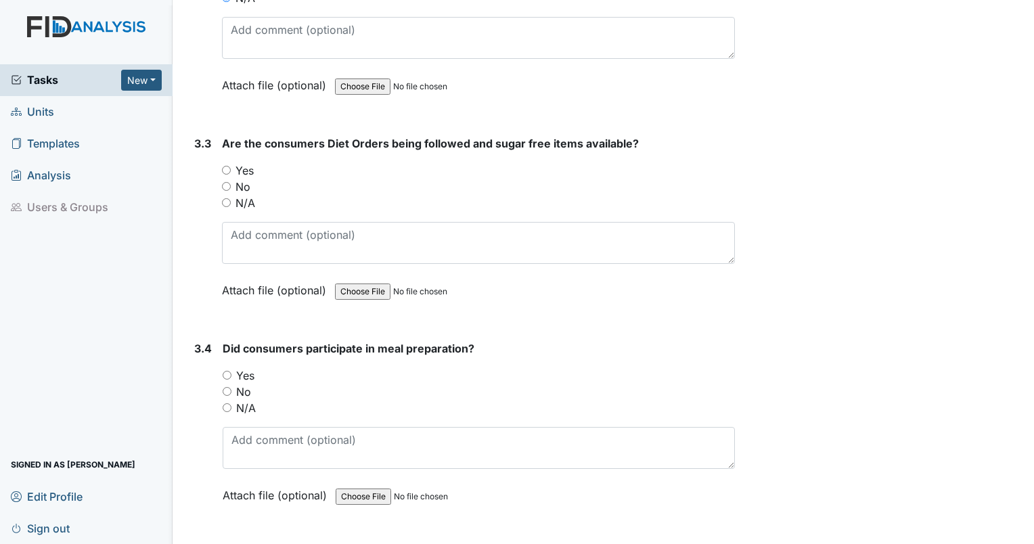
click at [225, 166] on input "Yes" at bounding box center [226, 170] width 9 height 9
radio input "true"
click at [227, 403] on input "N/A" at bounding box center [227, 407] width 9 height 9
radio input "true"
click at [227, 403] on input "N/A" at bounding box center [227, 407] width 9 height 9
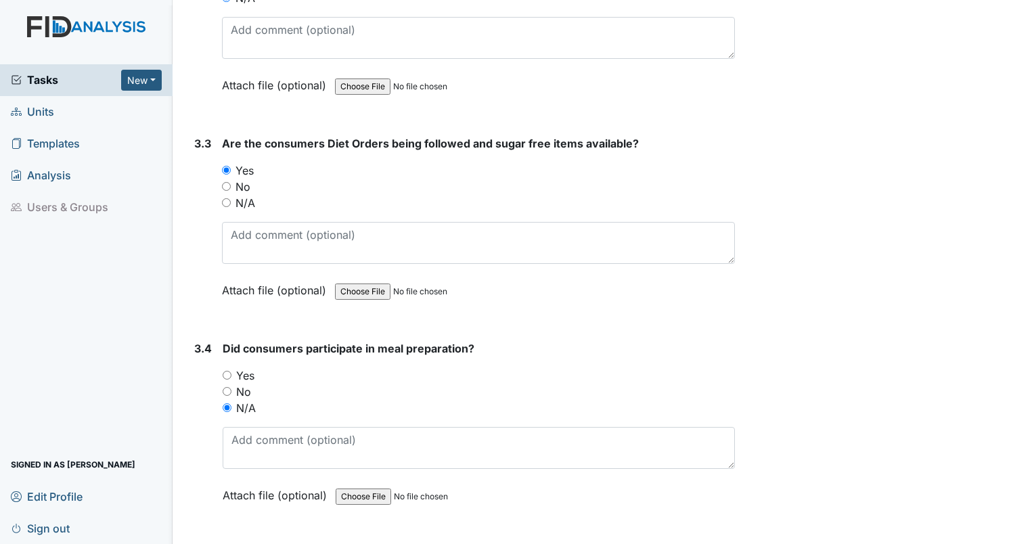
click at [227, 403] on input "N/A" at bounding box center [227, 407] width 9 height 9
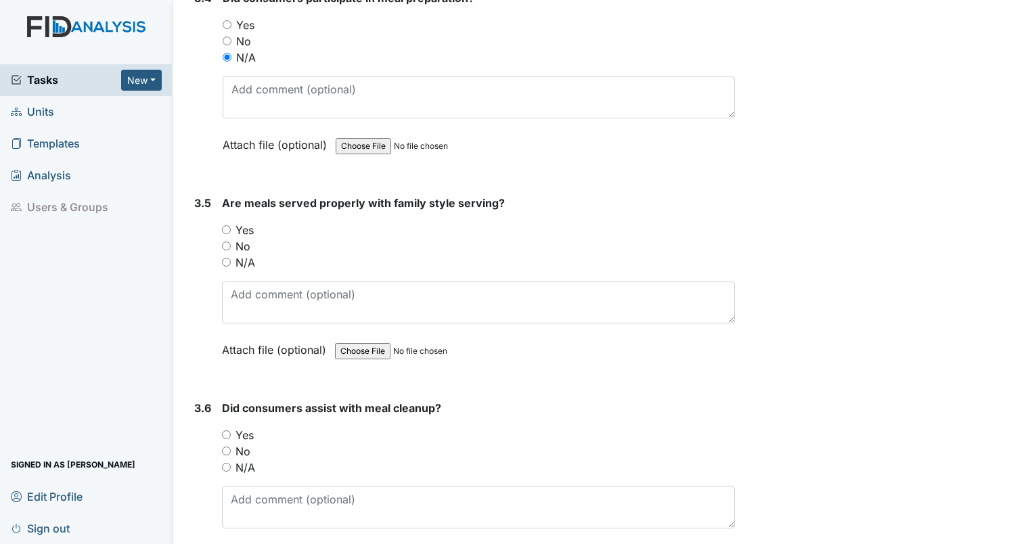
scroll to position [7471, 0]
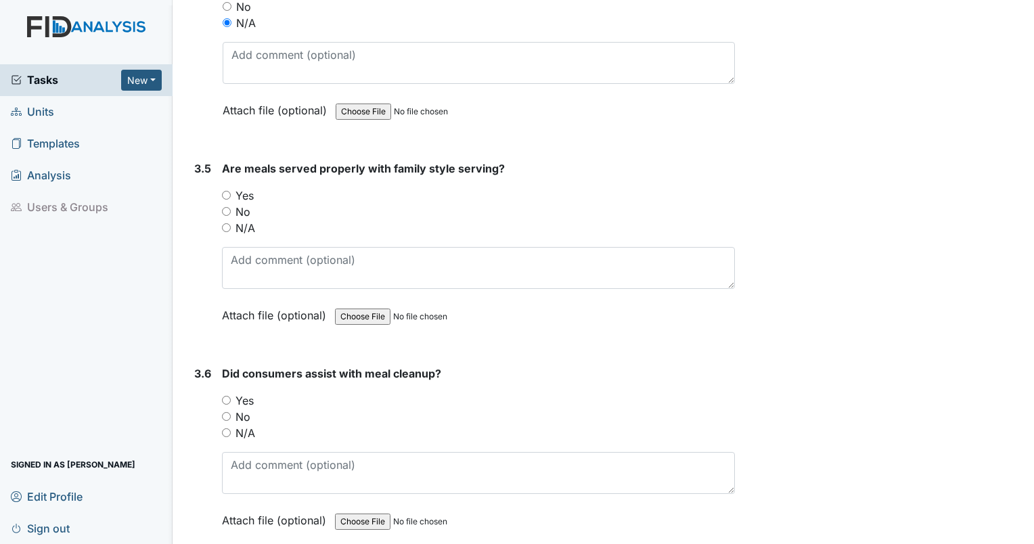
click at [225, 223] on input "N/A" at bounding box center [226, 227] width 9 height 9
radio input "true"
click at [225, 223] on input "N/A" at bounding box center [226, 227] width 9 height 9
click at [225, 428] on input "N/A" at bounding box center [226, 432] width 9 height 9
radio input "true"
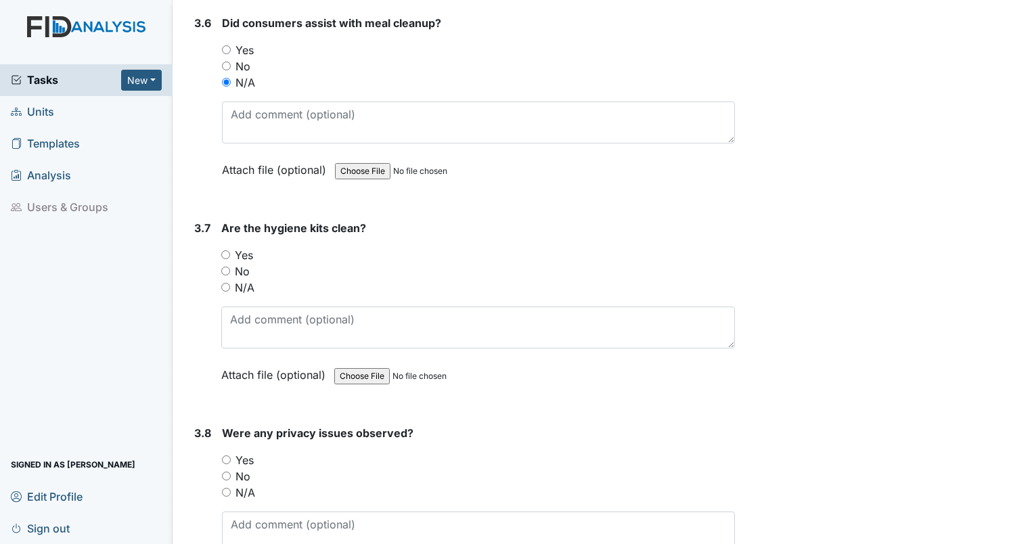
scroll to position [7845, 0]
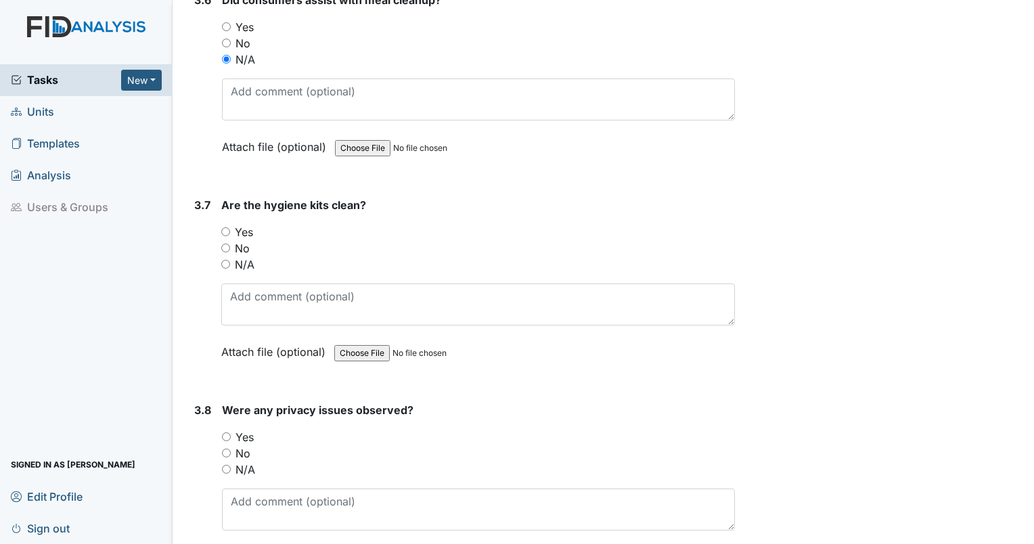
click at [225, 227] on input "Yes" at bounding box center [225, 231] width 9 height 9
radio input "true"
click at [229, 449] on input "No" at bounding box center [226, 453] width 9 height 9
radio input "true"
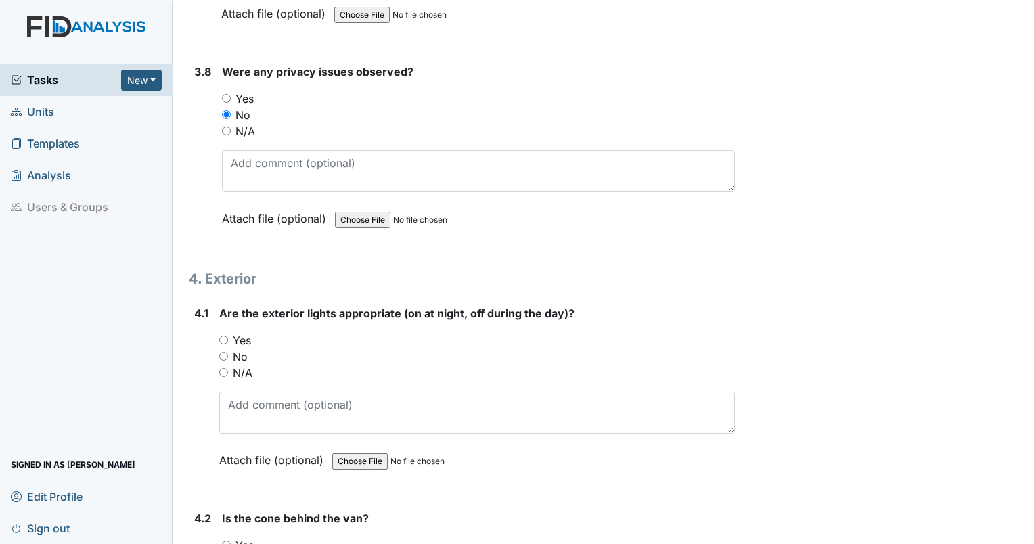
scroll to position [8218, 0]
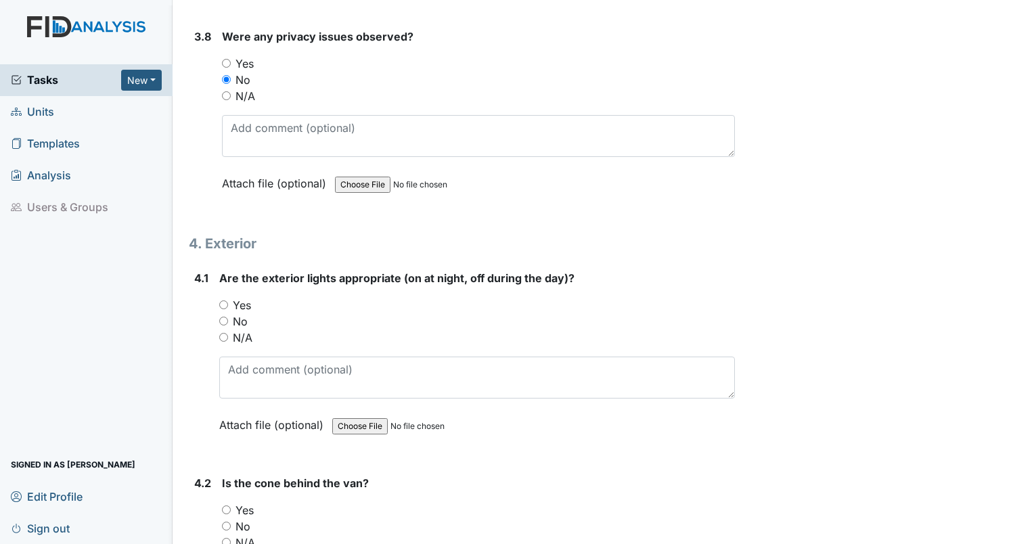
click at [221, 301] on input "Yes" at bounding box center [223, 305] width 9 height 9
radio input "true"
click at [223, 506] on input "Yes" at bounding box center [226, 510] width 9 height 9
radio input "true"
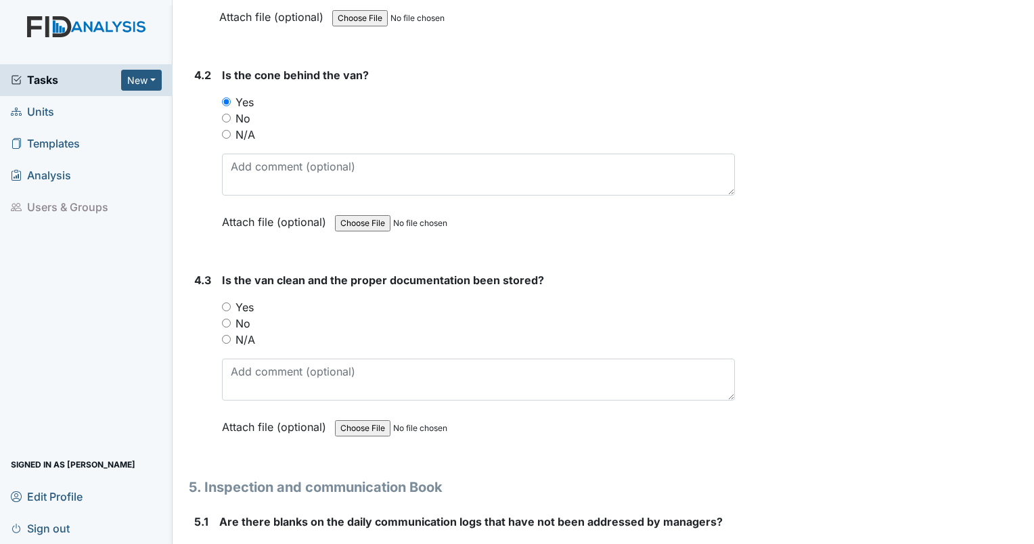
scroll to position [8639, 0]
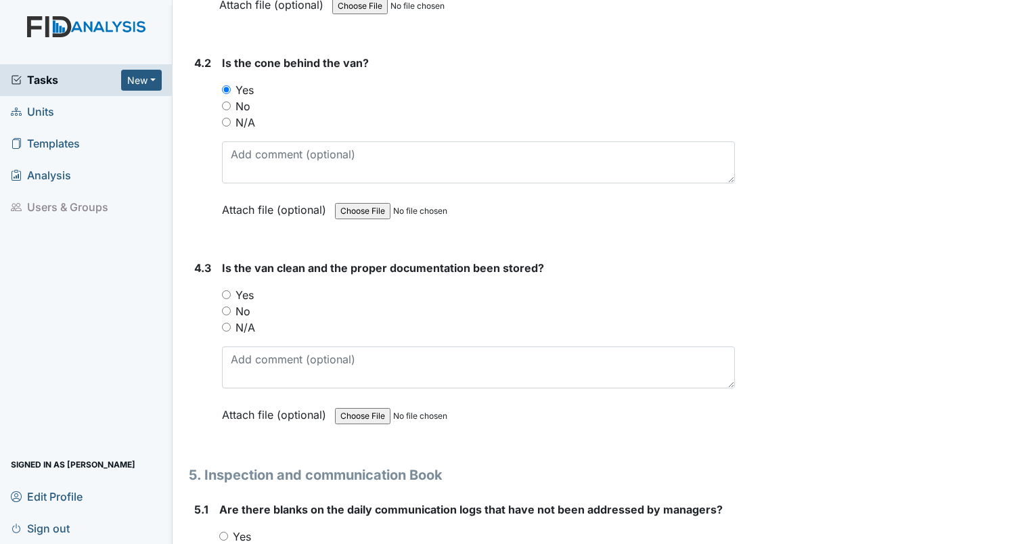
click at [227, 290] on input "Yes" at bounding box center [226, 294] width 9 height 9
radio input "true"
click at [223, 532] on input "Yes" at bounding box center [223, 536] width 9 height 9
radio input "true"
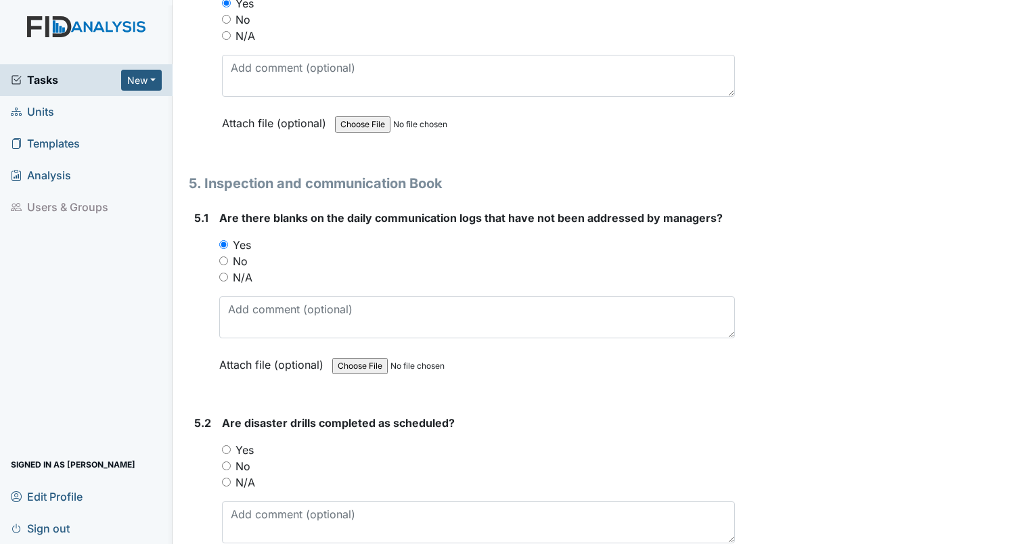
scroll to position [8943, 0]
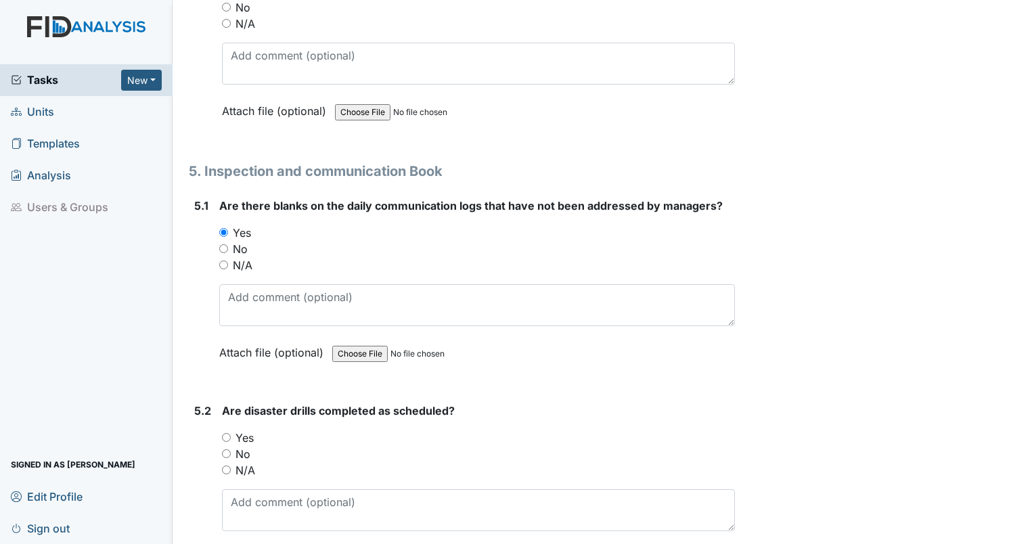
click at [220, 244] on input "No" at bounding box center [223, 248] width 9 height 9
radio input "true"
click at [227, 449] on input "No" at bounding box center [226, 453] width 9 height 9
radio input "true"
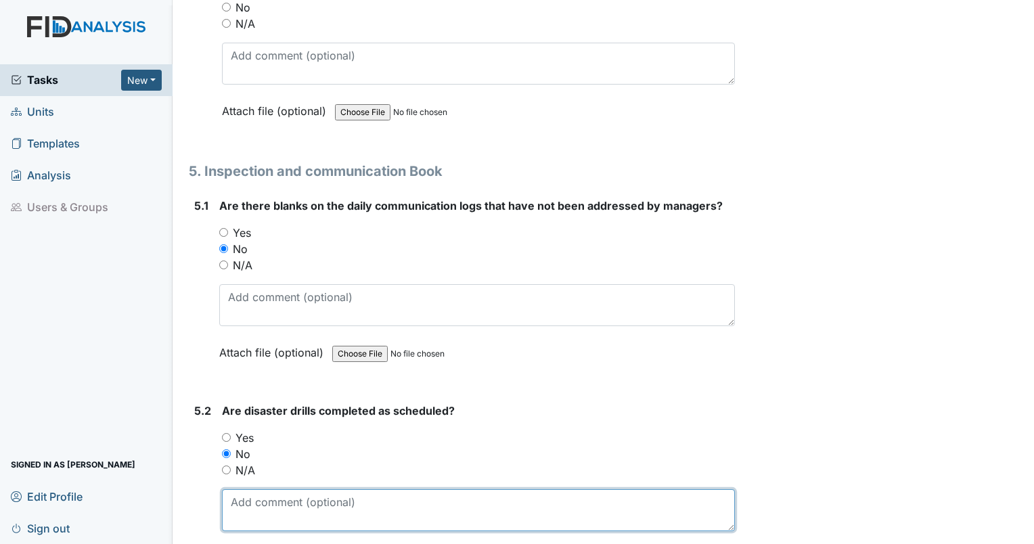
click at [240, 489] on textarea at bounding box center [478, 510] width 513 height 42
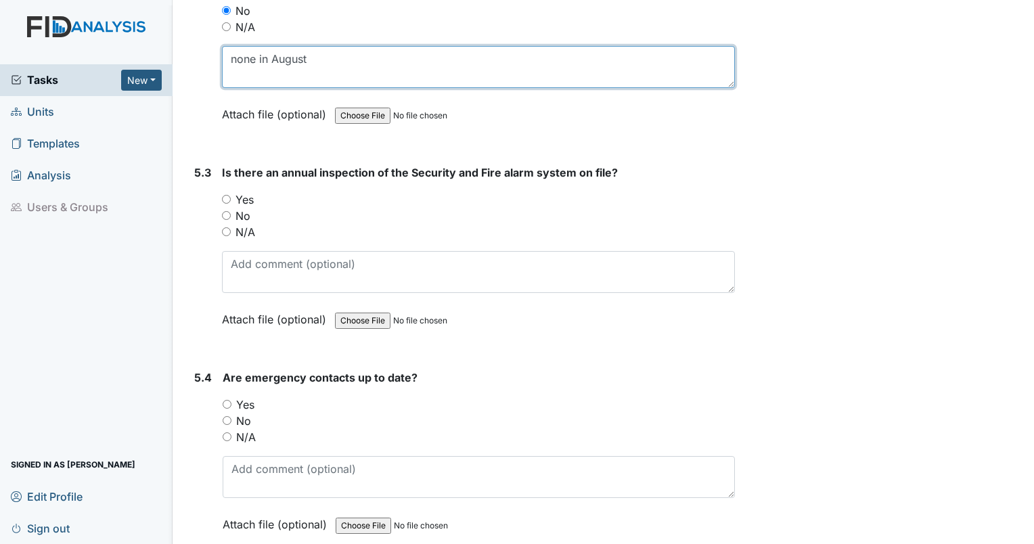
scroll to position [9397, 0]
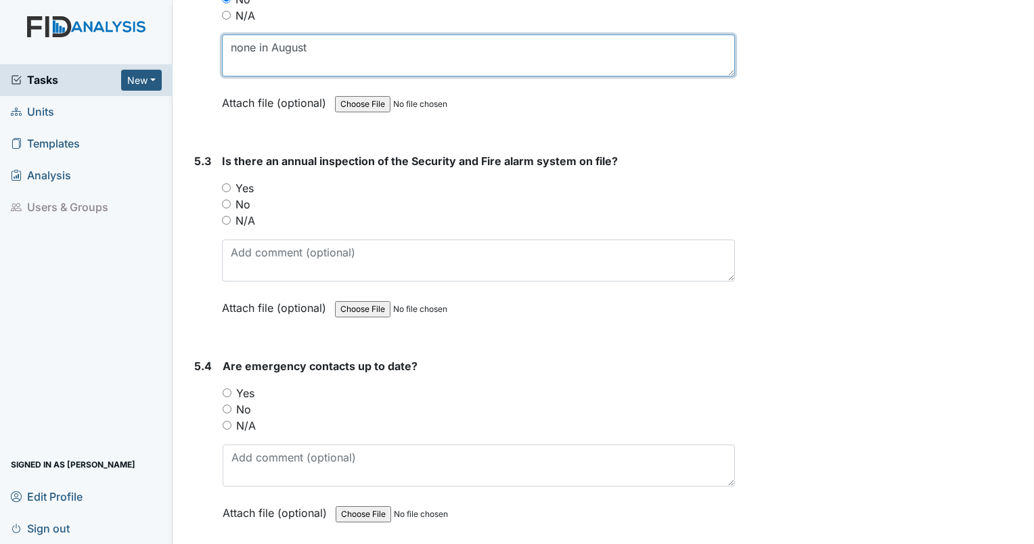
type textarea "none in August"
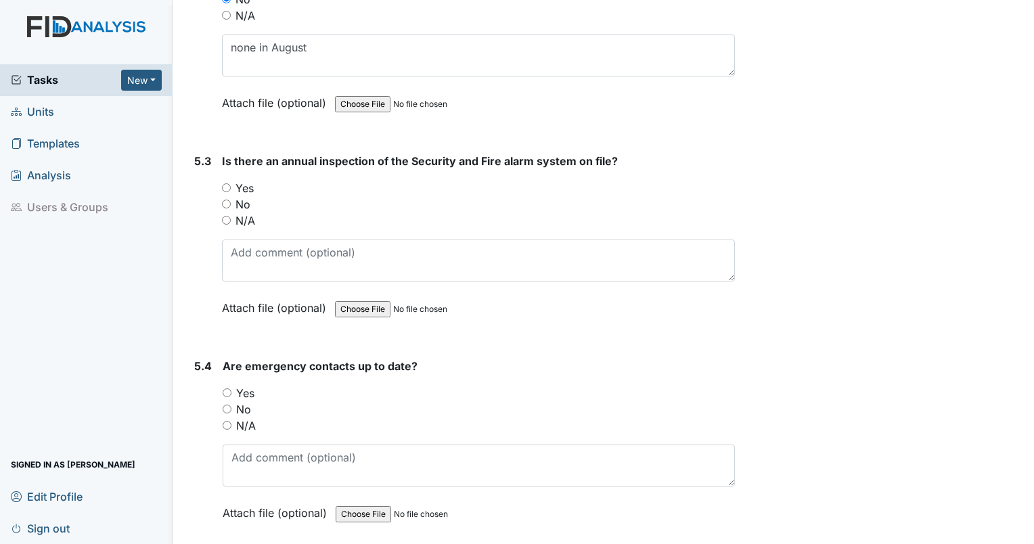
click at [229, 183] on input "Yes" at bounding box center [226, 187] width 9 height 9
radio input "true"
click at [223, 389] on input "Yes" at bounding box center [227, 393] width 9 height 9
radio input "true"
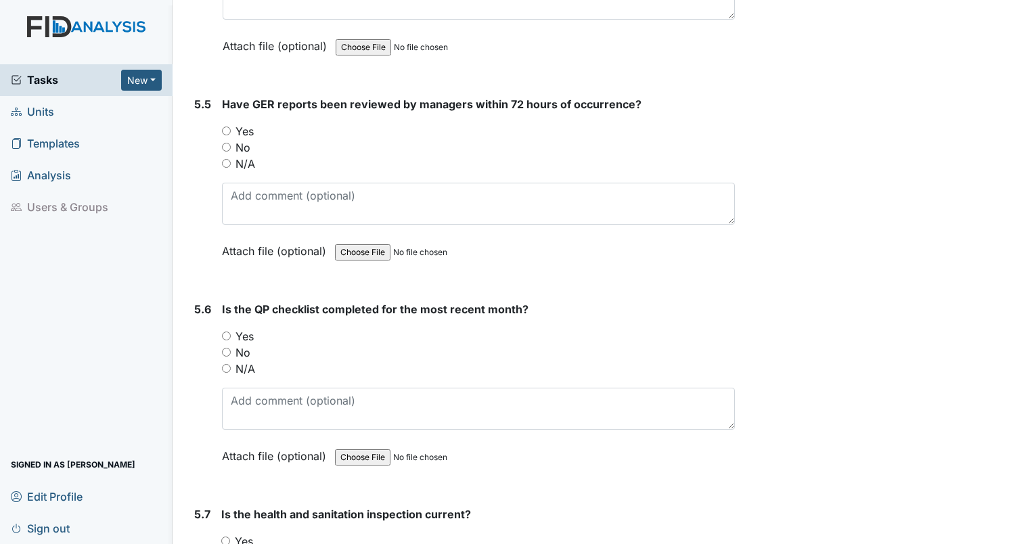
scroll to position [9911, 0]
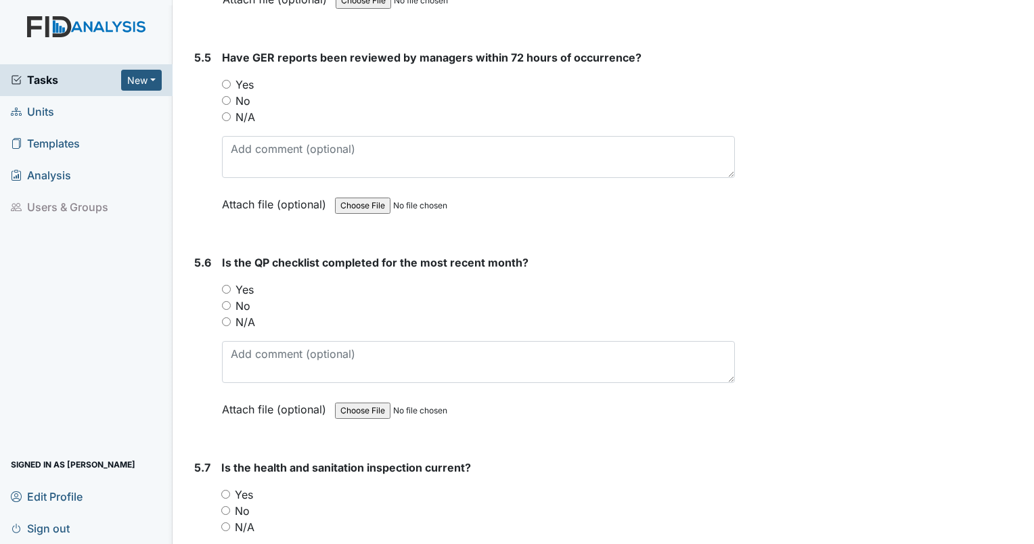
click at [224, 80] on input "Yes" at bounding box center [226, 84] width 9 height 9
radio input "true"
click at [223, 301] on input "No" at bounding box center [226, 305] width 9 height 9
radio input "true"
click at [259, 307] on div "Is the QP checklist completed for the most recent month? You must select one of…" at bounding box center [478, 341] width 513 height 173
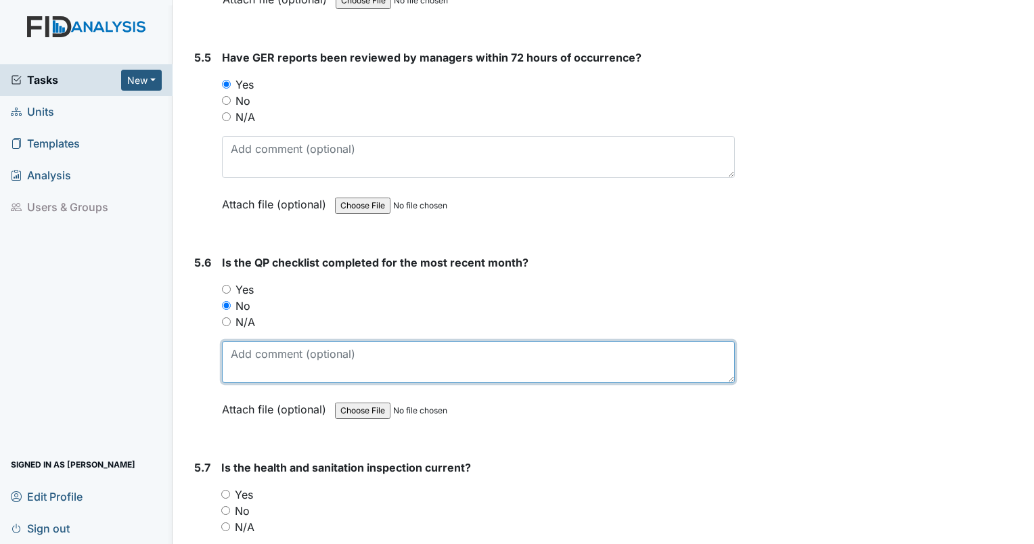
click at [268, 341] on textarea at bounding box center [478, 362] width 513 height 42
type textarea "none in August."
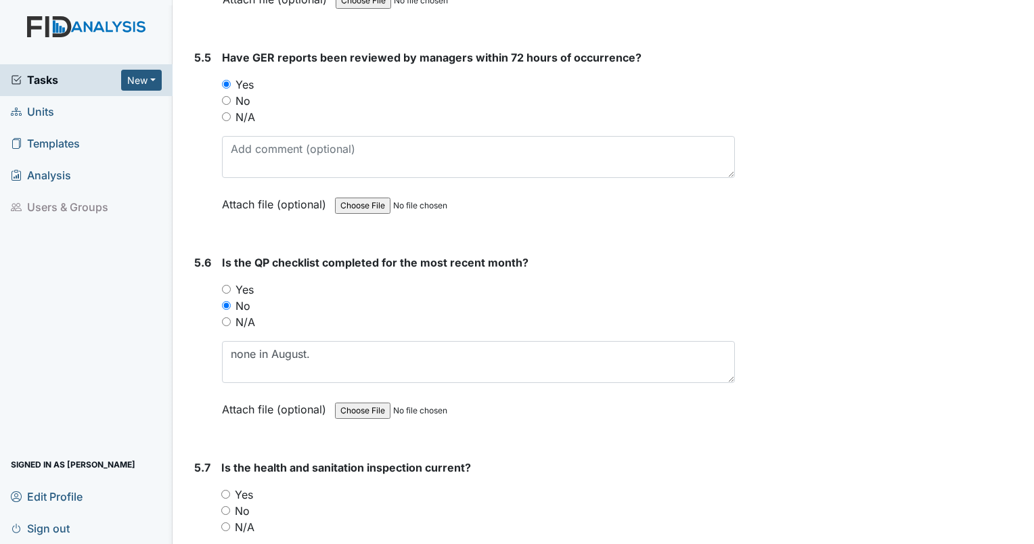
click at [223, 490] on input "Yes" at bounding box center [225, 494] width 9 height 9
radio input "true"
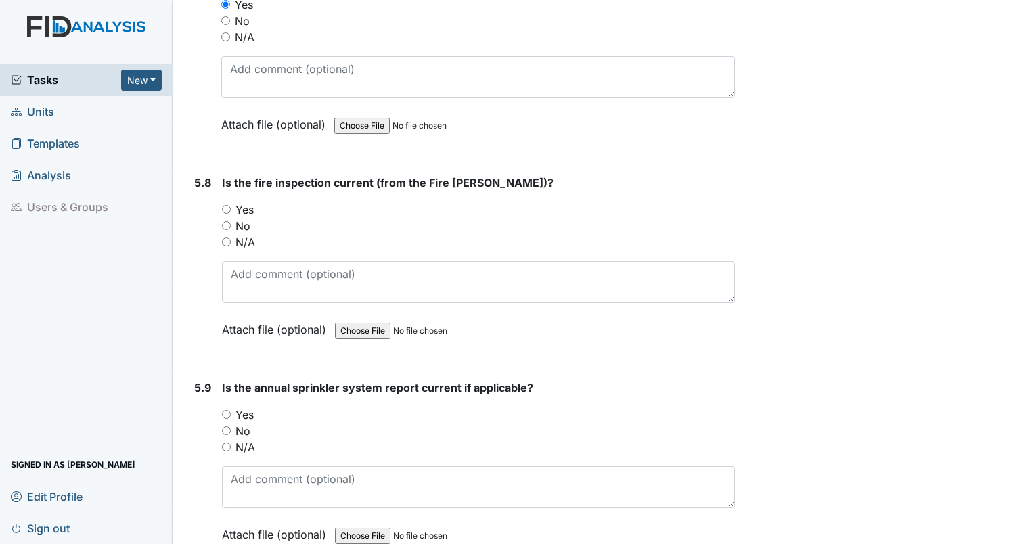
scroll to position [10436, 0]
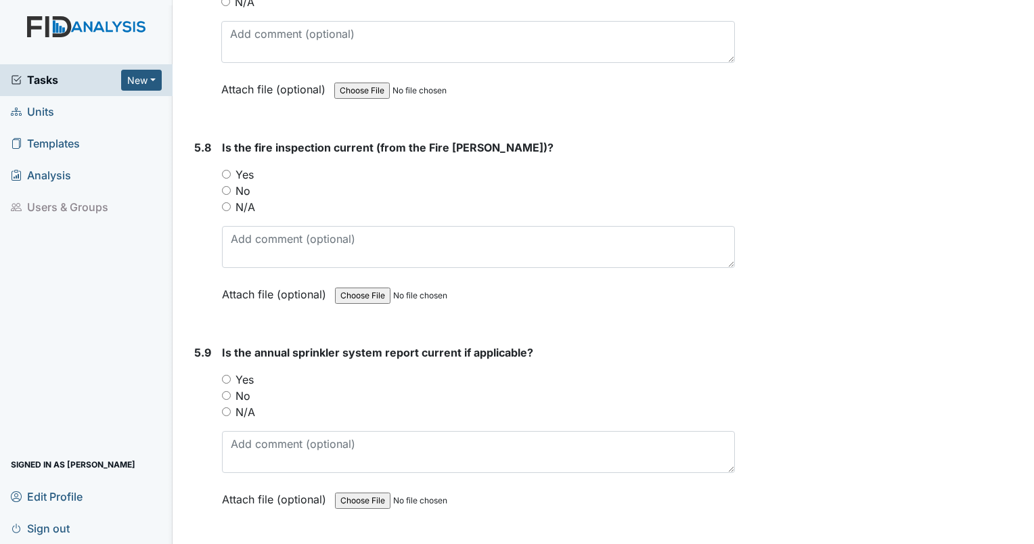
click at [223, 170] on input "Yes" at bounding box center [226, 174] width 9 height 9
radio input "true"
click at [225, 375] on input "Yes" at bounding box center [226, 379] width 9 height 9
radio input "true"
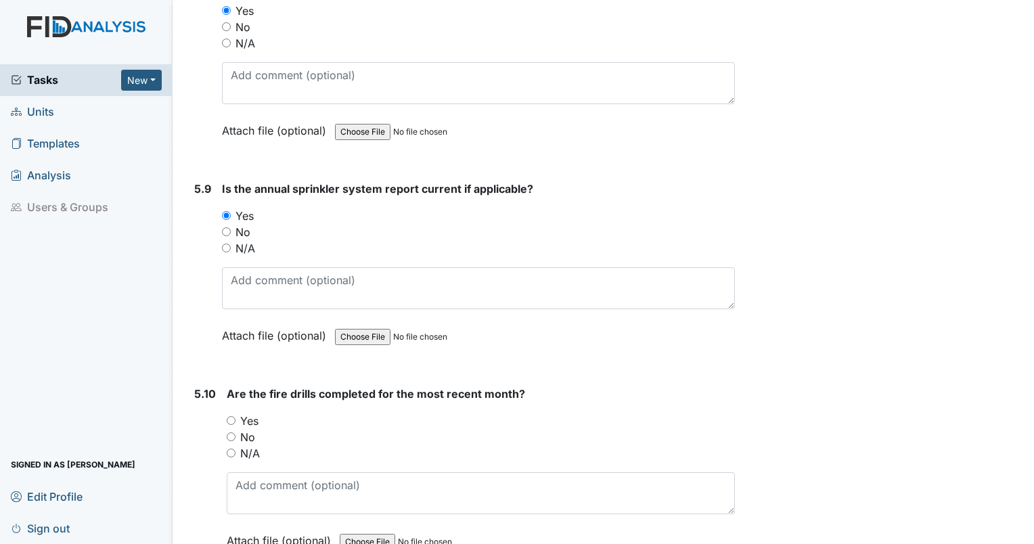
scroll to position [10646, 0]
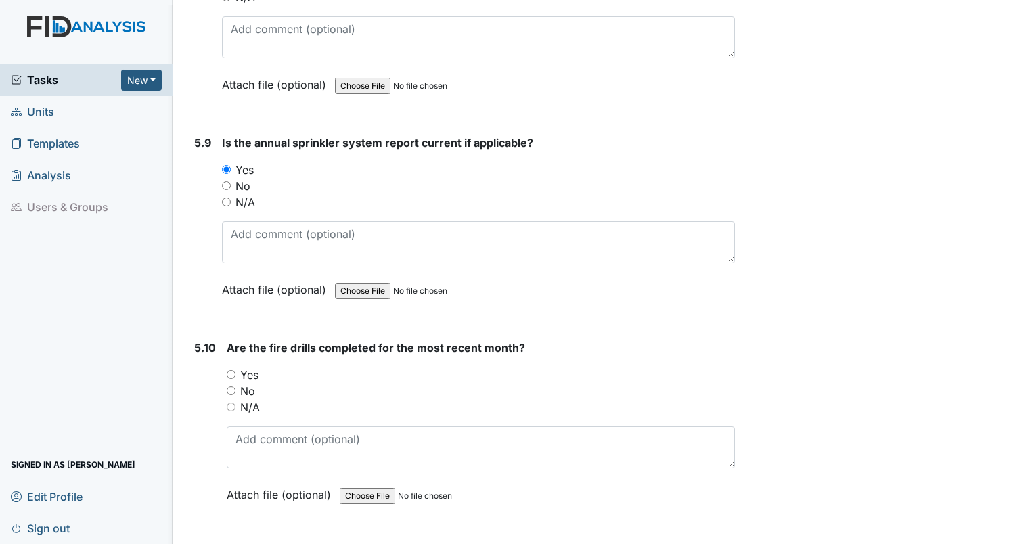
click at [229, 370] on input "Yes" at bounding box center [231, 374] width 9 height 9
radio input "true"
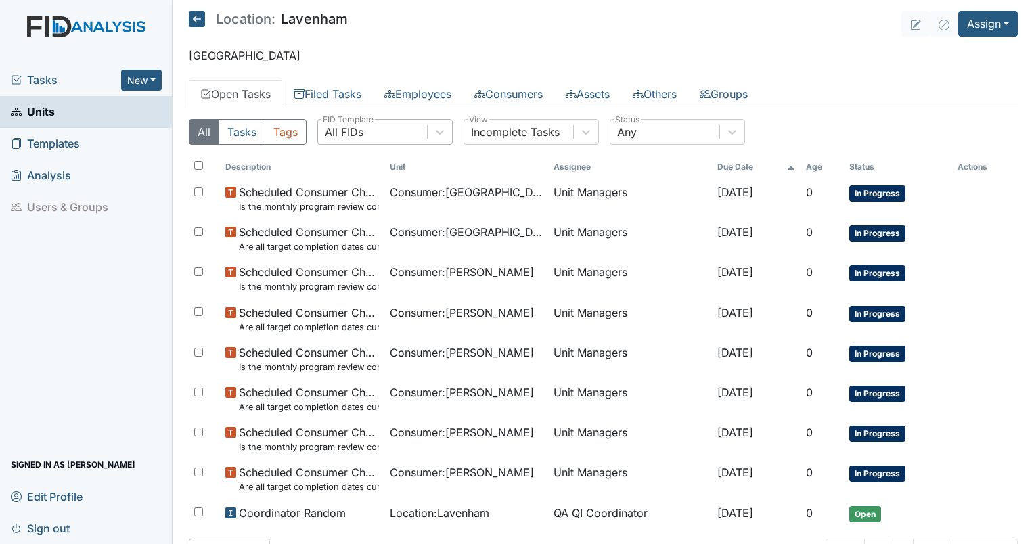
click at [382, 122] on div "All FIDs" at bounding box center [372, 132] width 109 height 24
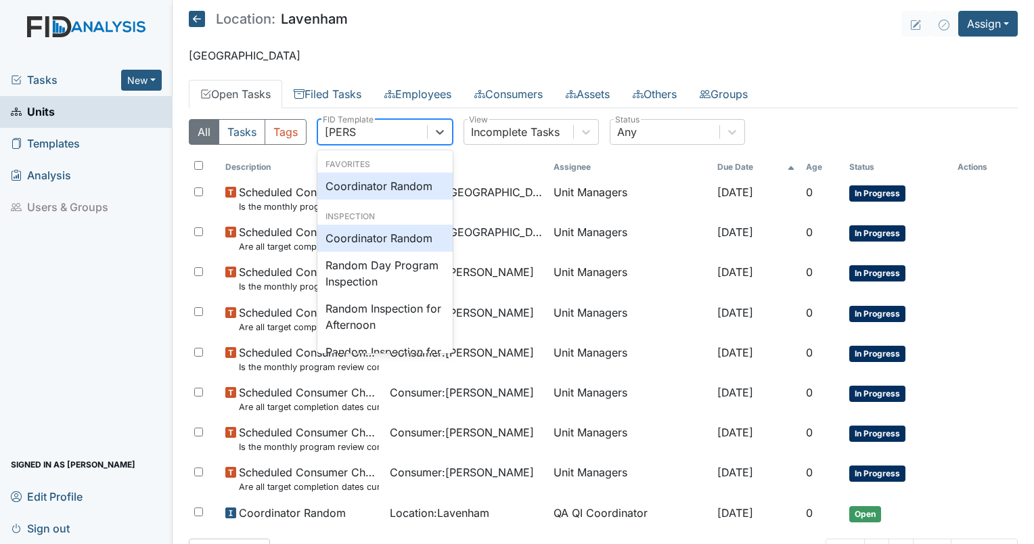
type input "random"
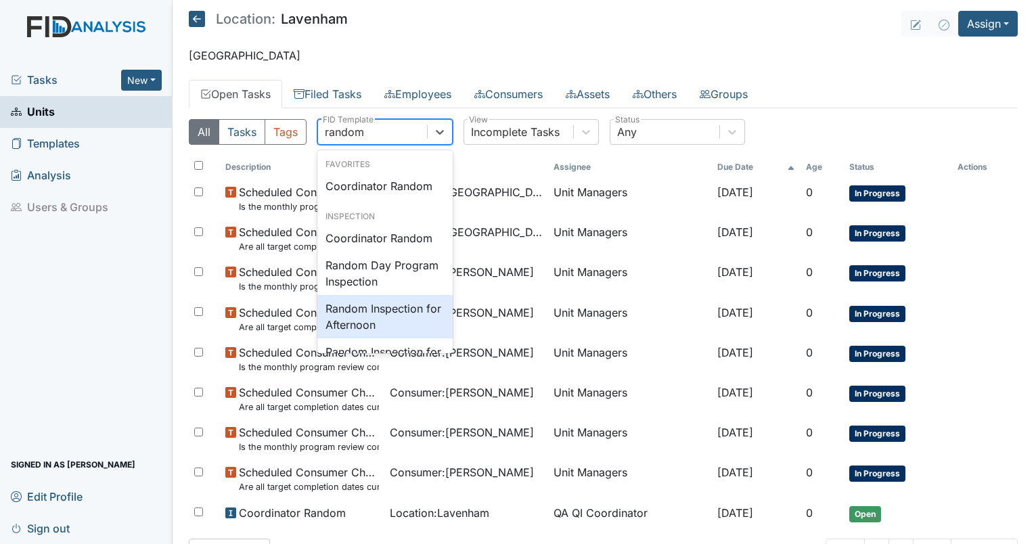
click at [387, 322] on div "Random Inspection for Afternoon" at bounding box center [384, 316] width 135 height 43
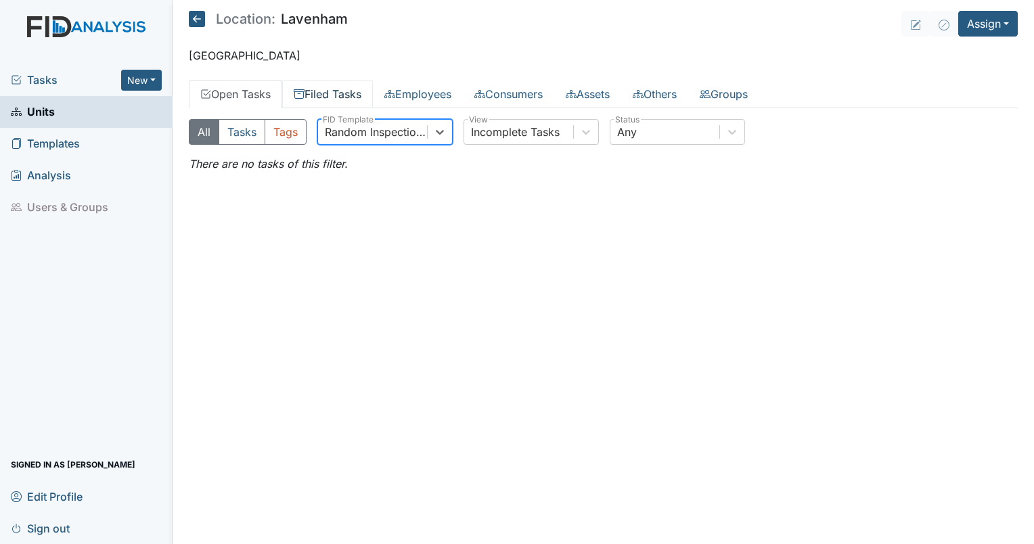
click at [322, 94] on link "Filed Tasks" at bounding box center [327, 94] width 91 height 28
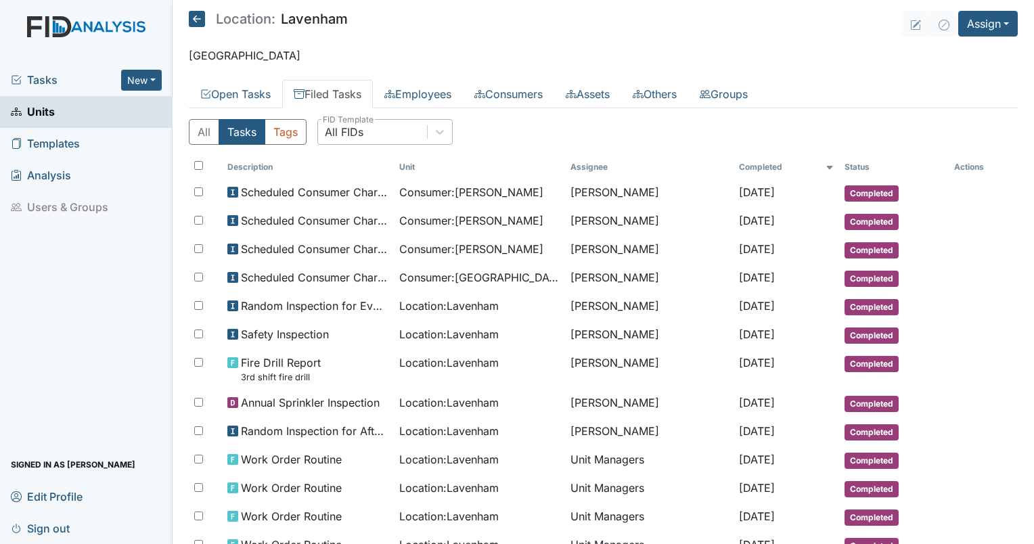
click at [375, 130] on div "All FIDs" at bounding box center [372, 132] width 109 height 24
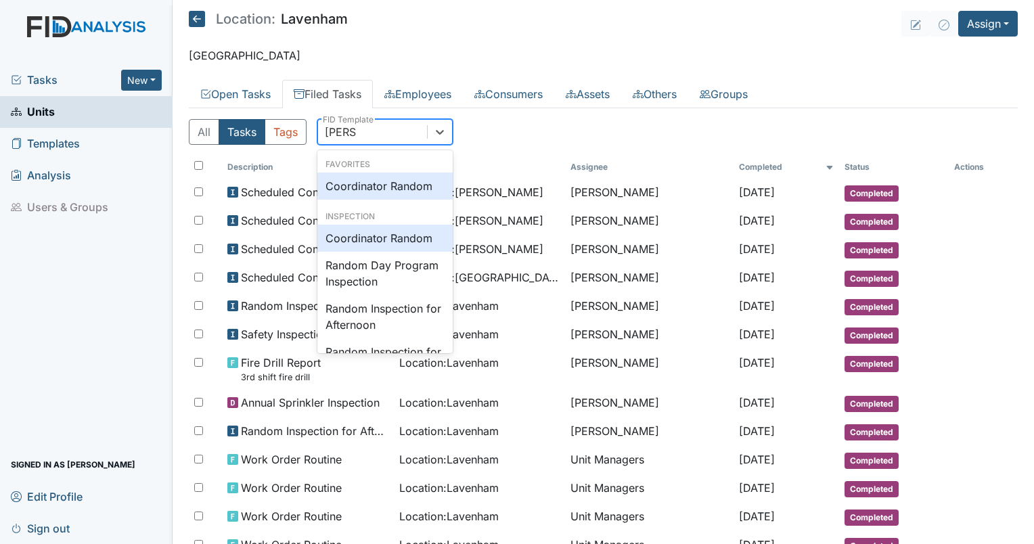
type input "random"
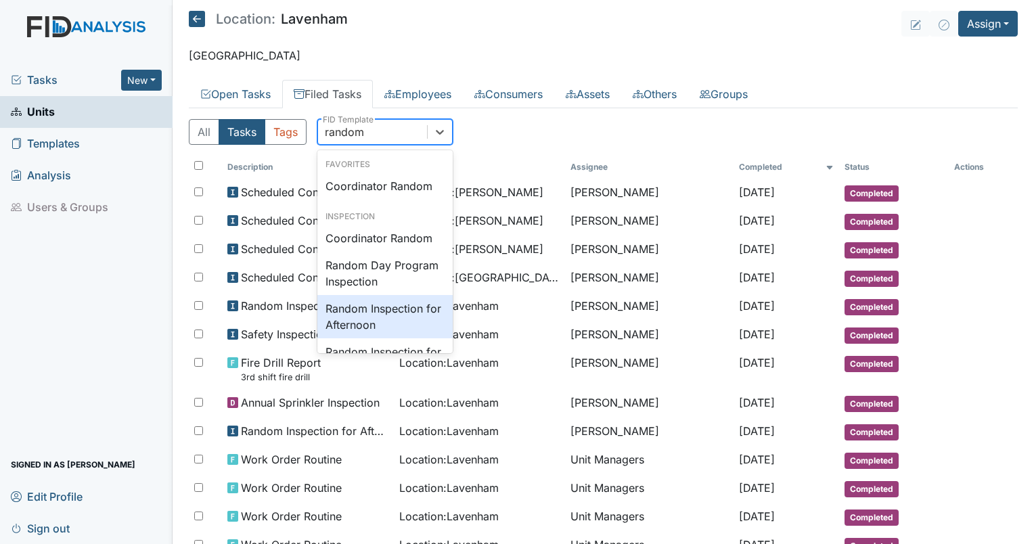
click at [374, 309] on div "Random Inspection for Afternoon" at bounding box center [384, 316] width 135 height 43
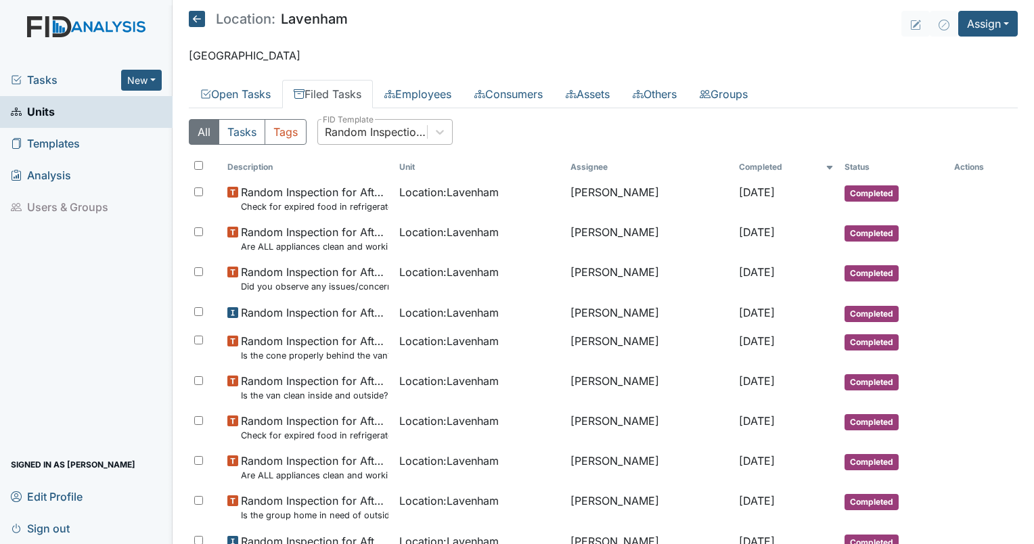
click at [452, 125] on div "All Tasks Tags Random Inspection for Afternoon FID Template" at bounding box center [603, 137] width 829 height 37
click at [433, 131] on icon at bounding box center [440, 132] width 14 height 14
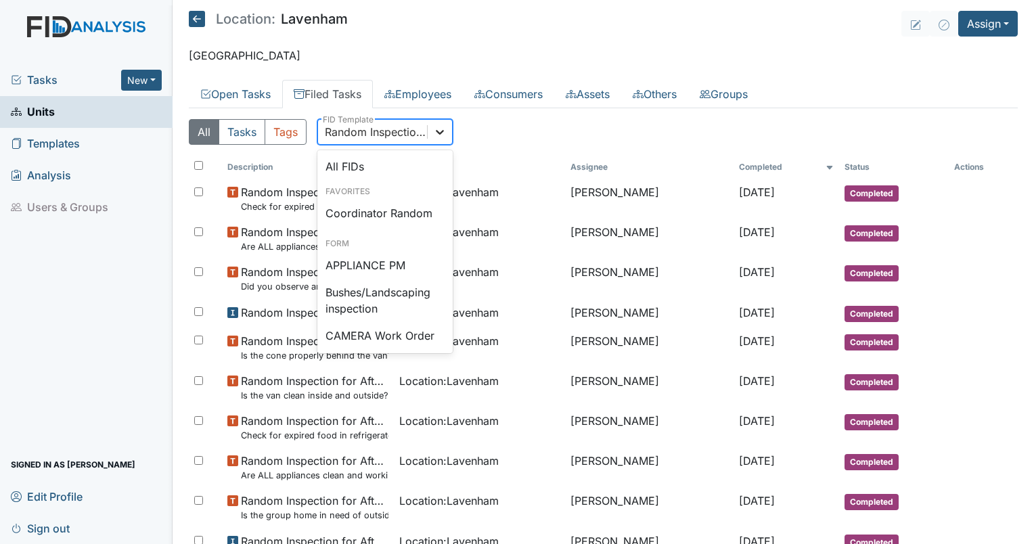
scroll to position [1205, 0]
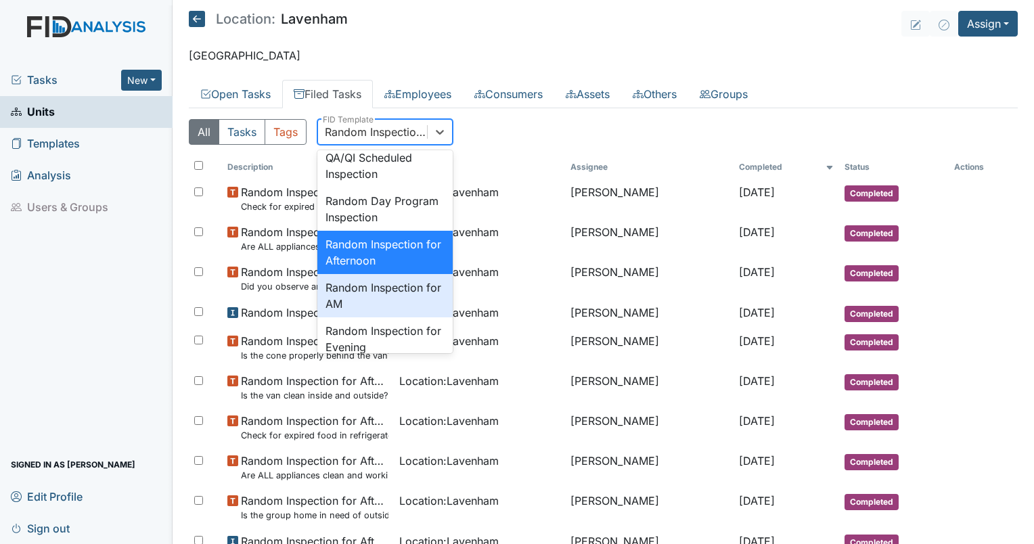
click at [387, 317] on div "Random Inspection for AM" at bounding box center [384, 295] width 135 height 43
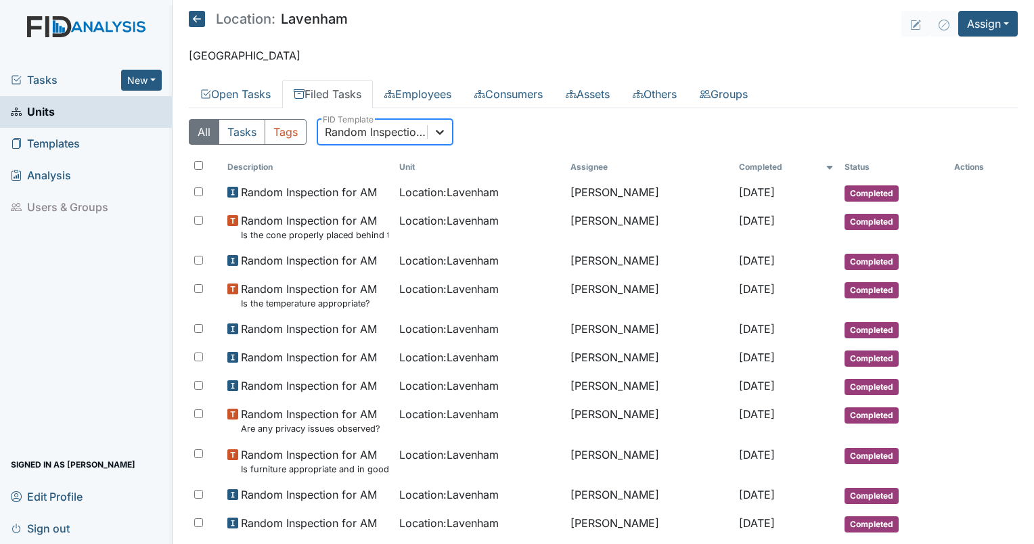
click at [439, 127] on icon at bounding box center [440, 132] width 14 height 14
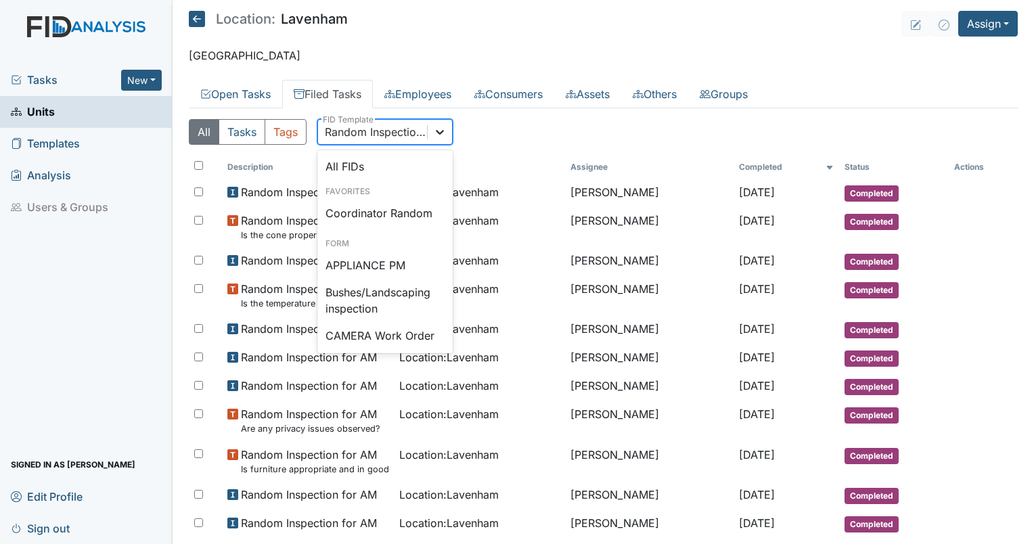
scroll to position [1248, 0]
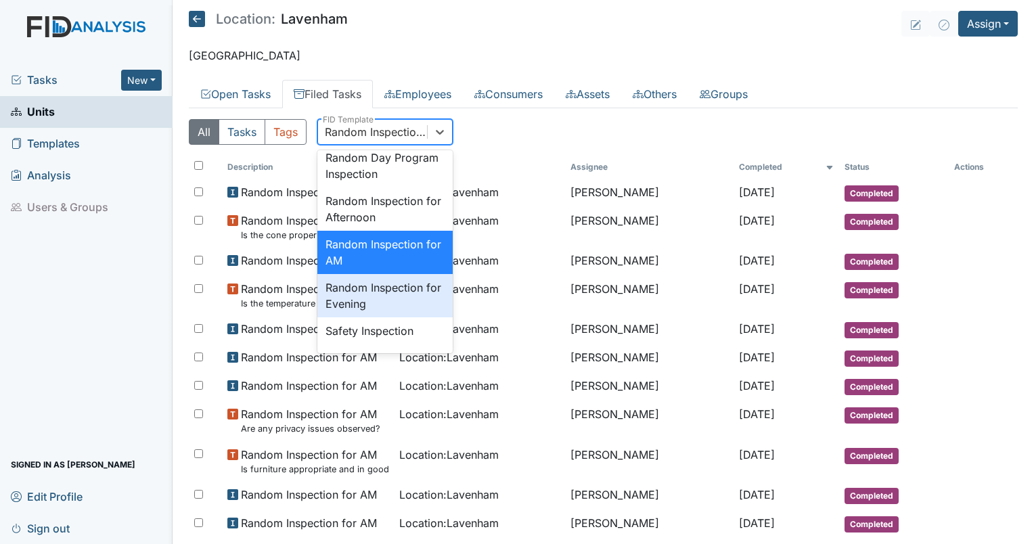
click at [414, 317] on div "Random Inspection for Evening" at bounding box center [384, 295] width 135 height 43
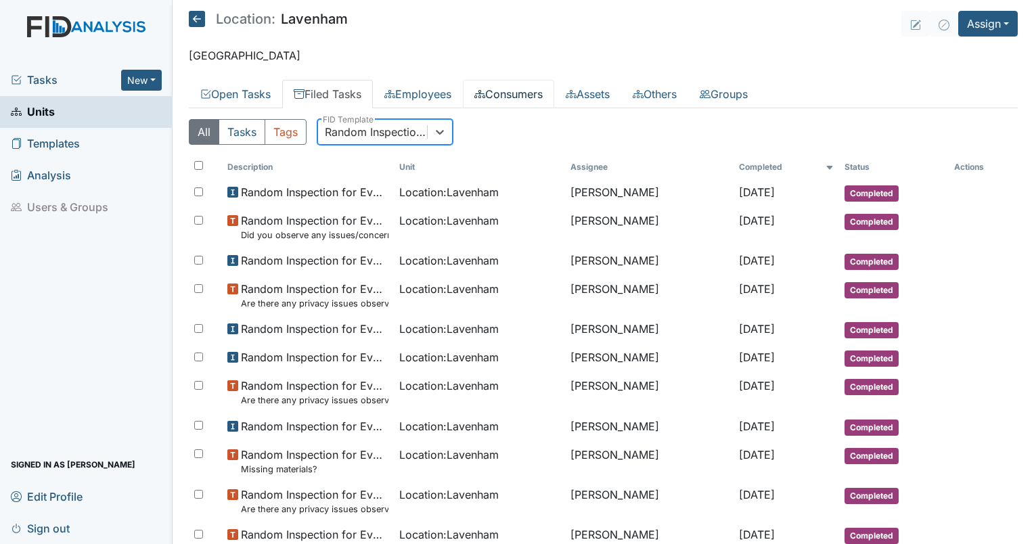
click at [503, 95] on link "Consumers" at bounding box center [508, 94] width 91 height 28
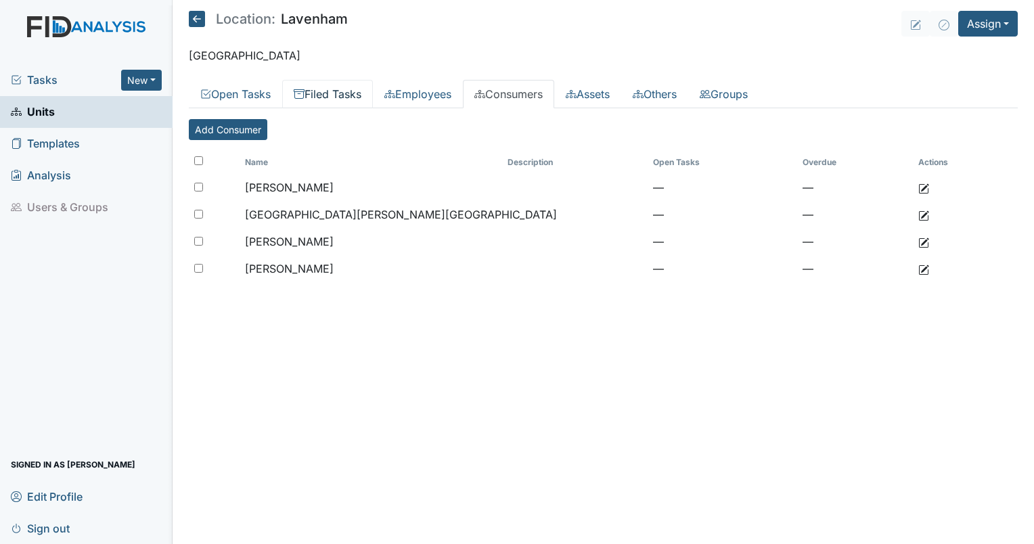
click at [345, 89] on link "Filed Tasks" at bounding box center [327, 94] width 91 height 28
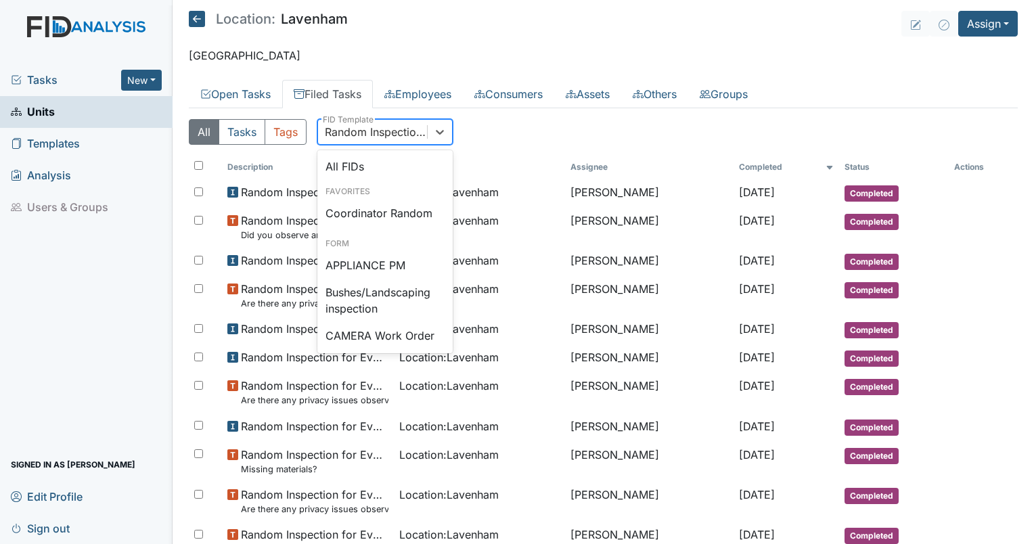
click at [391, 133] on div "Random Inspection for Evening" at bounding box center [377, 132] width 104 height 16
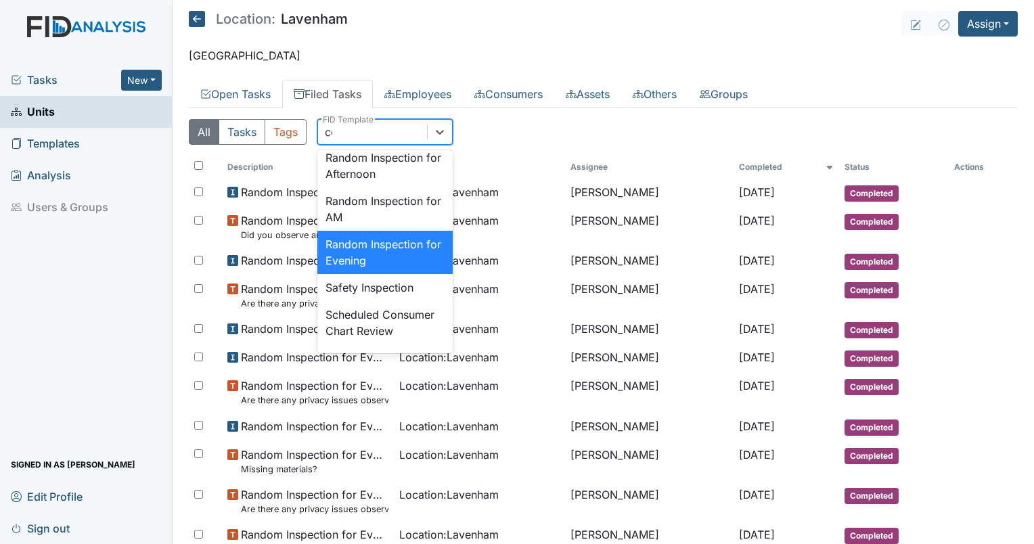
scroll to position [53, 0]
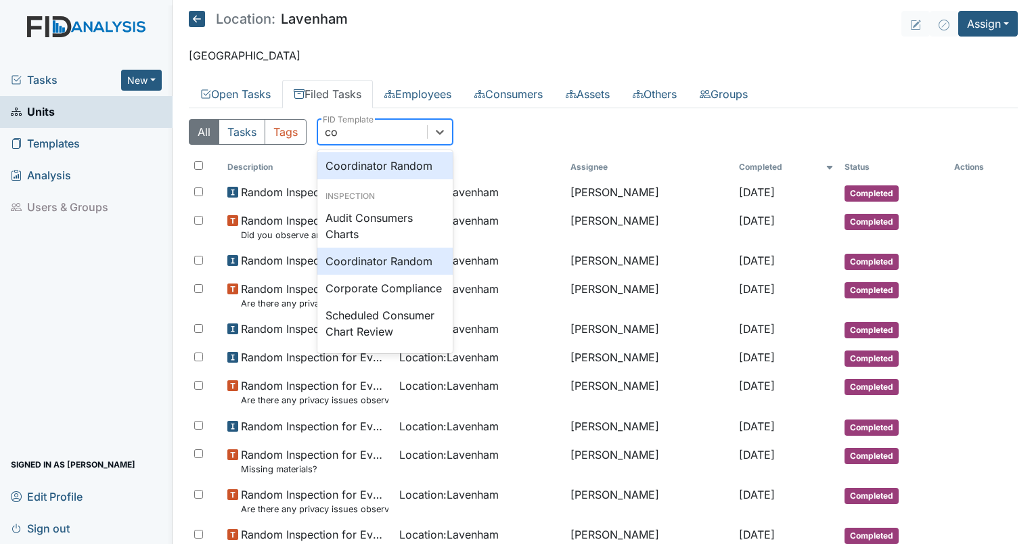
type input "coo"
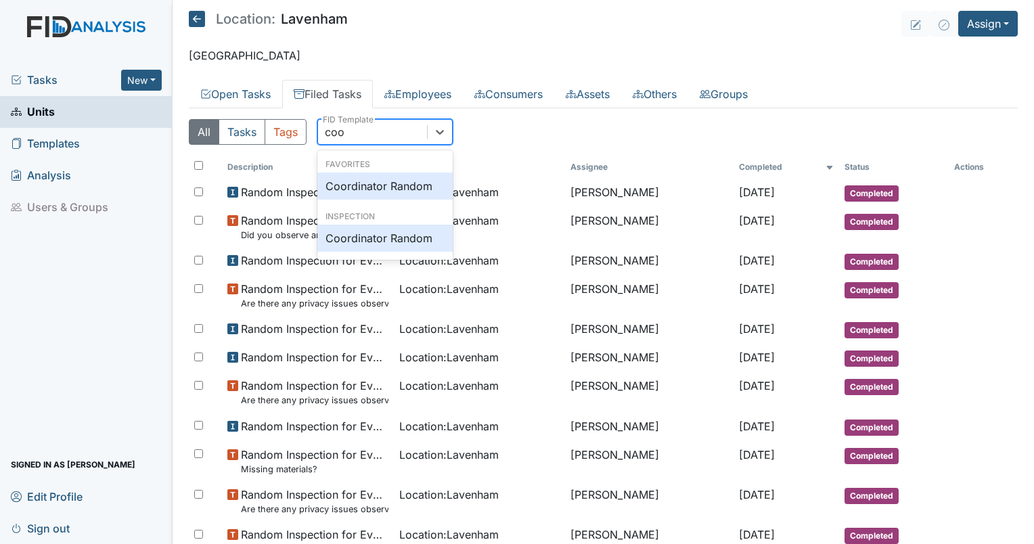
click at [377, 184] on div "Coordinator Random" at bounding box center [384, 186] width 135 height 27
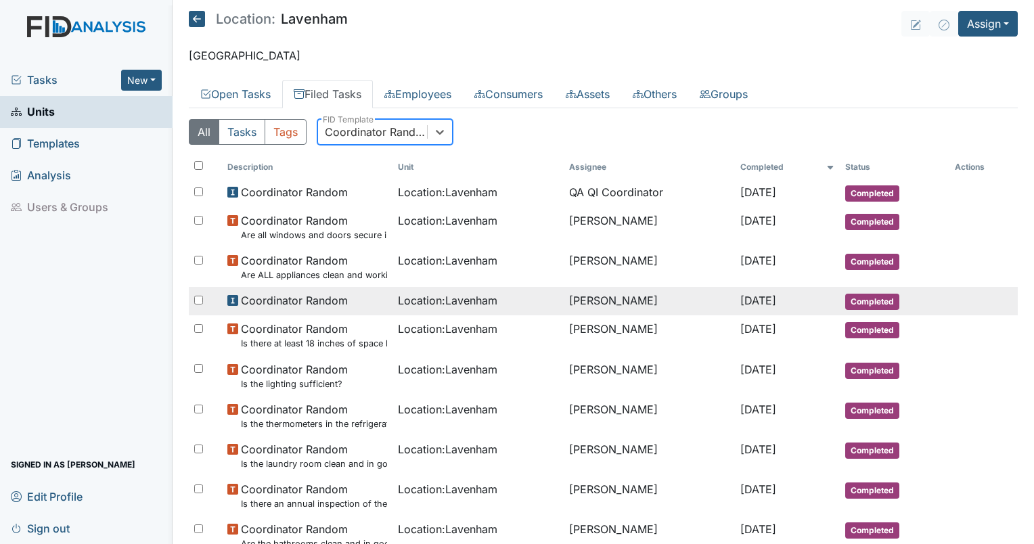
click at [437, 303] on span "Location : Lavenham" at bounding box center [448, 300] width 100 height 16
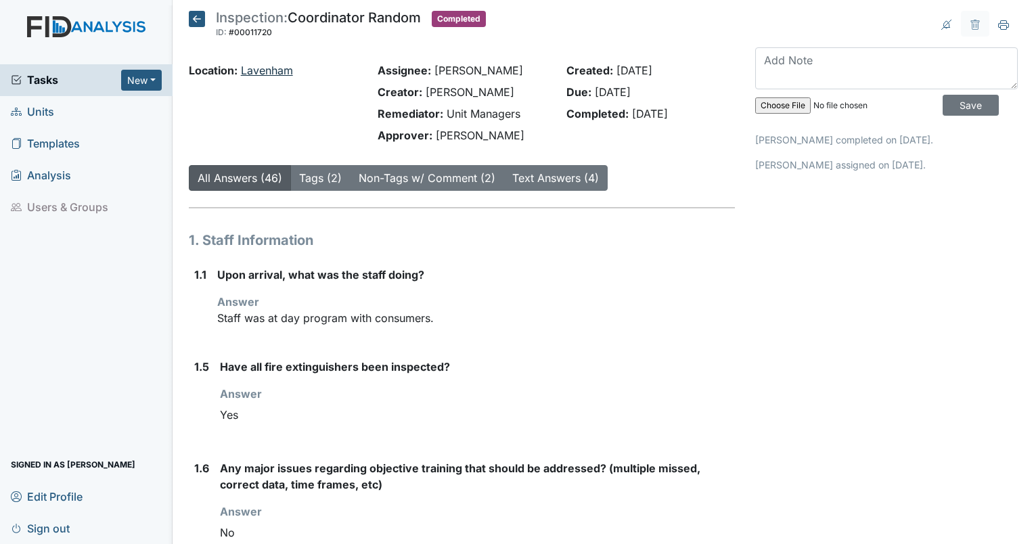
click at [268, 64] on link "Lavenham" at bounding box center [267, 71] width 52 height 14
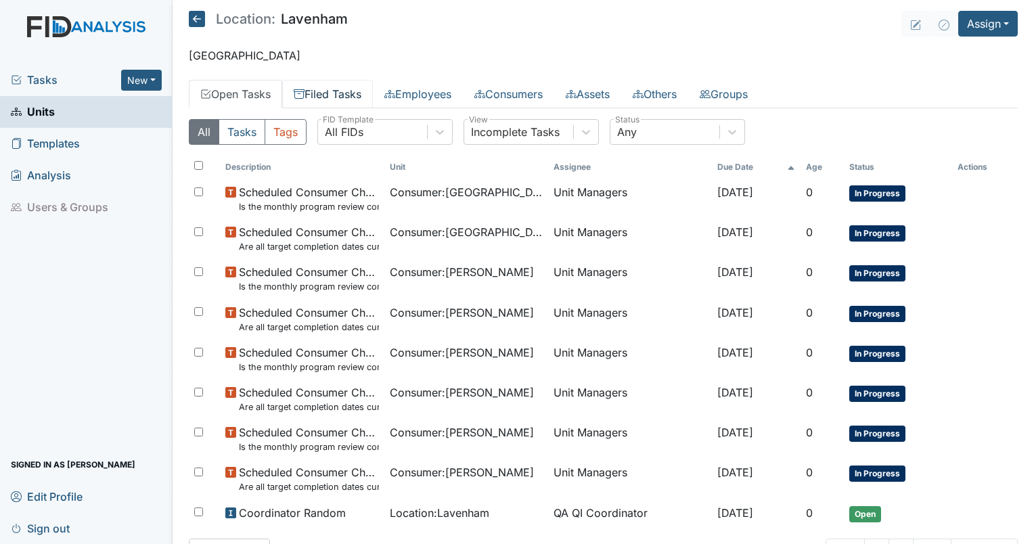
click at [336, 91] on link "Filed Tasks" at bounding box center [327, 94] width 91 height 28
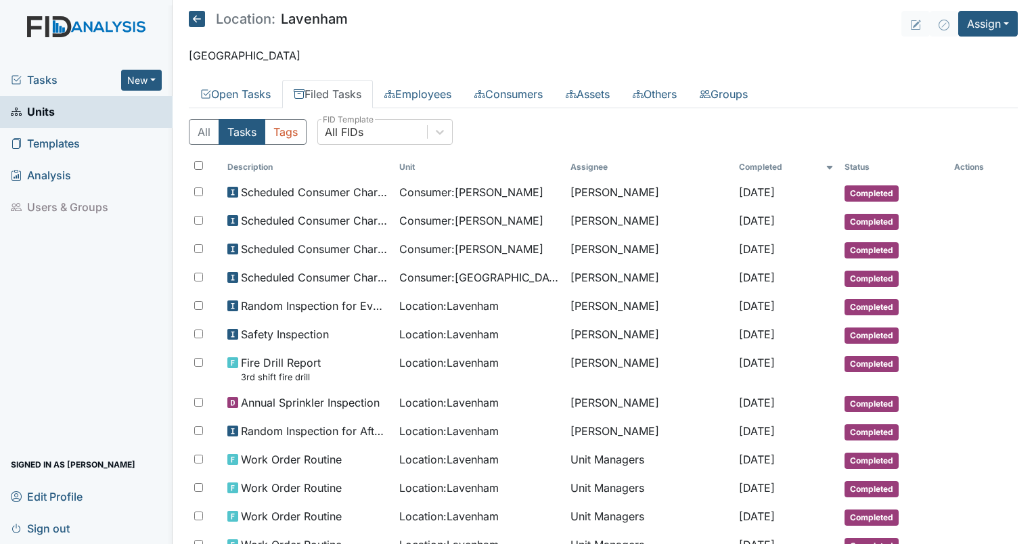
click at [398, 145] on div "All Tasks Tags All FIDs FID Template" at bounding box center [603, 137] width 829 height 37
click at [361, 126] on div "All FIDs" at bounding box center [344, 132] width 39 height 16
type input "disa"
click at [376, 192] on div "Disaster Drill Report" at bounding box center [384, 186] width 135 height 27
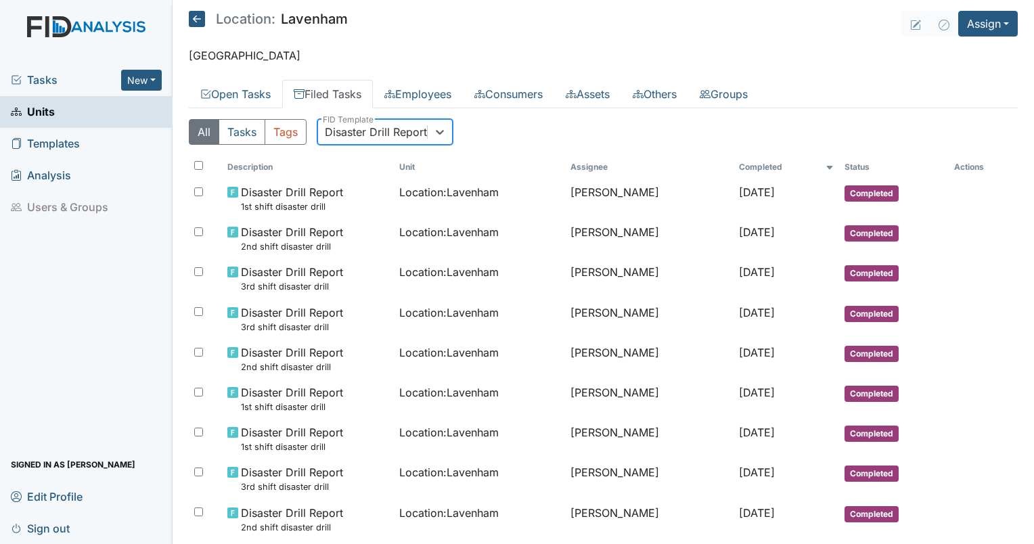
click at [344, 137] on div "Disaster Drill Report" at bounding box center [376, 132] width 102 height 16
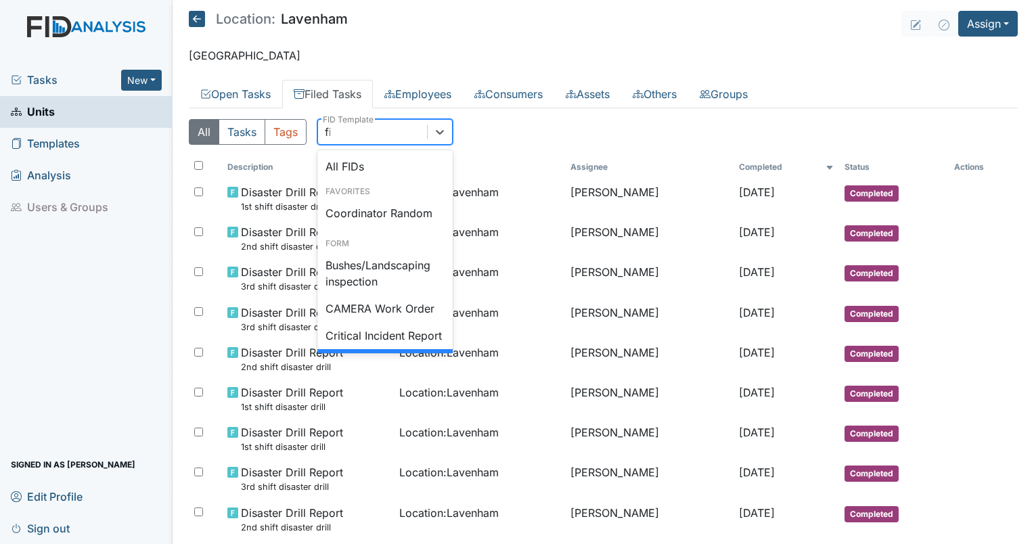
type input "fire"
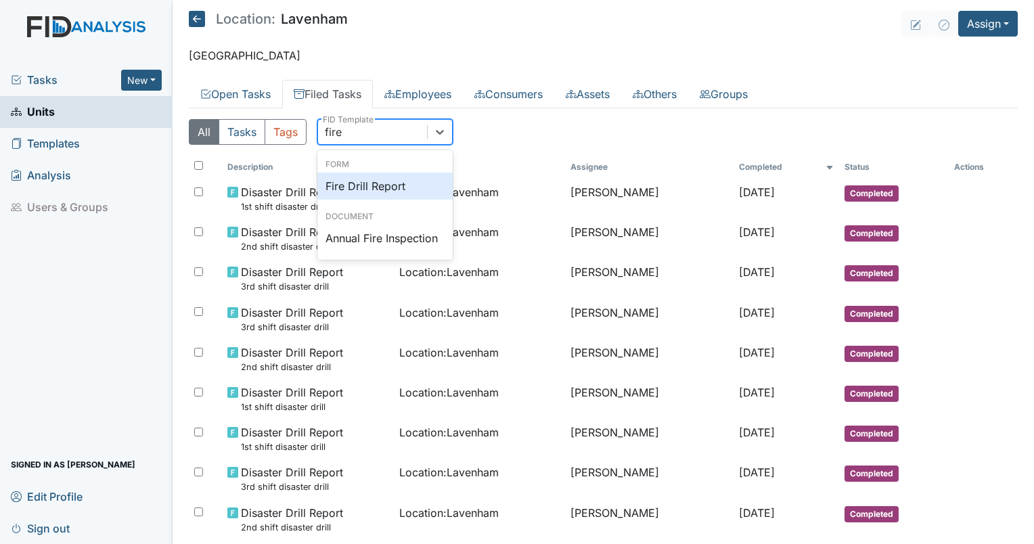
click at [368, 183] on div "Fire Drill Report" at bounding box center [384, 186] width 135 height 27
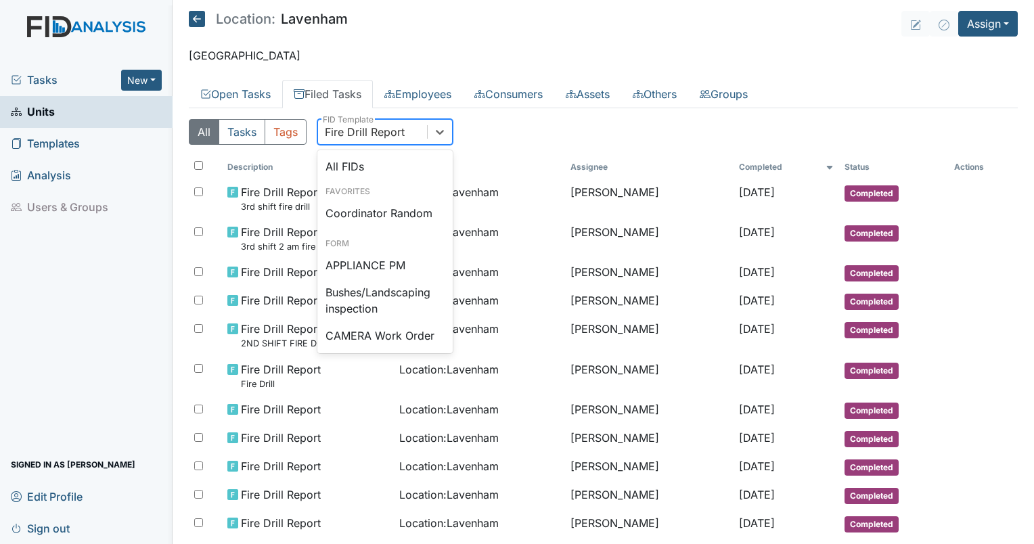
click at [376, 136] on div "Fire Drill Report" at bounding box center [365, 132] width 80 height 16
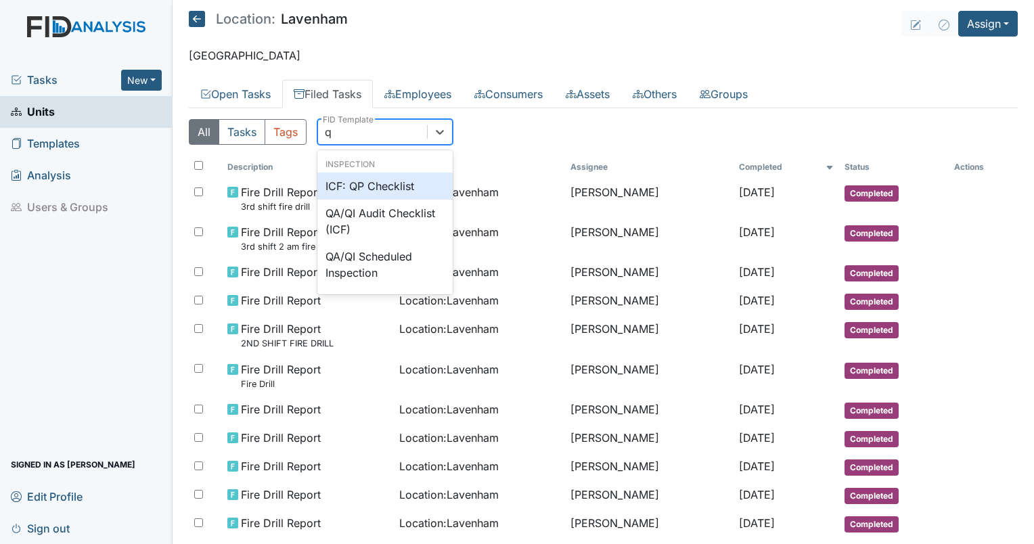
type input "qp"
click at [376, 198] on div "ICF: QP Checklist" at bounding box center [384, 186] width 135 height 27
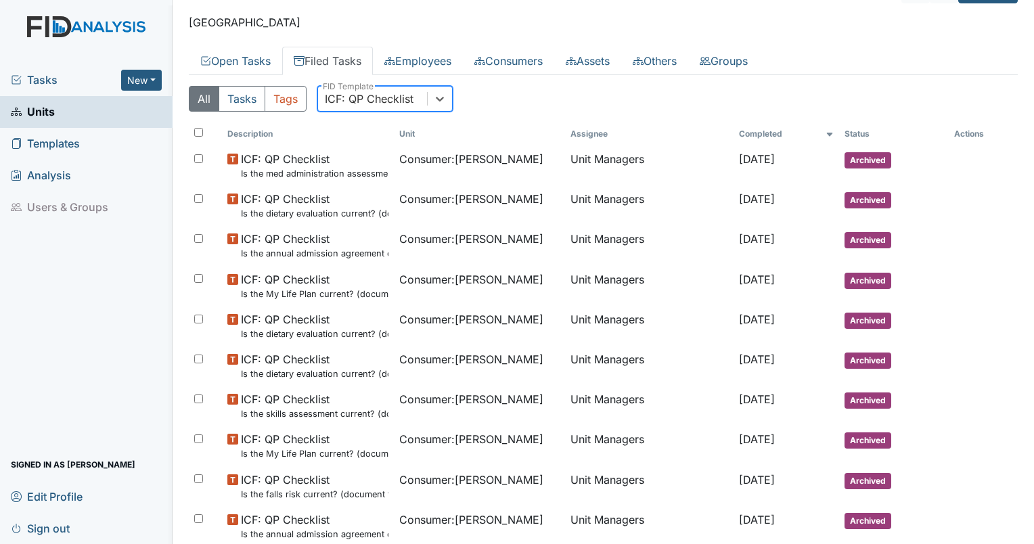
scroll to position [32, 0]
click at [353, 104] on div "ICF: QP Checklist" at bounding box center [369, 99] width 89 height 16
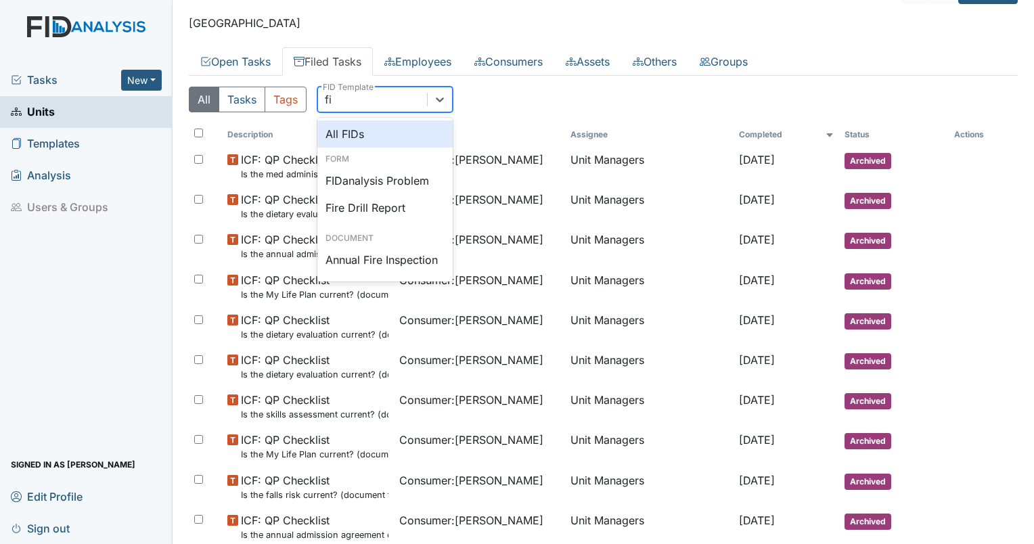
scroll to position [0, 0]
type input "fire"
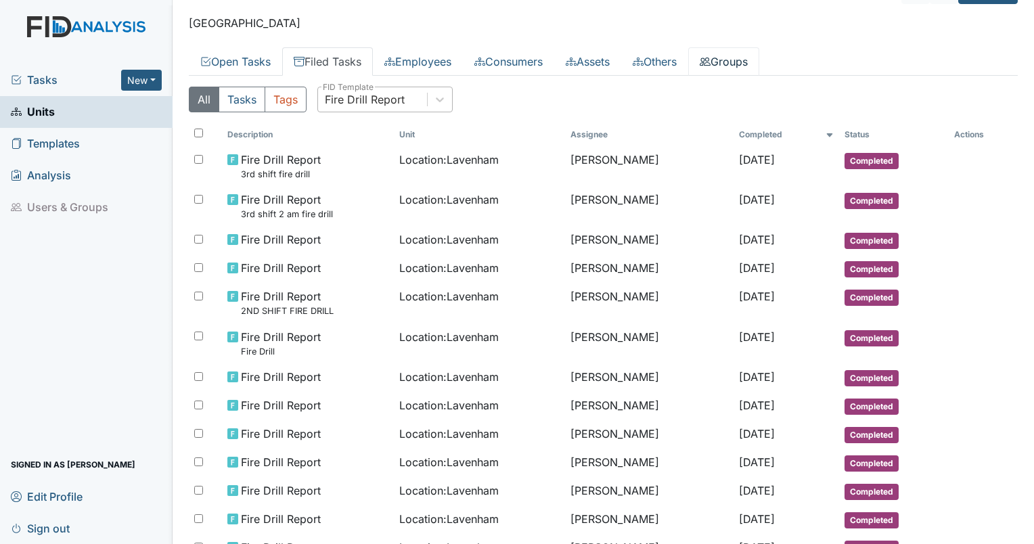
click at [738, 66] on link "Groups" at bounding box center [723, 61] width 71 height 28
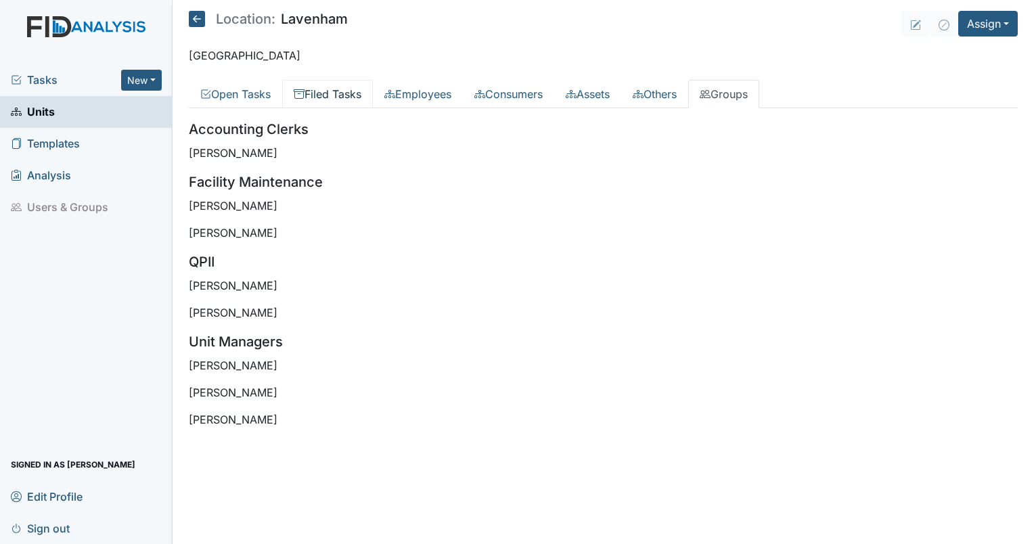
click at [338, 84] on link "Filed Tasks" at bounding box center [327, 94] width 91 height 28
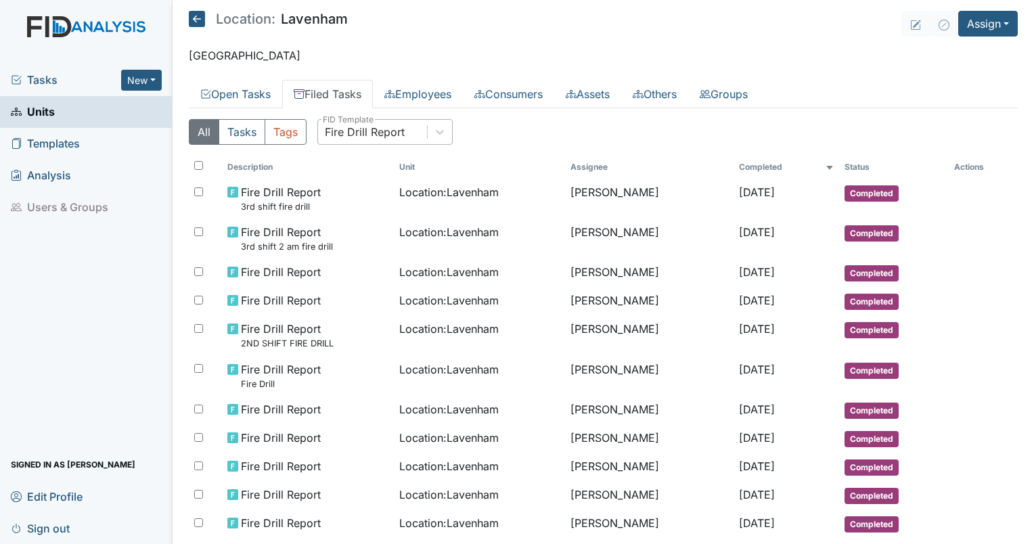
click at [355, 133] on div "Fire Drill Report" at bounding box center [365, 132] width 80 height 16
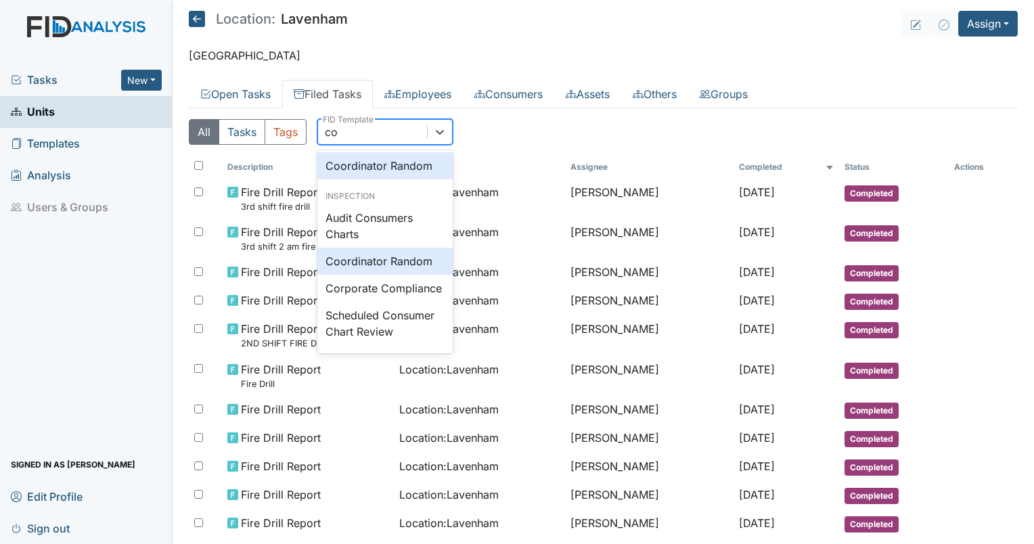
scroll to position [53, 0]
type input "coo"
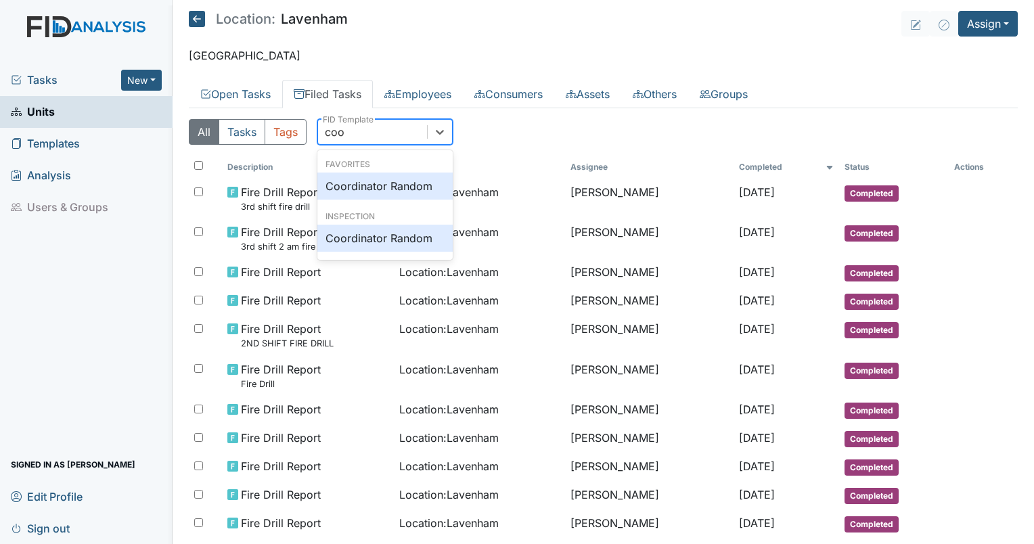
click at [355, 184] on div "Coordinator Random" at bounding box center [384, 186] width 135 height 27
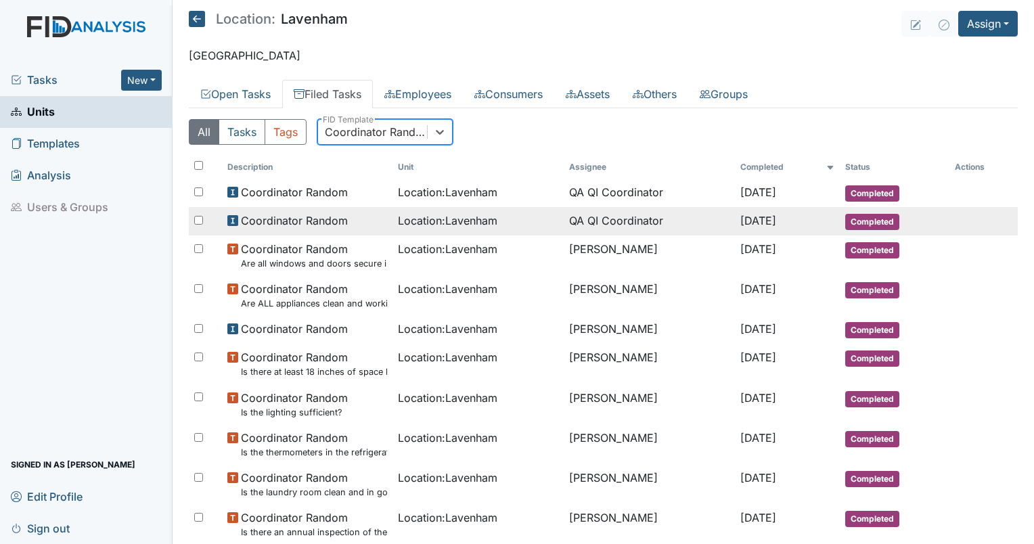
click at [582, 227] on td "QA QI Coordinator" at bounding box center [649, 221] width 171 height 28
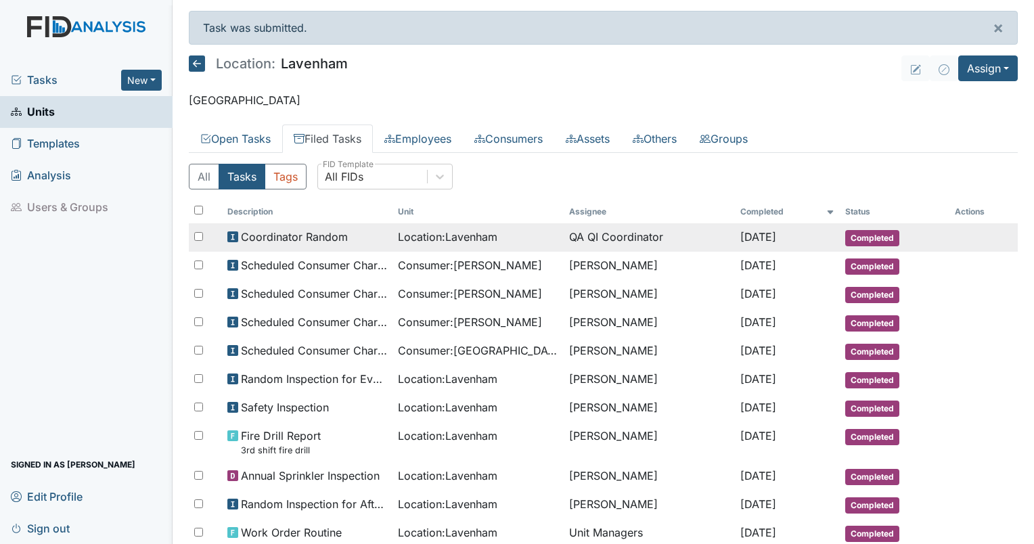
click at [590, 227] on td "QA QI Coordinator" at bounding box center [649, 237] width 171 height 28
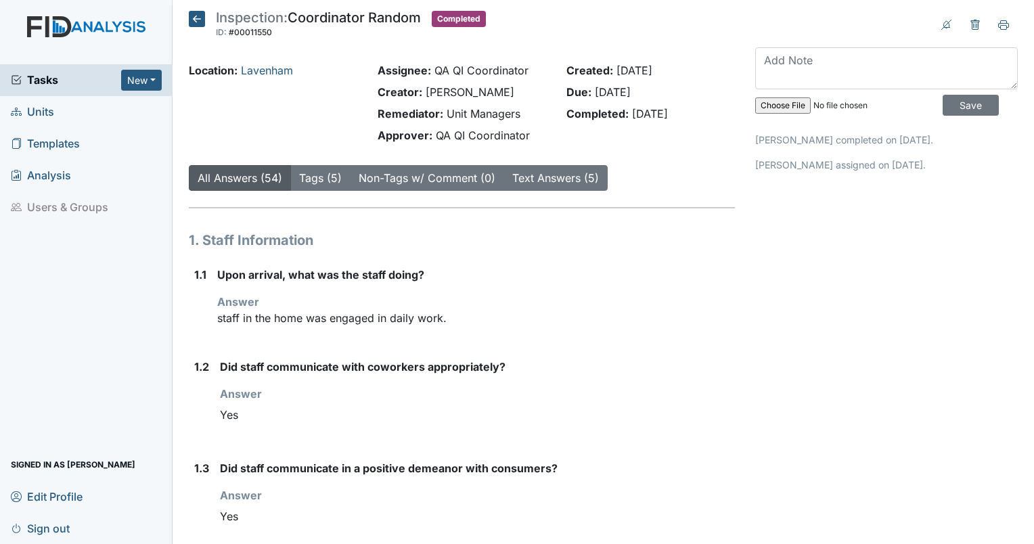
click at [288, 118] on div "Location: Lavenham" at bounding box center [273, 105] width 189 height 87
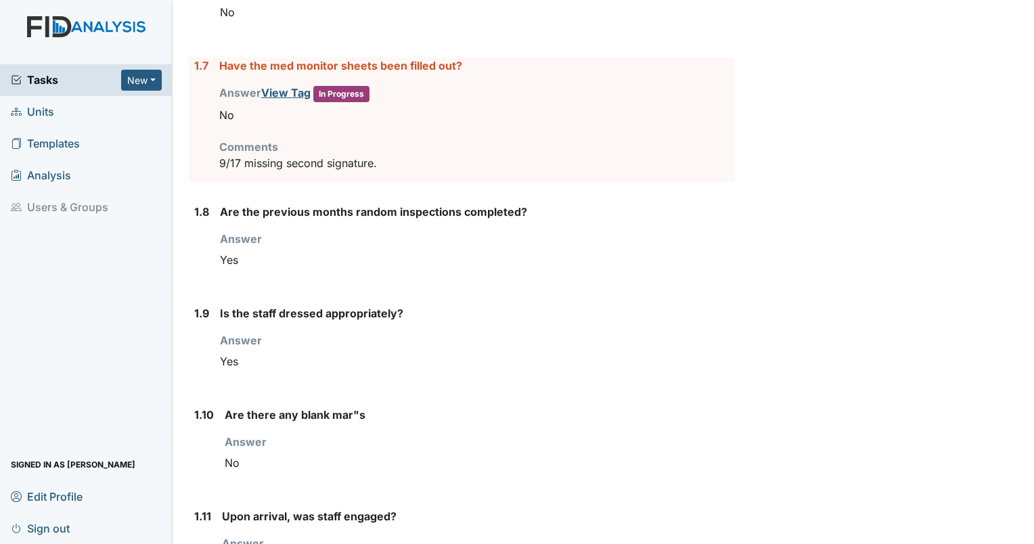
scroll to position [803, 0]
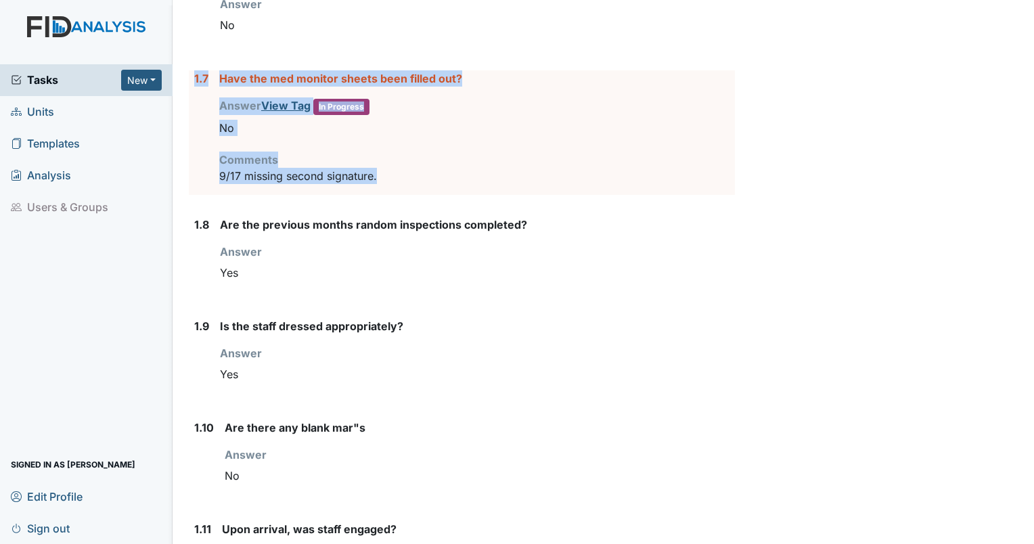
drag, startPoint x: 398, startPoint y: 176, endPoint x: 187, endPoint y: 82, distance: 231.2
copy div "1.7 Have the med monitor sheets been filled out? Answer View Tag In Progress Yo…"
click at [282, 233] on div "Are the previous months random inspections completed? Answer You must select on…" at bounding box center [477, 257] width 515 height 80
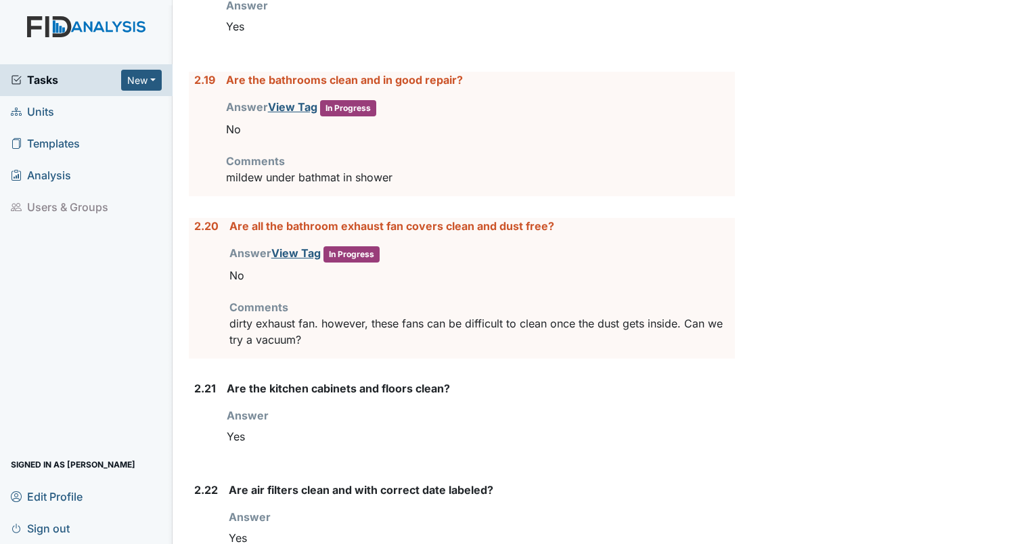
scroll to position [3200, 0]
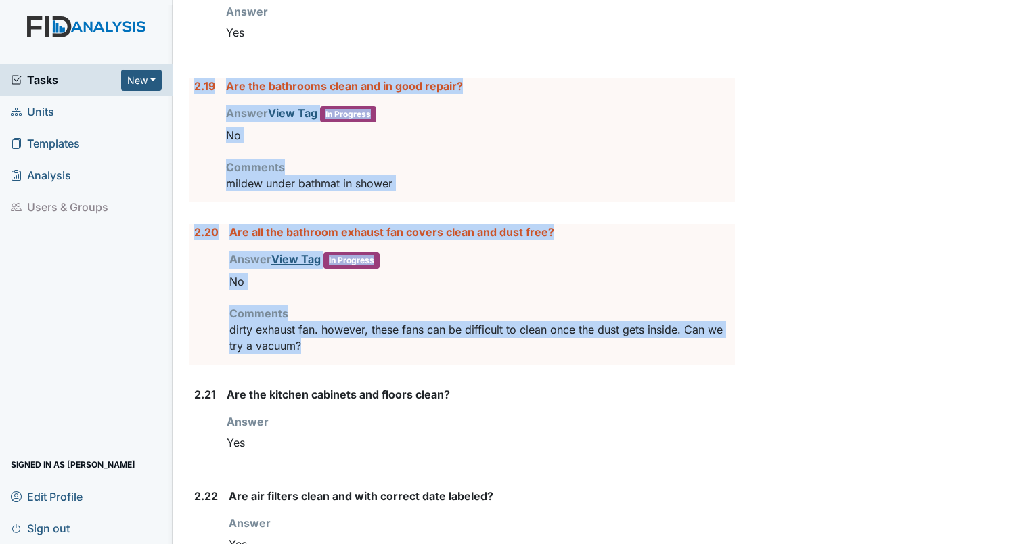
drag, startPoint x: 314, startPoint y: 339, endPoint x: 191, endPoint y: 89, distance: 278.5
copy form "2.19 Are the bathrooms clean and in good repair? Answer View Tag In Progress Yo…"
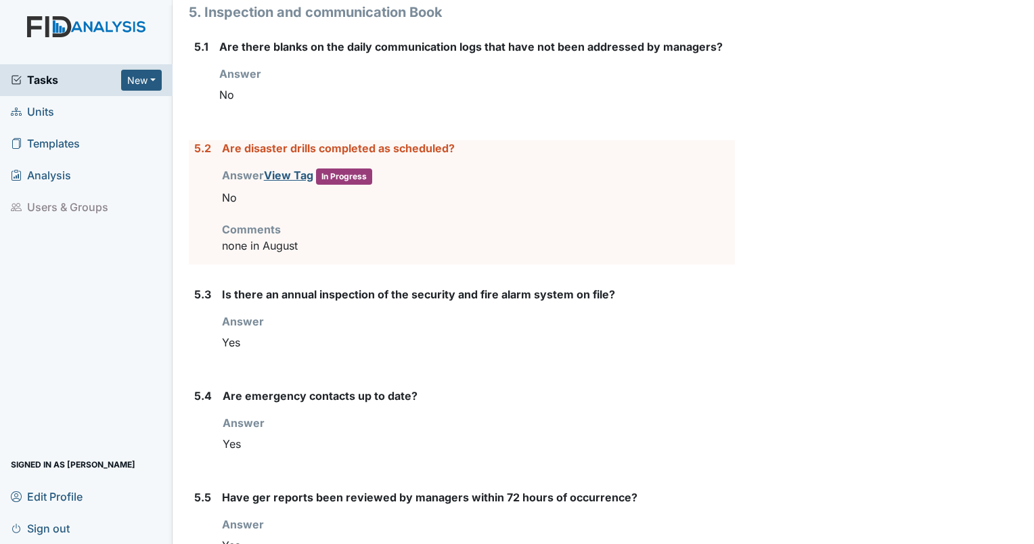
scroll to position [4990, 0]
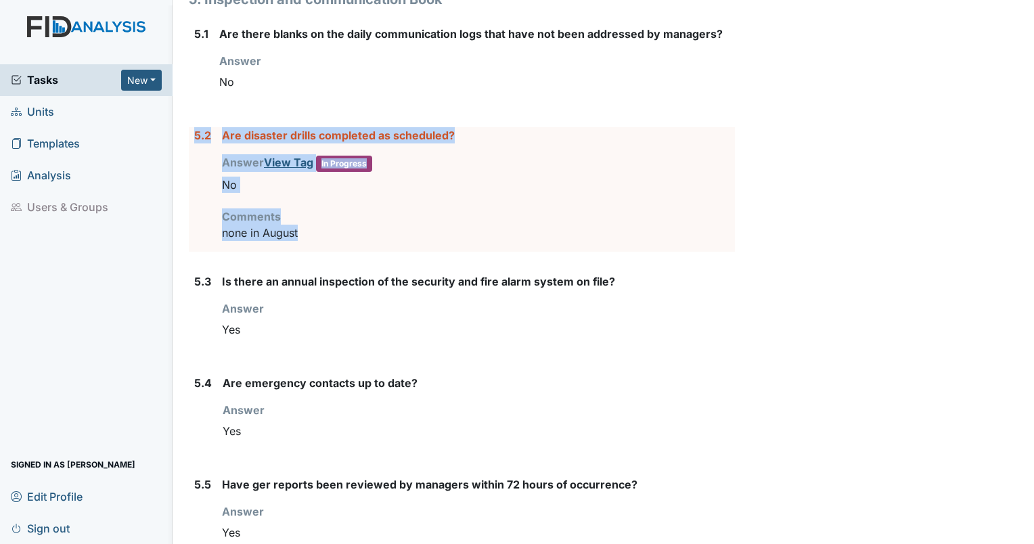
drag, startPoint x: 323, startPoint y: 219, endPoint x: 192, endPoint y: 125, distance: 161.4
click at [192, 127] on div "5.2 Are disaster drills completed as scheduled? Answer View Tag In Progress You…" at bounding box center [462, 189] width 546 height 125
drag, startPoint x: 192, startPoint y: 125, endPoint x: 236, endPoint y: 121, distance: 43.5
copy div "5.2 Are disaster drills completed as scheduled? Answer View Tag In Progress You…"
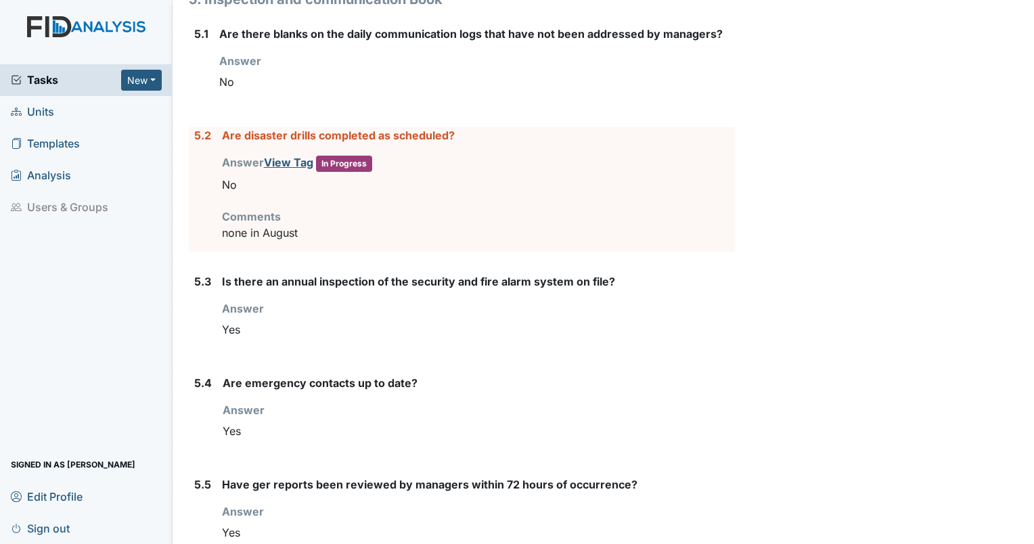
click at [338, 418] on div "Yes" at bounding box center [479, 431] width 512 height 26
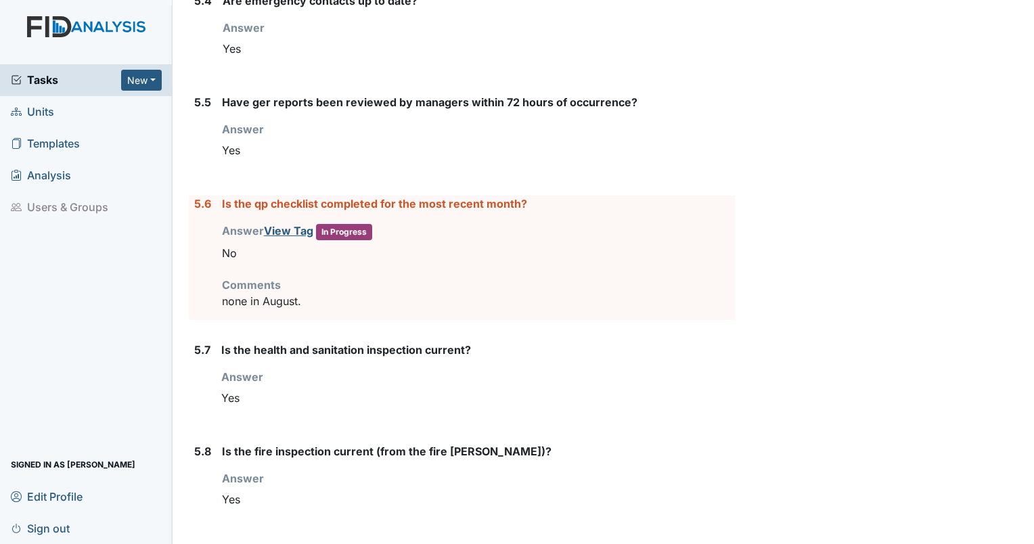
scroll to position [5398, 0]
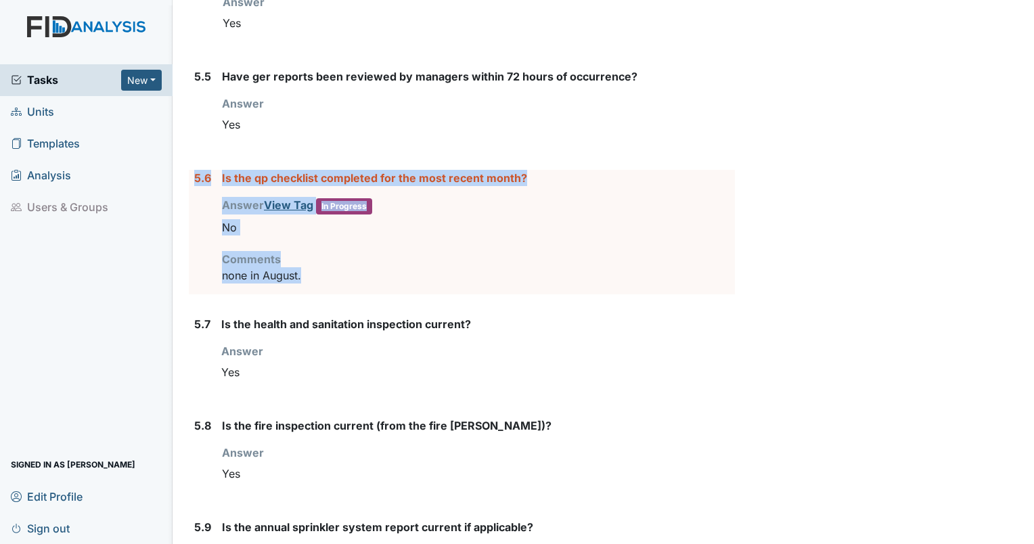
drag, startPoint x: 330, startPoint y: 262, endPoint x: 187, endPoint y: 166, distance: 172.2
drag, startPoint x: 187, startPoint y: 166, endPoint x: 231, endPoint y: 165, distance: 44.7
copy div "5.6 Is the qp checklist completed for the most recent month? Answer View Tag In…"
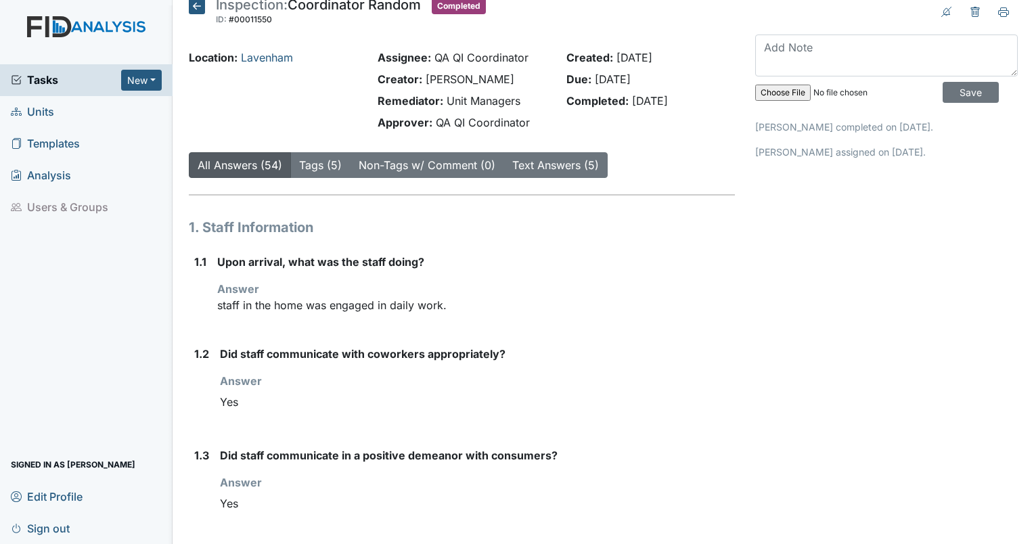
scroll to position [0, 0]
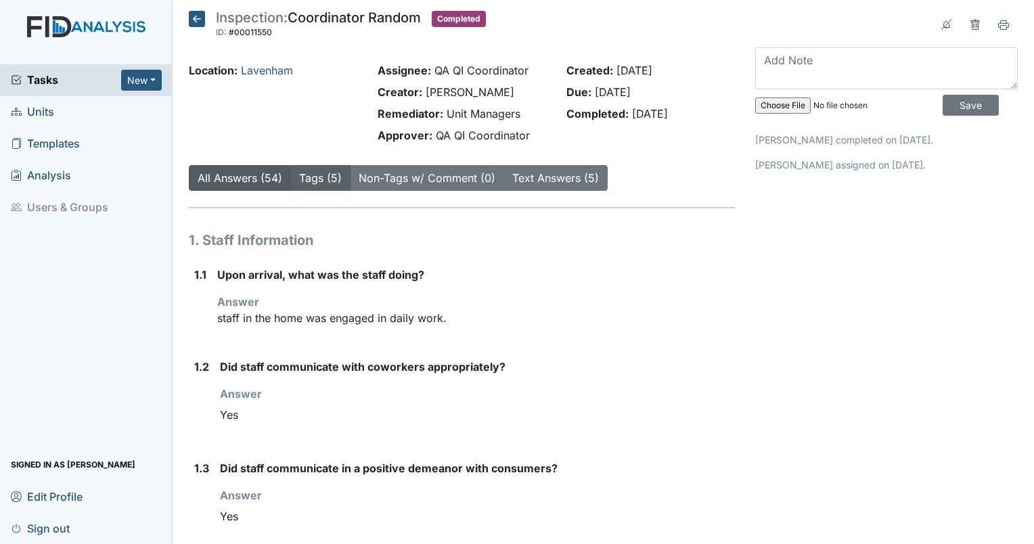
click at [332, 172] on link "Tags (5)" at bounding box center [320, 178] width 43 height 14
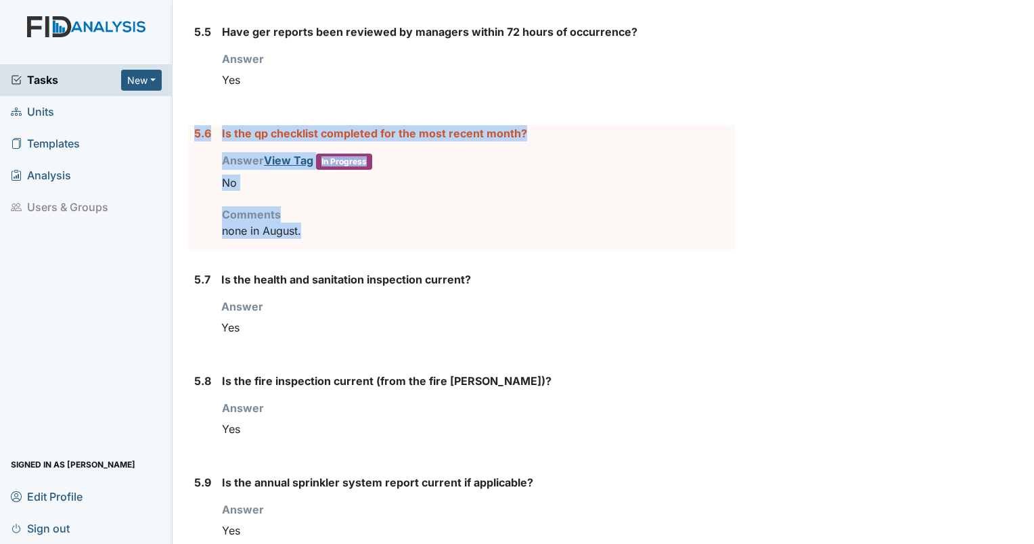
scroll to position [5437, 0]
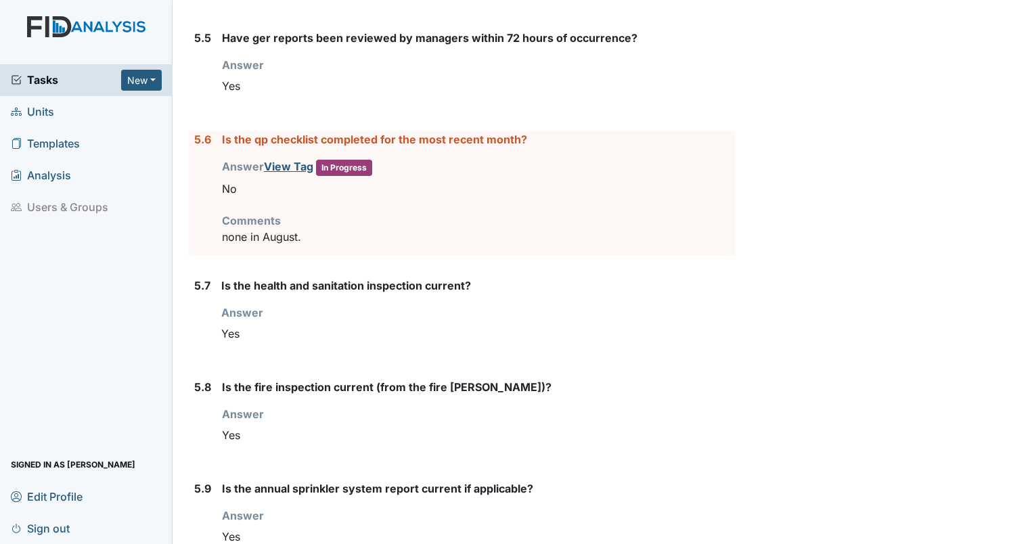
click at [623, 321] on div "Yes" at bounding box center [478, 334] width 514 height 26
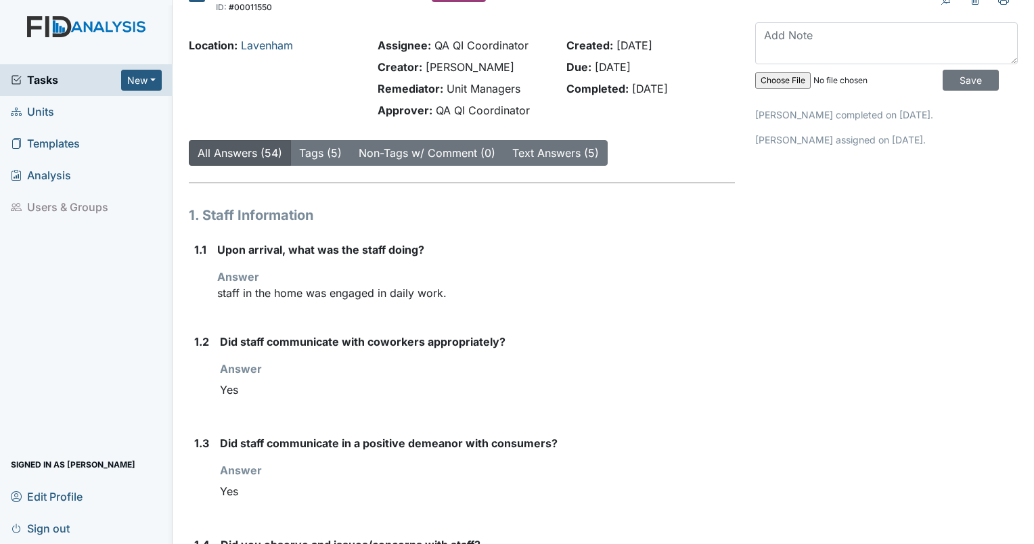
scroll to position [0, 0]
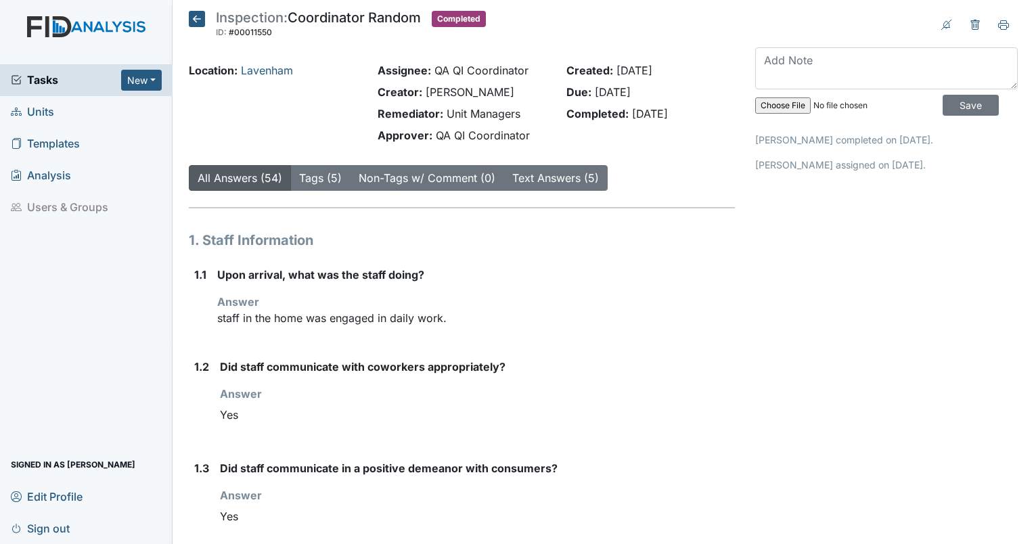
click at [49, 87] on span "Tasks" at bounding box center [66, 80] width 110 height 16
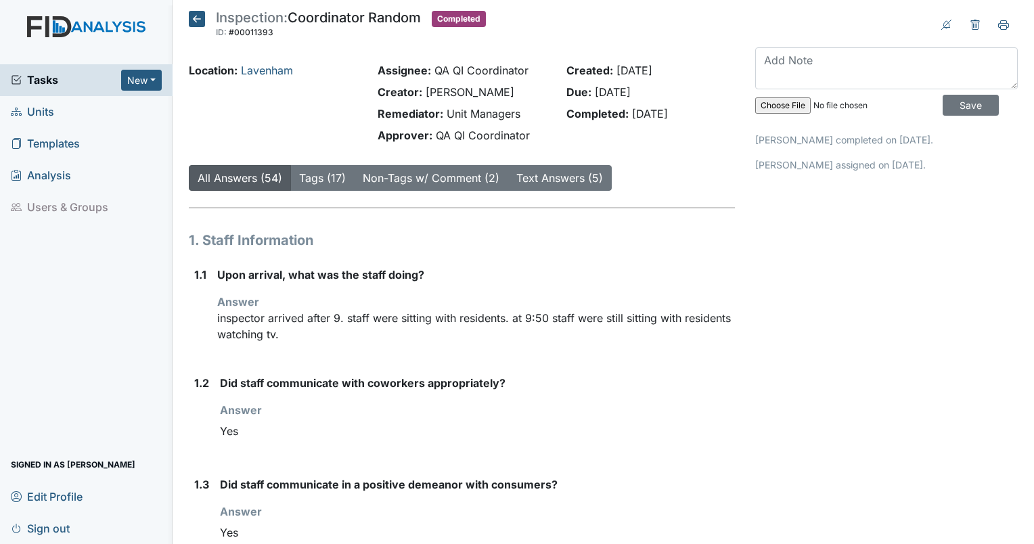
click at [271, 347] on div "Upon arrival, what was the staff doing? Answer inspector arrived after 9. staff…" at bounding box center [476, 310] width 518 height 87
click at [317, 167] on button "Tags (17)" at bounding box center [322, 178] width 64 height 26
click at [219, 172] on link "All Answers (54)" at bounding box center [240, 178] width 85 height 14
click at [198, 16] on icon at bounding box center [197, 19] width 16 height 16
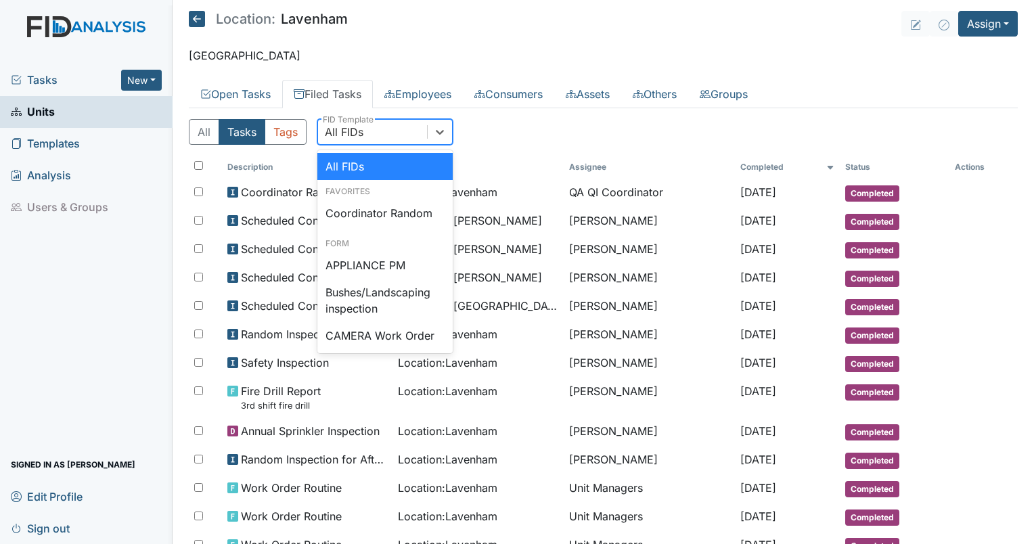
click at [383, 121] on div "All FIDs" at bounding box center [372, 132] width 109 height 24
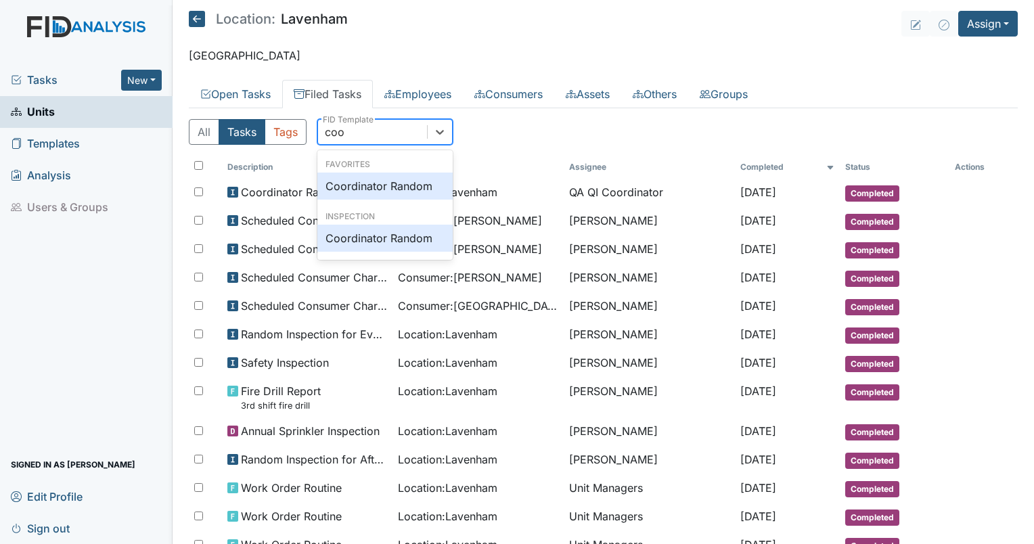
type input "coor"
click at [388, 181] on div "Coordinator Random" at bounding box center [384, 186] width 135 height 27
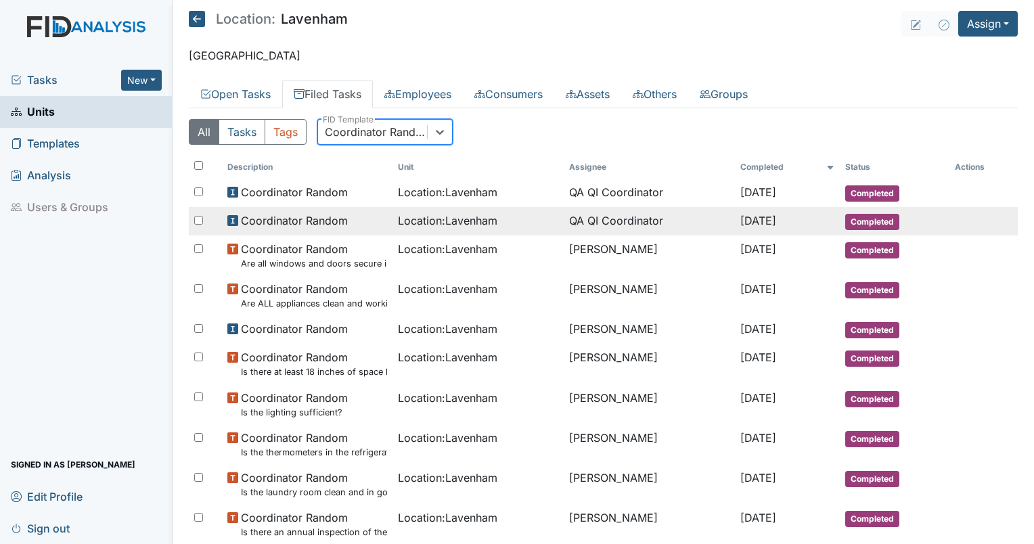
click at [634, 230] on td "QA QI Coordinator" at bounding box center [649, 221] width 171 height 28
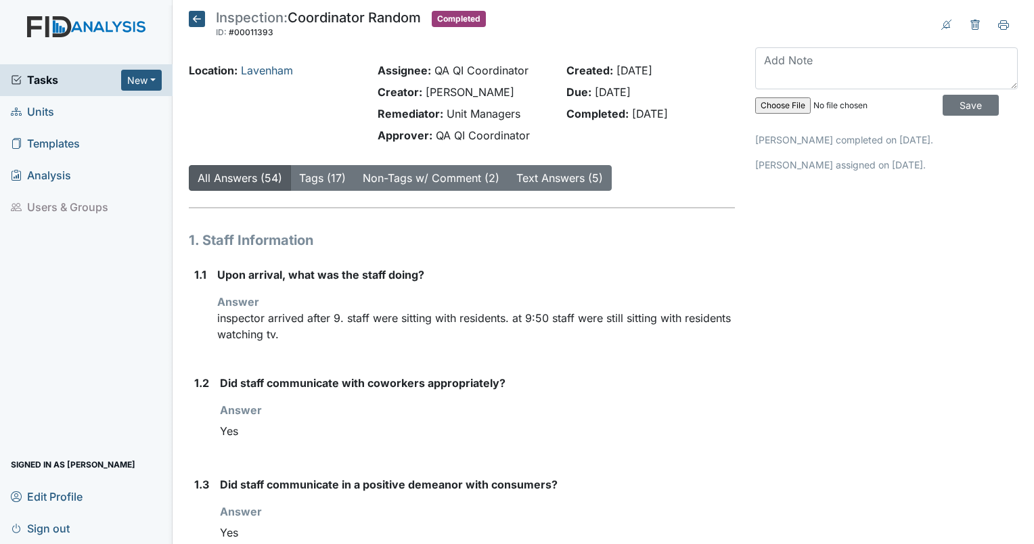
click at [65, 75] on span "Tasks" at bounding box center [66, 80] width 110 height 16
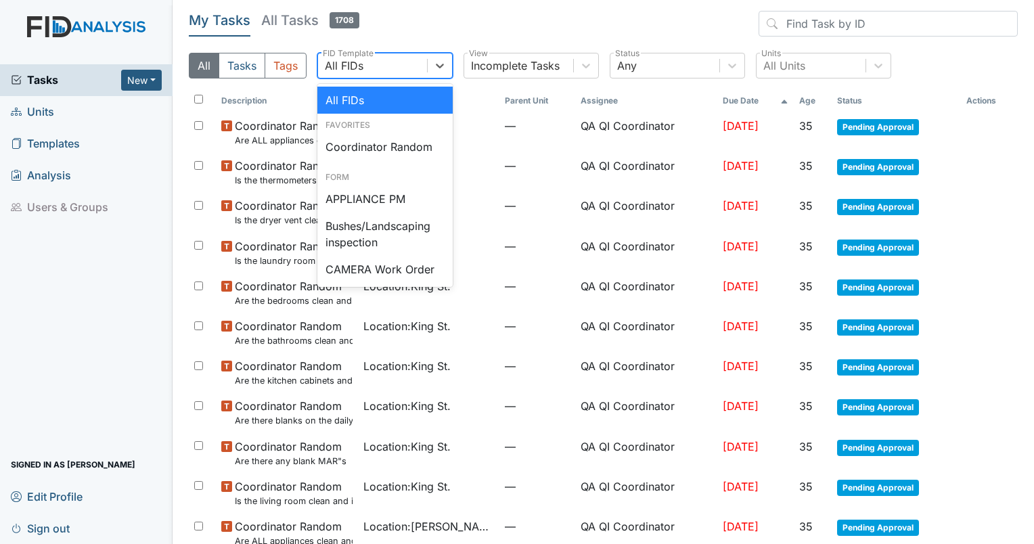
click at [397, 63] on div "All FIDs" at bounding box center [372, 65] width 109 height 24
click at [393, 144] on div "Coordinator Random" at bounding box center [384, 146] width 135 height 27
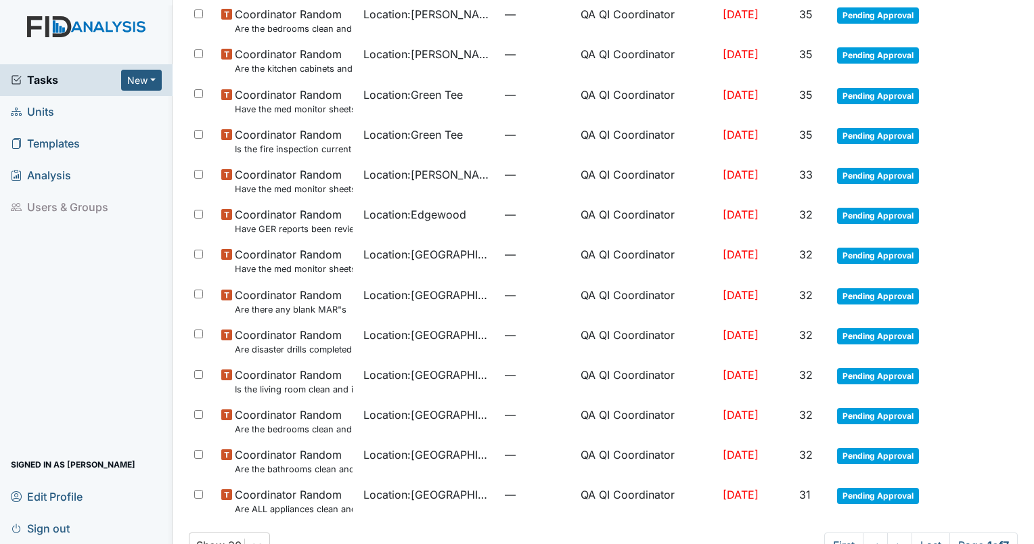
scroll to position [829, 0]
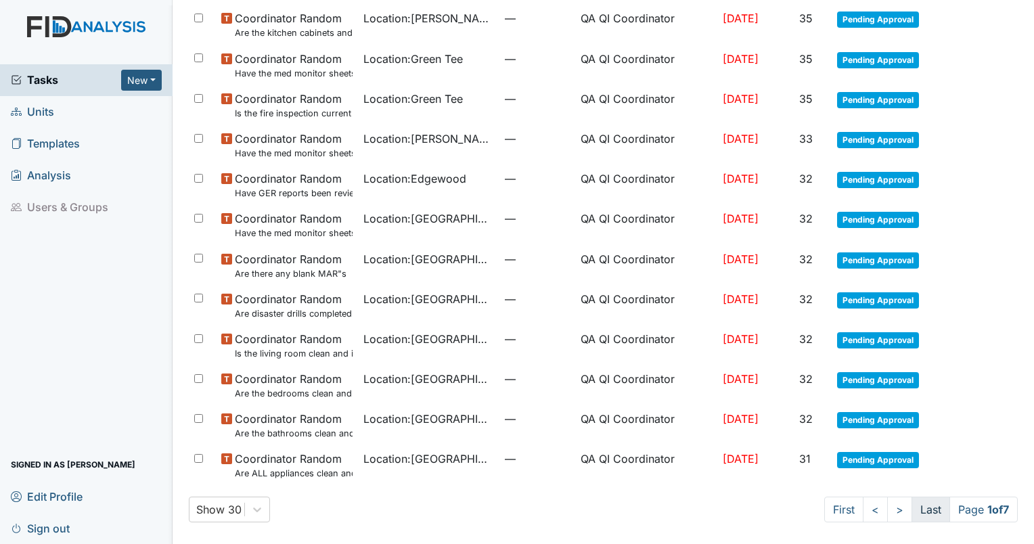
click at [912, 512] on link "Last" at bounding box center [931, 510] width 39 height 26
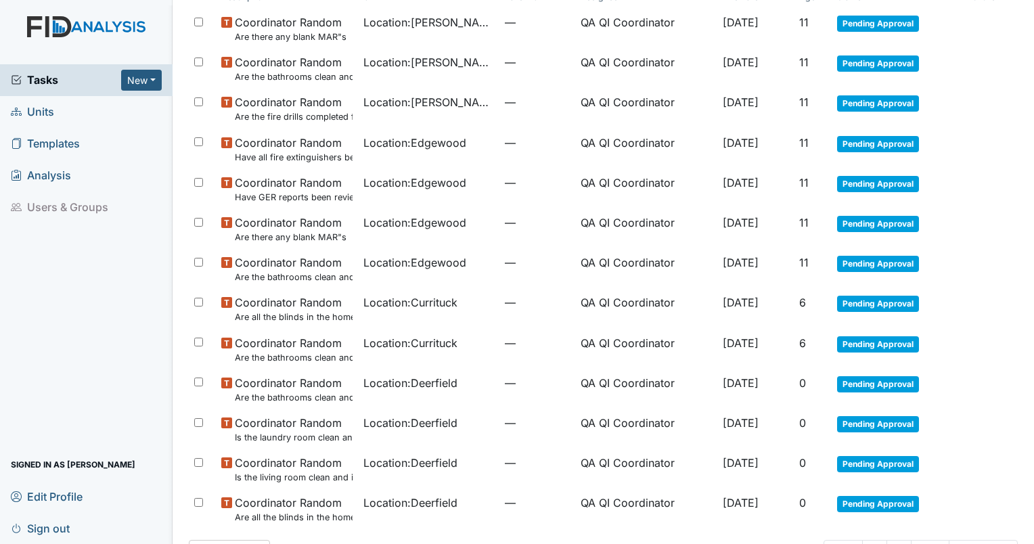
scroll to position [147, 0]
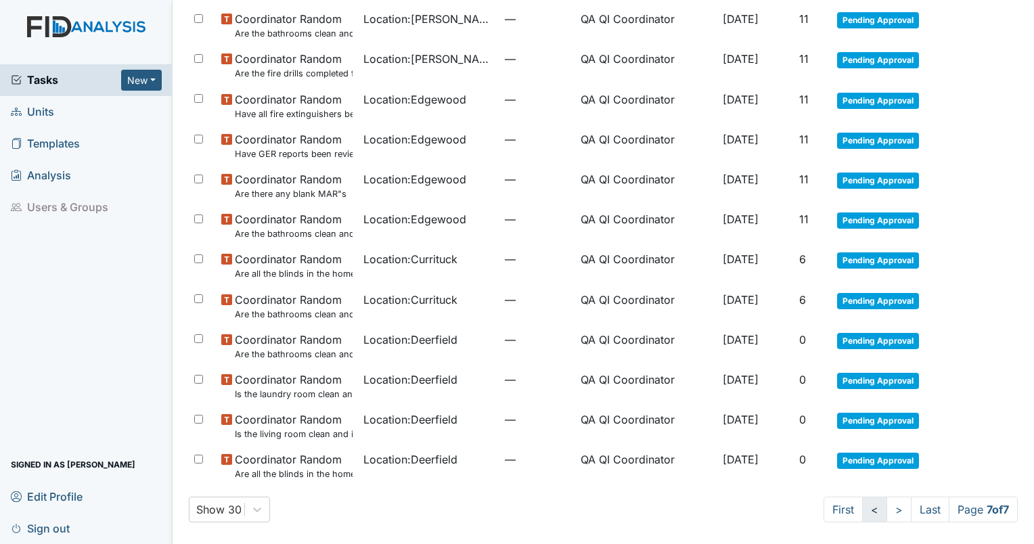
click at [862, 509] on link "<" at bounding box center [874, 510] width 25 height 26
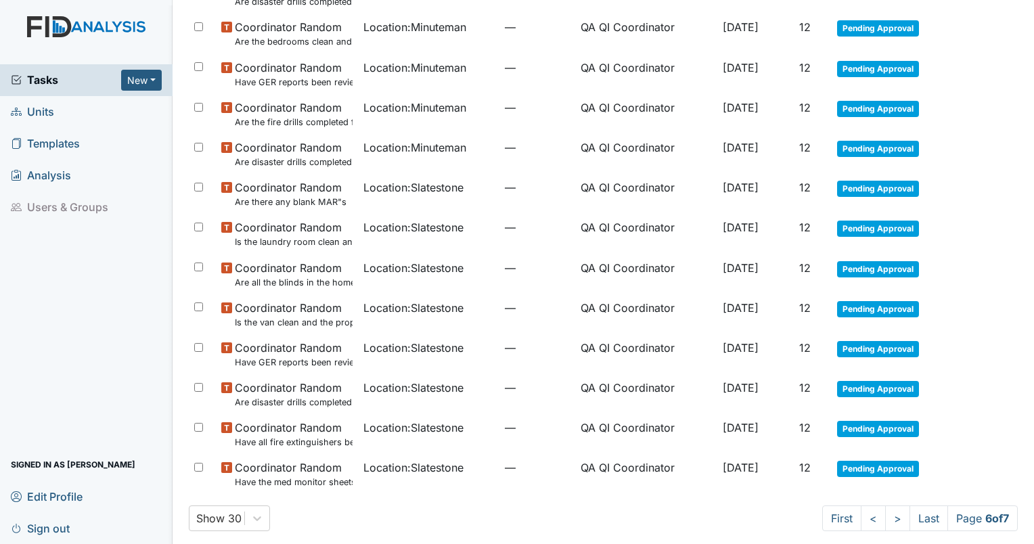
scroll to position [829, 0]
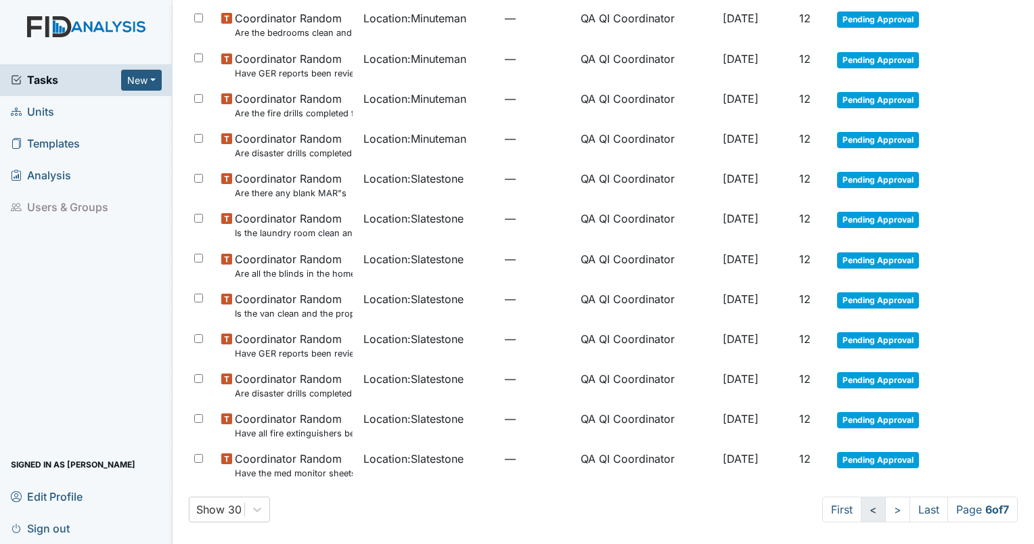
click at [861, 521] on link "<" at bounding box center [873, 510] width 25 height 26
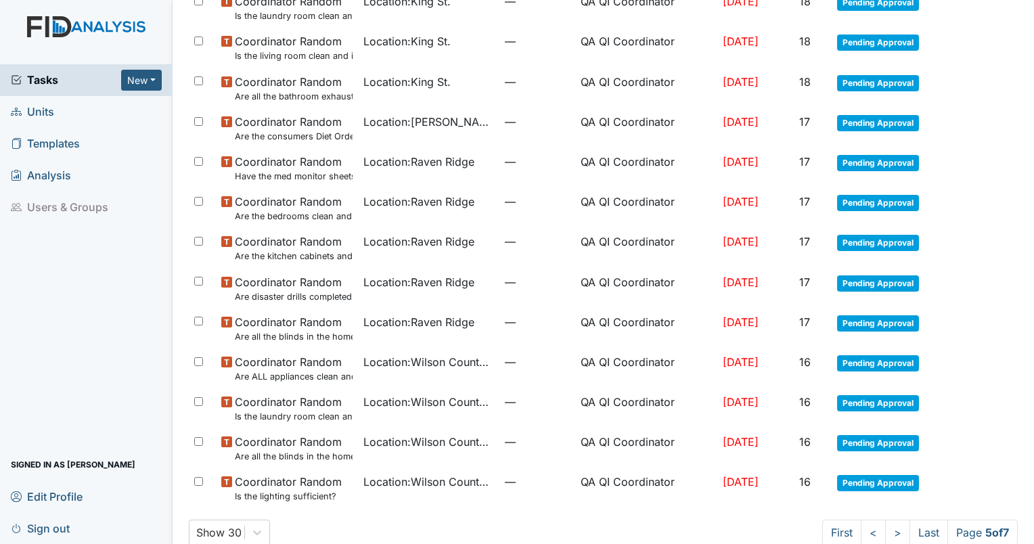
scroll to position [829, 0]
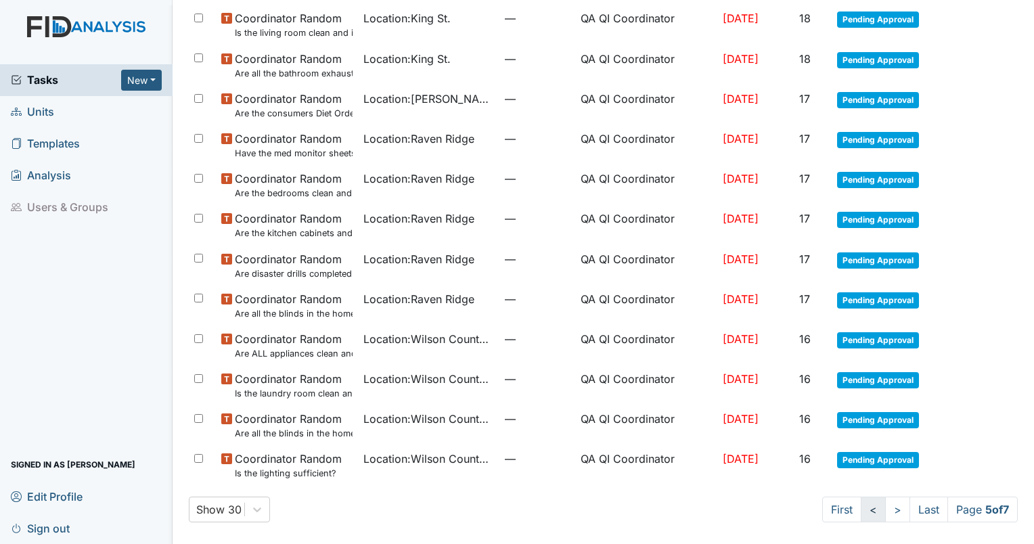
click at [863, 502] on link "<" at bounding box center [873, 510] width 25 height 26
click at [860, 508] on link "<" at bounding box center [872, 510] width 25 height 26
click at [867, 515] on link "<" at bounding box center [873, 510] width 25 height 26
click at [866, 515] on link "<" at bounding box center [873, 510] width 25 height 26
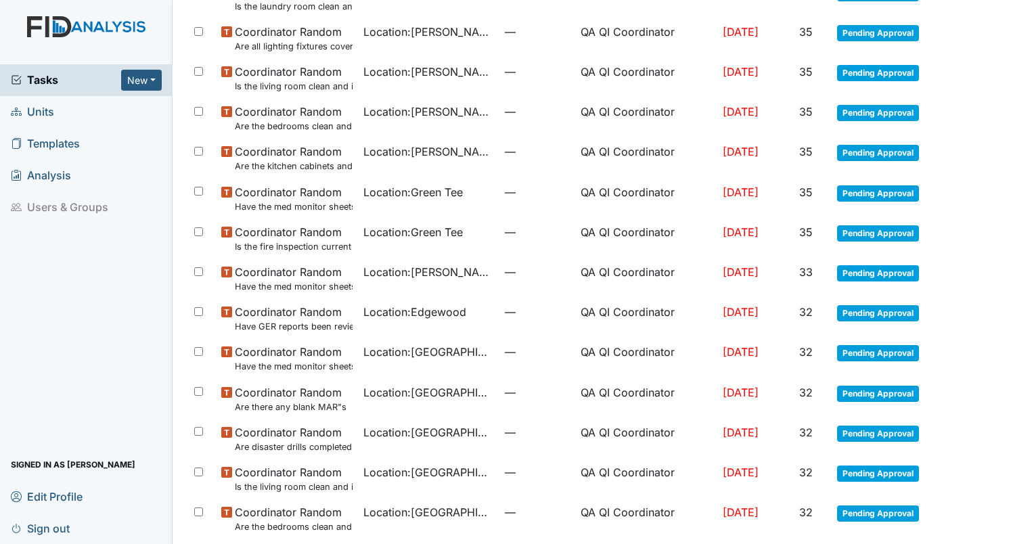
scroll to position [650, 0]
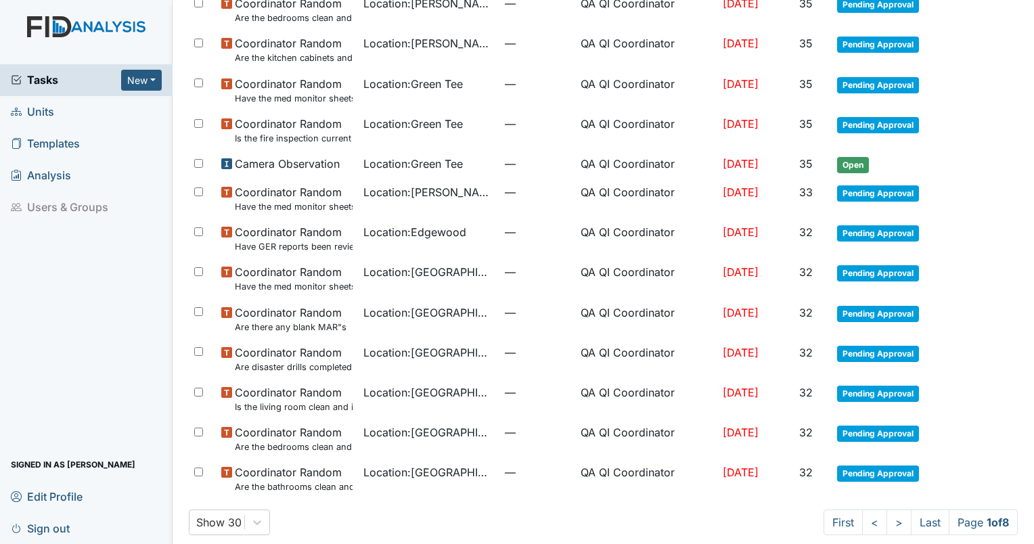
scroll to position [816, 0]
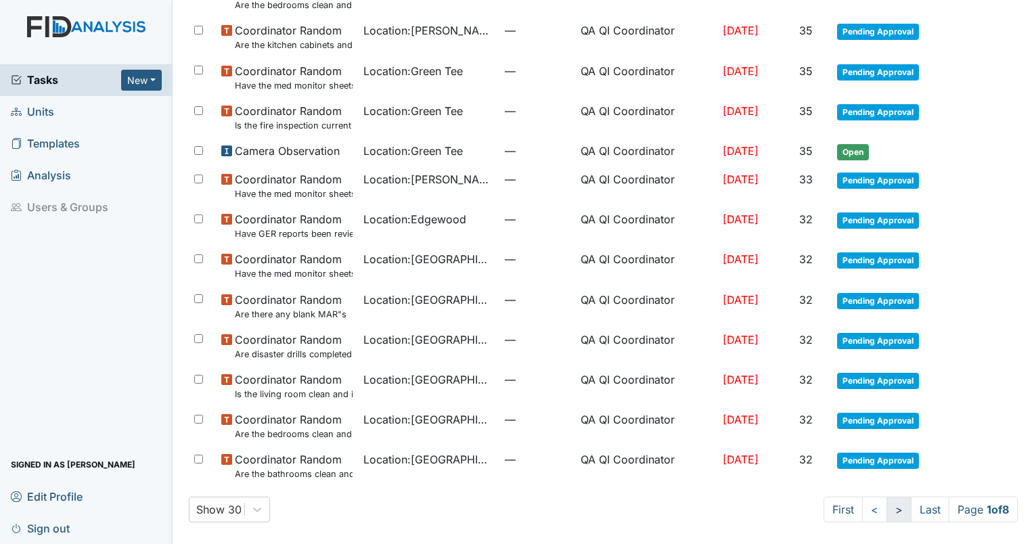
click at [890, 514] on link ">" at bounding box center [899, 510] width 25 height 26
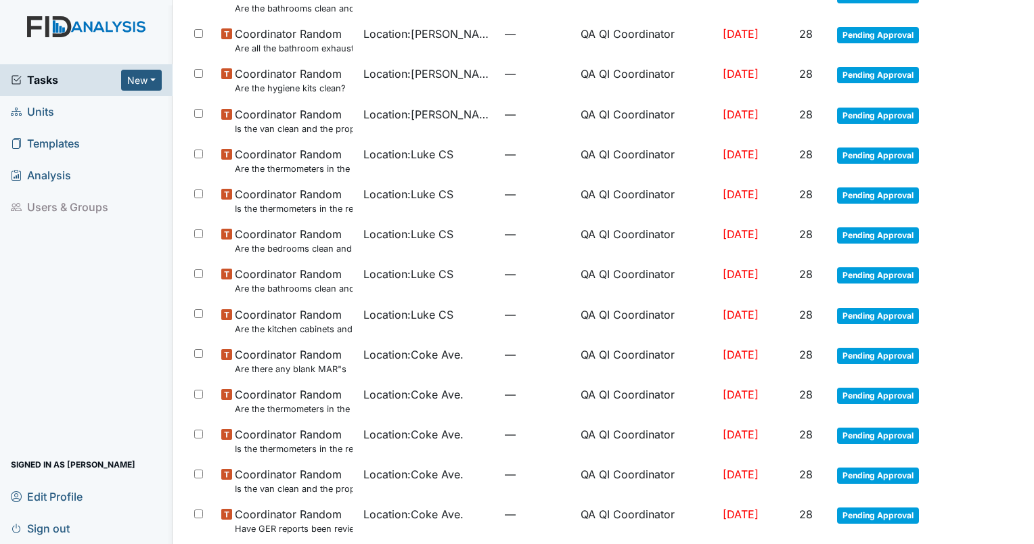
scroll to position [829, 0]
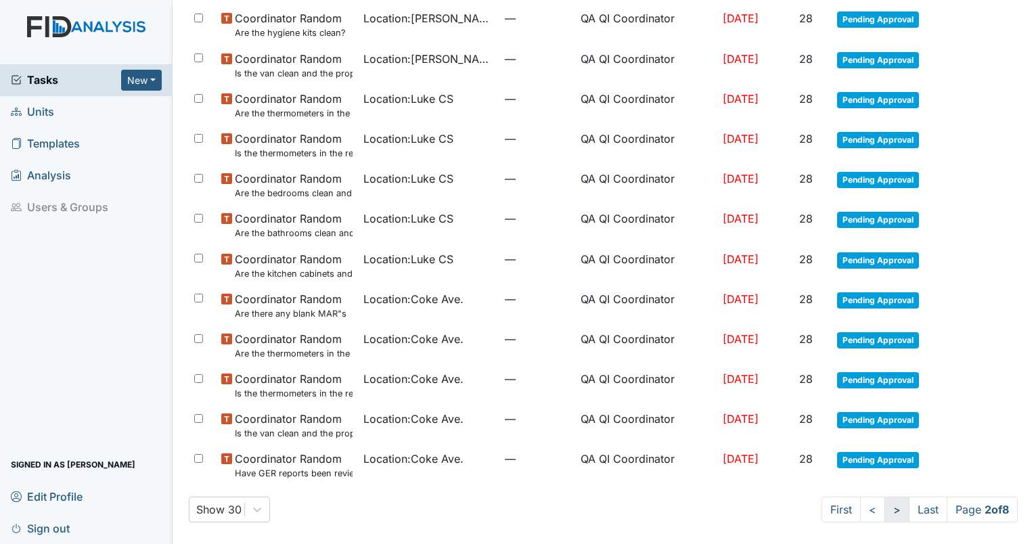
click at [885, 517] on link ">" at bounding box center [897, 510] width 25 height 26
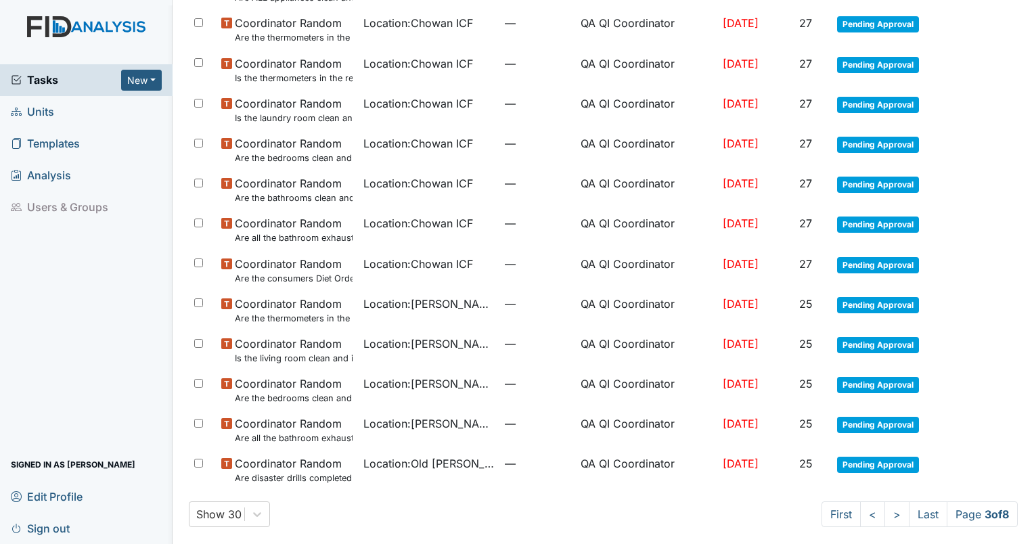
scroll to position [829, 0]
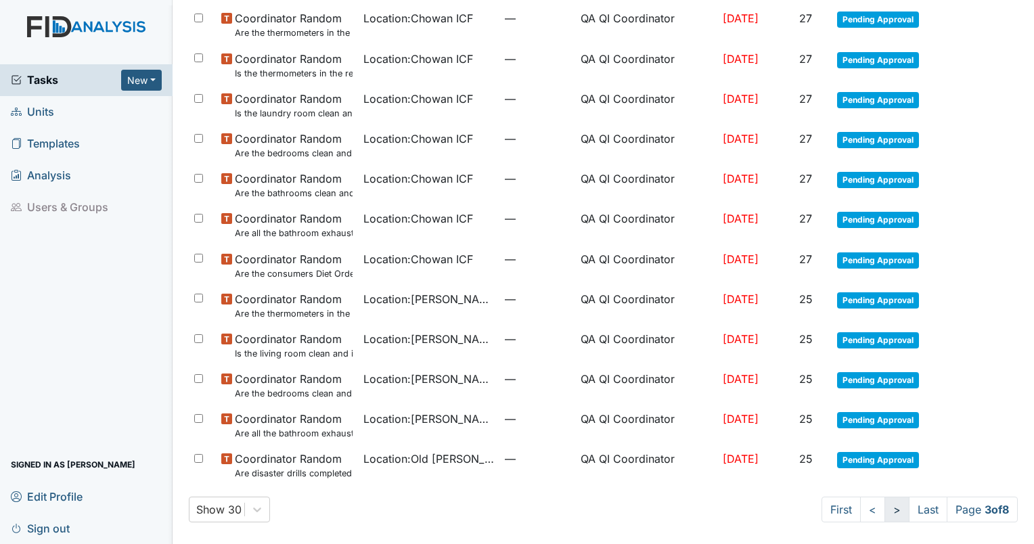
click at [885, 515] on link ">" at bounding box center [897, 510] width 25 height 26
click at [888, 510] on link ">" at bounding box center [896, 510] width 25 height 26
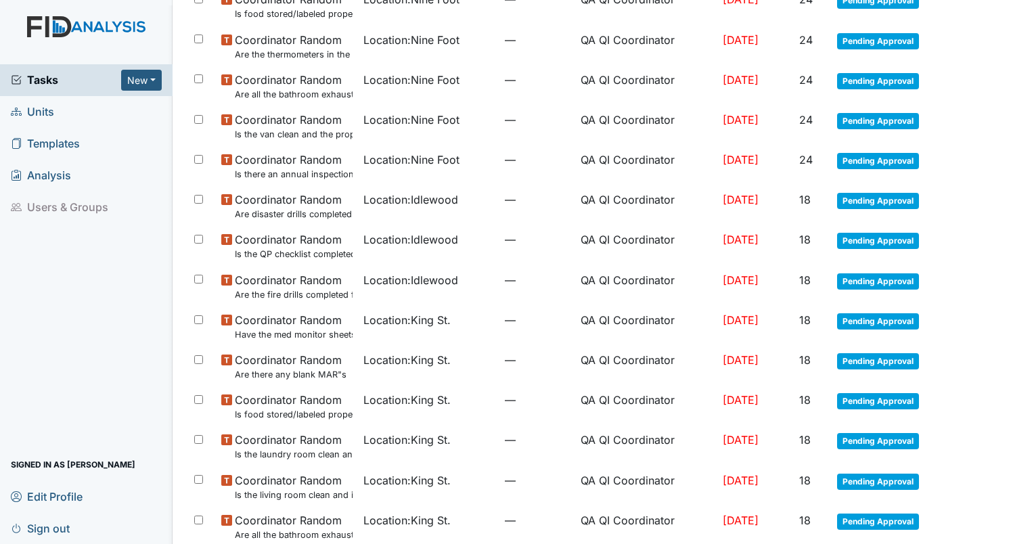
scroll to position [405, 0]
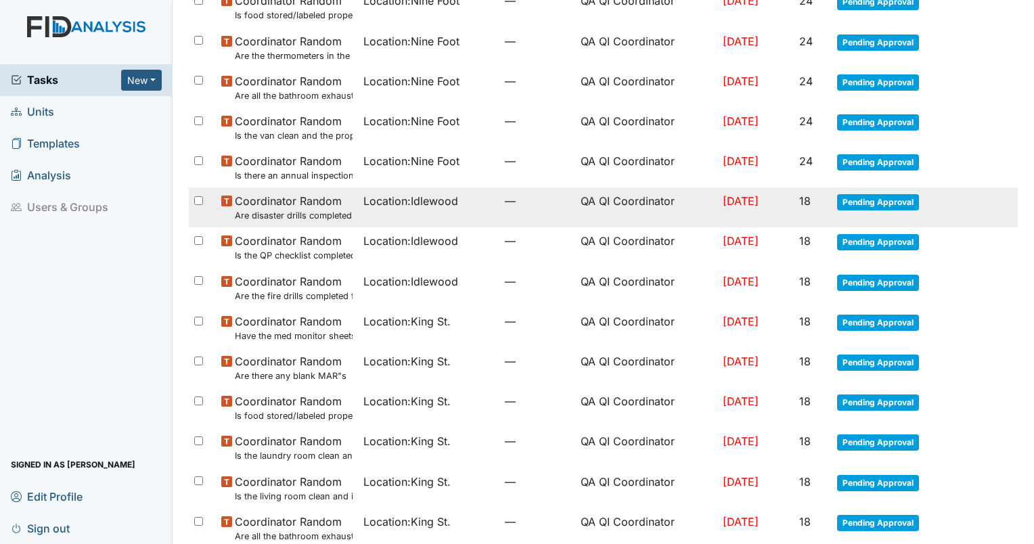
click at [363, 203] on span "Location : Idlewood" at bounding box center [410, 201] width 95 height 16
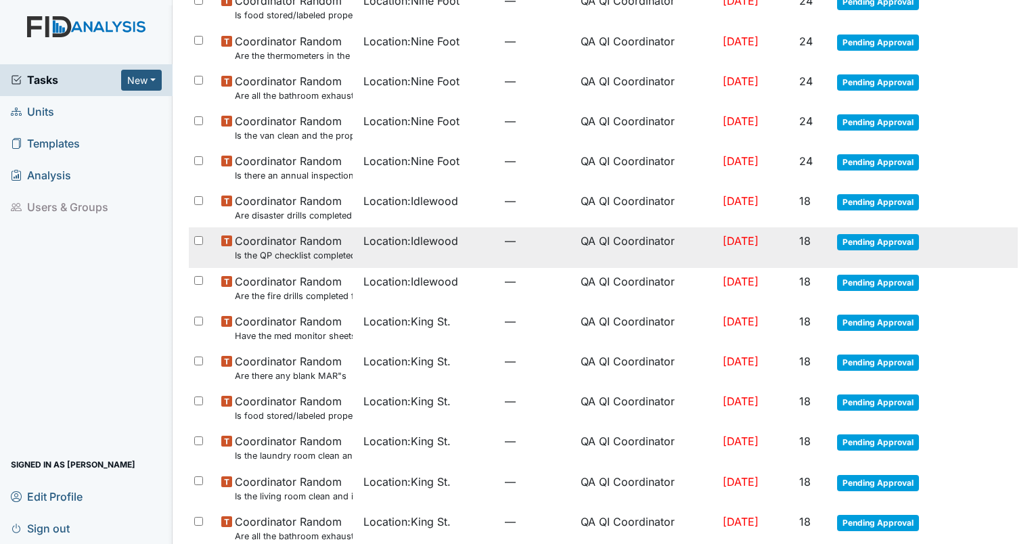
click at [378, 249] on td "Location : Idlewood" at bounding box center [429, 247] width 142 height 40
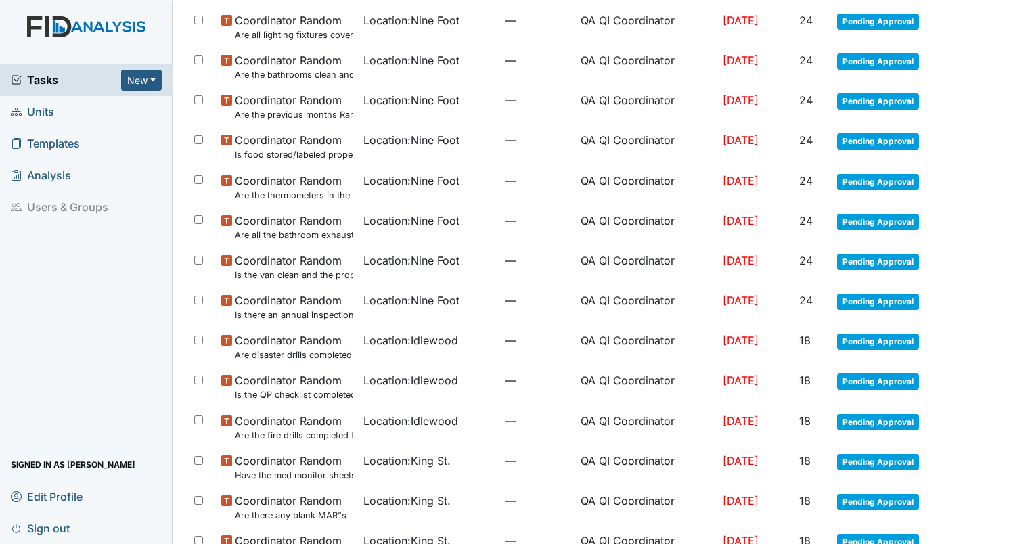
scroll to position [298, 0]
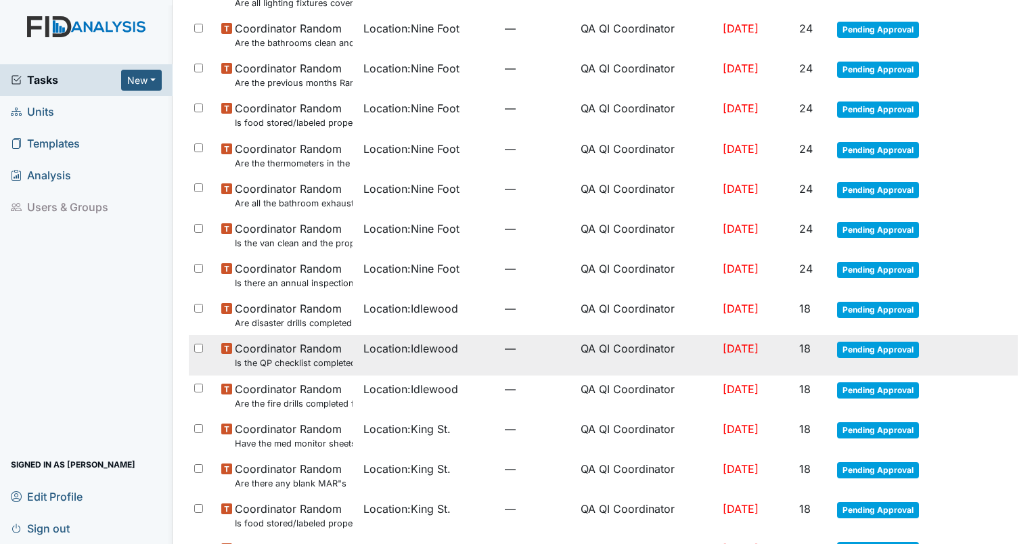
click at [319, 360] on small "Is the QP checklist completed for the most recent month?" at bounding box center [294, 363] width 118 height 13
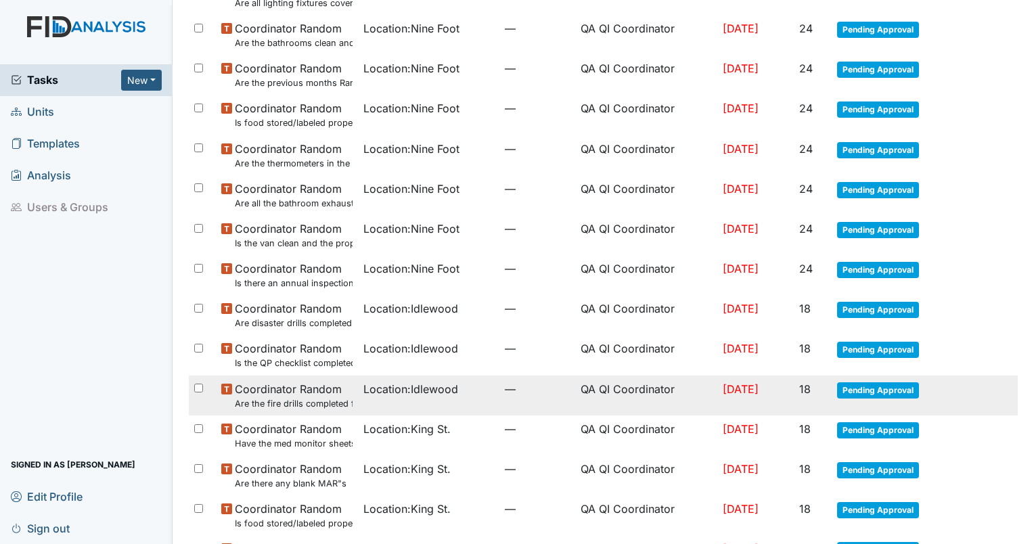
click at [405, 403] on td "Location : Idlewood" at bounding box center [429, 396] width 142 height 40
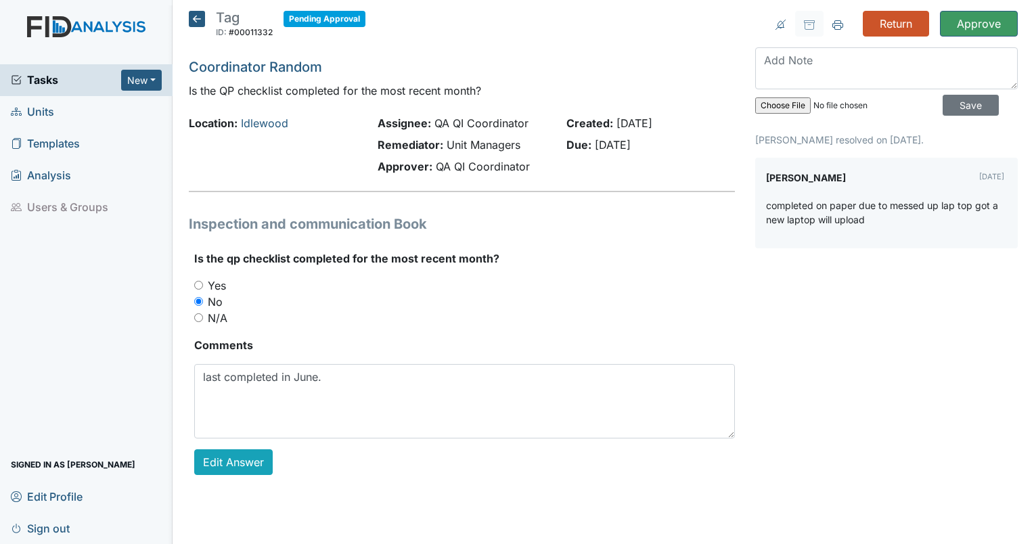
click at [882, 219] on p "completed on paper due to messed up lap top got a new laptop will upload" at bounding box center [886, 212] width 241 height 28
